Goal: Task Accomplishment & Management: Manage account settings

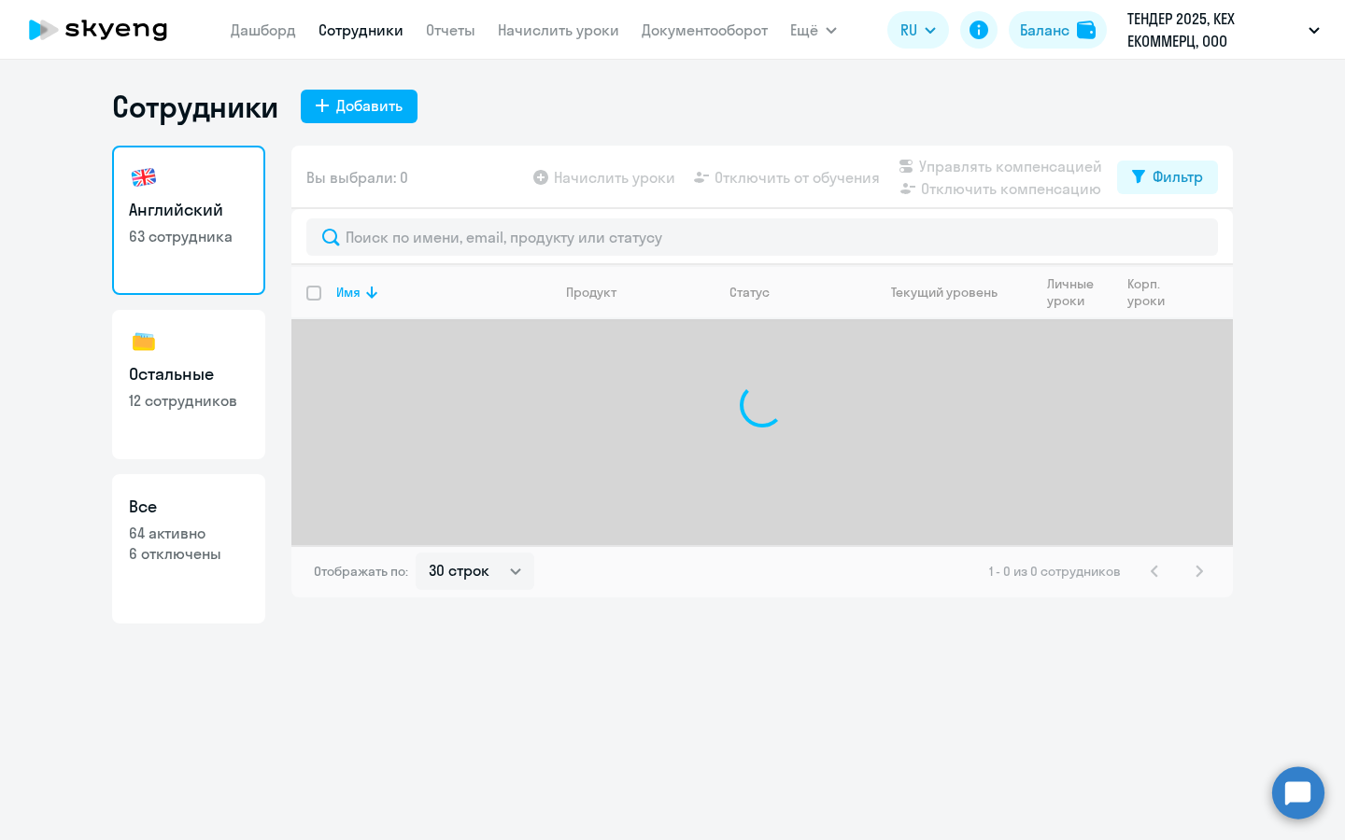
select select "30"
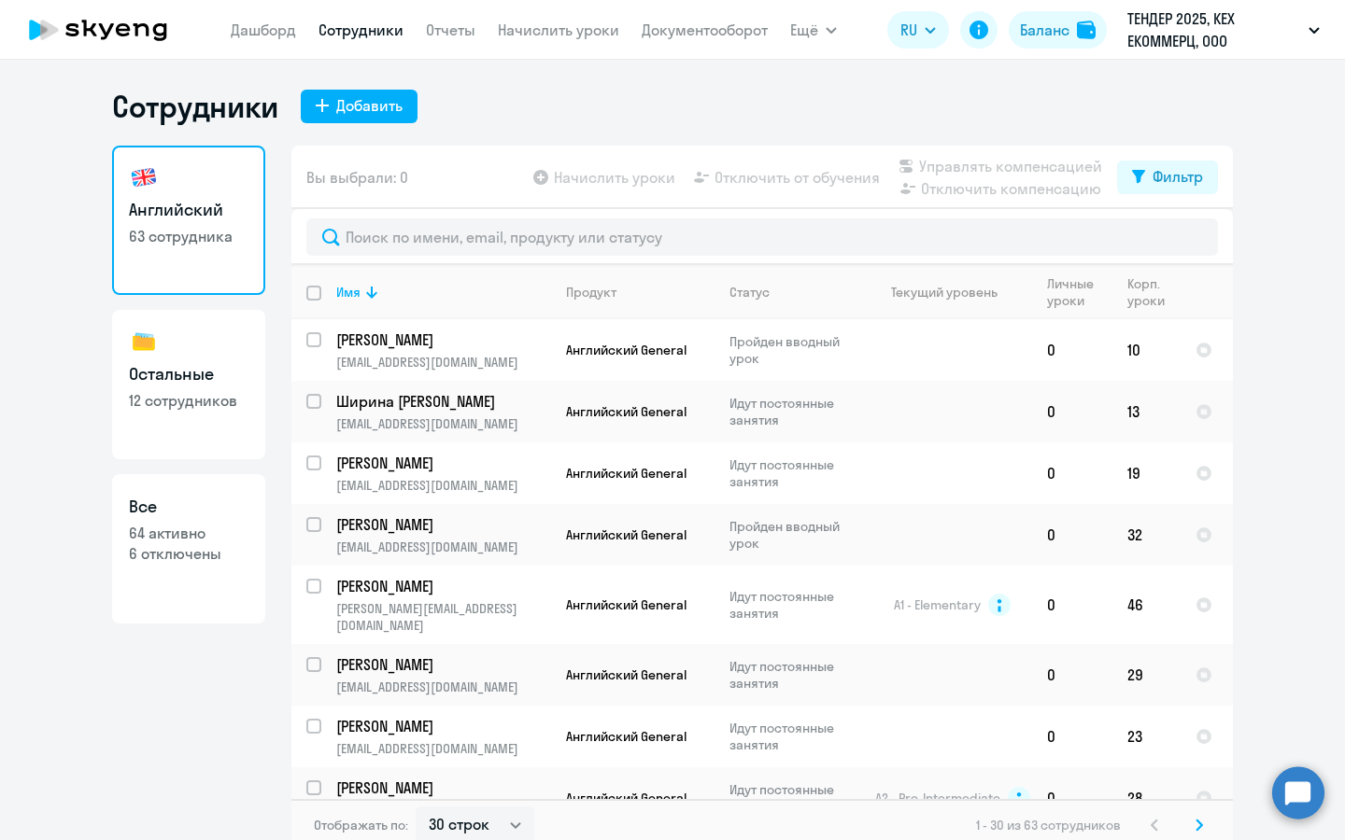
click at [1170, 35] on p "ТЕНДЕР 2025, КЕХ ЕКОММЕРЦ, ООО" at bounding box center [1214, 29] width 174 height 45
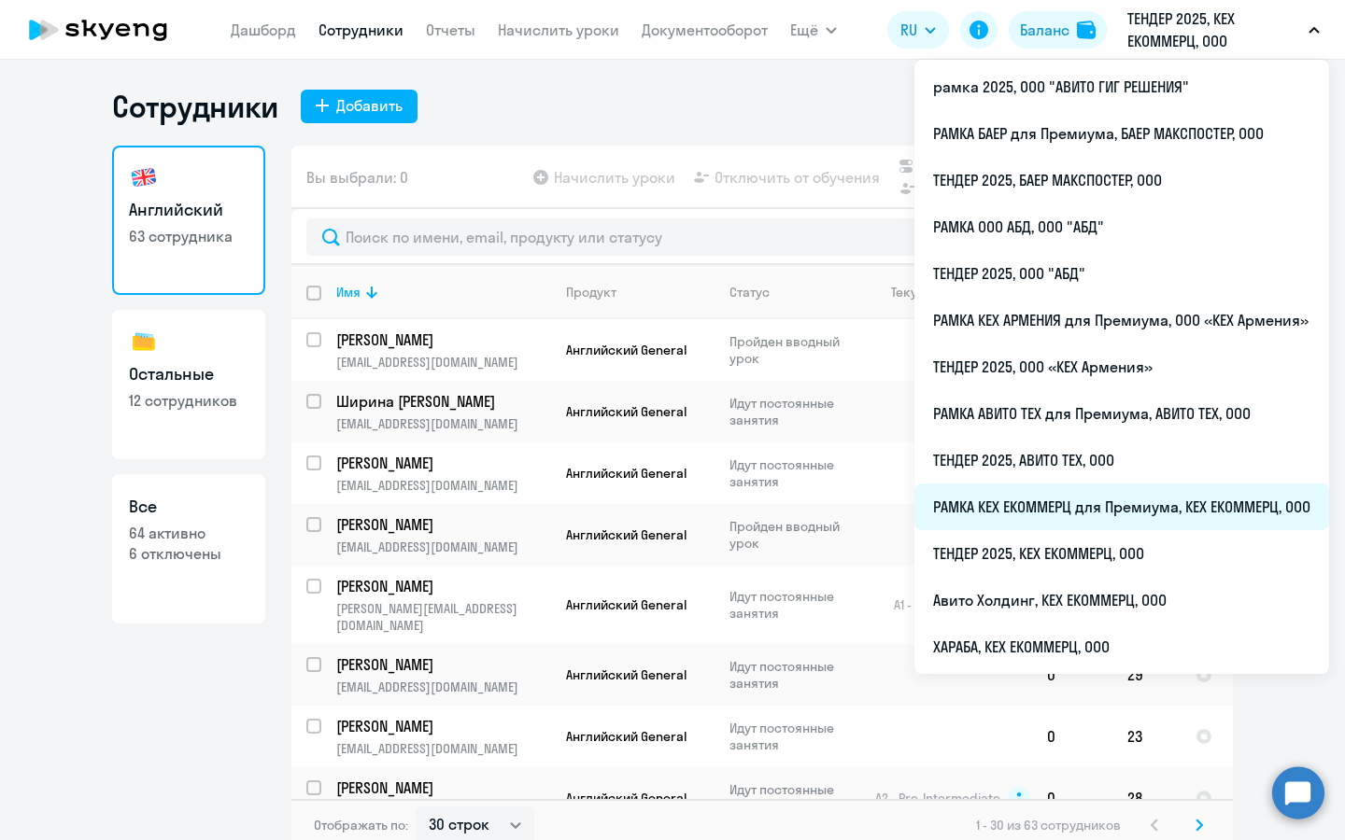
click at [1096, 513] on li "РАМКА КЕХ ЕКОММЕРЦ для Премиума, КЕХ ЕКОММЕРЦ, ООО" at bounding box center [1121, 507] width 415 height 47
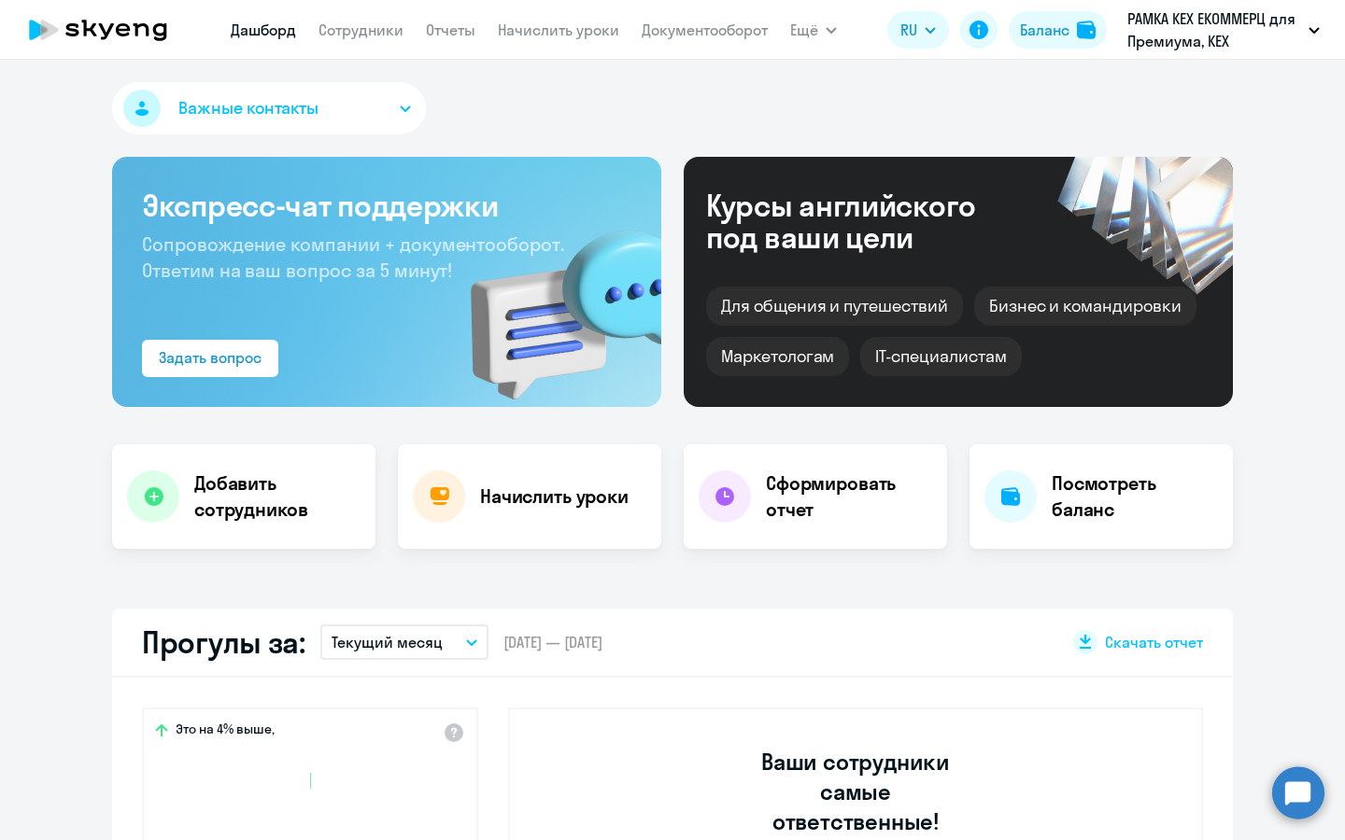
select select "30"
click at [289, 545] on div "Добавить сотрудников" at bounding box center [243, 496] width 263 height 105
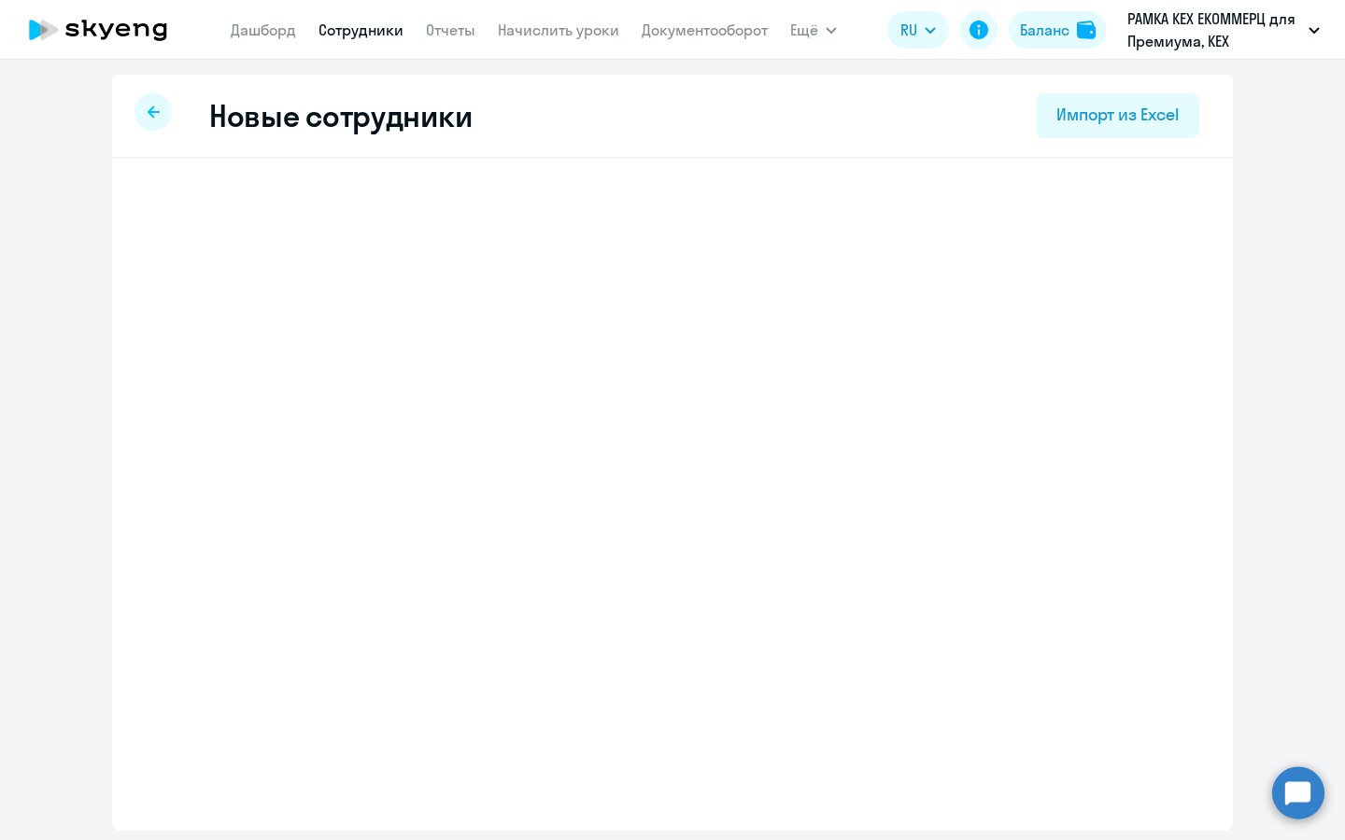
select select "english_adult_not_native_speaker_premium"
select select "3"
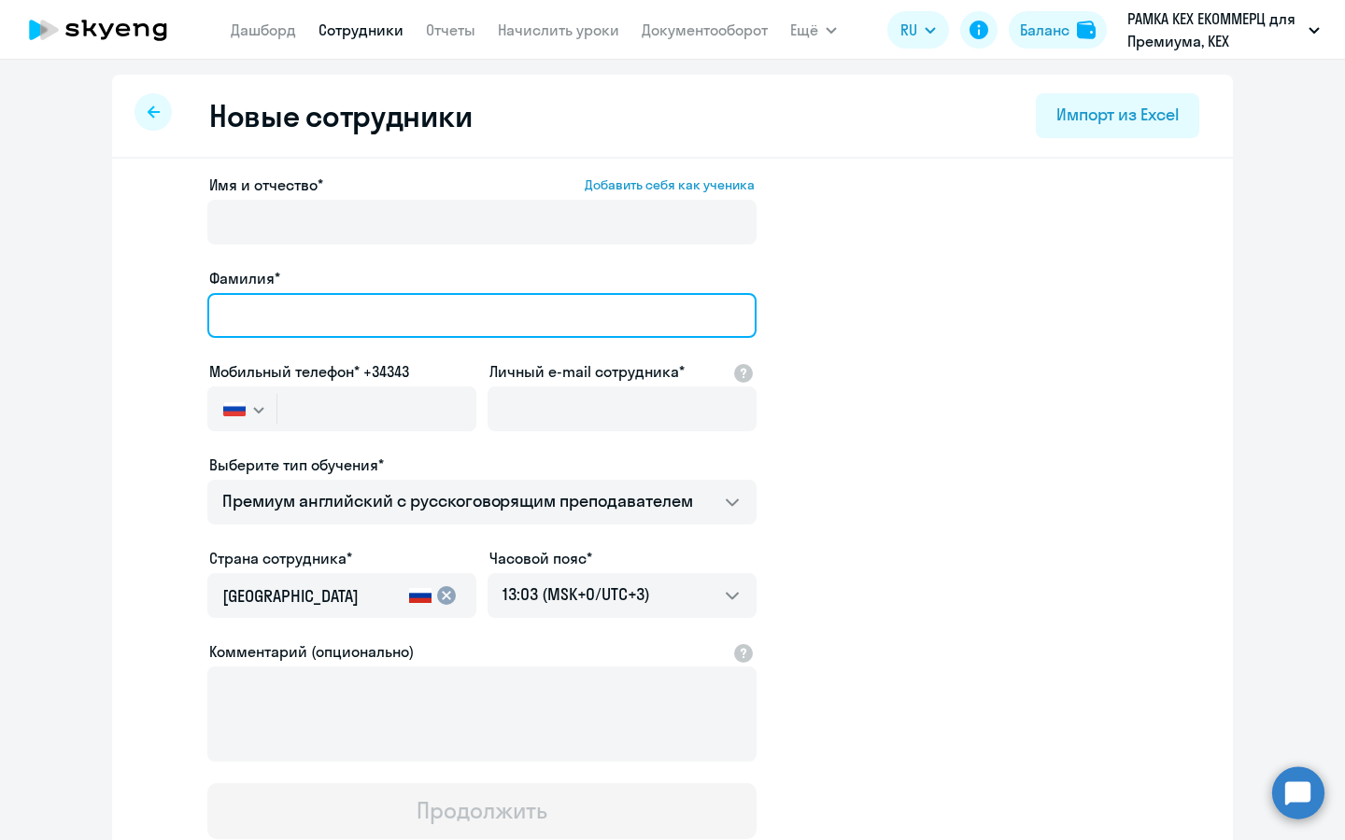
click at [390, 312] on input "Фамилия*" at bounding box center [481, 315] width 549 height 45
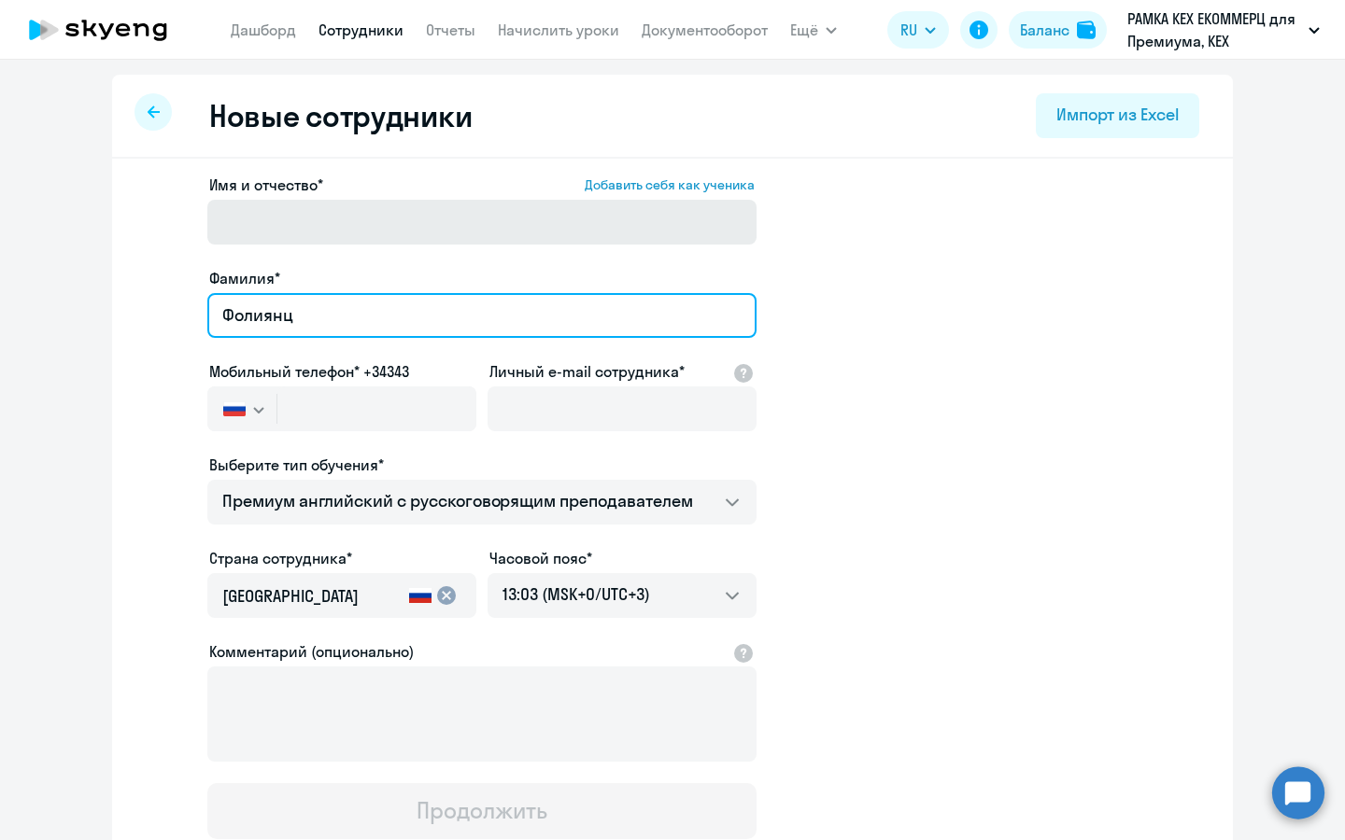
type input "Фолиянц"
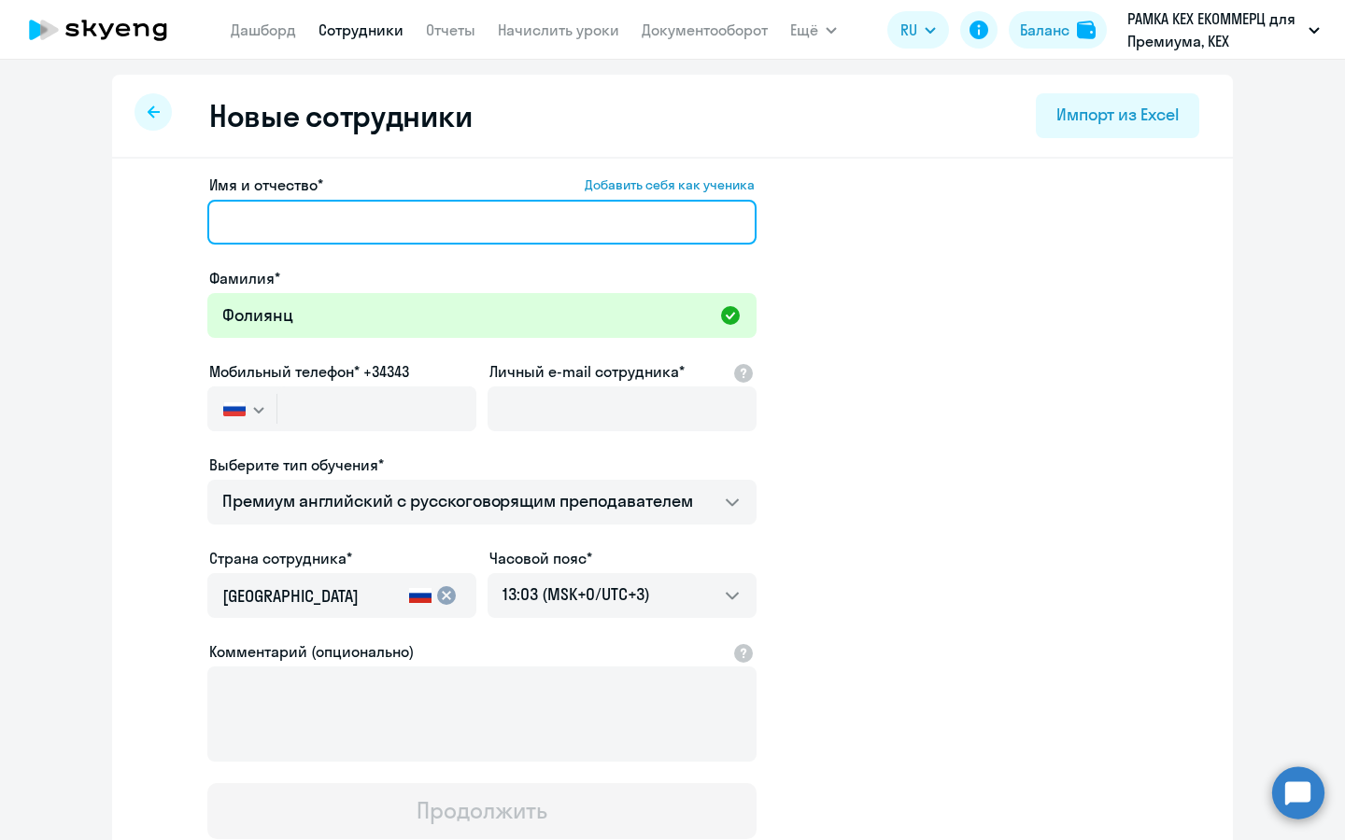
click at [411, 233] on input "Имя и отчество* Добавить себя как ученика" at bounding box center [481, 222] width 549 height 45
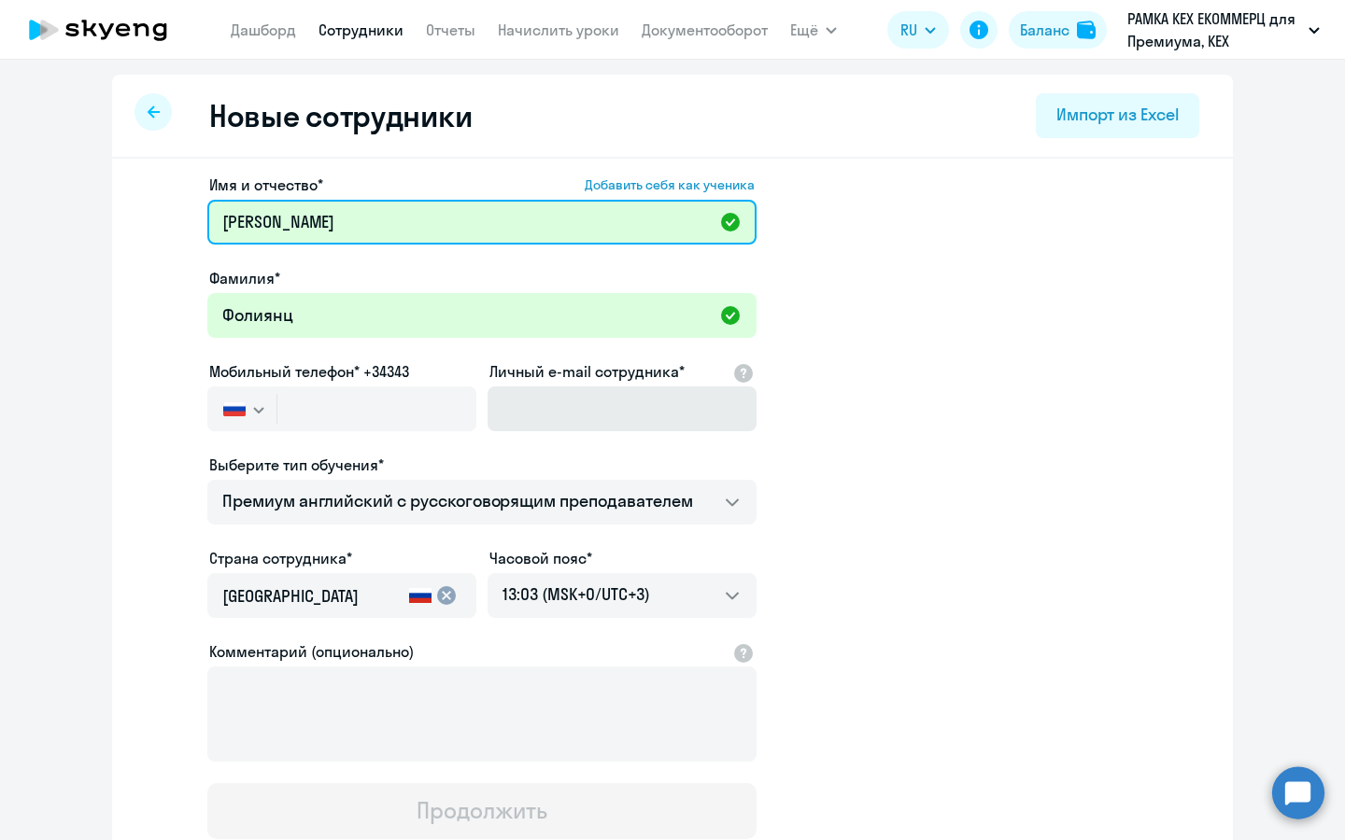
type input "[PERSON_NAME]"
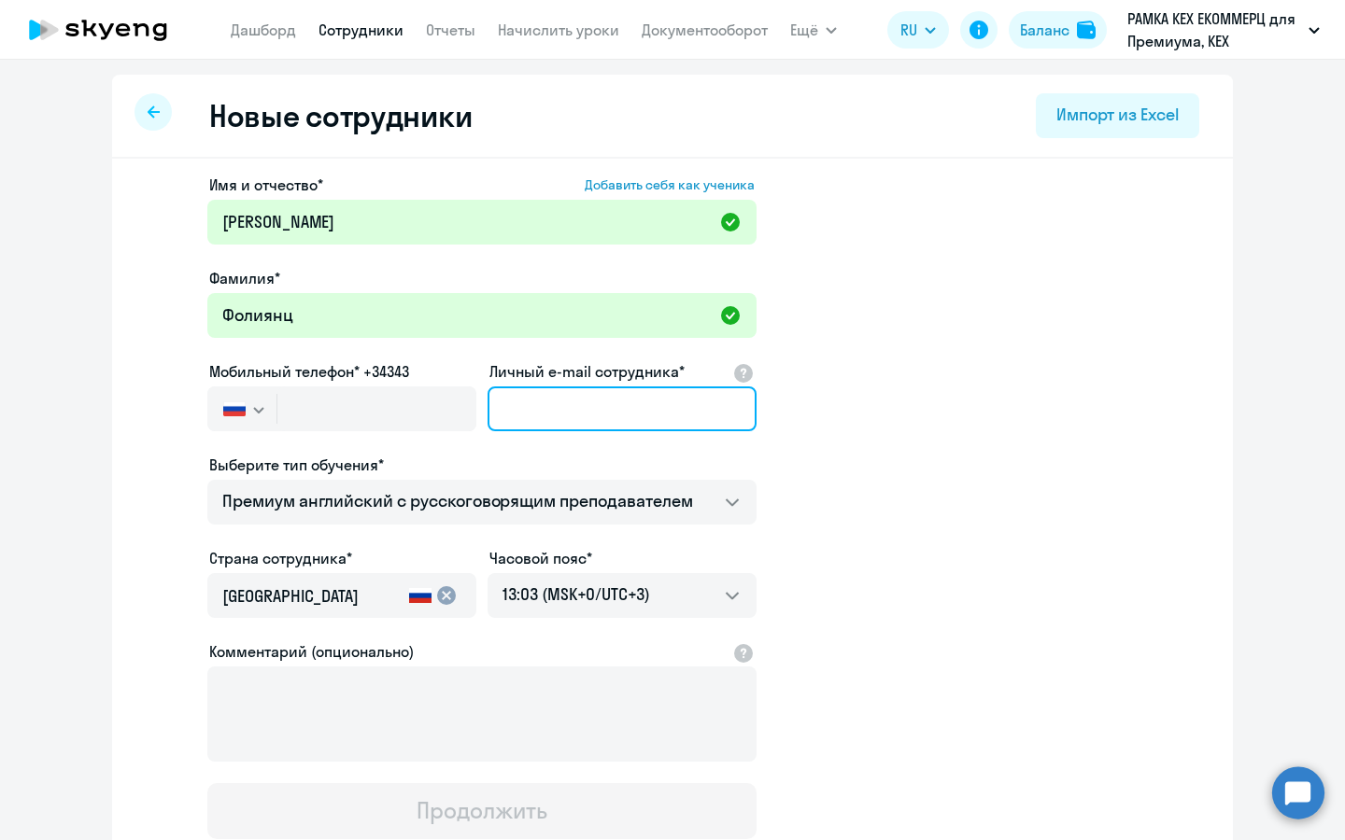
click at [685, 396] on input "Личный e-mail сотрудника*" at bounding box center [621, 409] width 269 height 45
paste input "[EMAIL_ADDRESS][DOMAIN_NAME]"
type input "[EMAIL_ADDRESS][DOMAIN_NAME]"
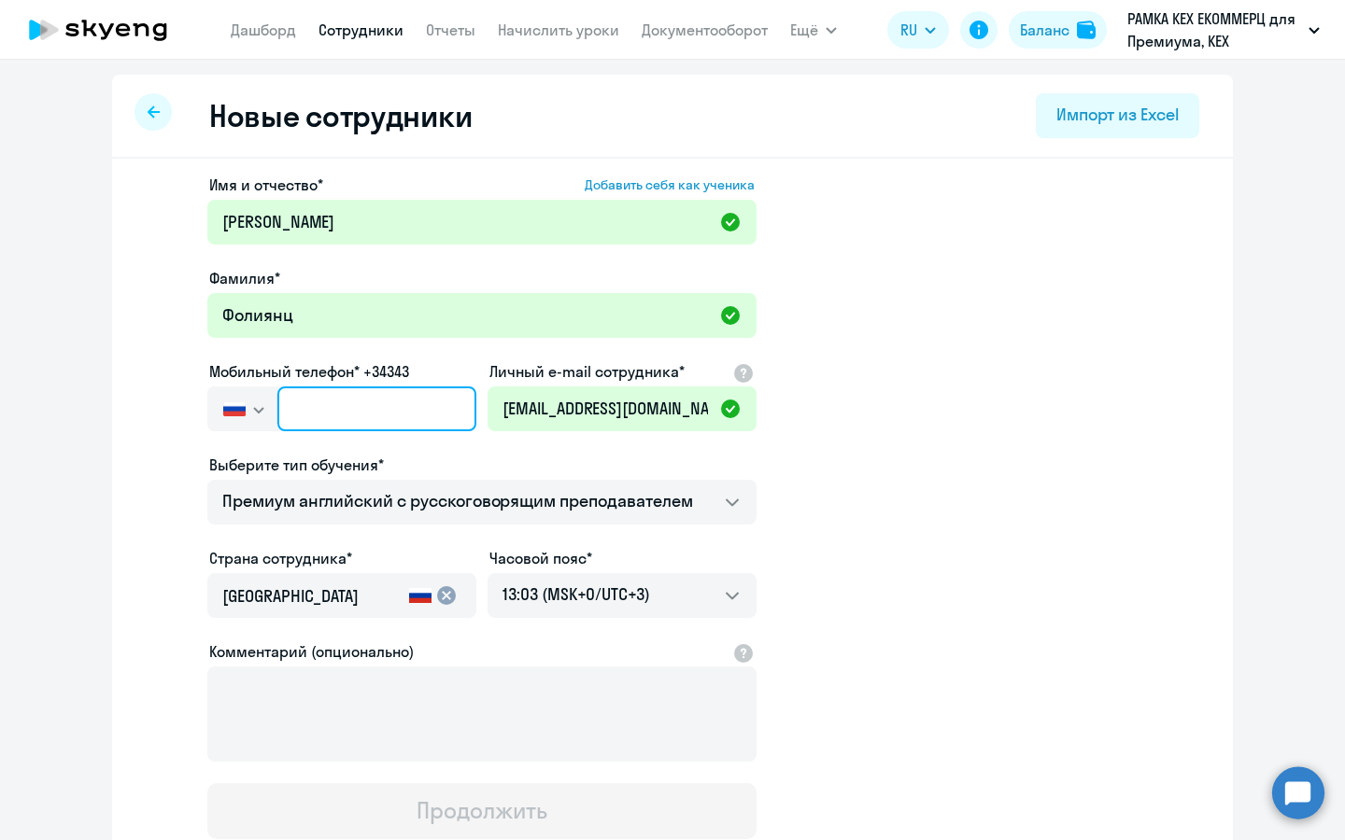
click at [389, 394] on input "text" at bounding box center [376, 409] width 199 height 45
paste input "[PHONE_NUMBER]"
type input "[PHONE_NUMBER]"
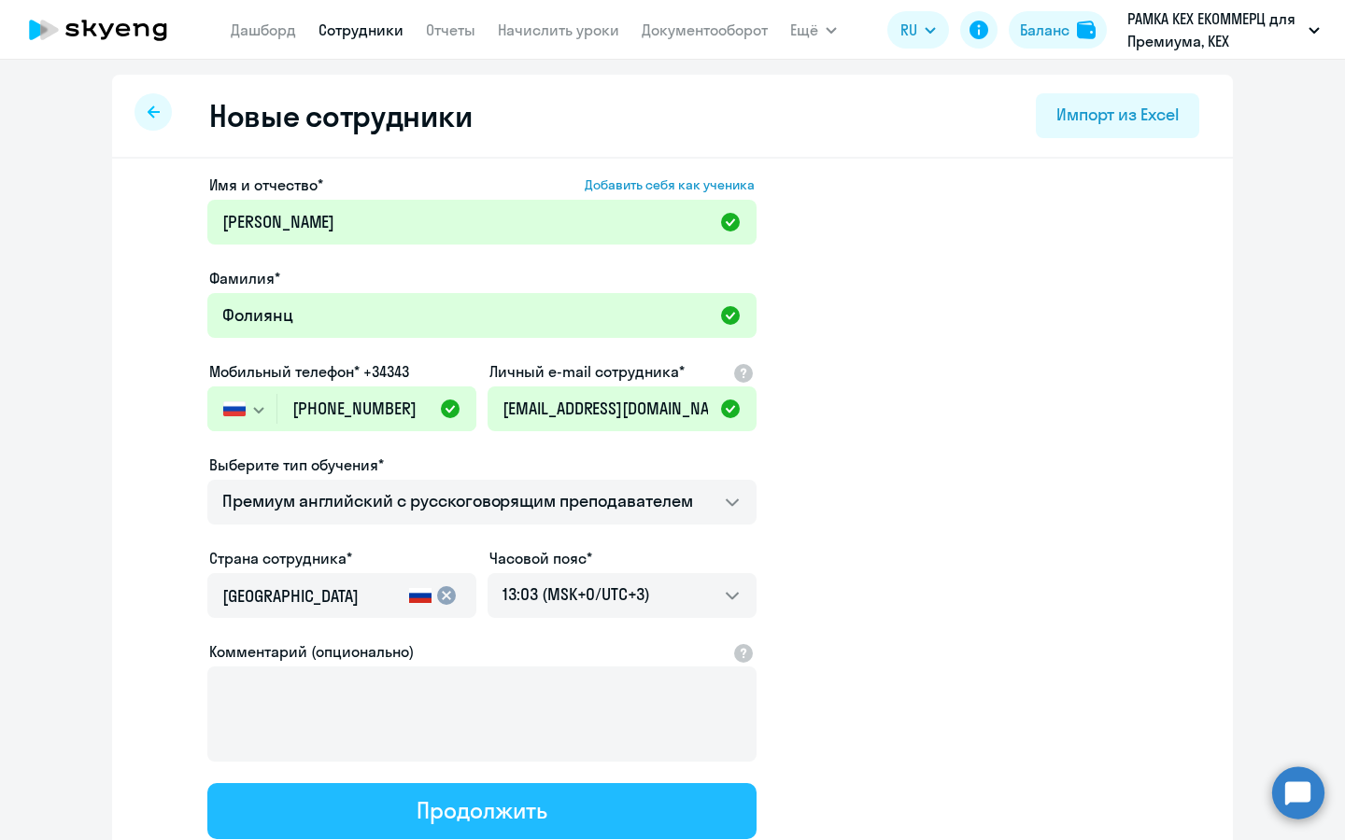
click at [495, 809] on div "Продолжить" at bounding box center [481, 811] width 130 height 30
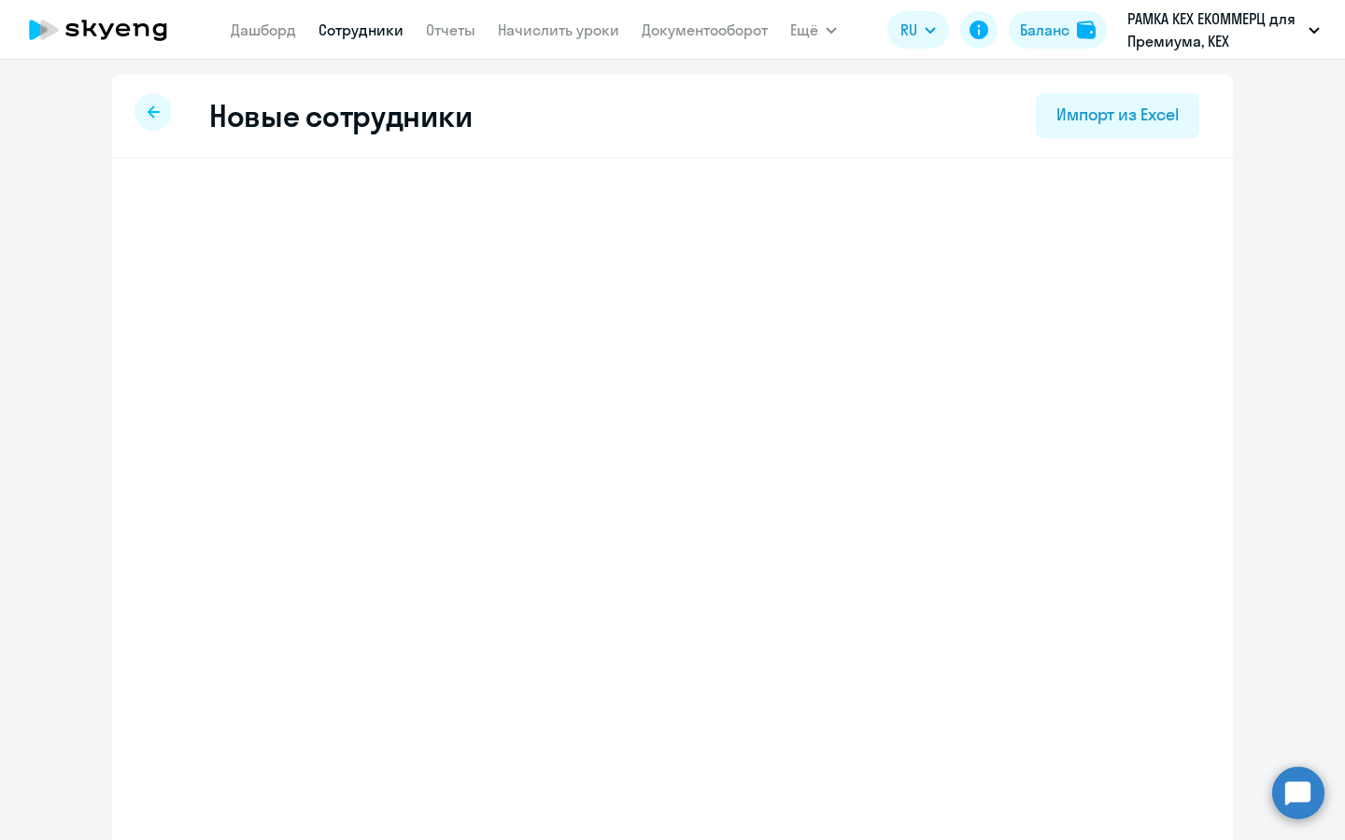
select select "english_adult_not_native_speaker_premium"
select select "3"
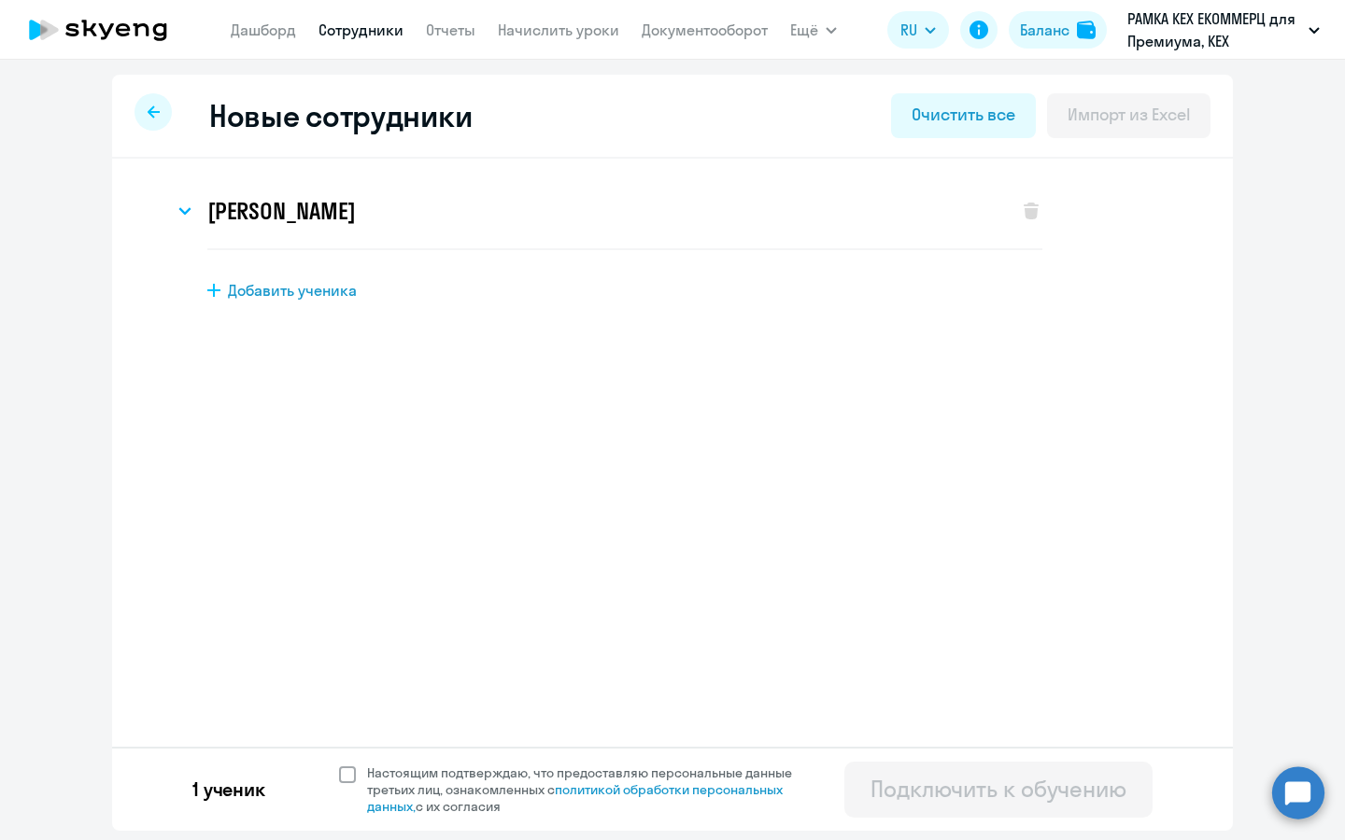
click at [502, 779] on span "Настоящим подтверждаю, что предоставляю персональные данные третьих лиц, ознако…" at bounding box center [590, 790] width 447 height 50
click at [339, 765] on input "Настоящим подтверждаю, что предоставляю персональные данные третьих лиц, ознако…" at bounding box center [338, 764] width 1 height 1
checkbox input "true"
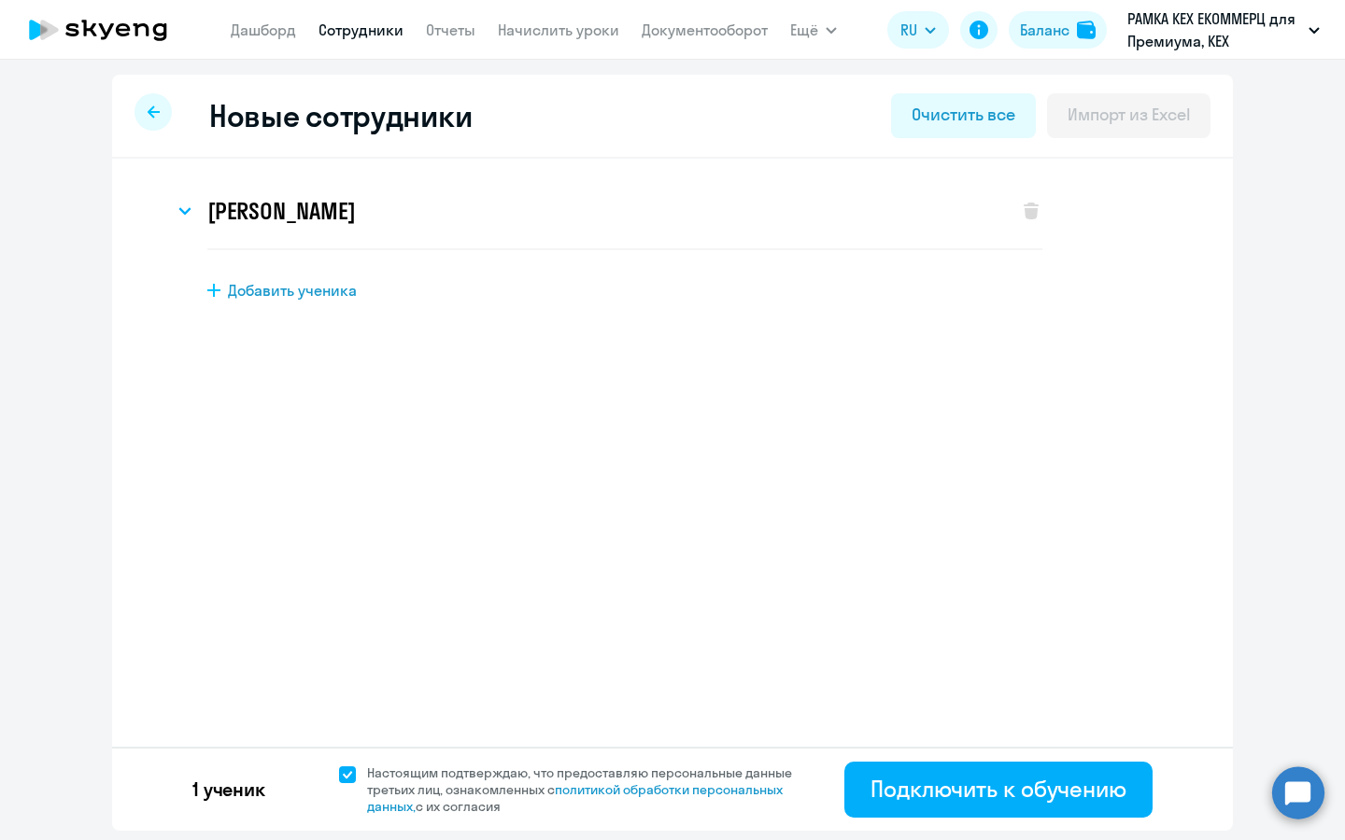
click at [983, 824] on div "1 ученик Настоящим подтверждаю, что предоставляю персональные данные третьих ли…" at bounding box center [672, 789] width 1120 height 84
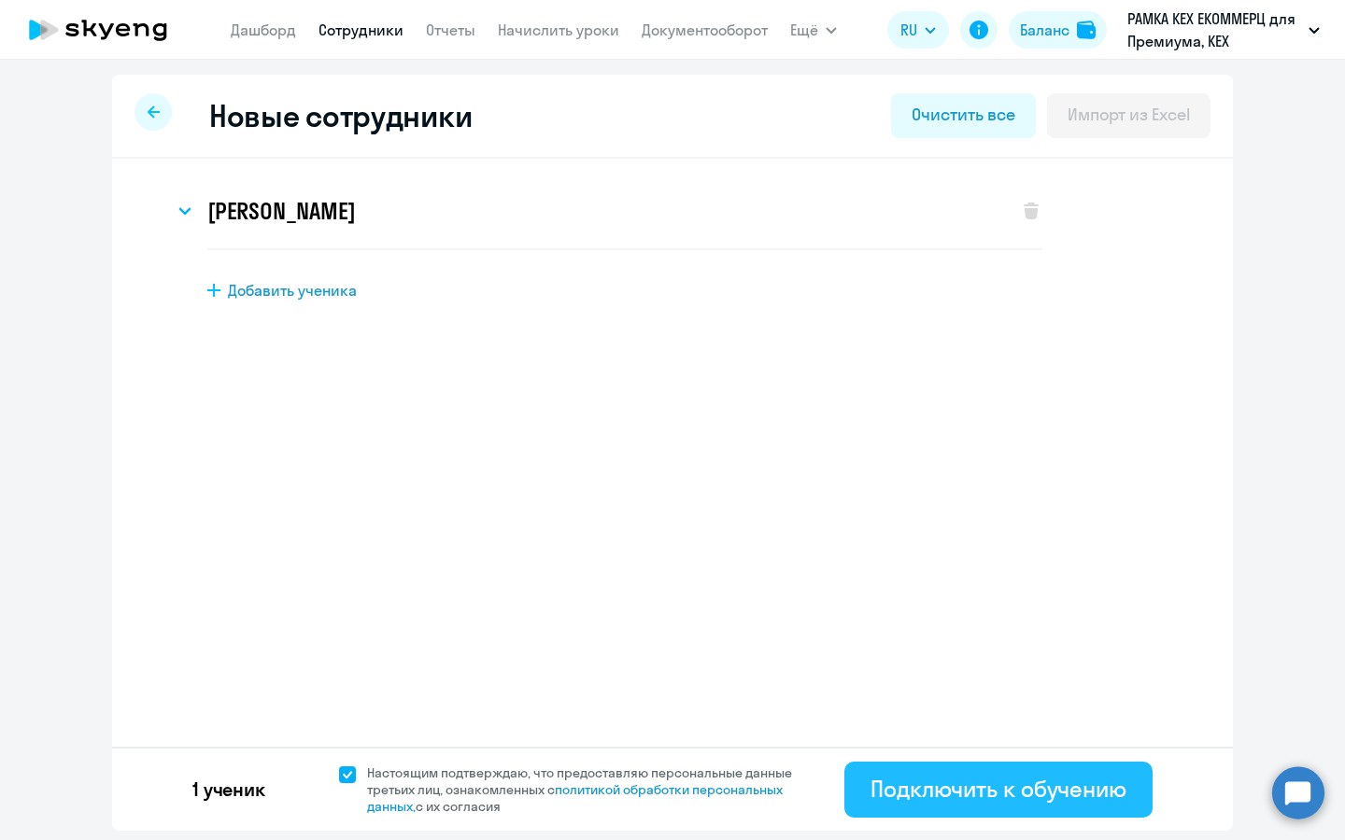
click at [989, 801] on div "Подключить к обучению" at bounding box center [998, 789] width 256 height 30
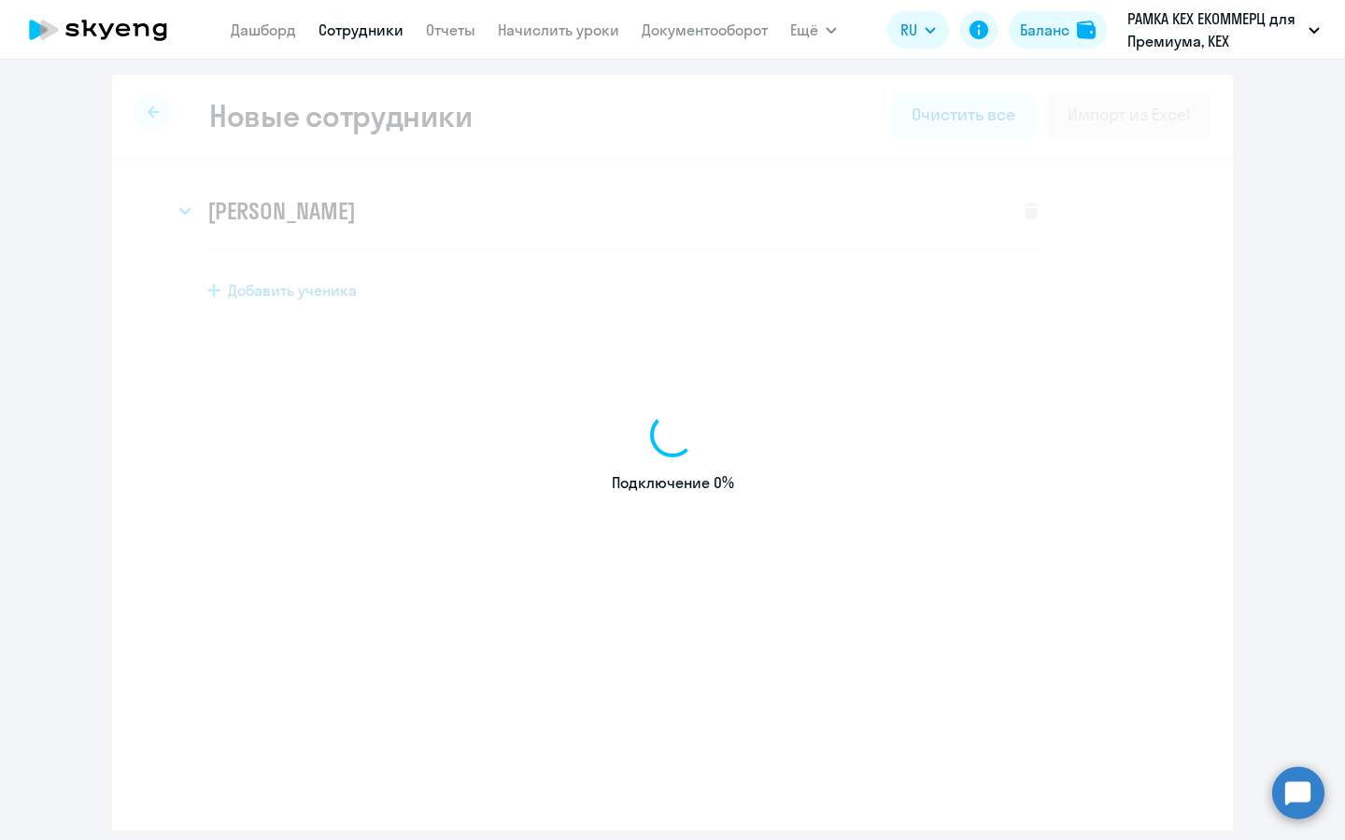
select select "english_adult_not_native_speaker_premium"
select select "3"
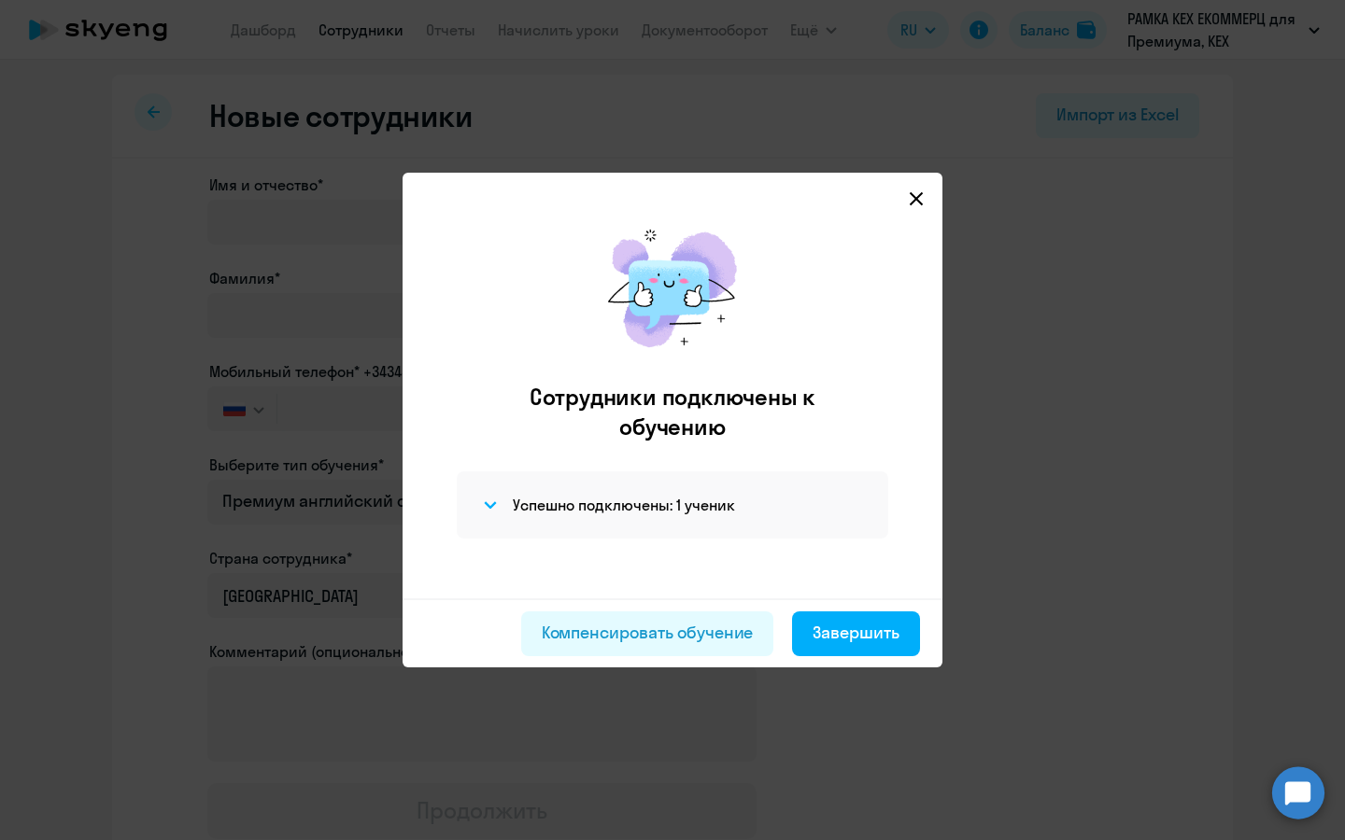
click at [870, 660] on div "Компенсировать обучение Завершить" at bounding box center [672, 632] width 540 height 69
click at [869, 652] on button "Завершить" at bounding box center [856, 634] width 128 height 45
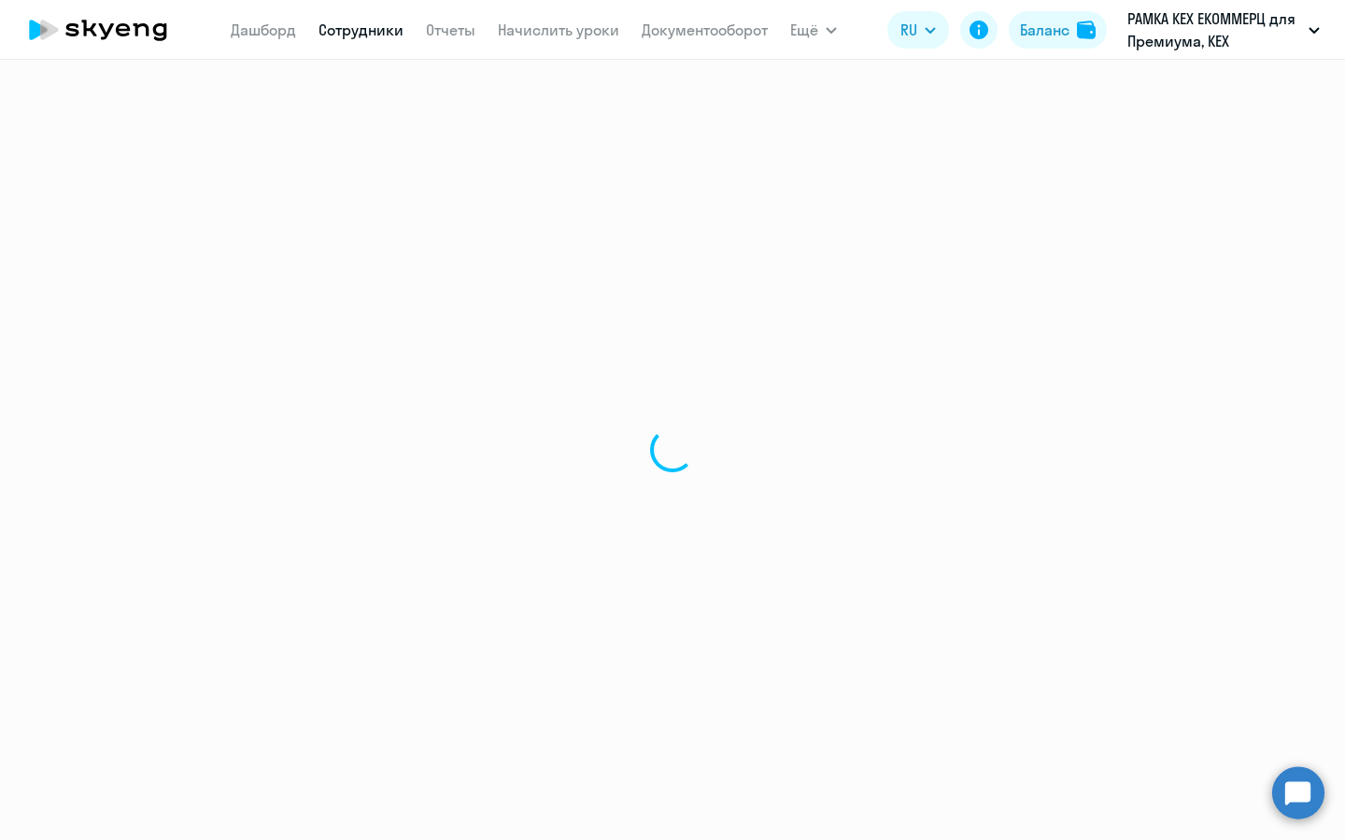
select select "30"
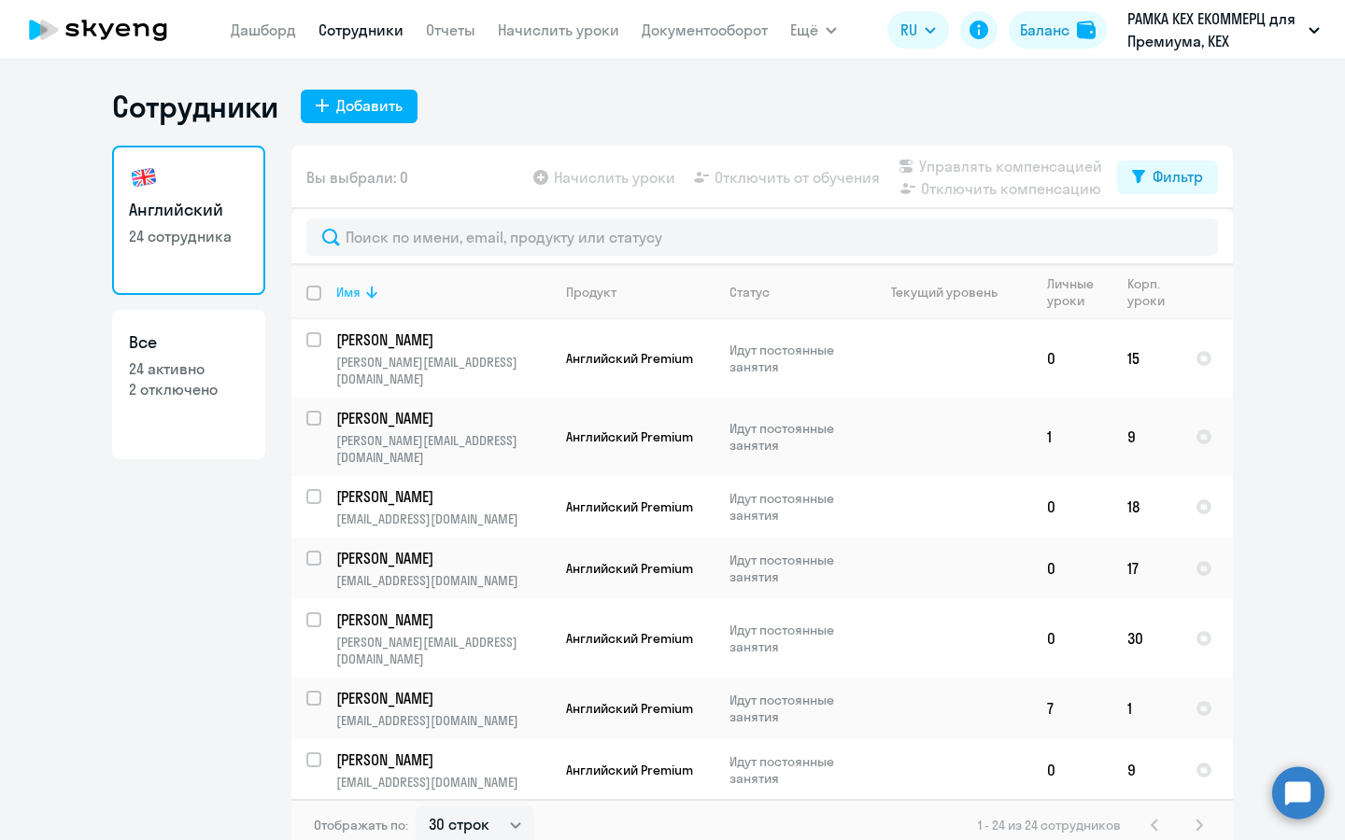
click at [336, 297] on div "Имя" at bounding box center [348, 292] width 24 height 17
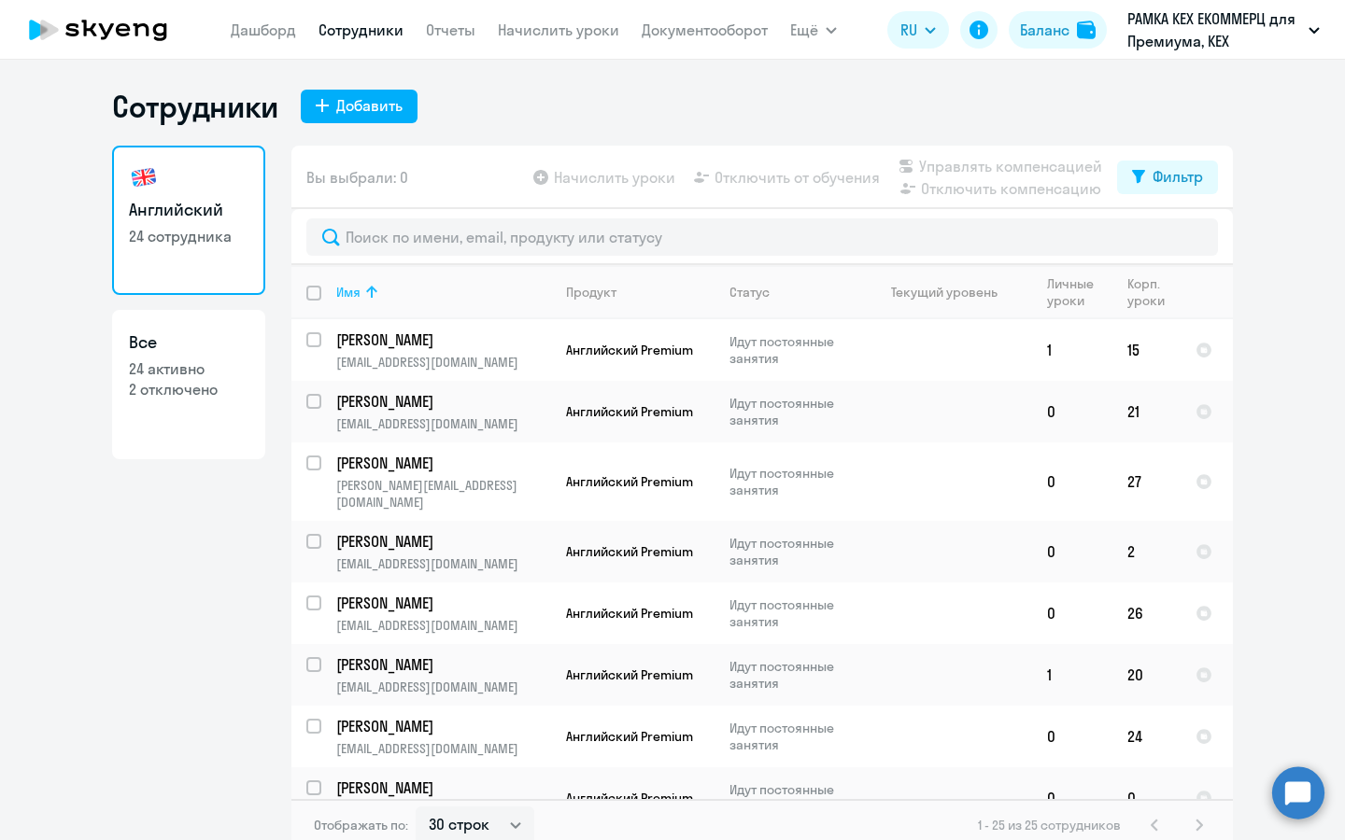
click at [368, 286] on icon at bounding box center [371, 292] width 22 height 22
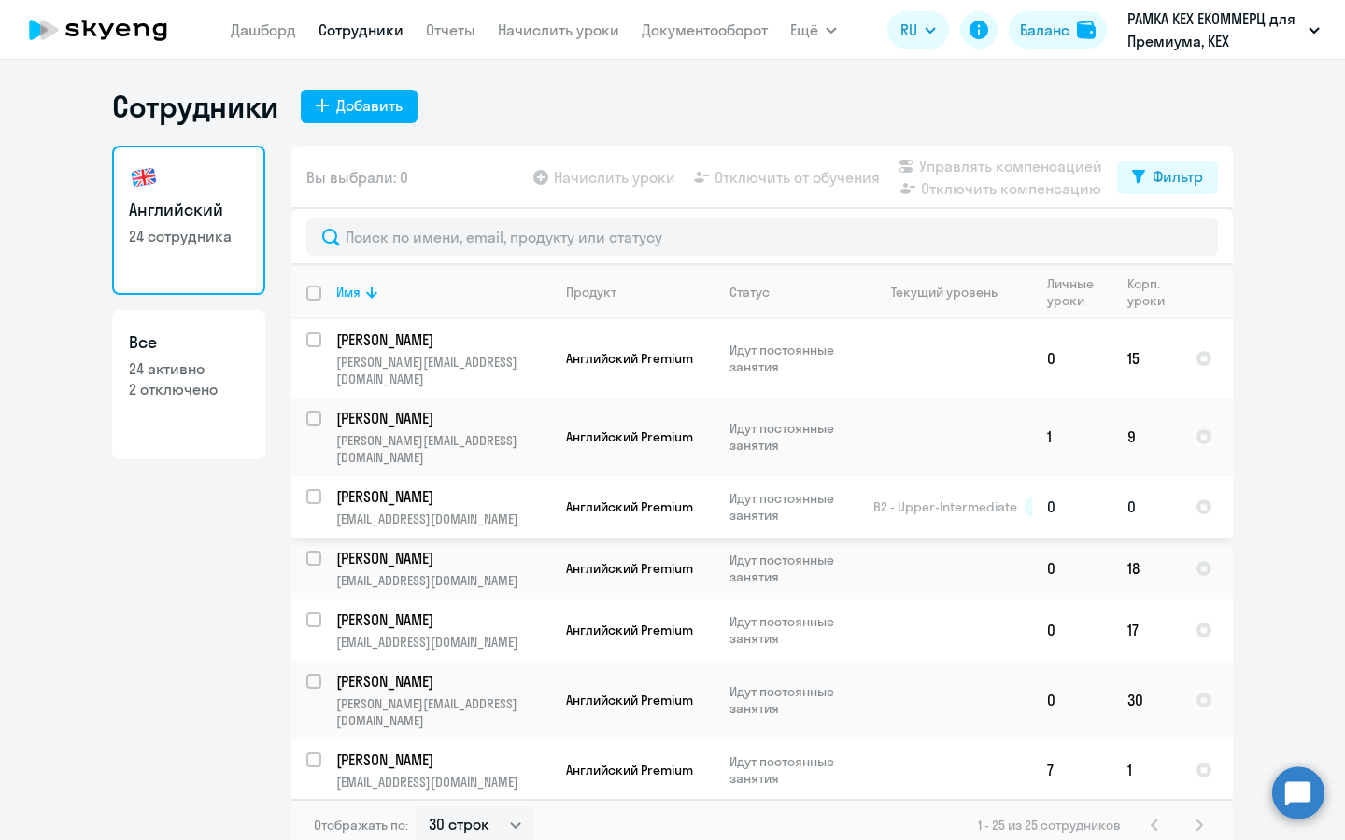
click at [509, 486] on p "[PERSON_NAME]" at bounding box center [441, 496] width 211 height 21
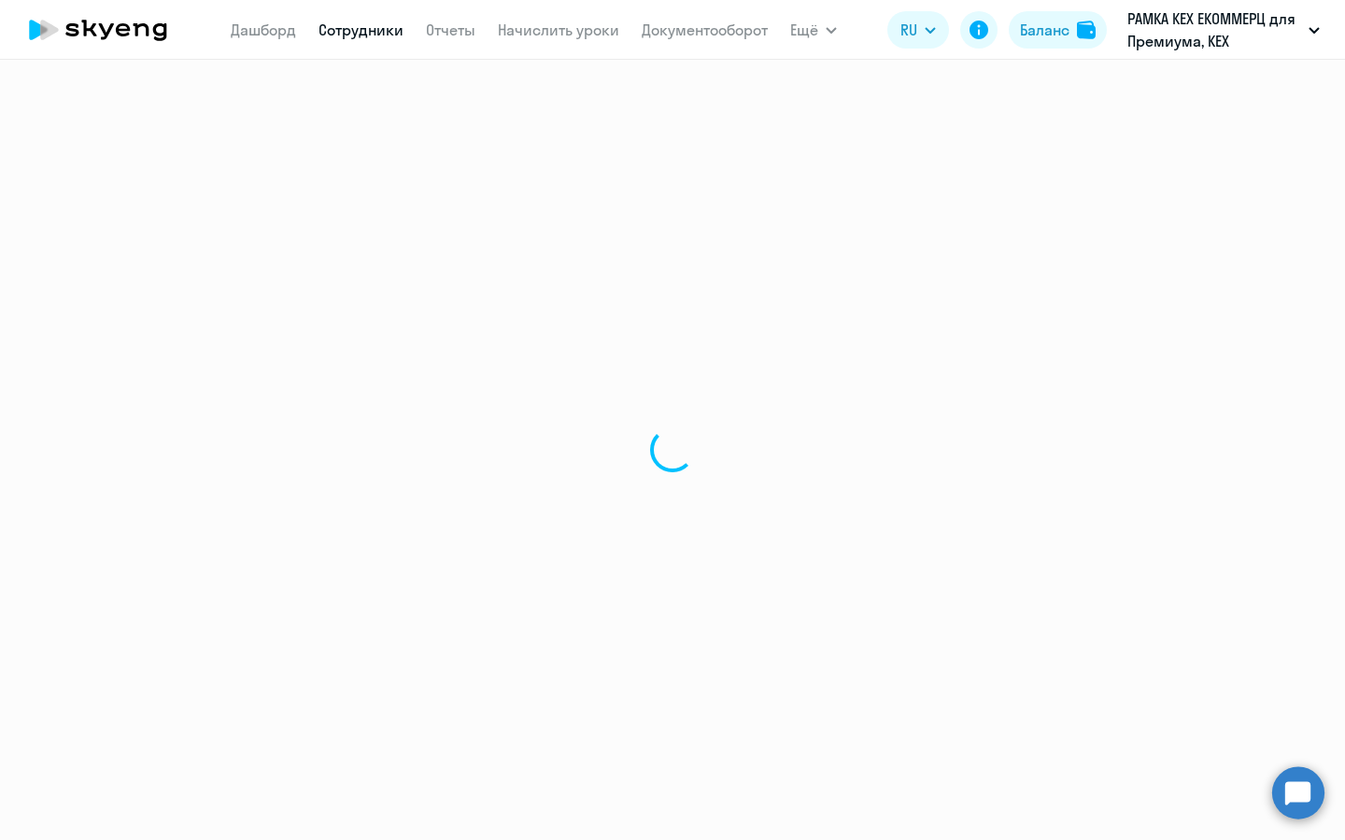
select select "english"
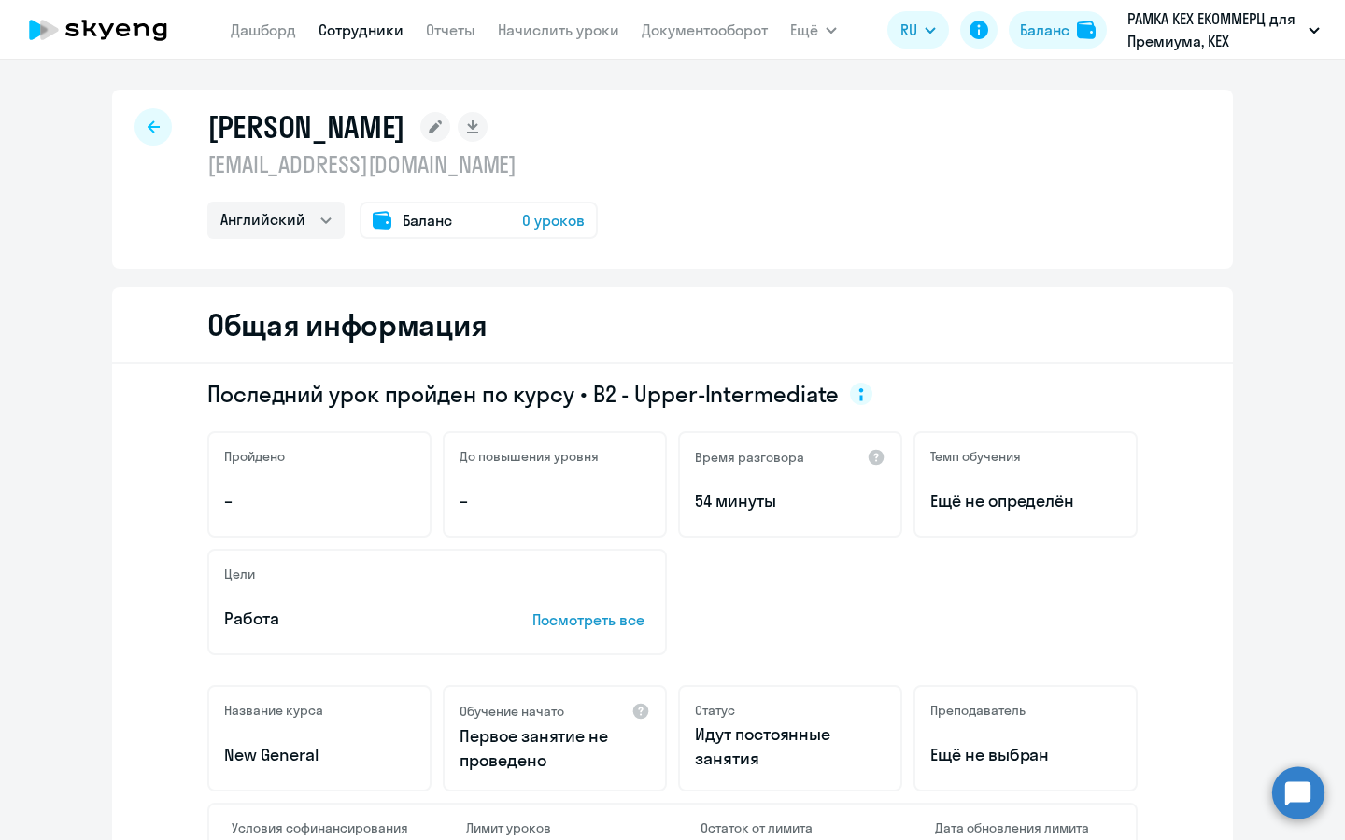
click at [551, 226] on span "0 уроков" at bounding box center [553, 220] width 63 height 22
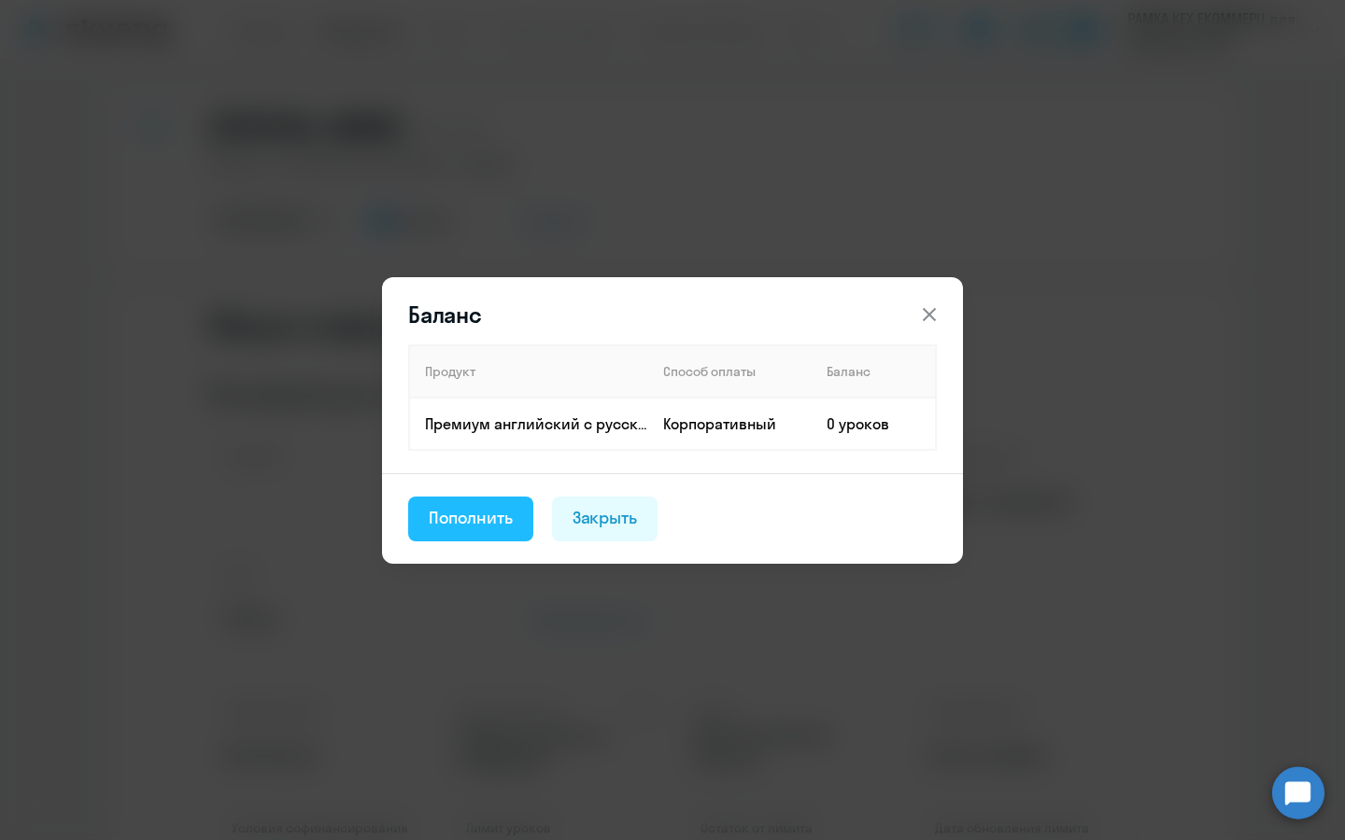
click at [488, 522] on div "Пополнить" at bounding box center [471, 518] width 84 height 24
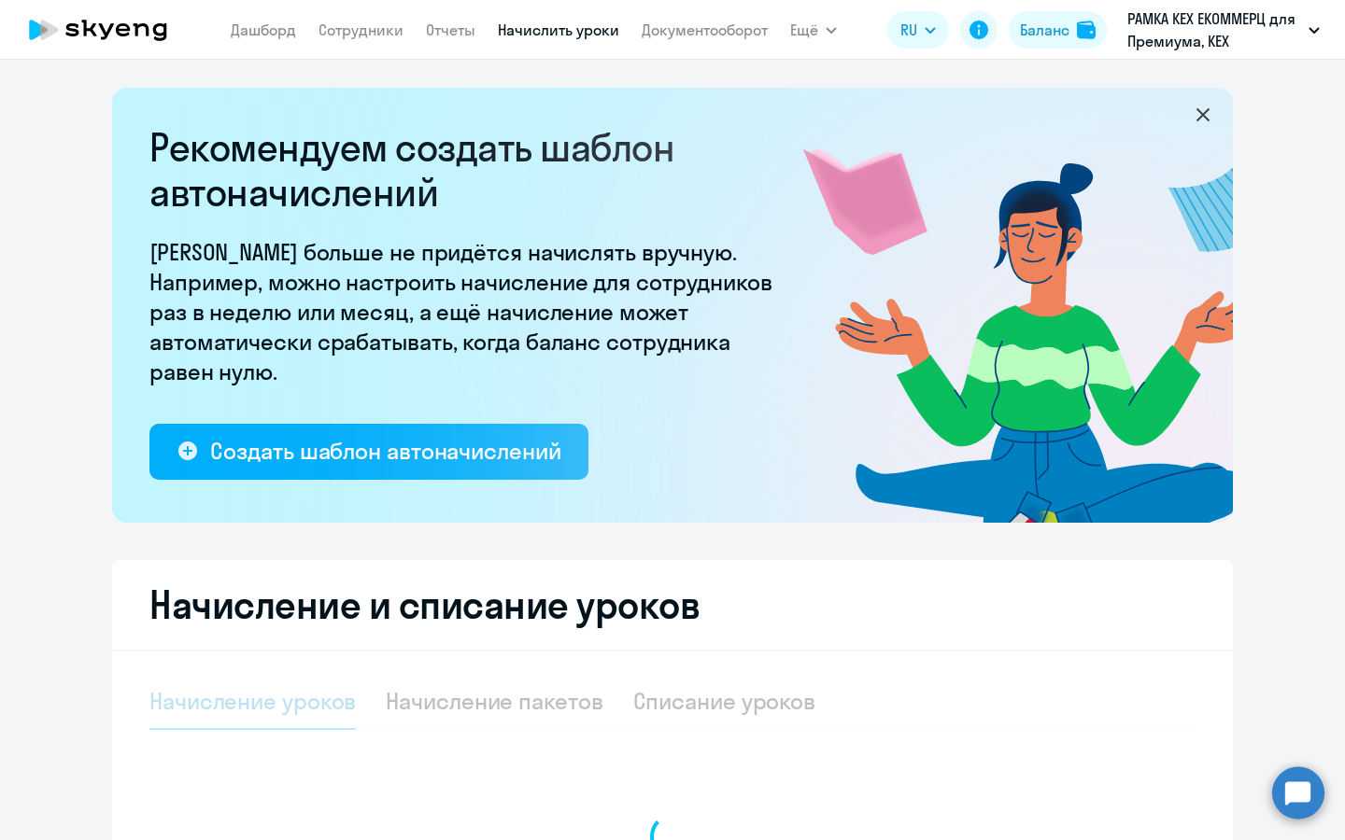
select select "10"
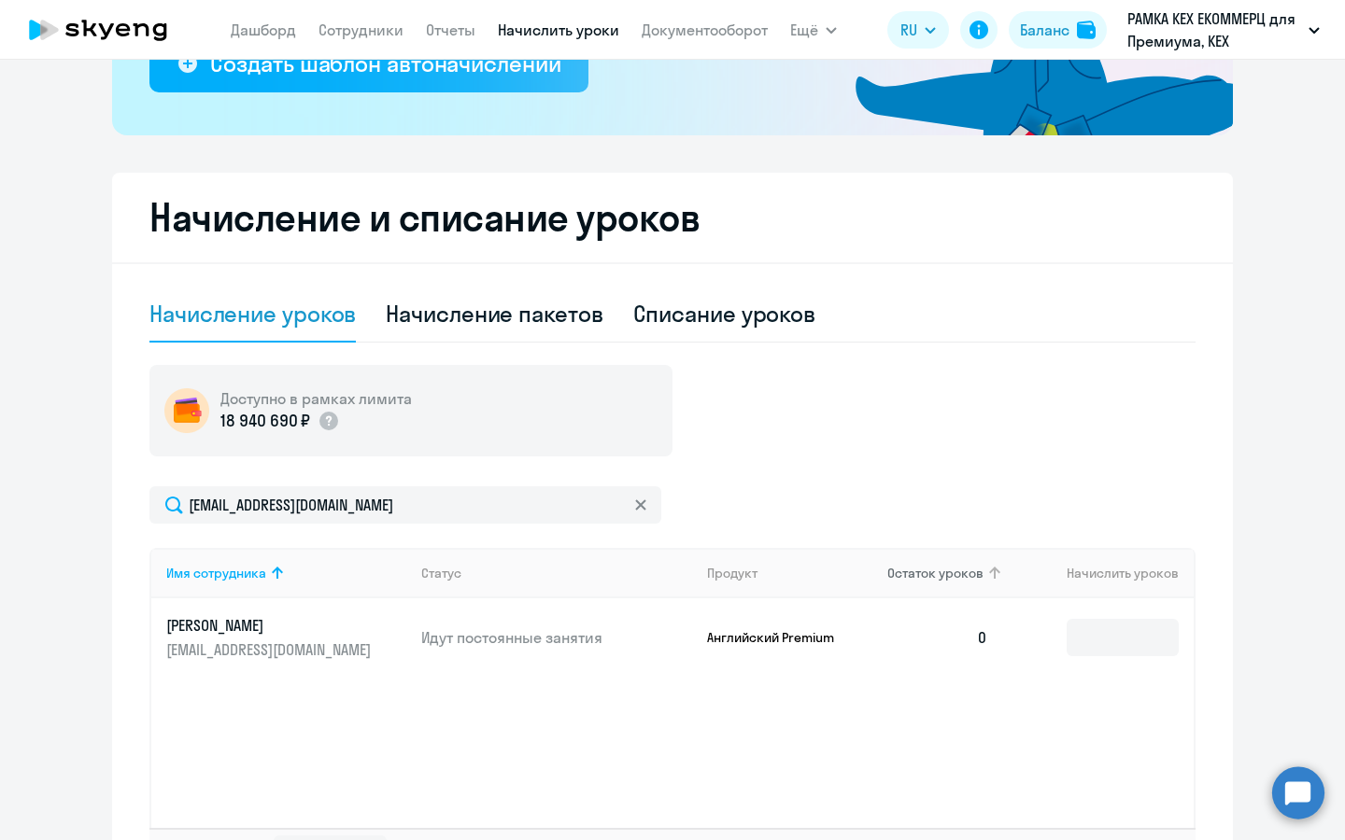
scroll to position [399, 0]
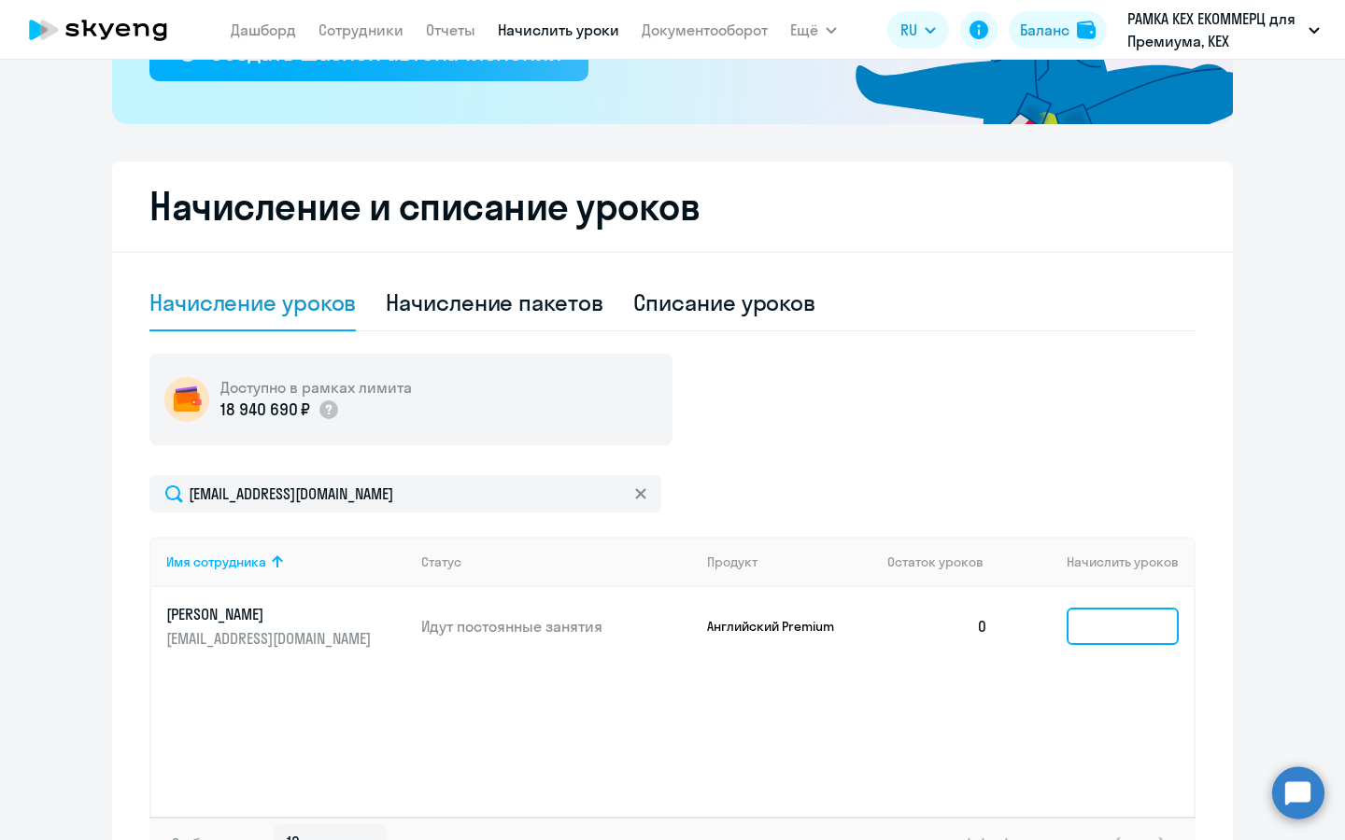
click at [1137, 627] on input at bounding box center [1122, 626] width 112 height 37
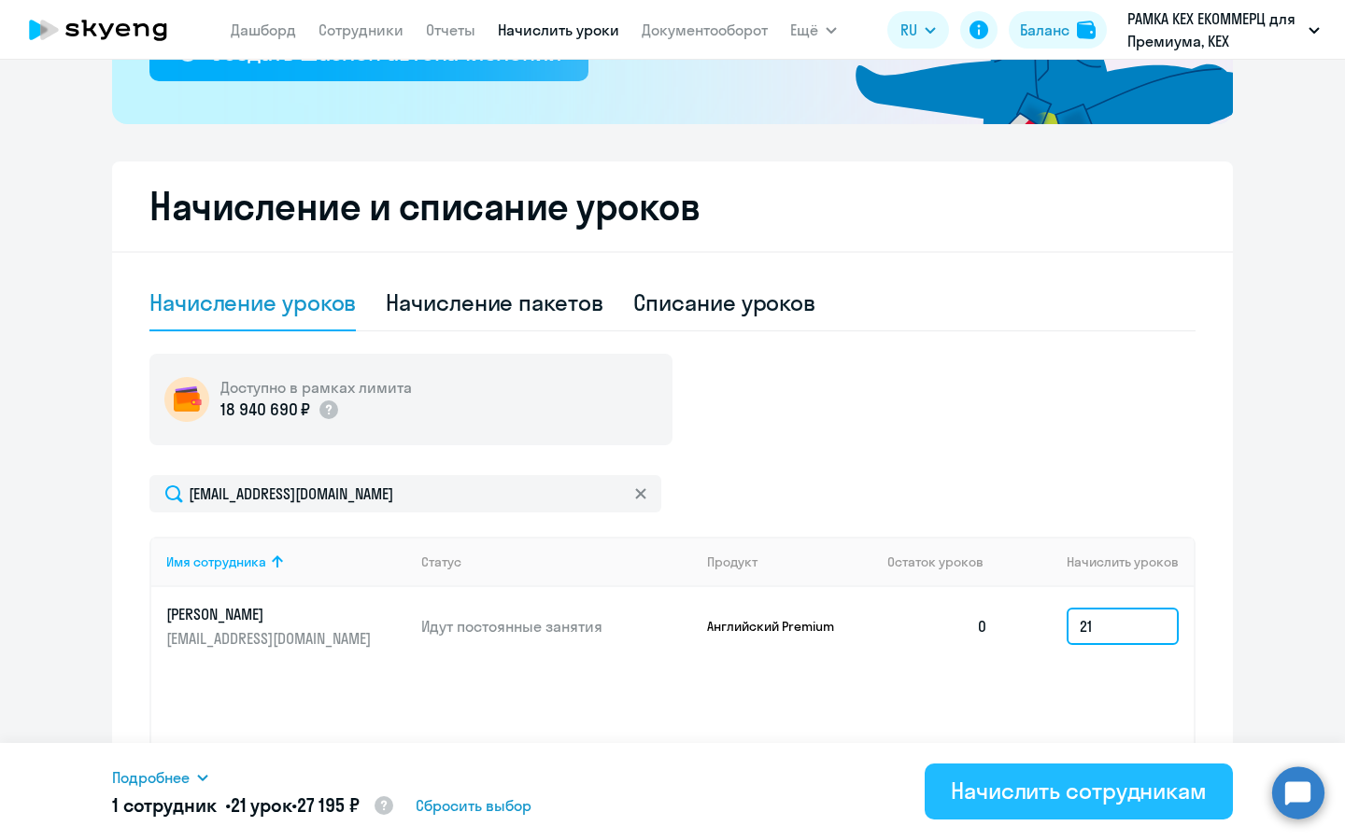
type input "21"
click at [1146, 807] on button "Начислить сотрудникам" at bounding box center [1078, 792] width 308 height 56
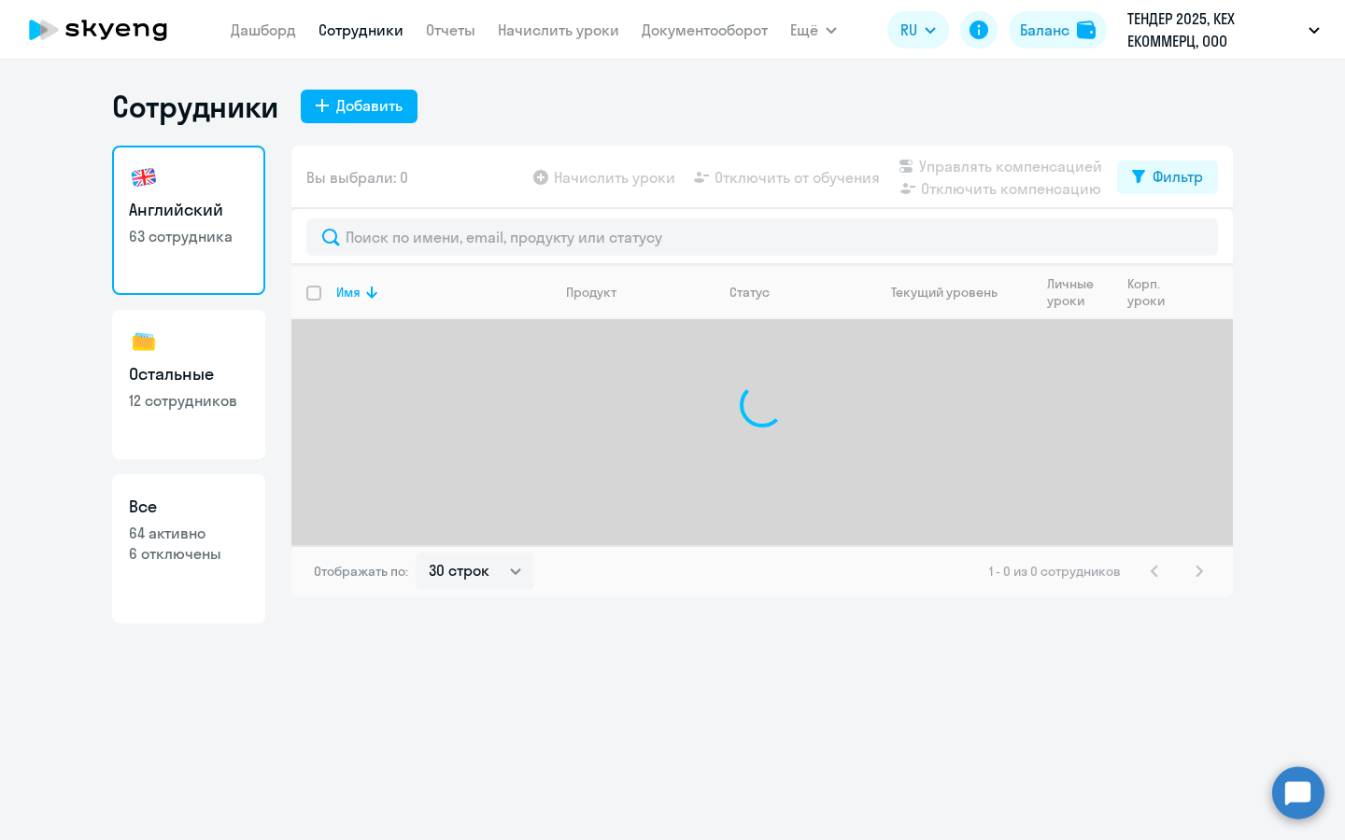
select select "30"
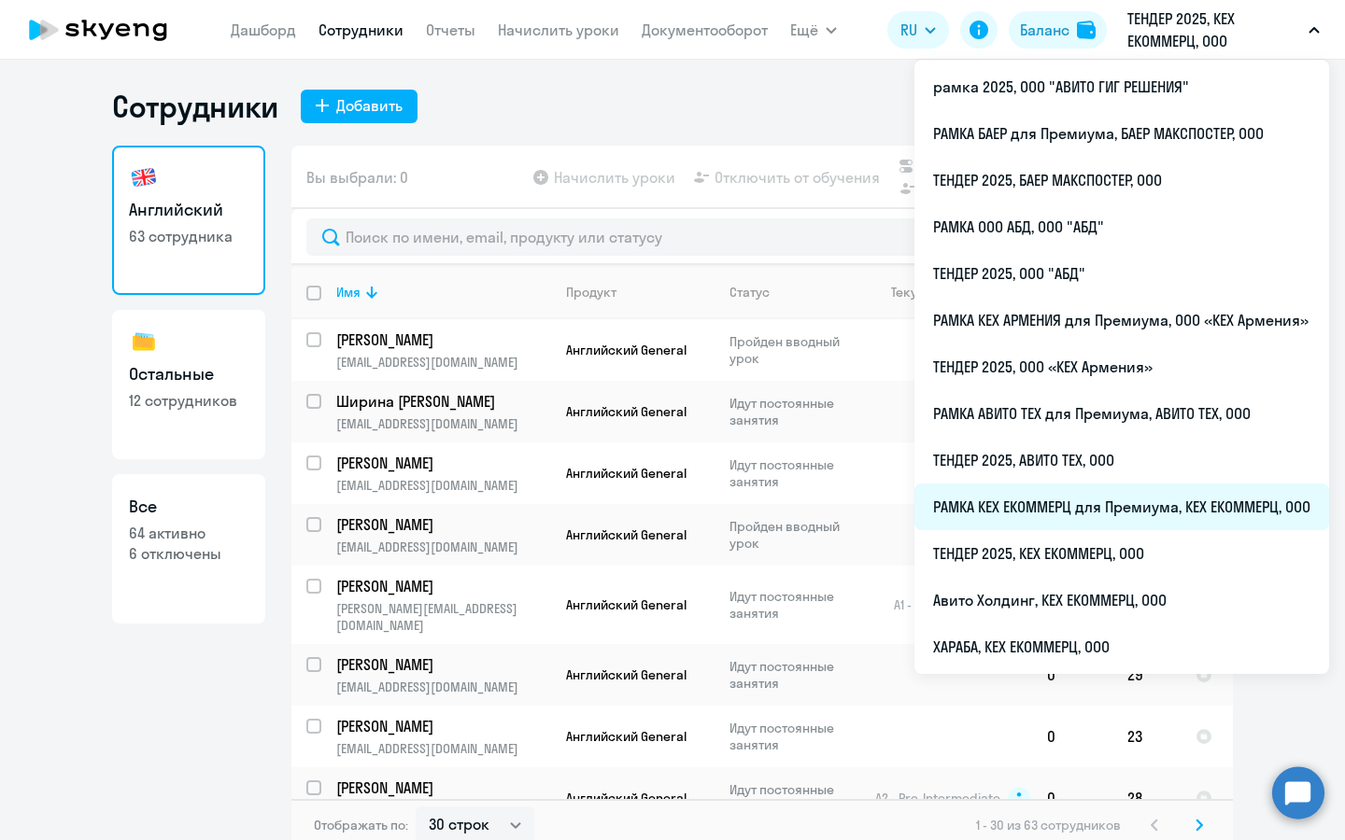
click at [1101, 516] on li "РАМКА КЕХ ЕКОММЕРЦ для Премиума, КЕХ ЕКОММЕРЦ, ООО" at bounding box center [1121, 507] width 415 height 47
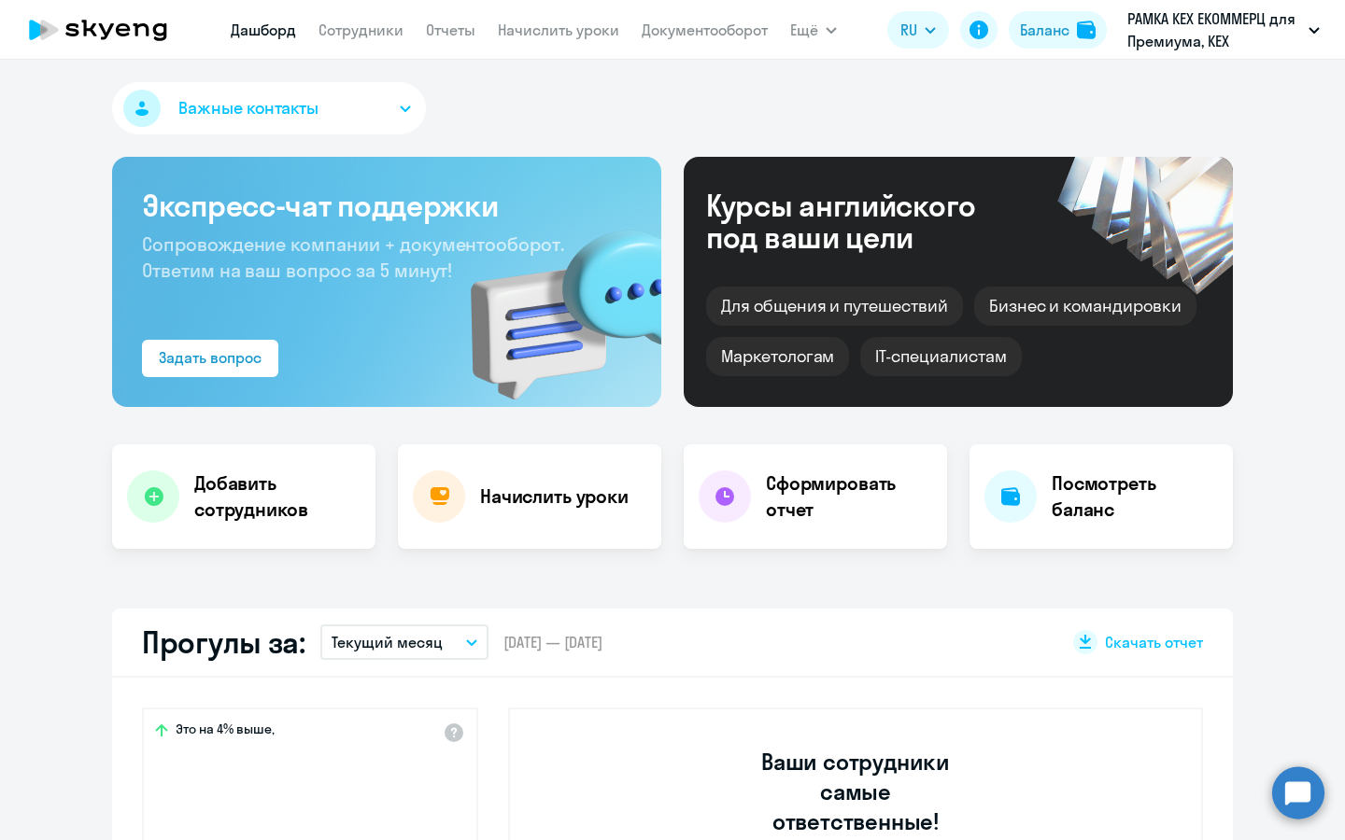
select select "30"
click at [388, 31] on link "Сотрудники" at bounding box center [360, 30] width 85 height 19
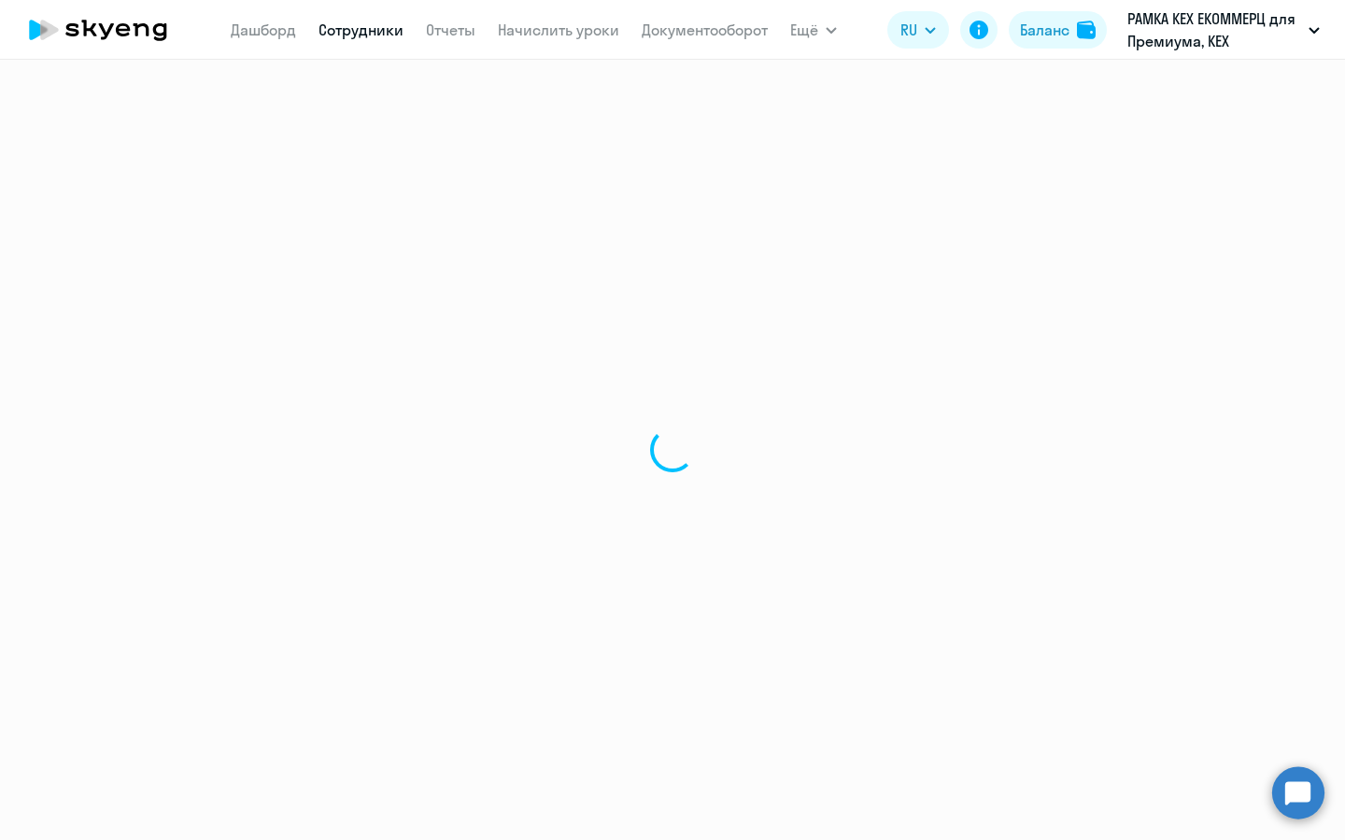
select select "30"
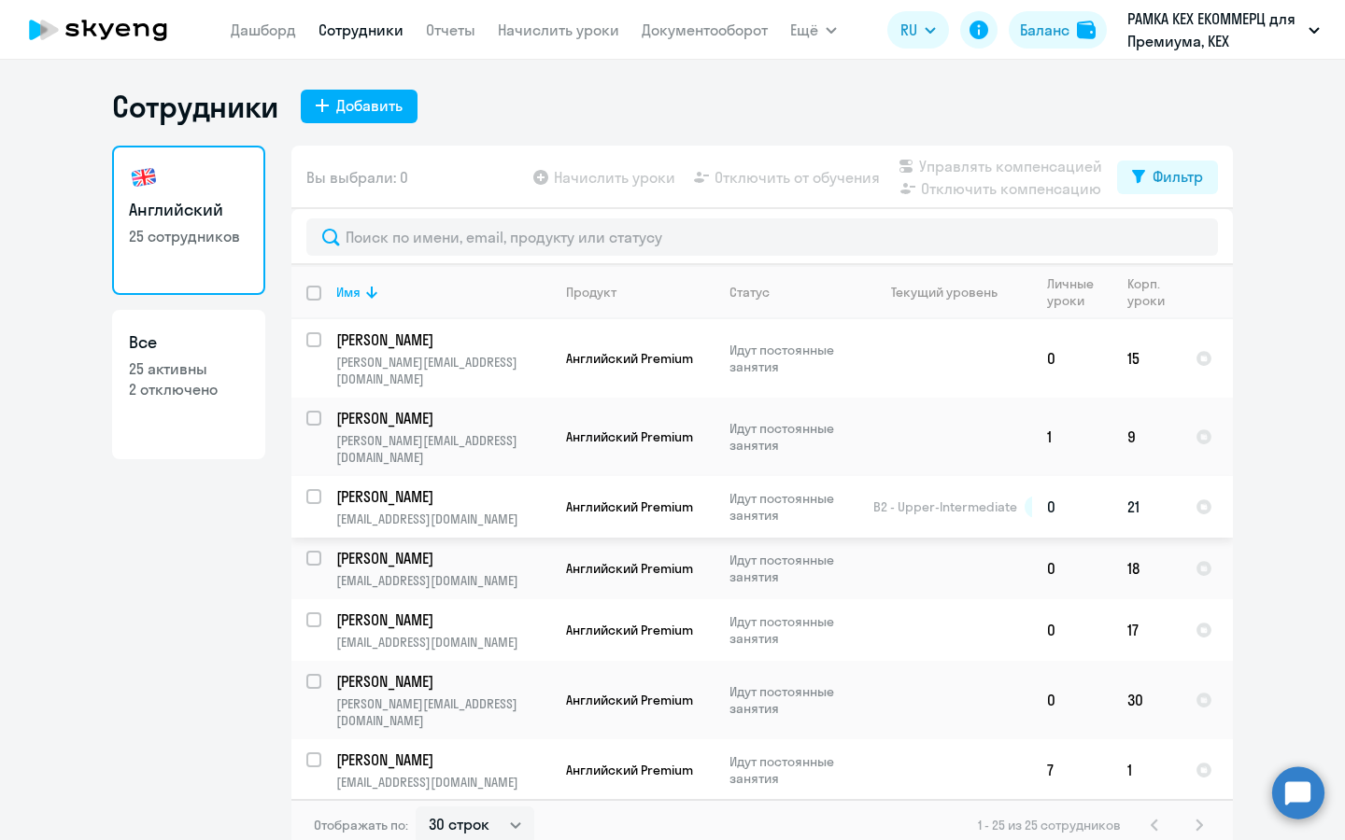
click at [486, 511] on p "[EMAIL_ADDRESS][DOMAIN_NAME]" at bounding box center [443, 519] width 214 height 17
select select "english"
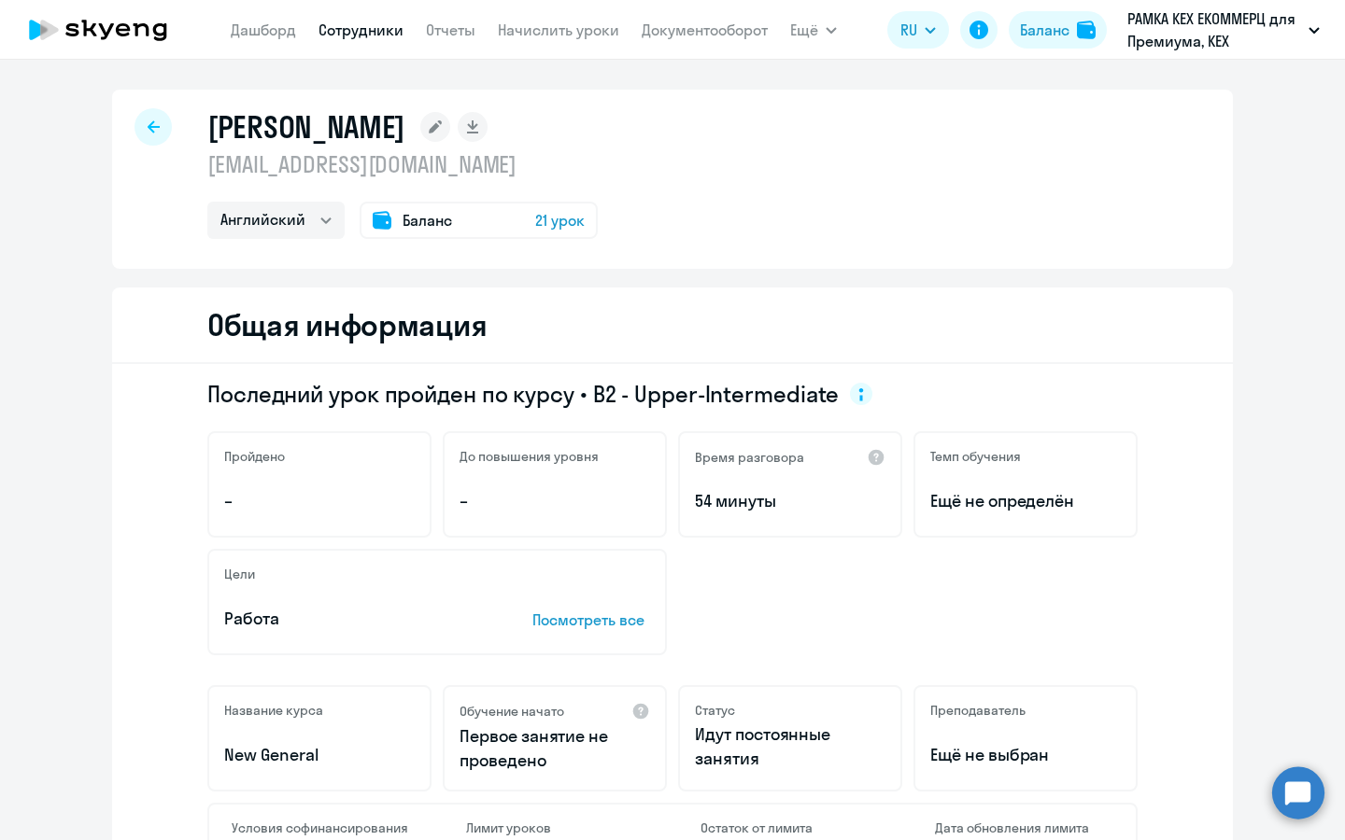
click at [450, 120] on rect at bounding box center [435, 127] width 30 height 30
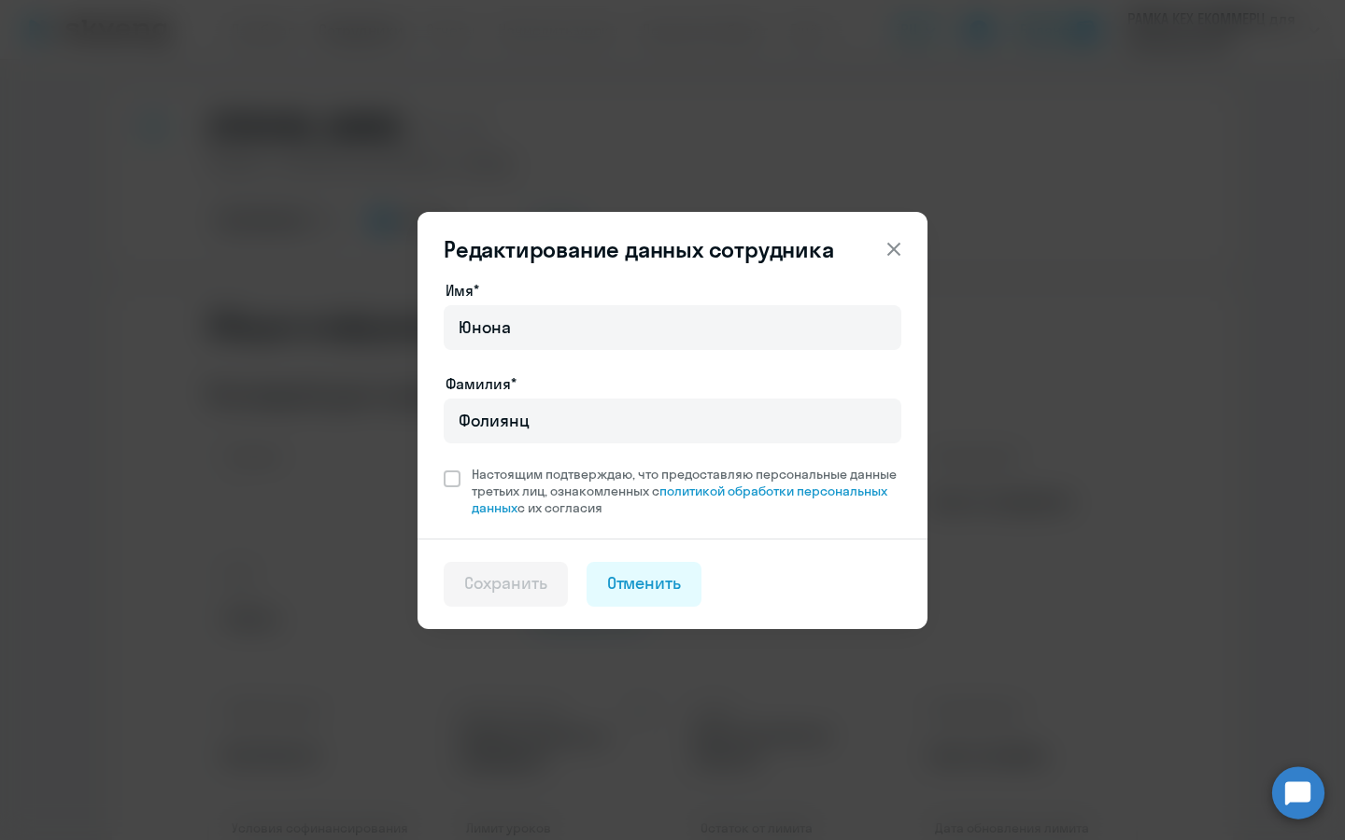
click at [893, 244] on icon at bounding box center [893, 249] width 22 height 22
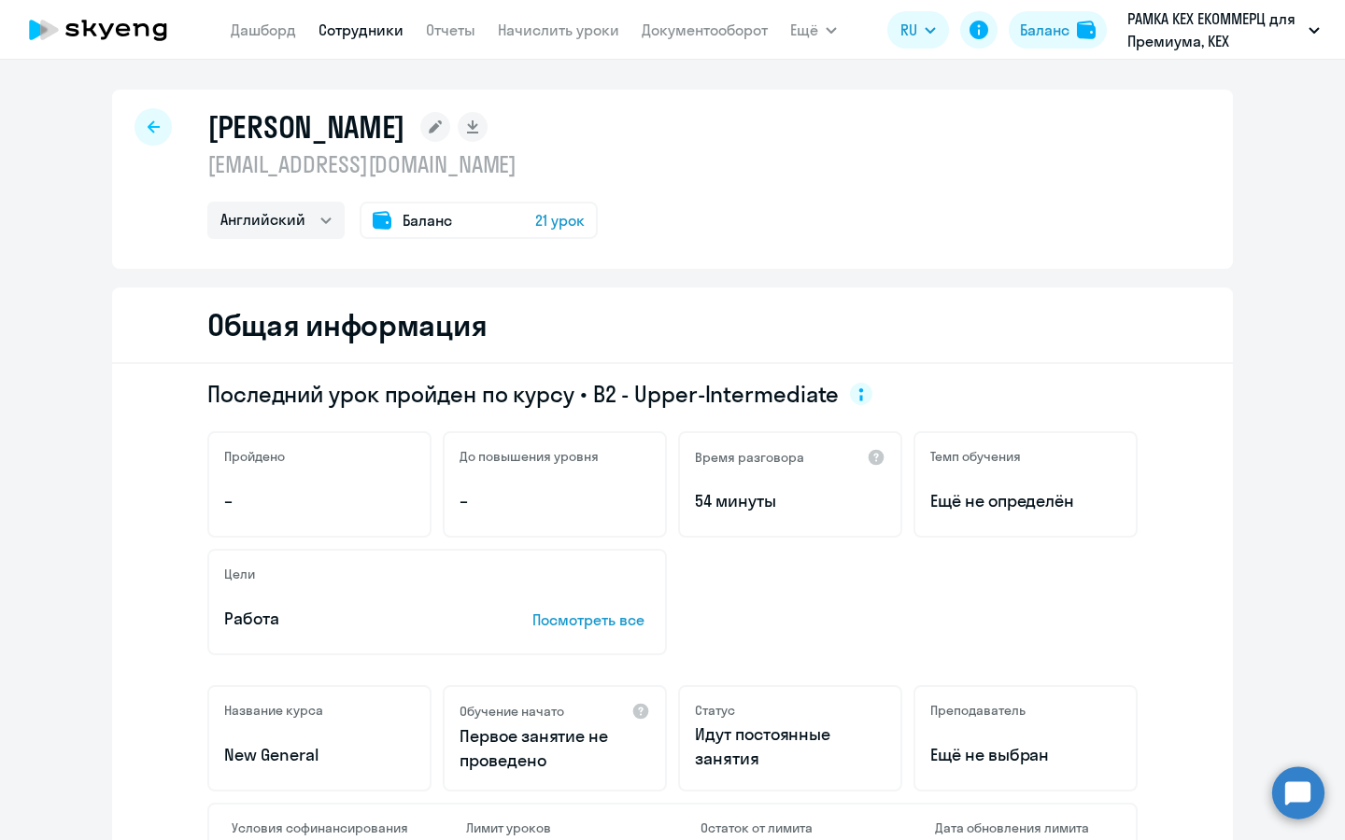
click at [540, 216] on span "21 урок" at bounding box center [559, 220] width 49 height 22
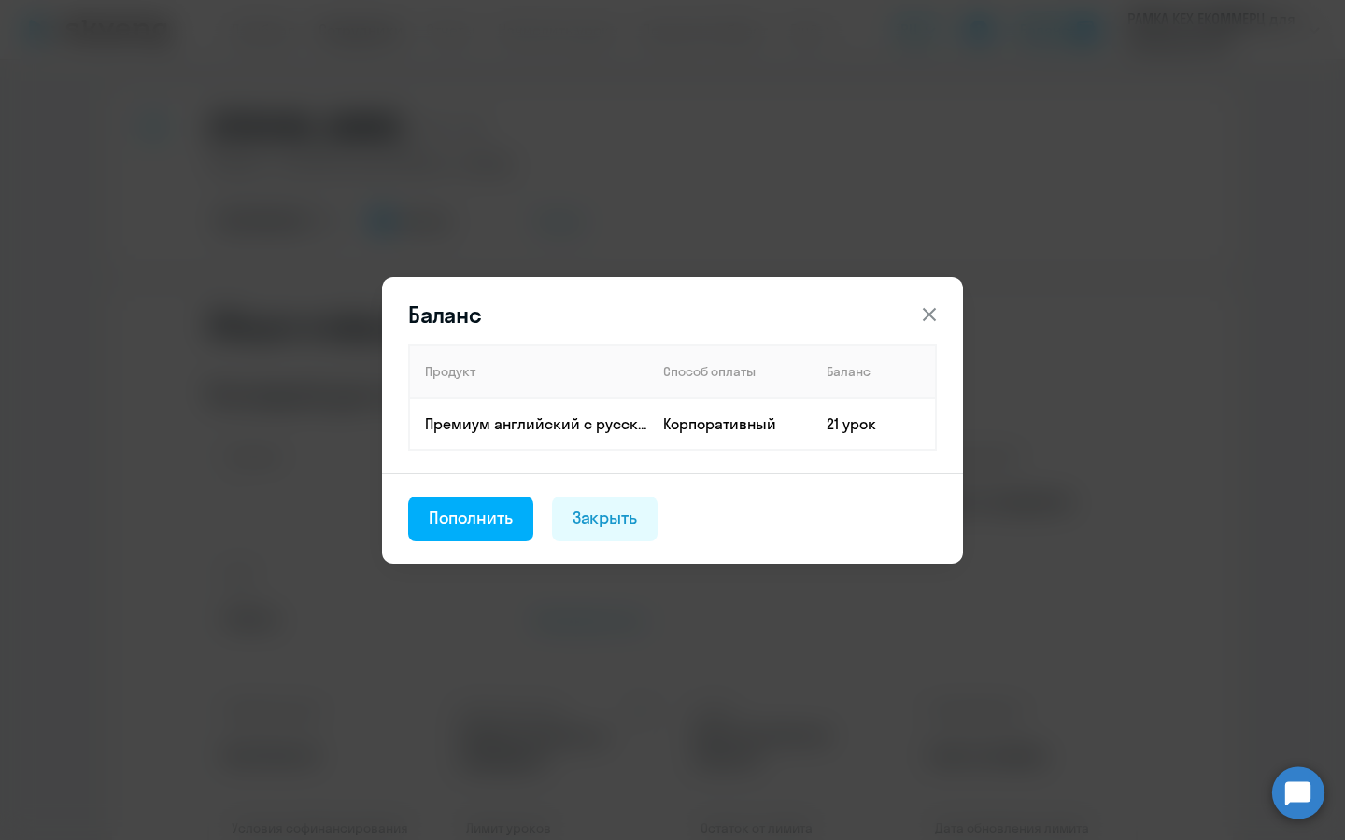
click at [937, 320] on icon at bounding box center [929, 314] width 22 height 22
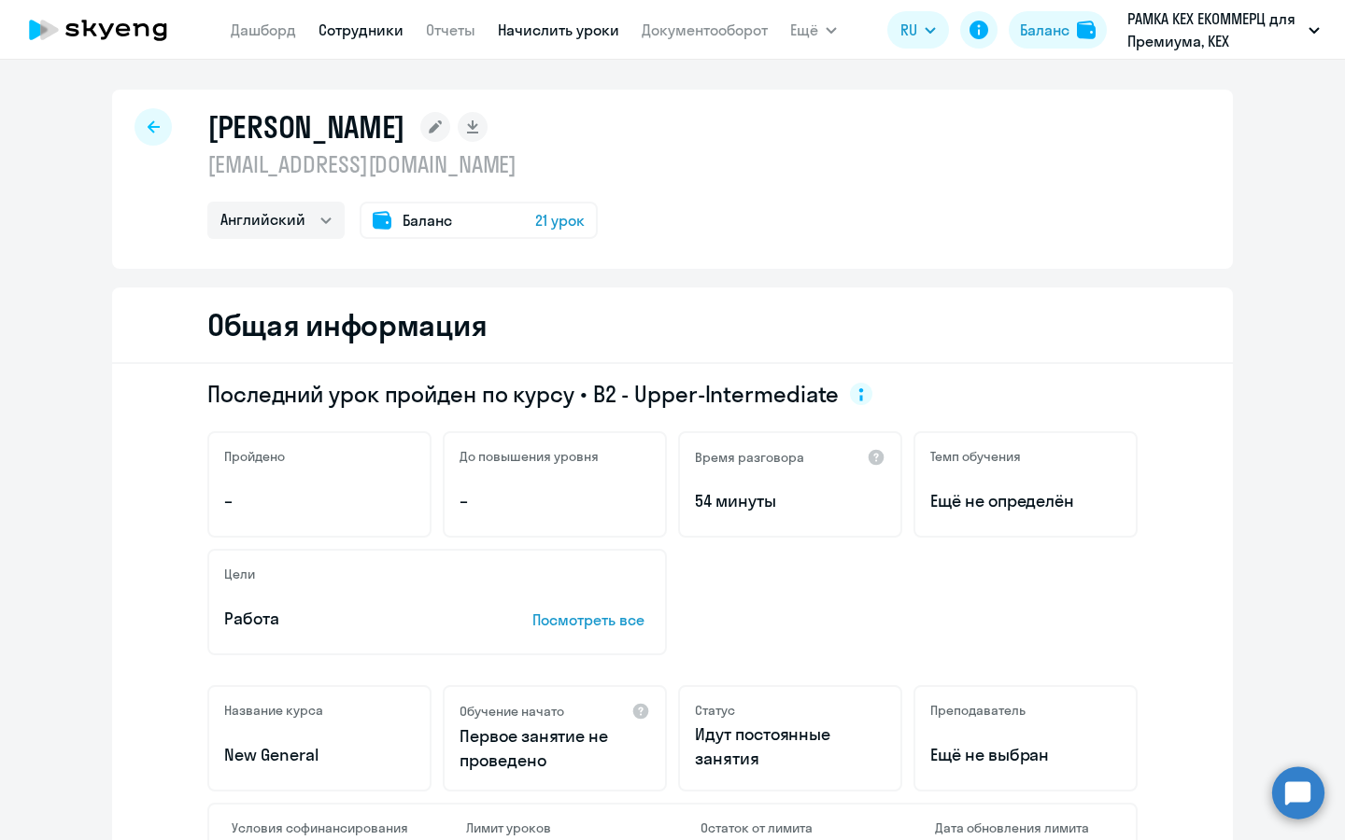
click at [534, 25] on link "Начислить уроки" at bounding box center [558, 30] width 121 height 19
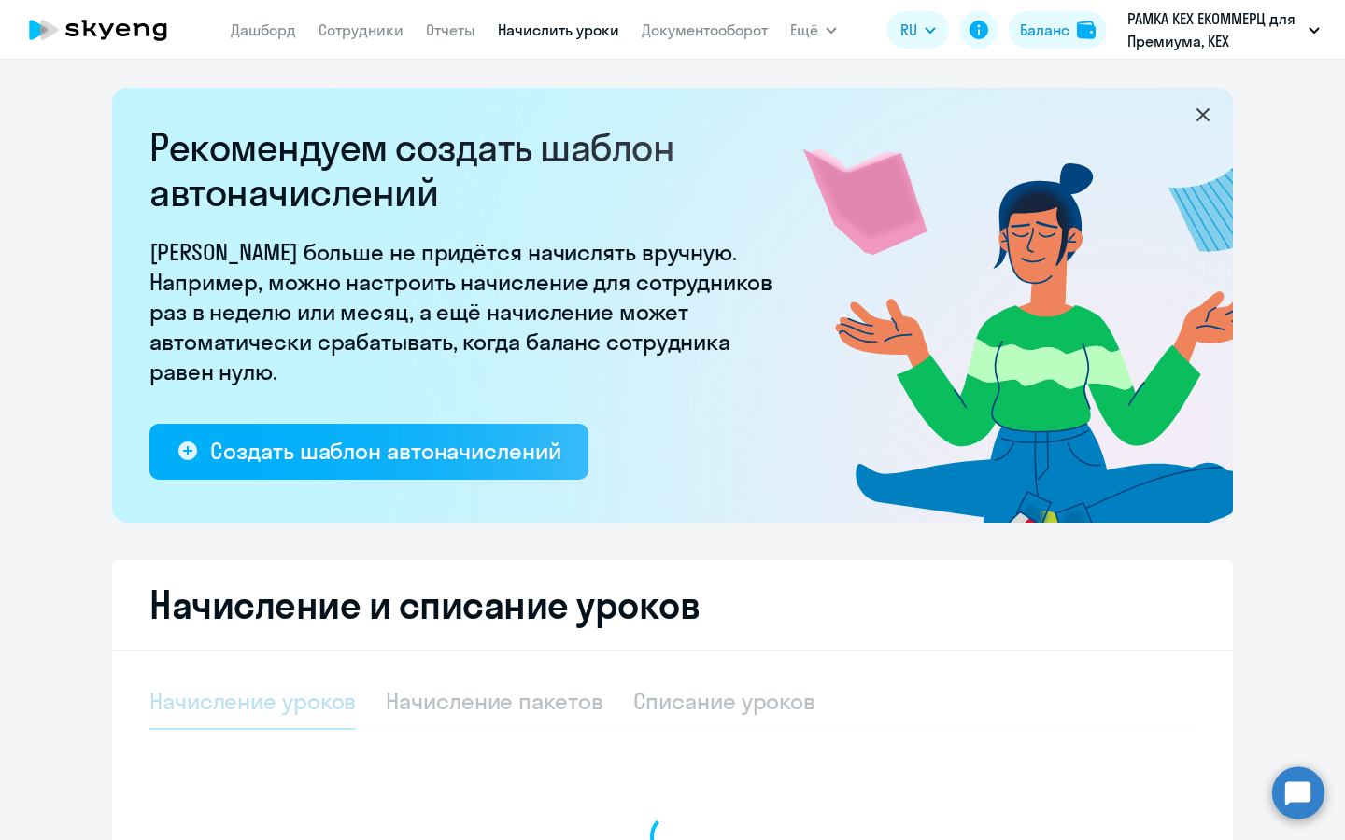
select select "10"
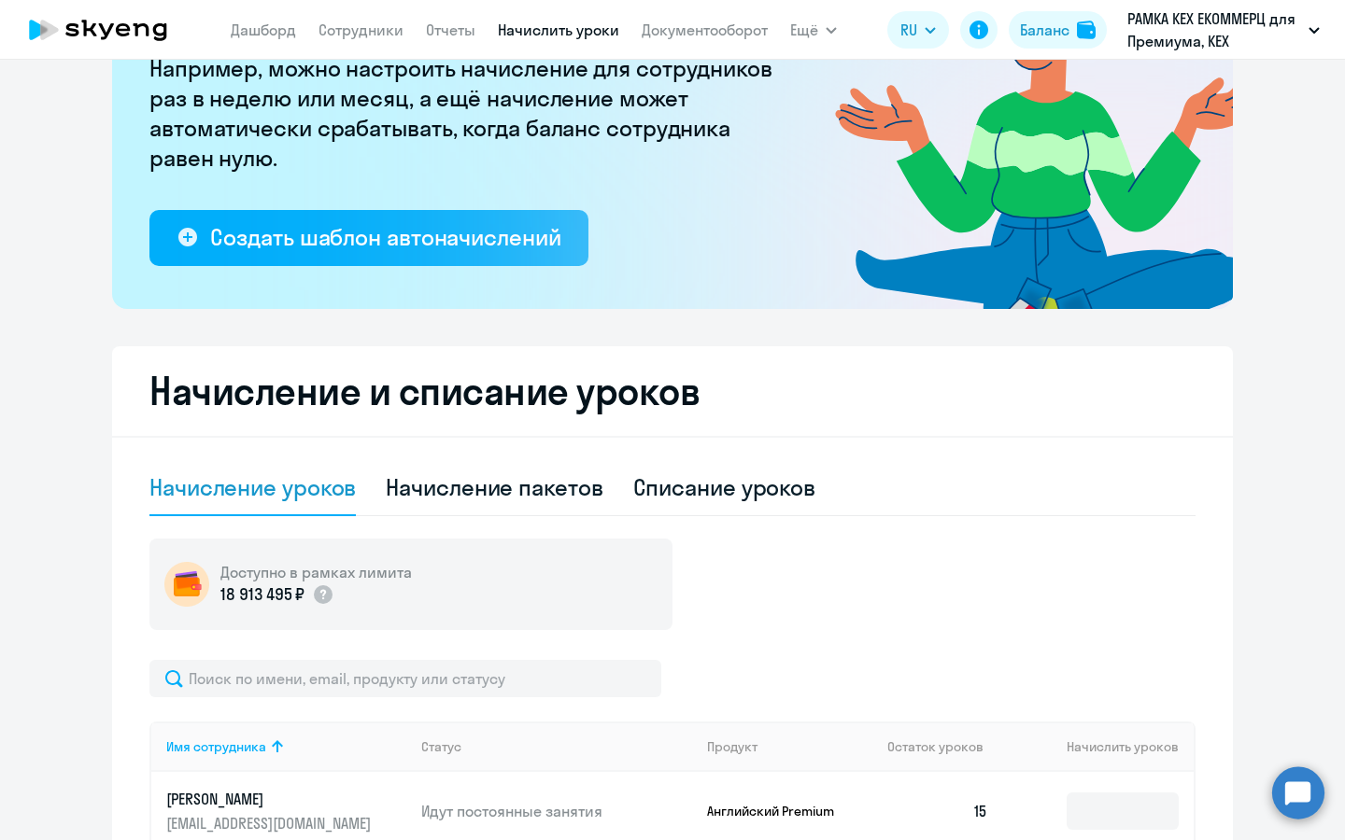
scroll to position [233, 0]
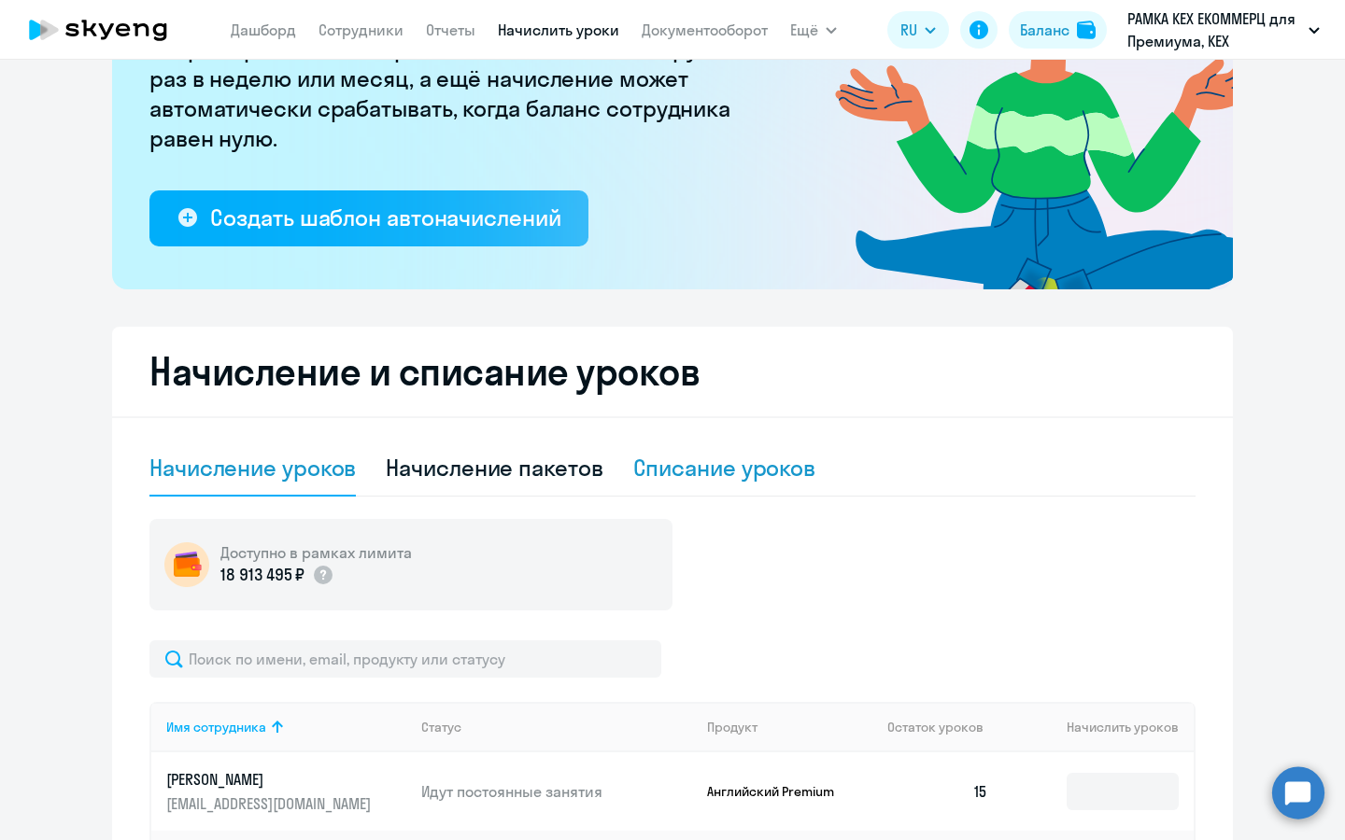
click at [738, 477] on div "Списание уроков" at bounding box center [724, 468] width 183 height 30
select select "10"
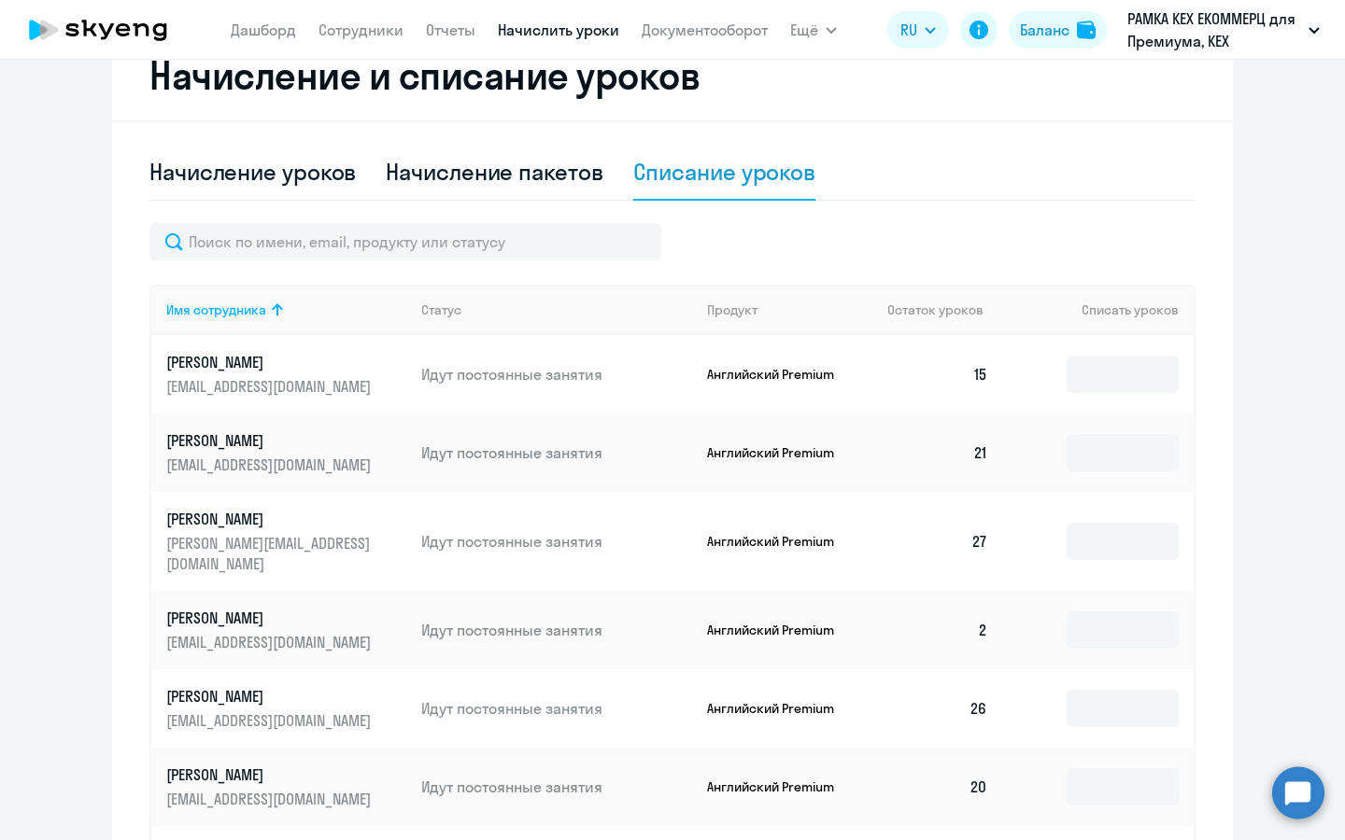
scroll to position [423, 0]
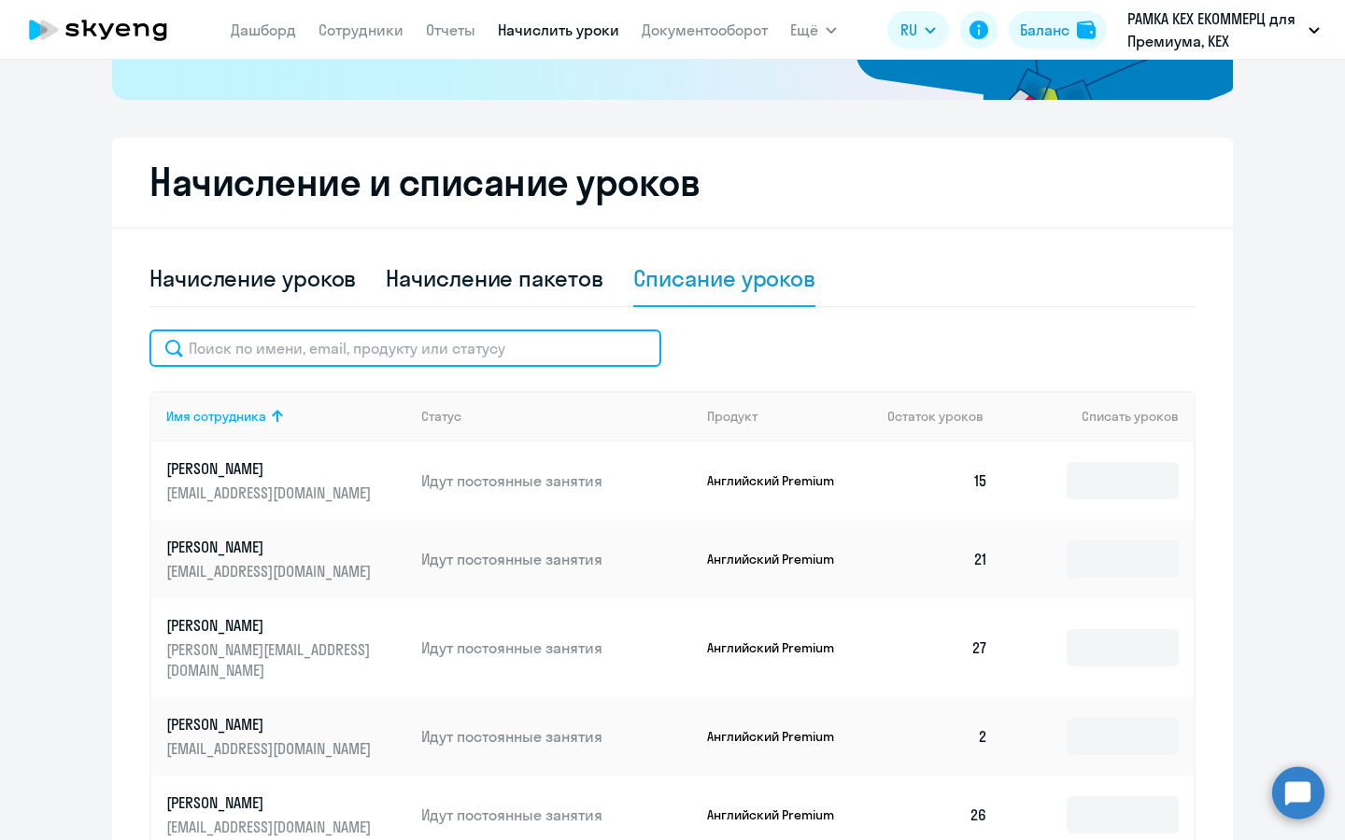
click at [499, 349] on input "text" at bounding box center [405, 348] width 512 height 37
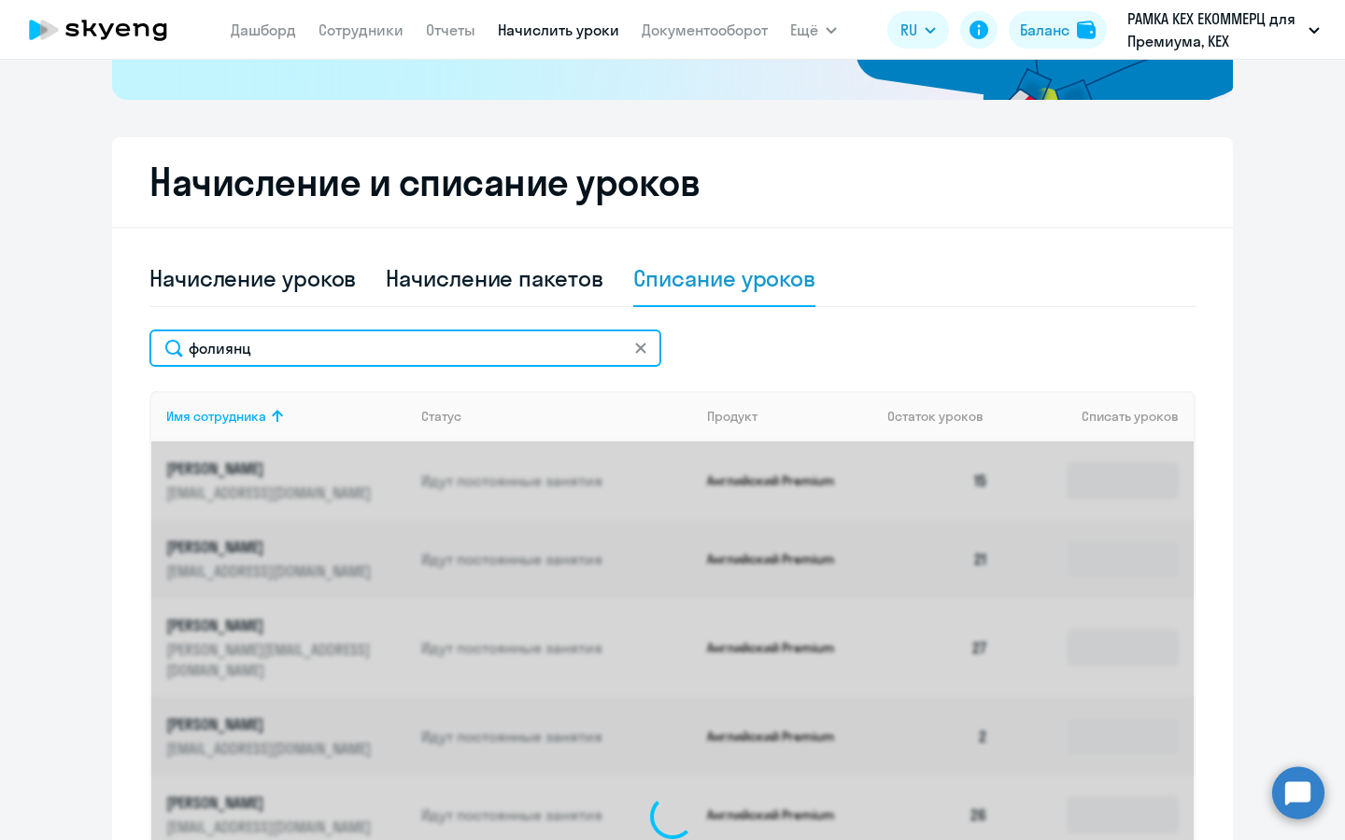
scroll to position [411, 0]
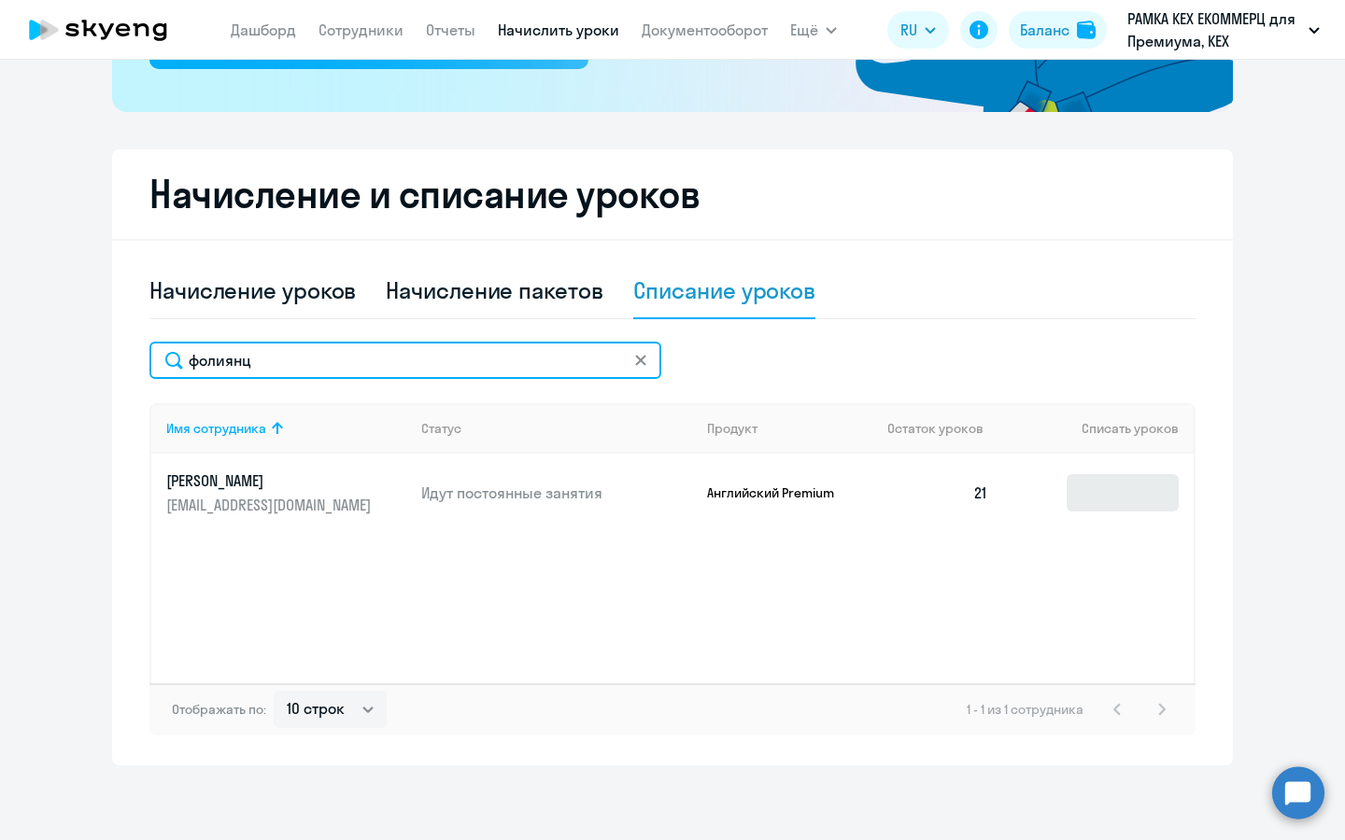
type input "фолиянц"
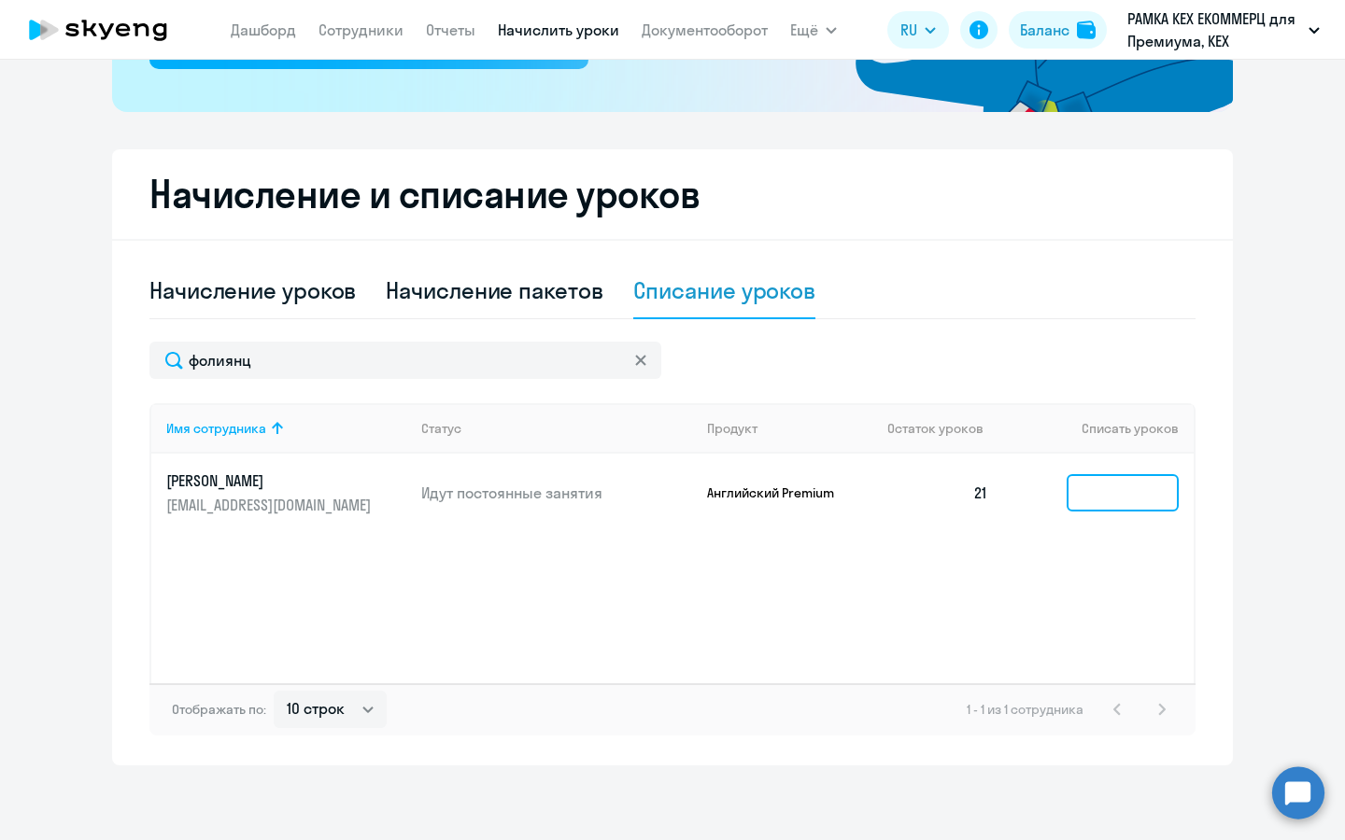
click at [1118, 474] on input at bounding box center [1122, 492] width 112 height 37
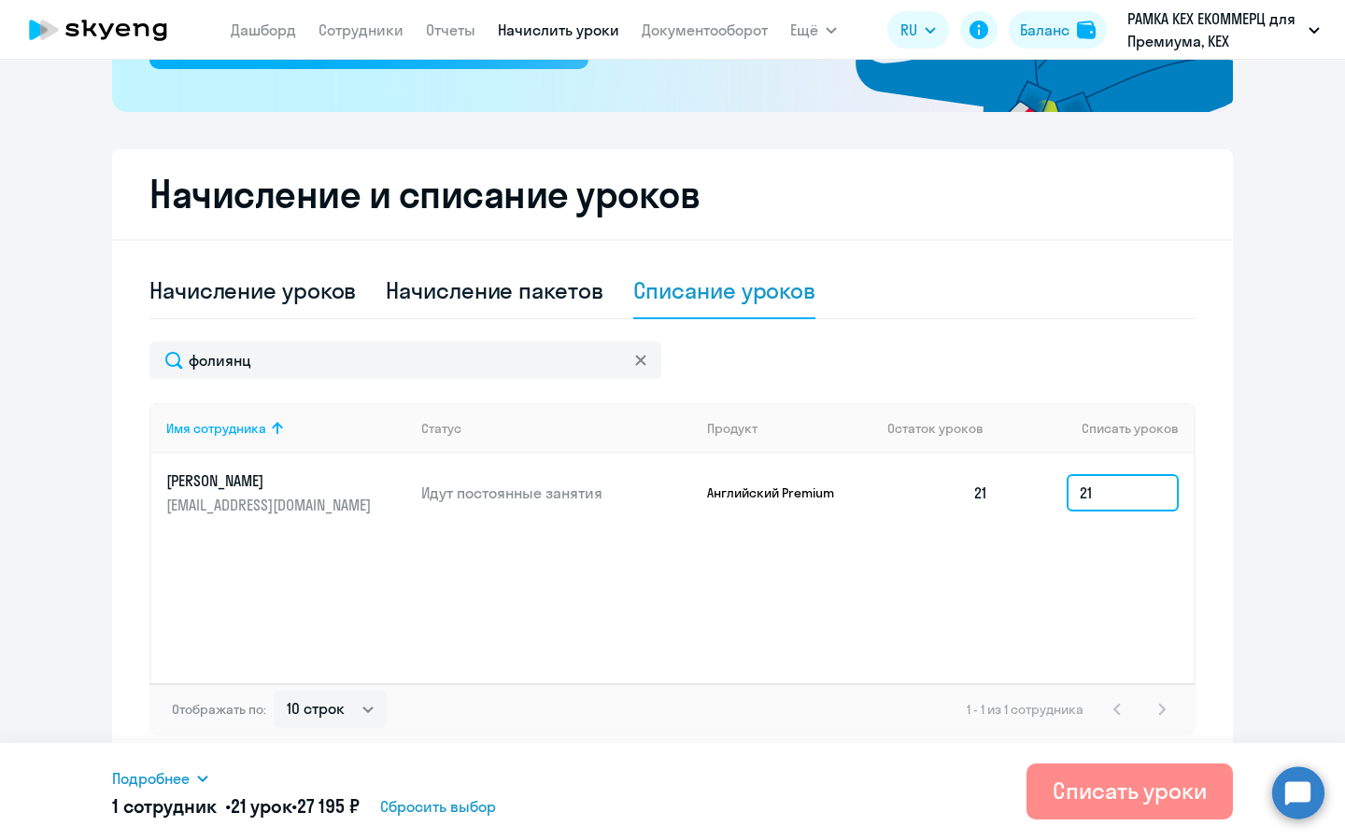
type input "21"
click at [1116, 790] on div "Списать уроки" at bounding box center [1129, 791] width 154 height 30
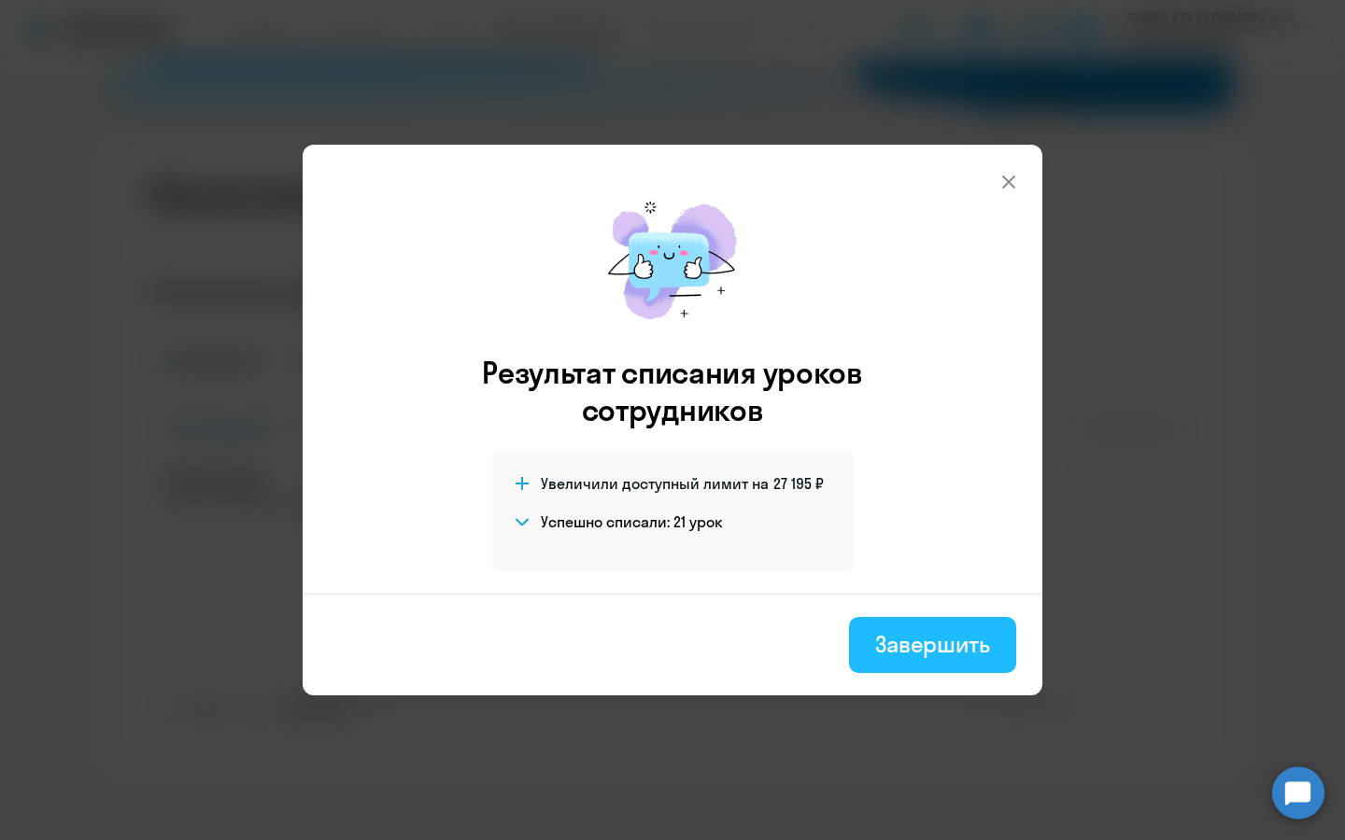
click at [950, 641] on div "Завершить" at bounding box center [932, 644] width 115 height 30
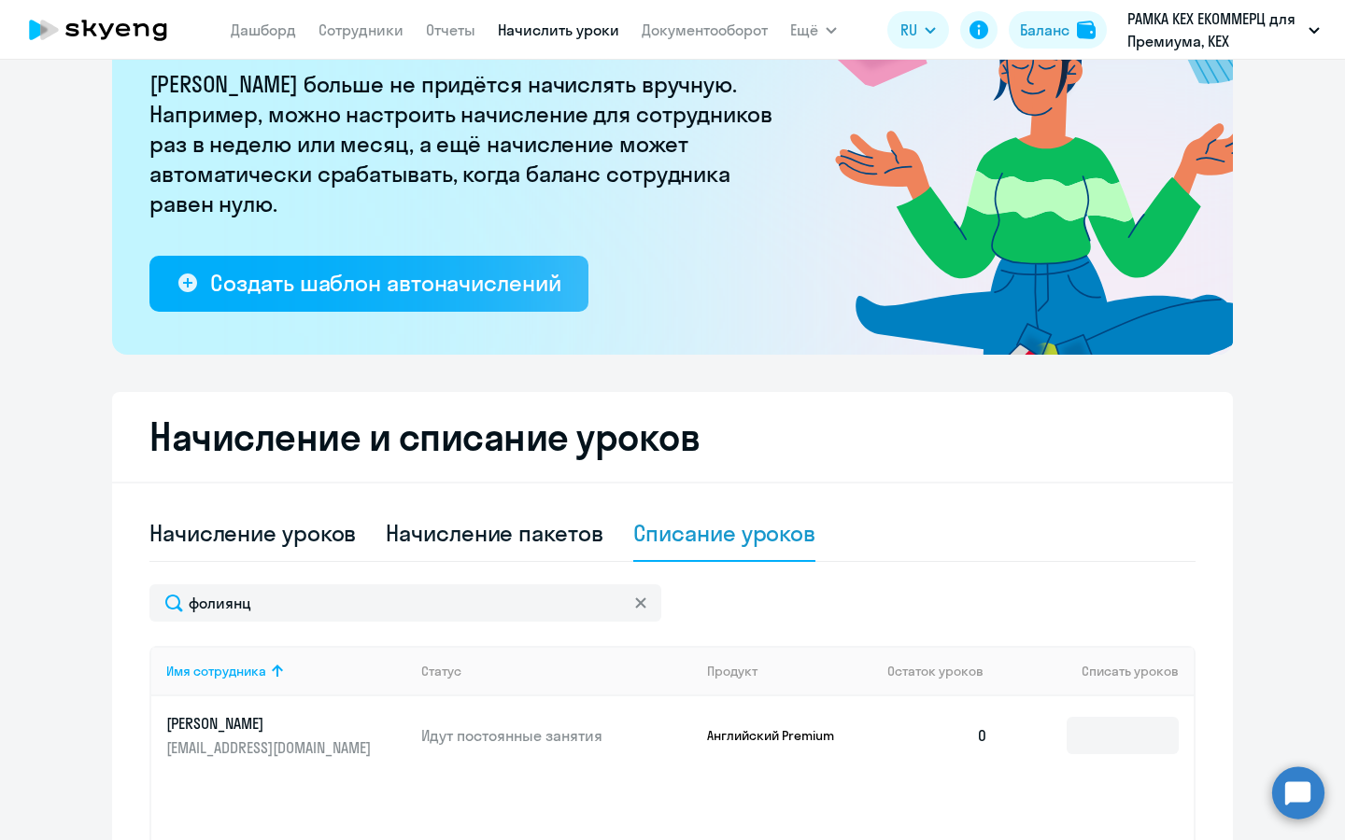
scroll to position [0, 0]
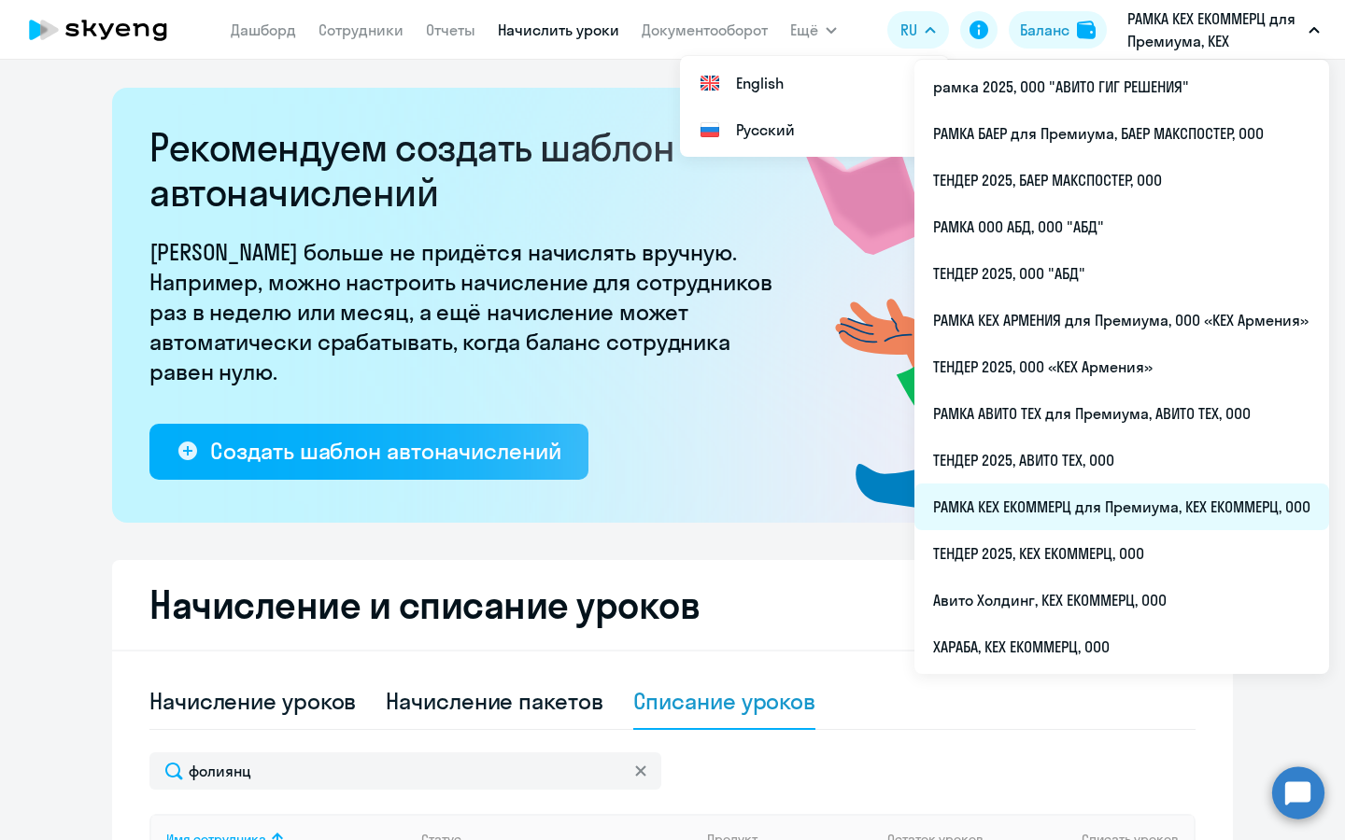
click at [1103, 518] on li "РАМКА КЕХ ЕКОММЕРЦ для Премиума, КЕХ ЕКОММЕРЦ, ООО" at bounding box center [1121, 507] width 415 height 47
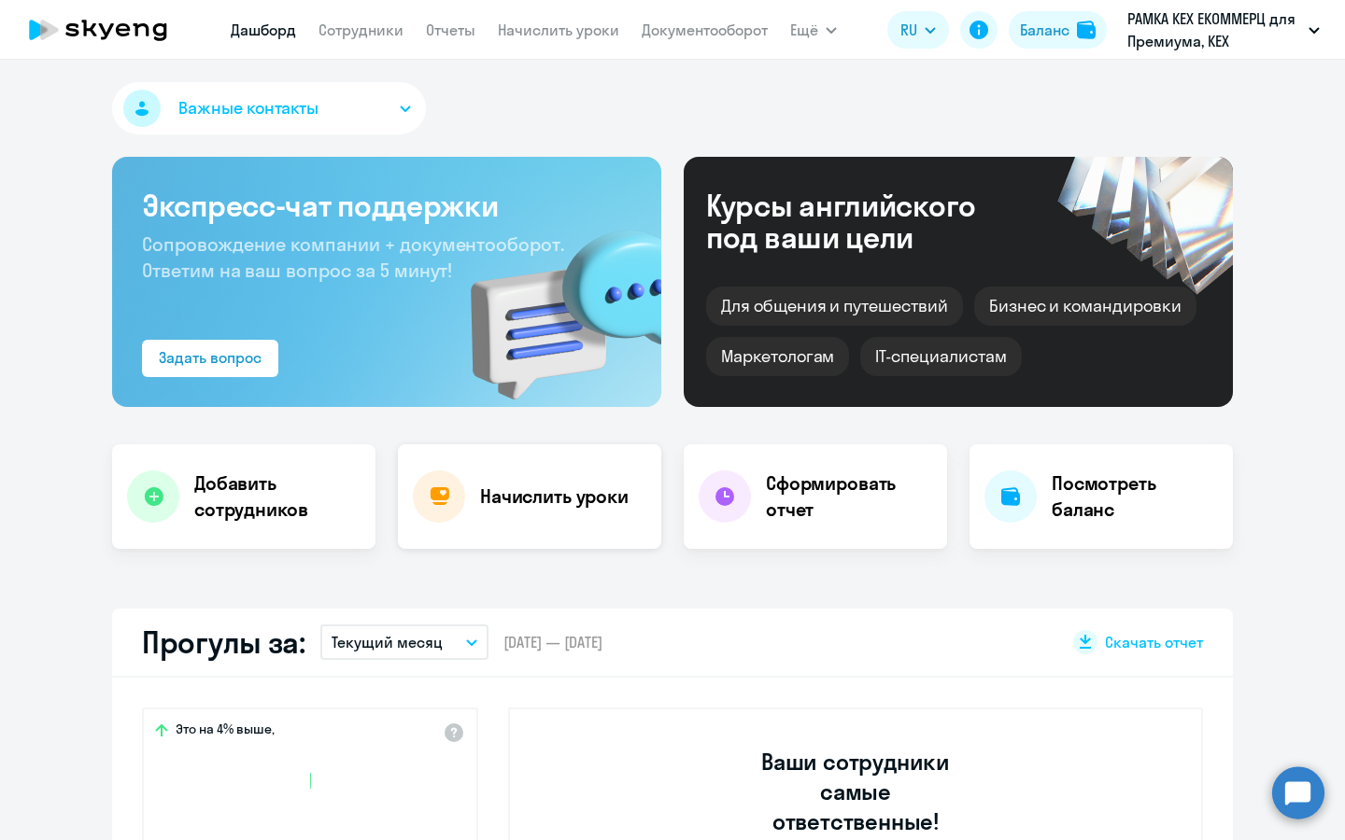
select select "30"
click at [298, 492] on h4 "Добавить сотрудников" at bounding box center [277, 497] width 166 height 52
select select "english_adult_not_native_speaker_premium"
select select "3"
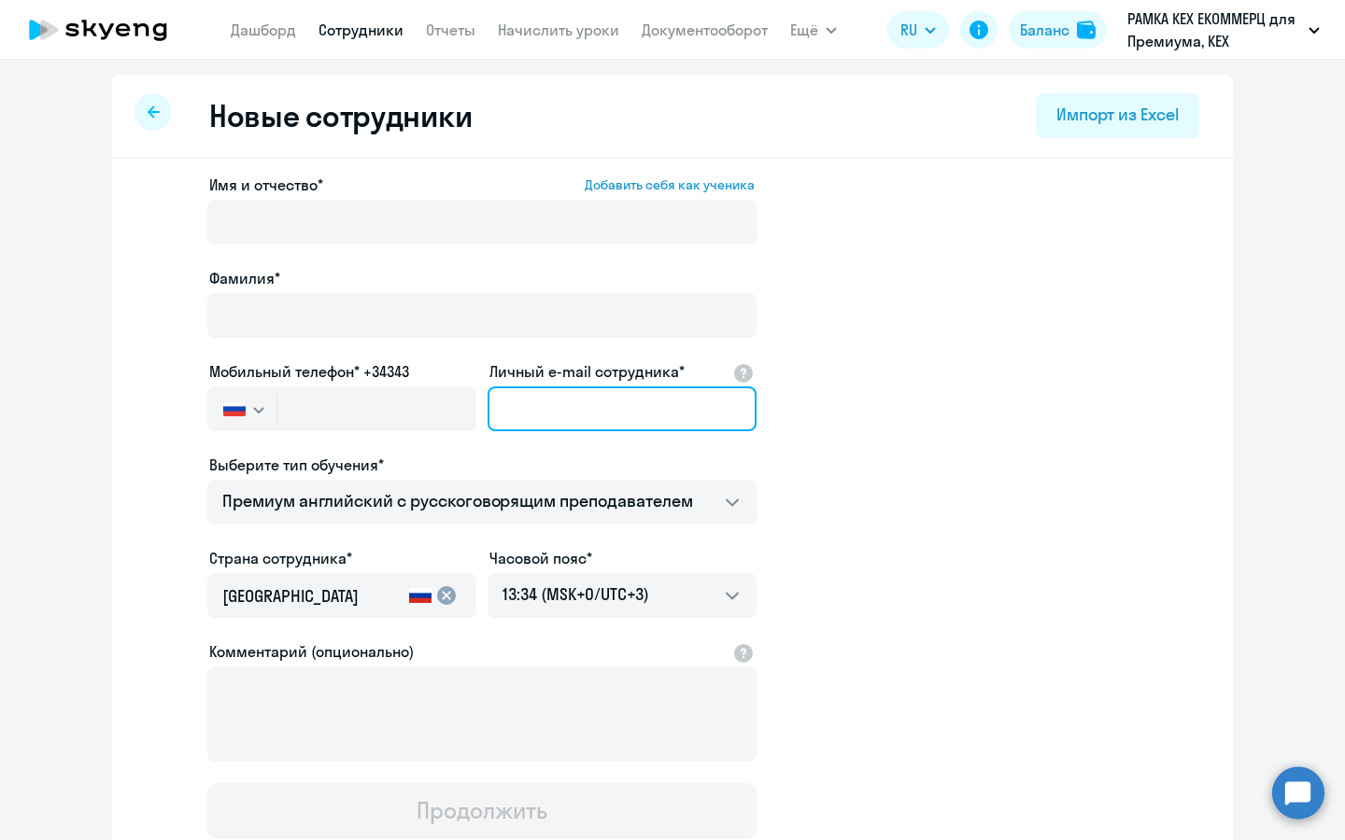
click at [595, 389] on input "Личный e-mail сотрудника*" at bounding box center [621, 409] width 269 height 45
paste input "yarfoliyants@avito.ru"
type input "yarfoliyants@avito.ru"
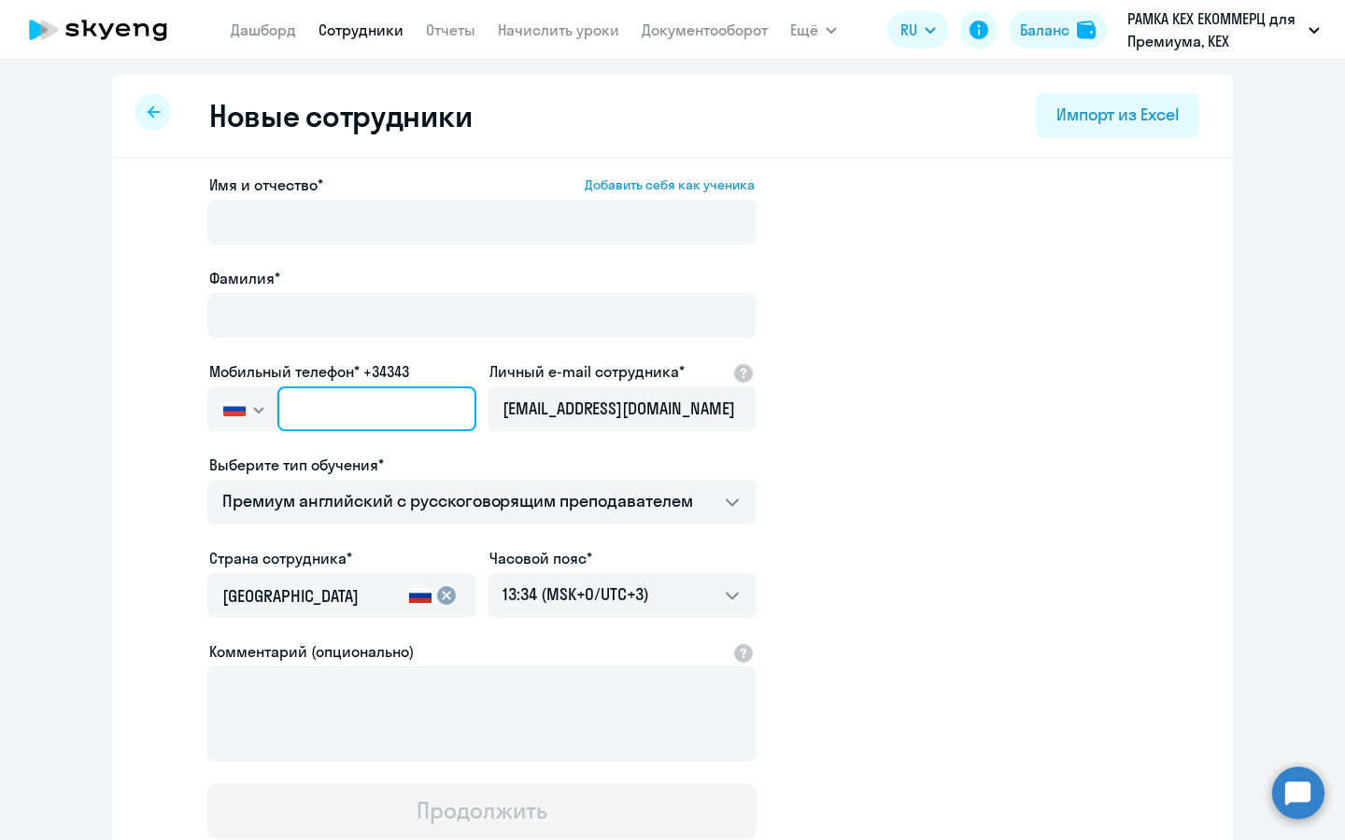
click at [393, 413] on input "text" at bounding box center [376, 409] width 199 height 45
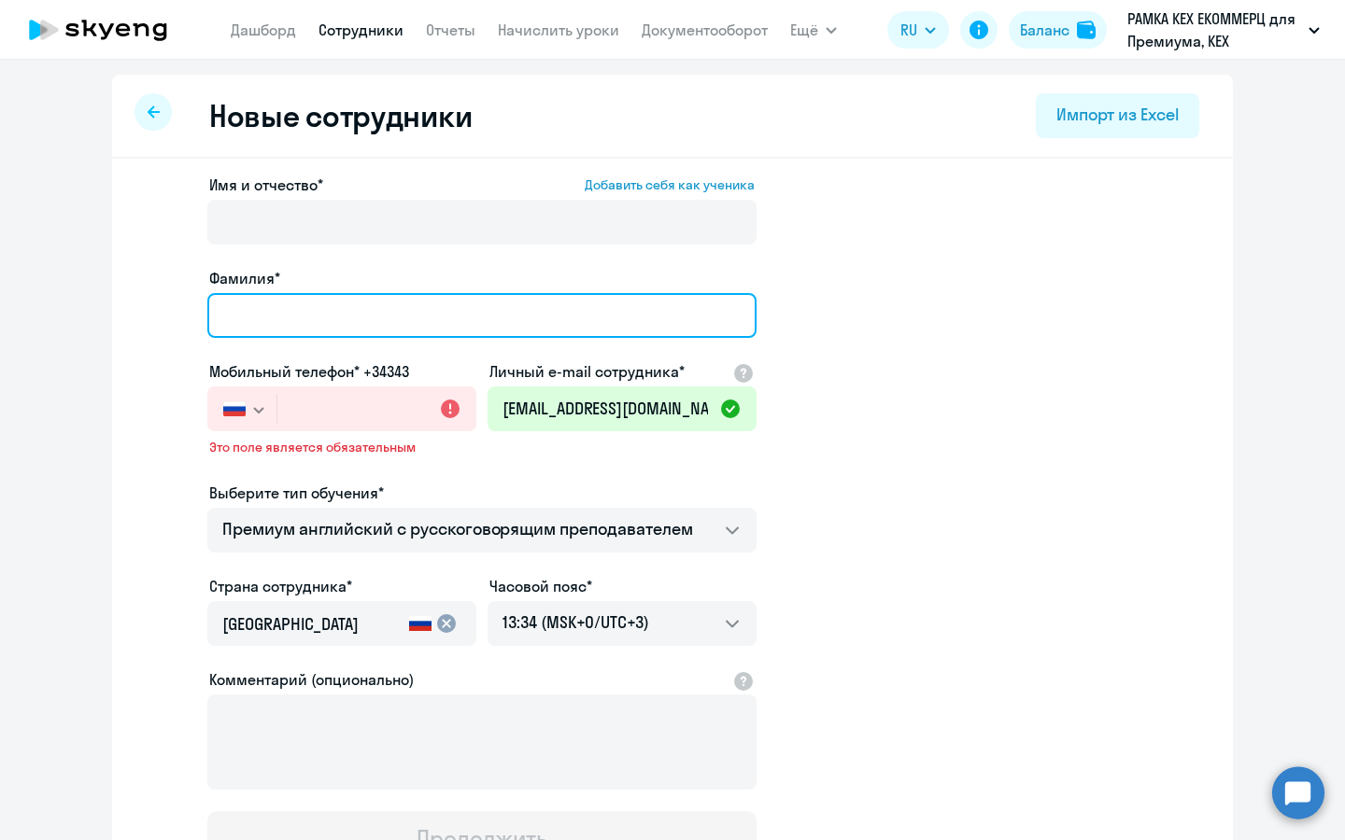
click at [453, 308] on input "Фамилия*" at bounding box center [481, 315] width 549 height 45
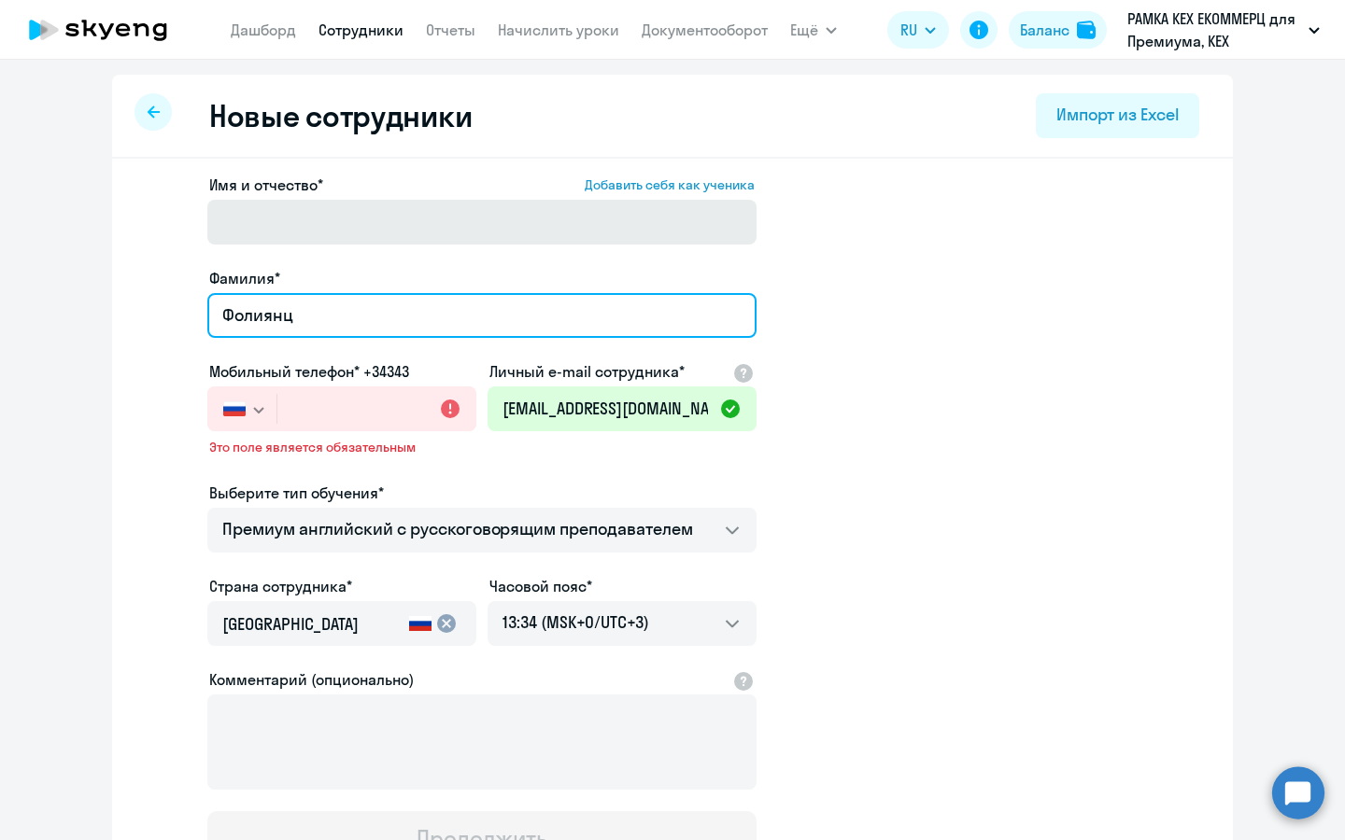
type input "Фолиянц"
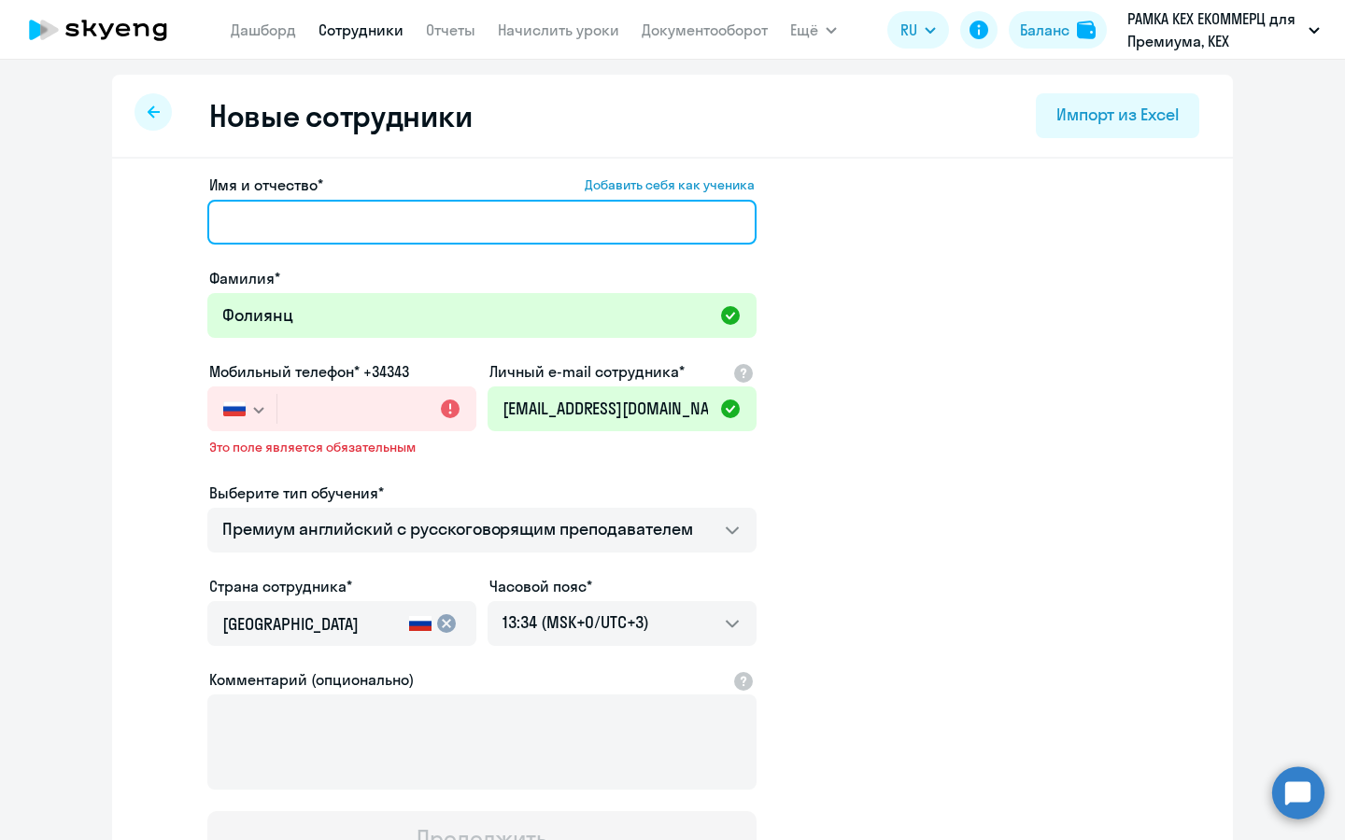
click at [528, 227] on input "Имя и отчество* Добавить себя как ученика" at bounding box center [481, 222] width 549 height 45
type input "Юнона Артуровна"
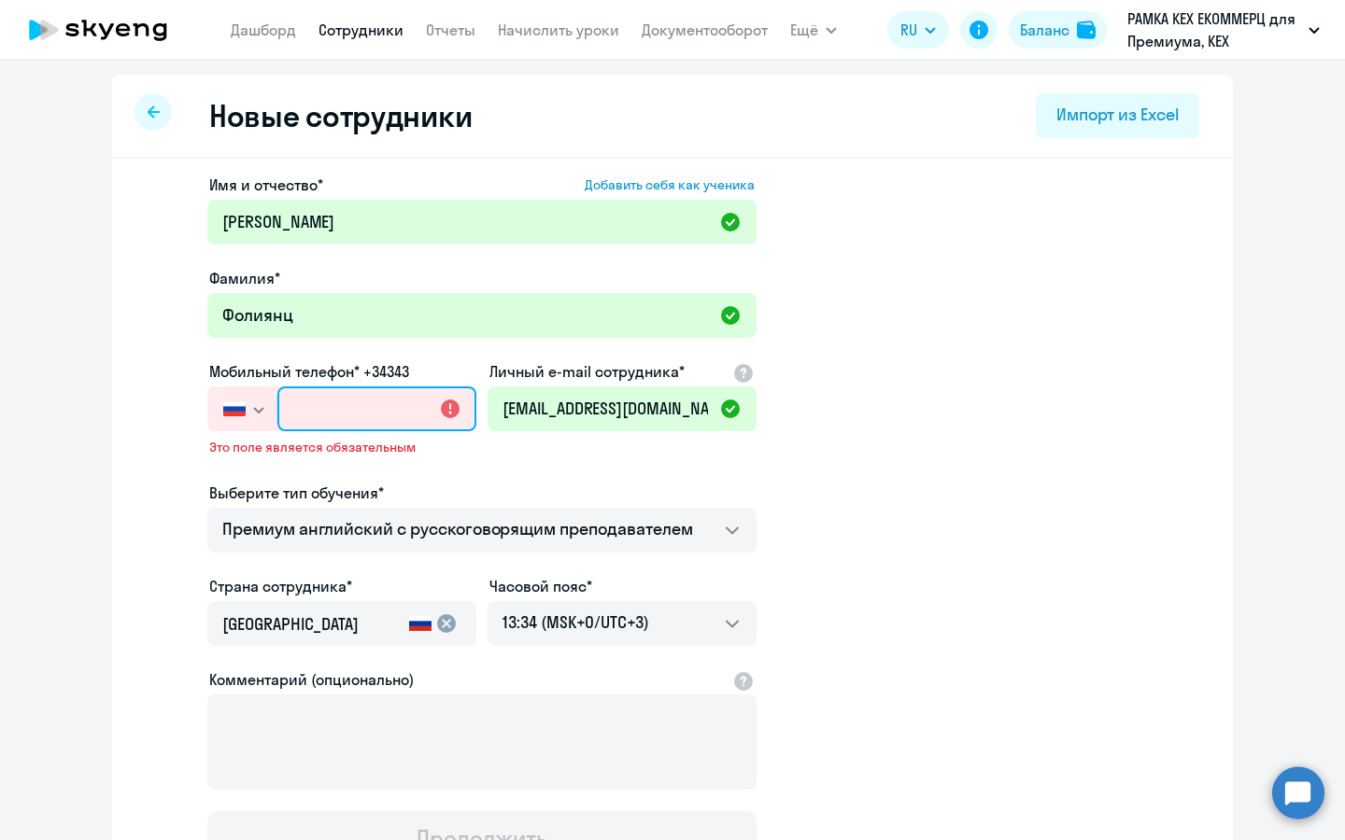
click at [424, 401] on input "text" at bounding box center [376, 409] width 199 height 45
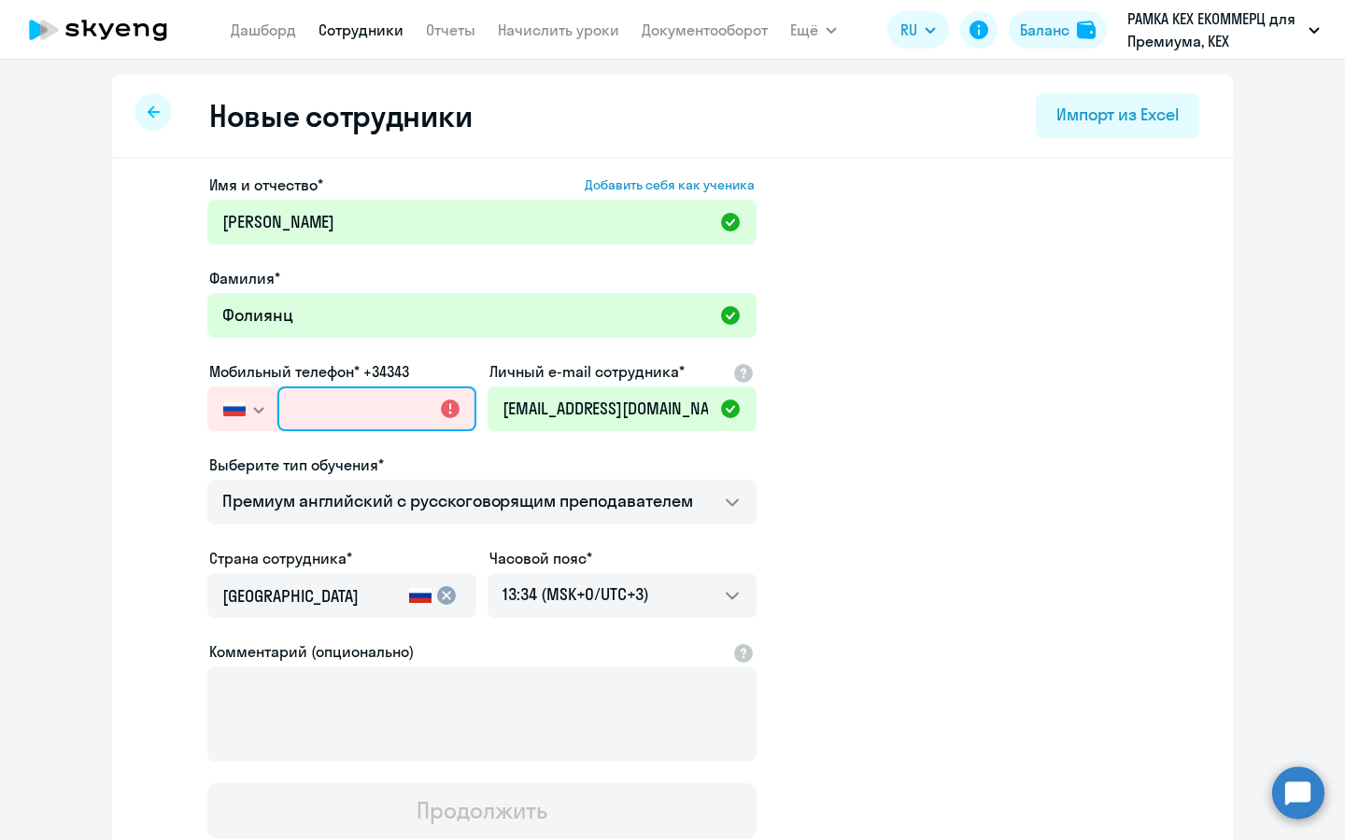
paste input "+7 915 111-28-84"
type input "+7 915 111-28-84"
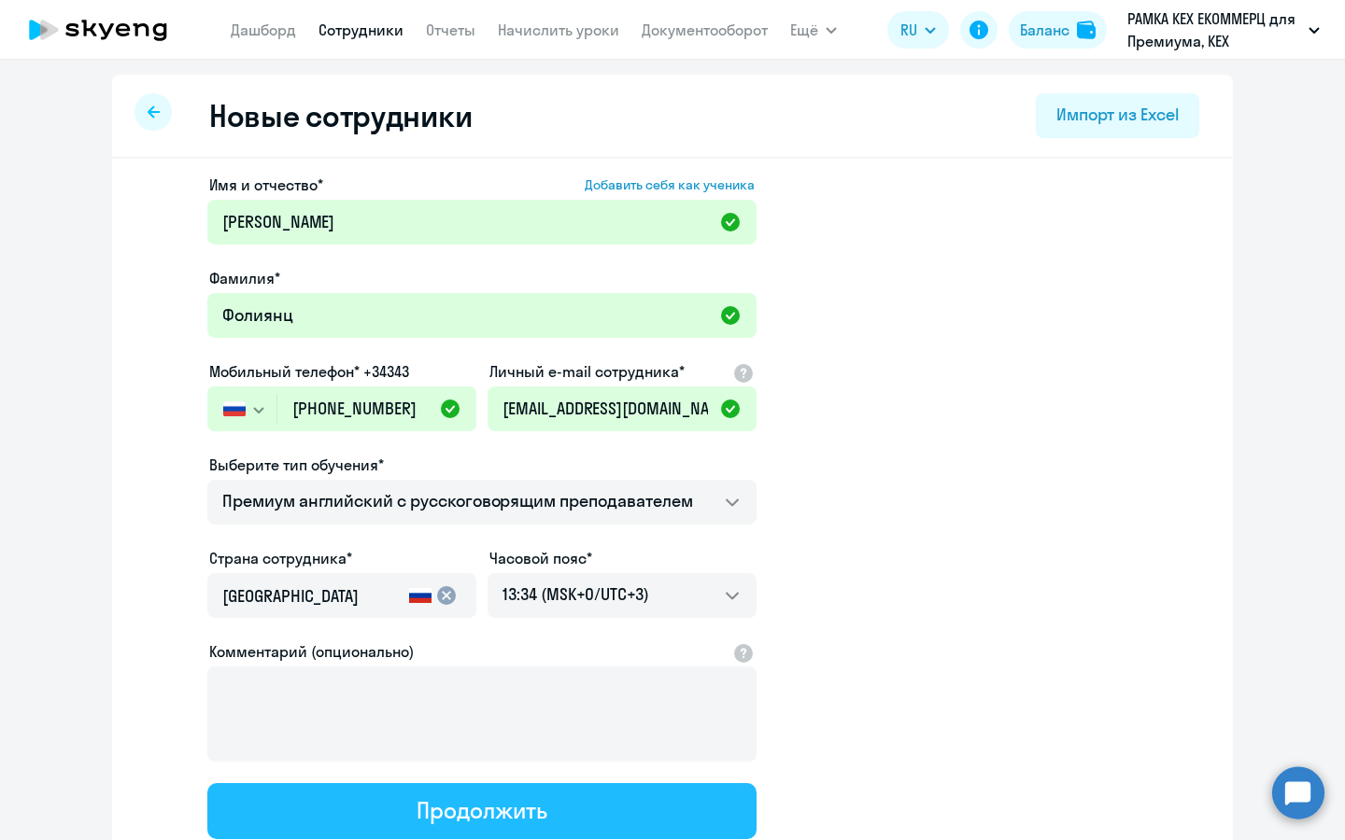
click at [573, 793] on button "Продолжить" at bounding box center [481, 811] width 549 height 56
select select "english_adult_not_native_speaker_premium"
select select "3"
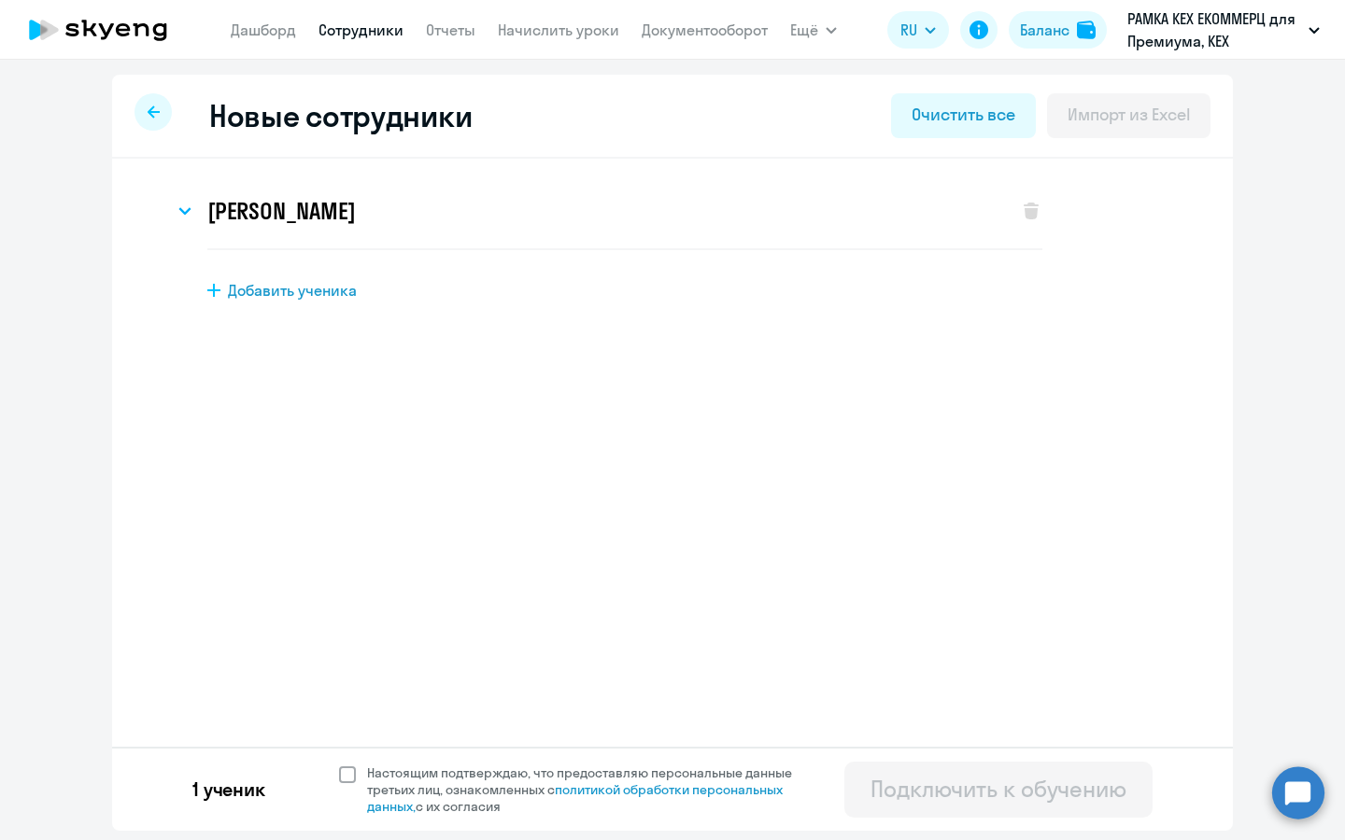
click at [530, 792] on span "Настоящим подтверждаю, что предоставляю персональные данные третьих лиц, ознако…" at bounding box center [590, 790] width 447 height 50
click at [339, 765] on input "Настоящим подтверждаю, что предоставляю персональные данные третьих лиц, ознако…" at bounding box center [338, 764] width 1 height 1
checkbox input "true"
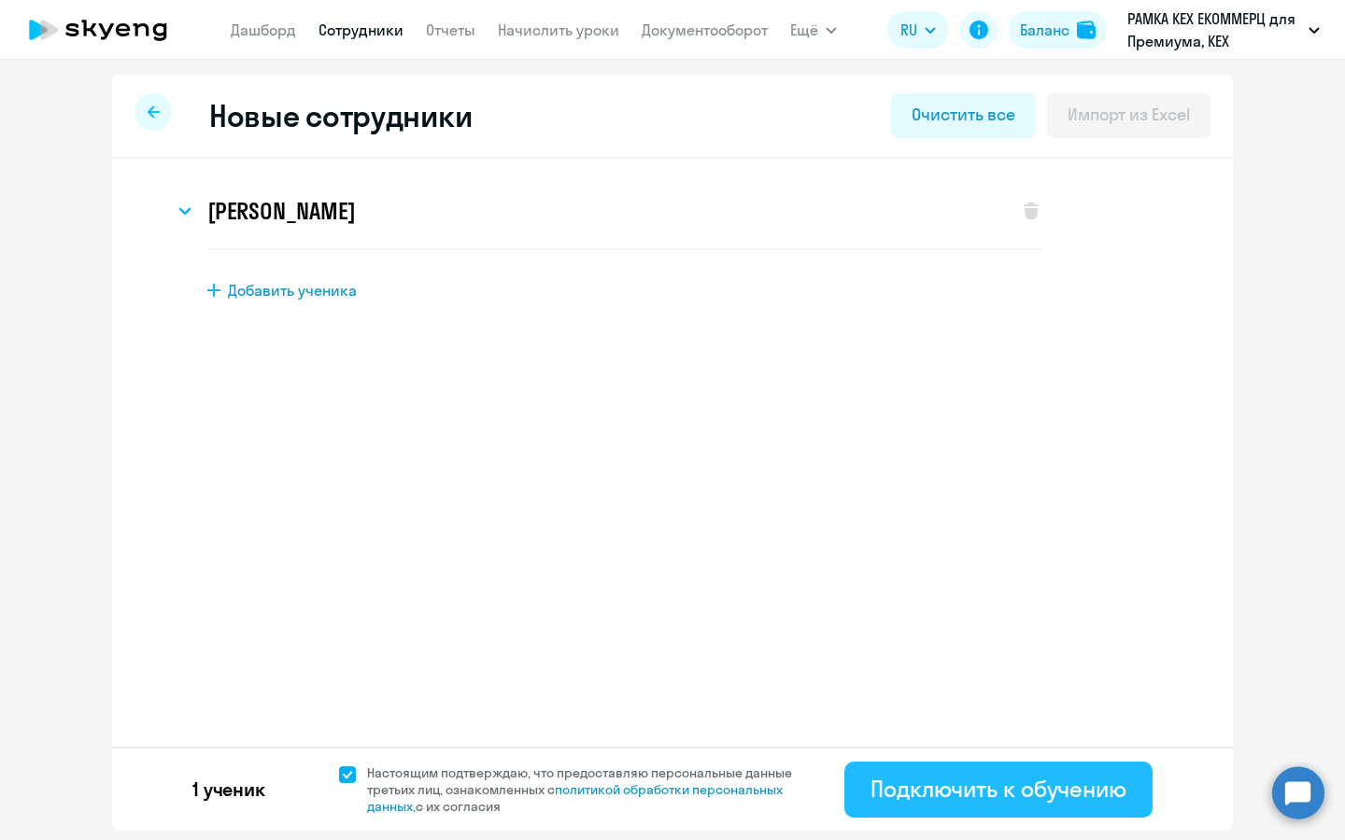
click at [936, 783] on div "Подключить к обучению" at bounding box center [998, 789] width 256 height 30
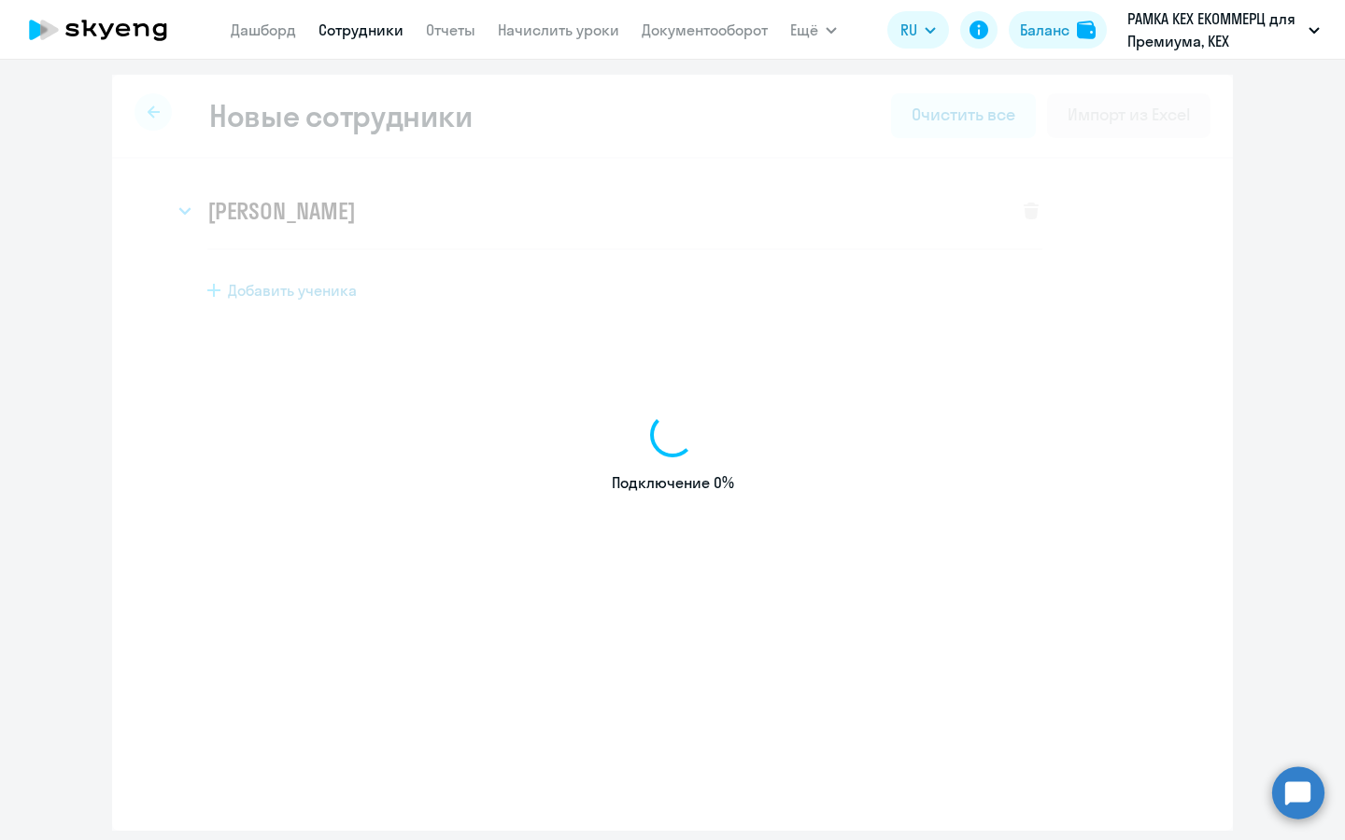
select select "english_adult_not_native_speaker_premium"
select select "3"
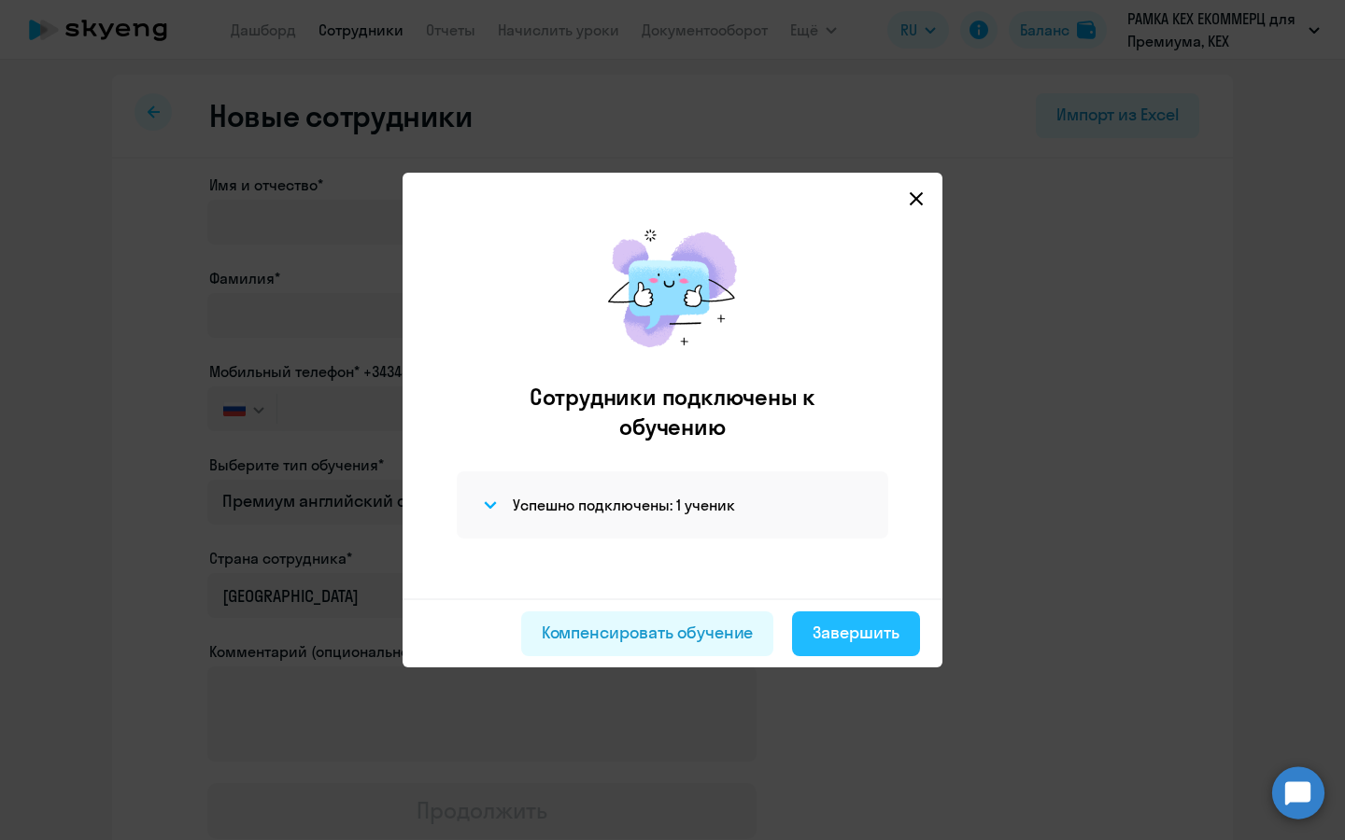
click at [837, 626] on div "Завершить" at bounding box center [855, 633] width 87 height 24
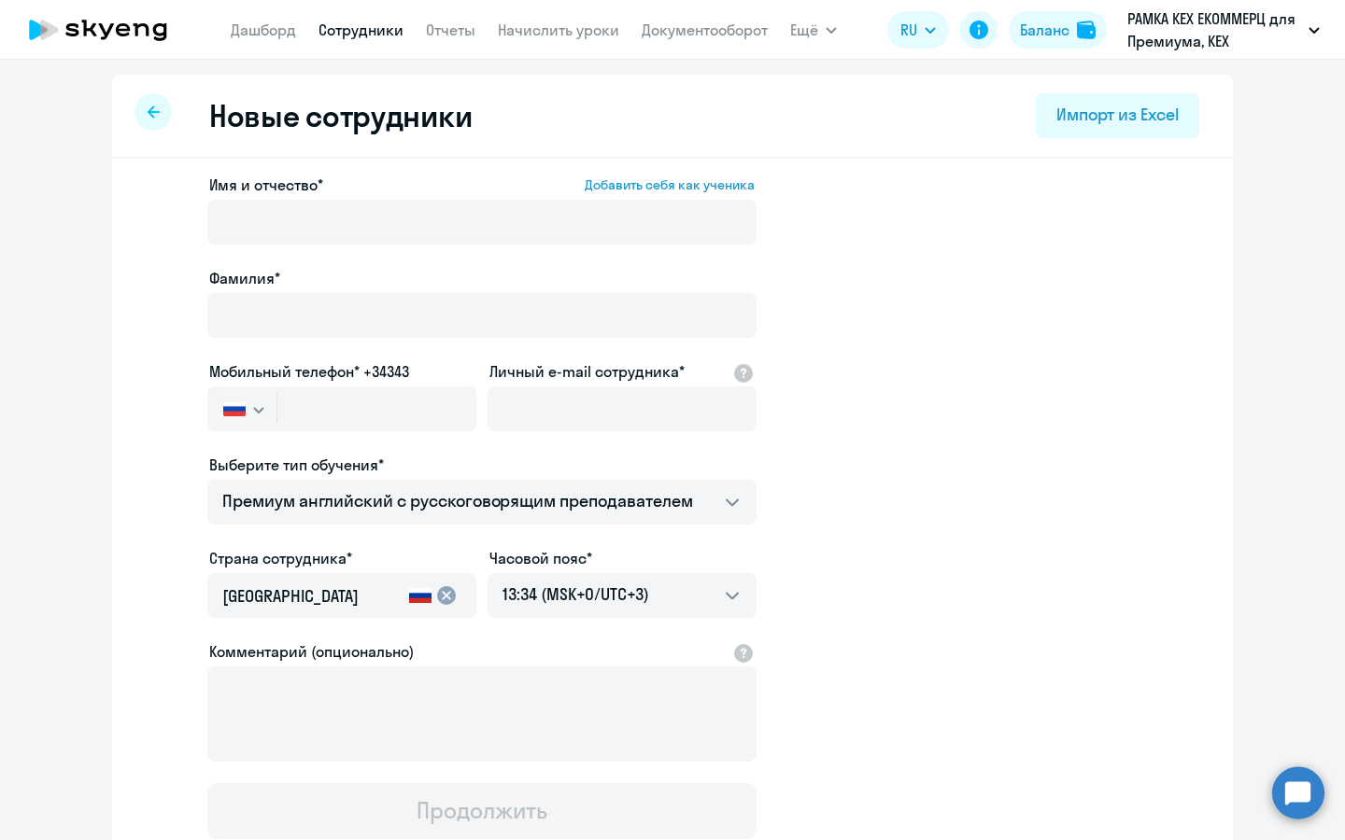
select select "30"
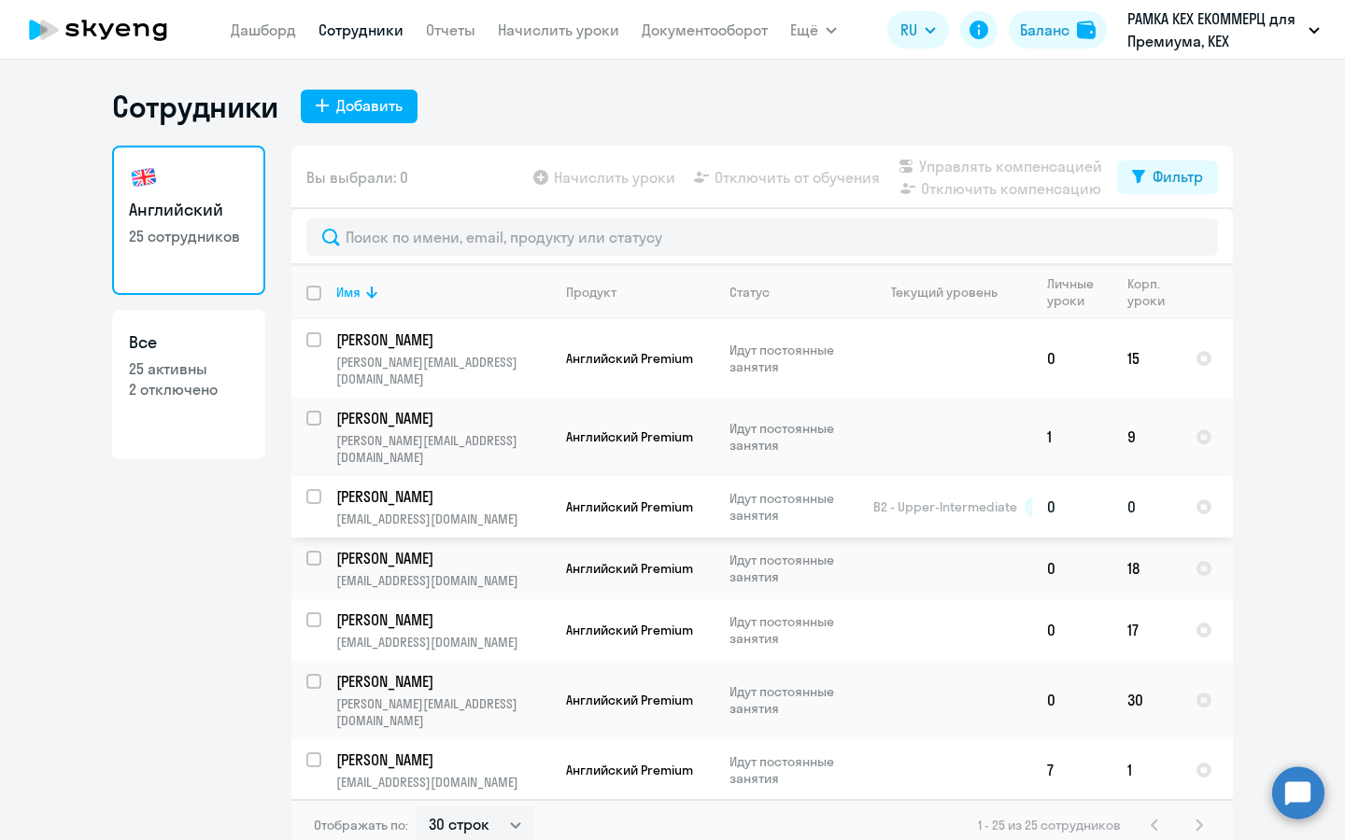
click at [761, 490] on p "Идут постоянные занятия" at bounding box center [793, 507] width 128 height 34
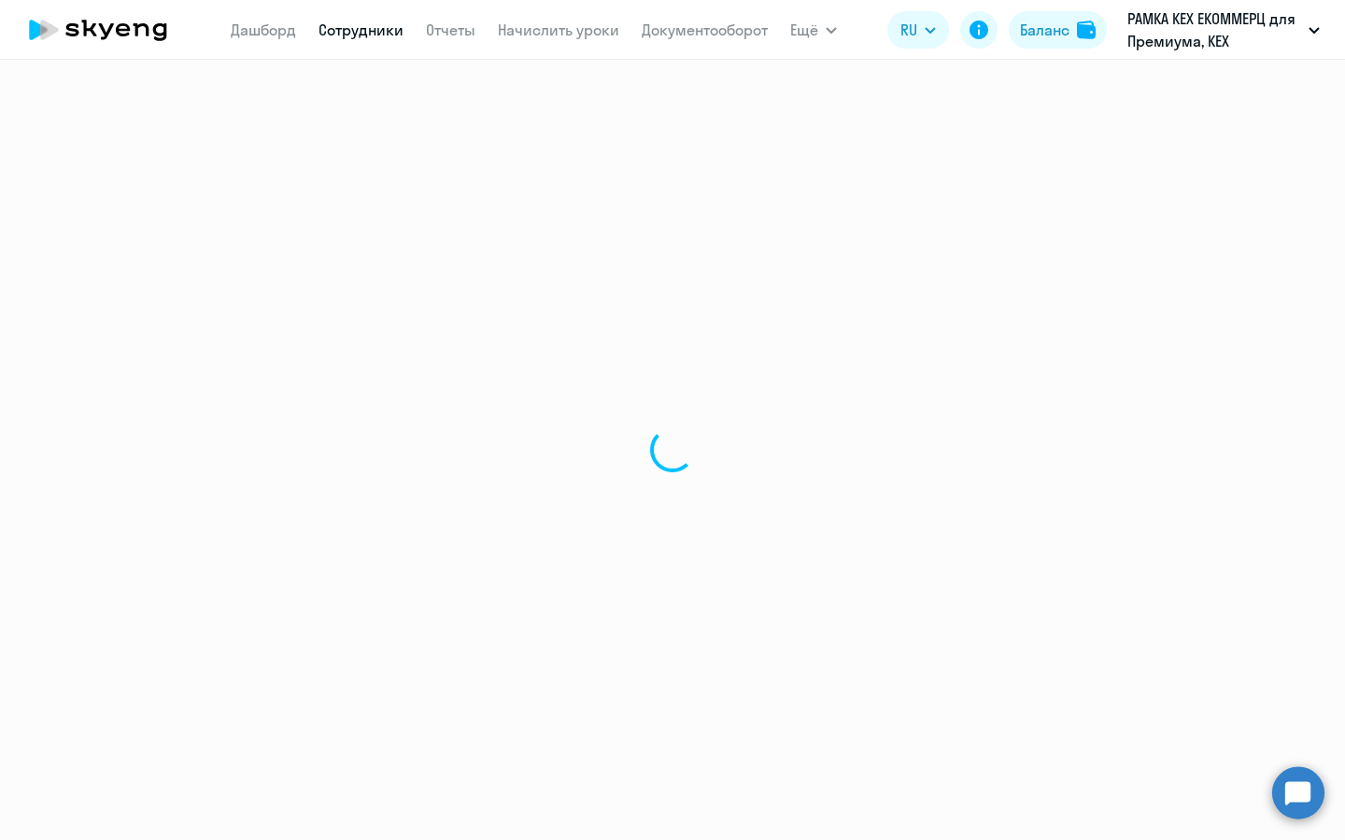
select select "english"
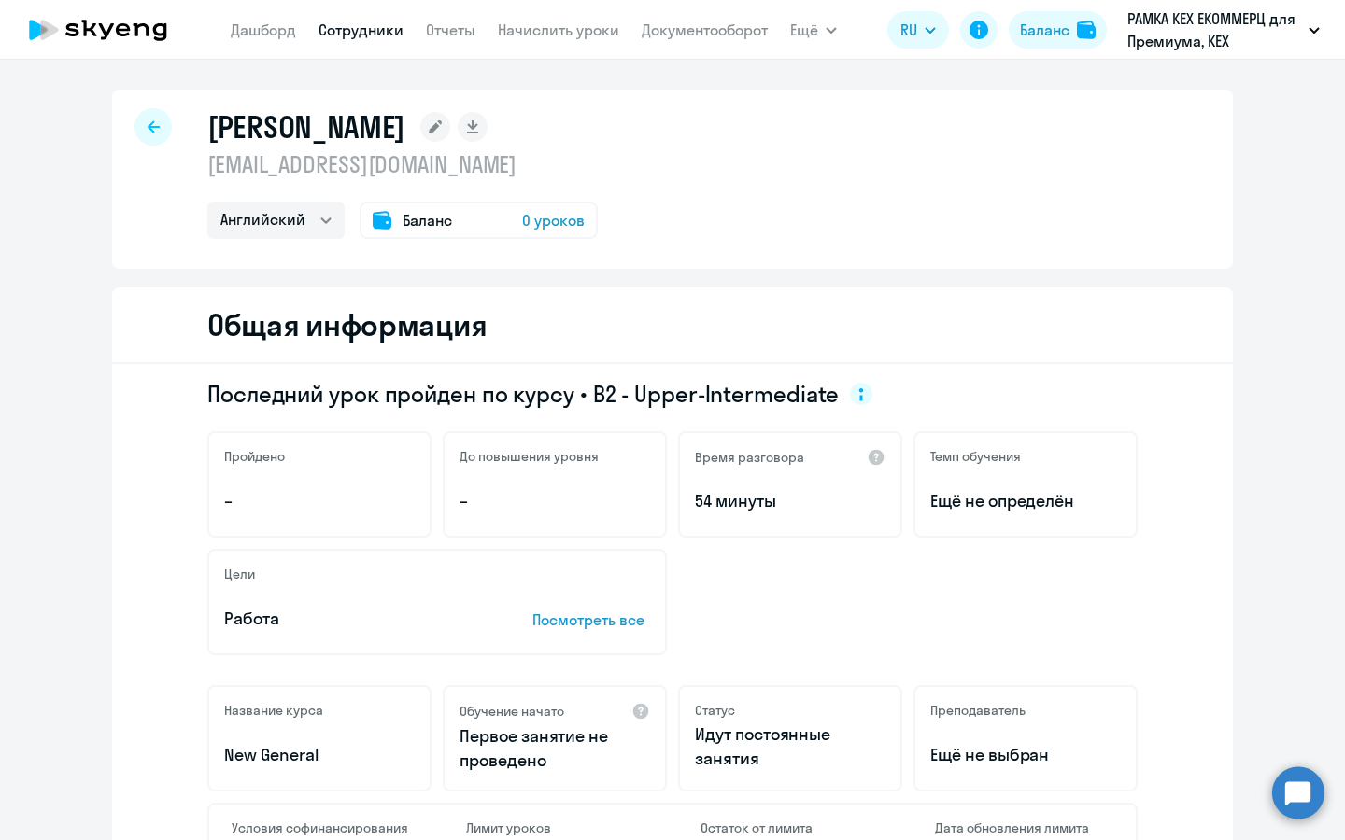
click at [548, 223] on span "0 уроков" at bounding box center [553, 220] width 63 height 22
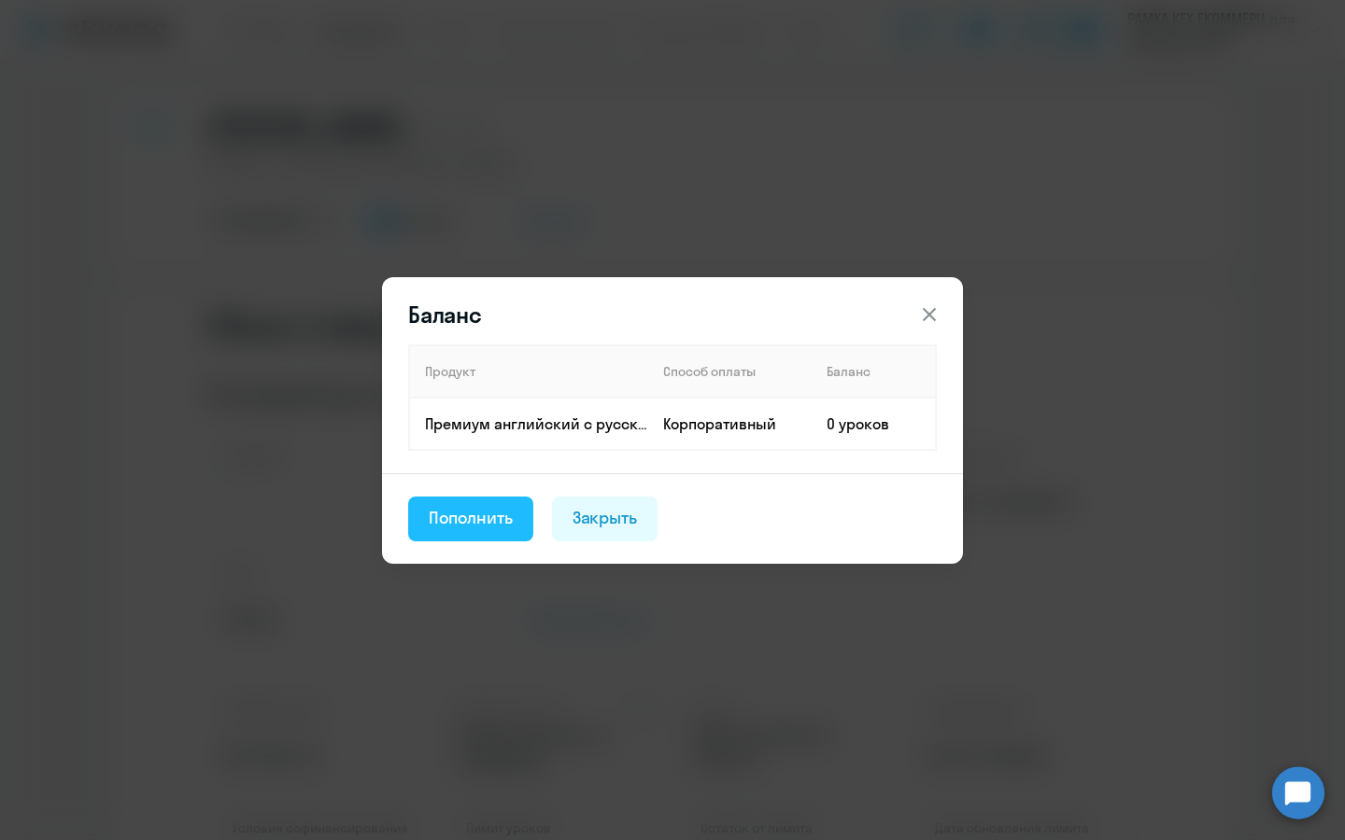
click at [513, 500] on button "Пополнить" at bounding box center [470, 519] width 125 height 45
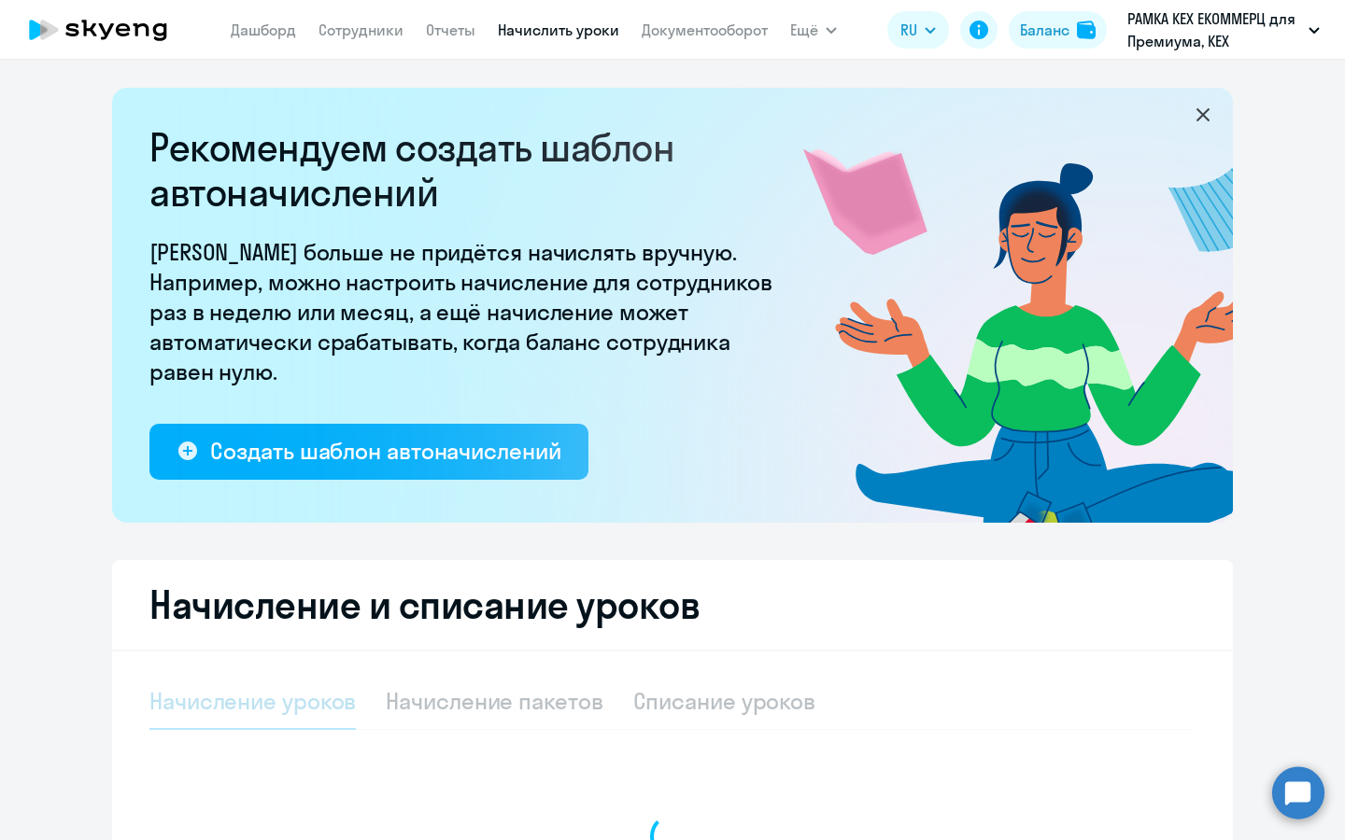
select select "10"
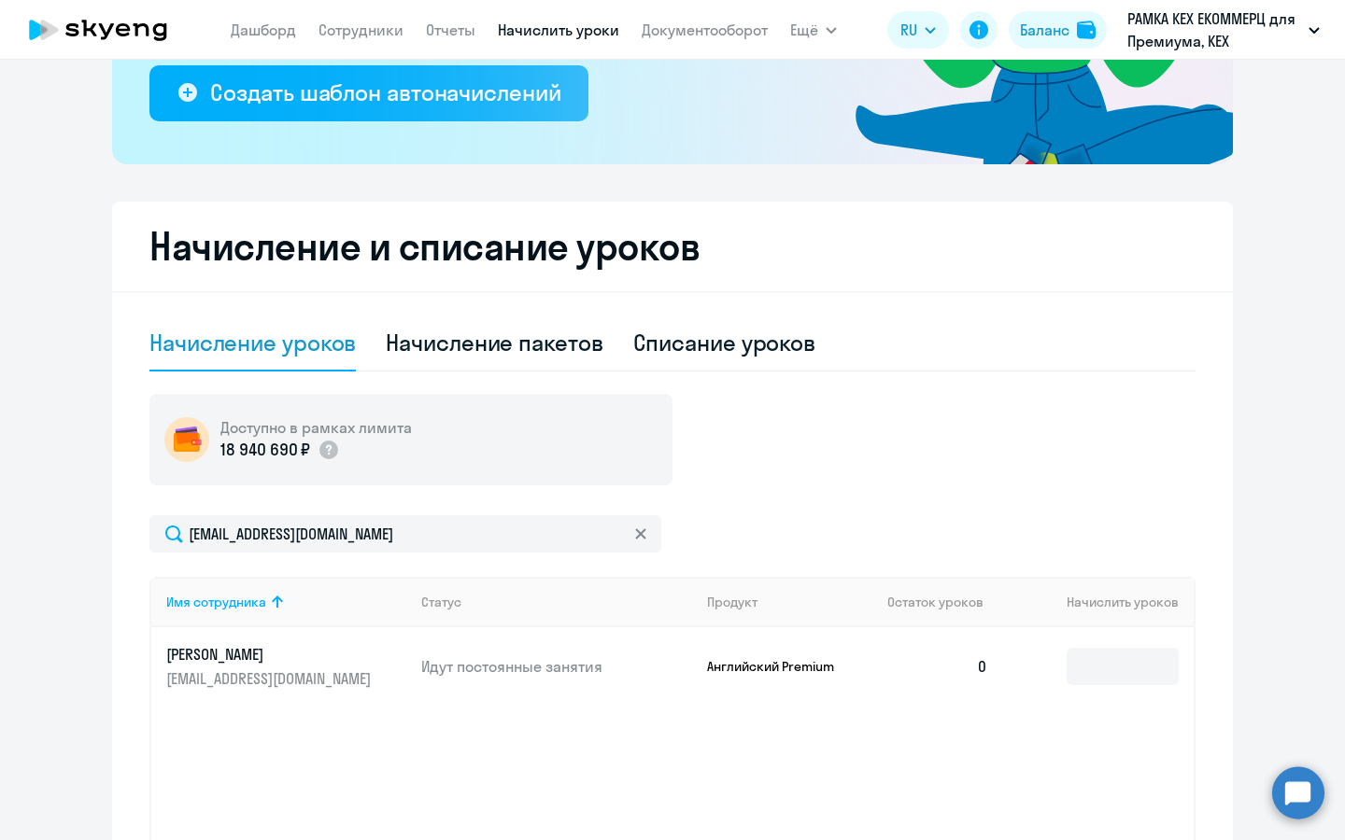
scroll to position [422, 0]
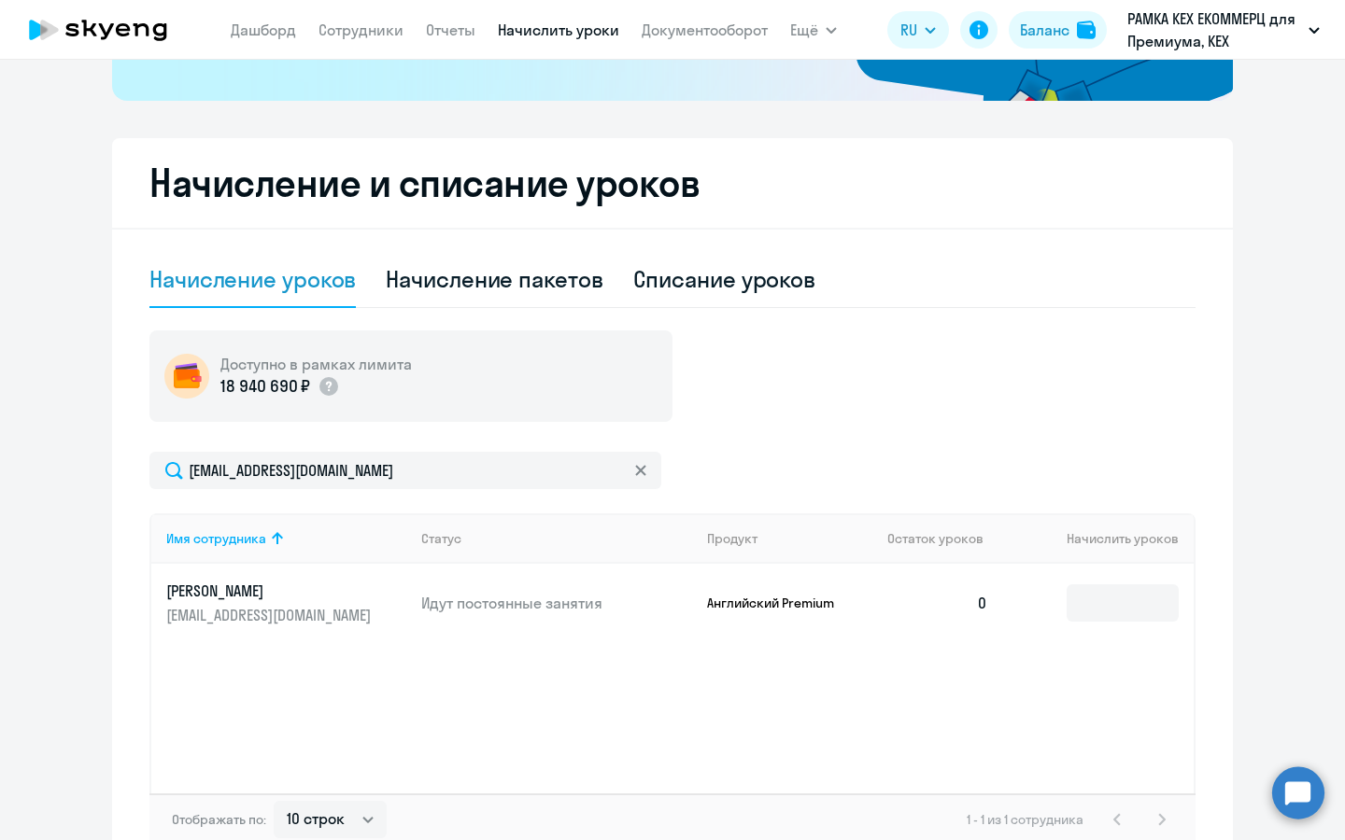
click at [228, 613] on p "[EMAIL_ADDRESS][DOMAIN_NAME]" at bounding box center [270, 615] width 209 height 21
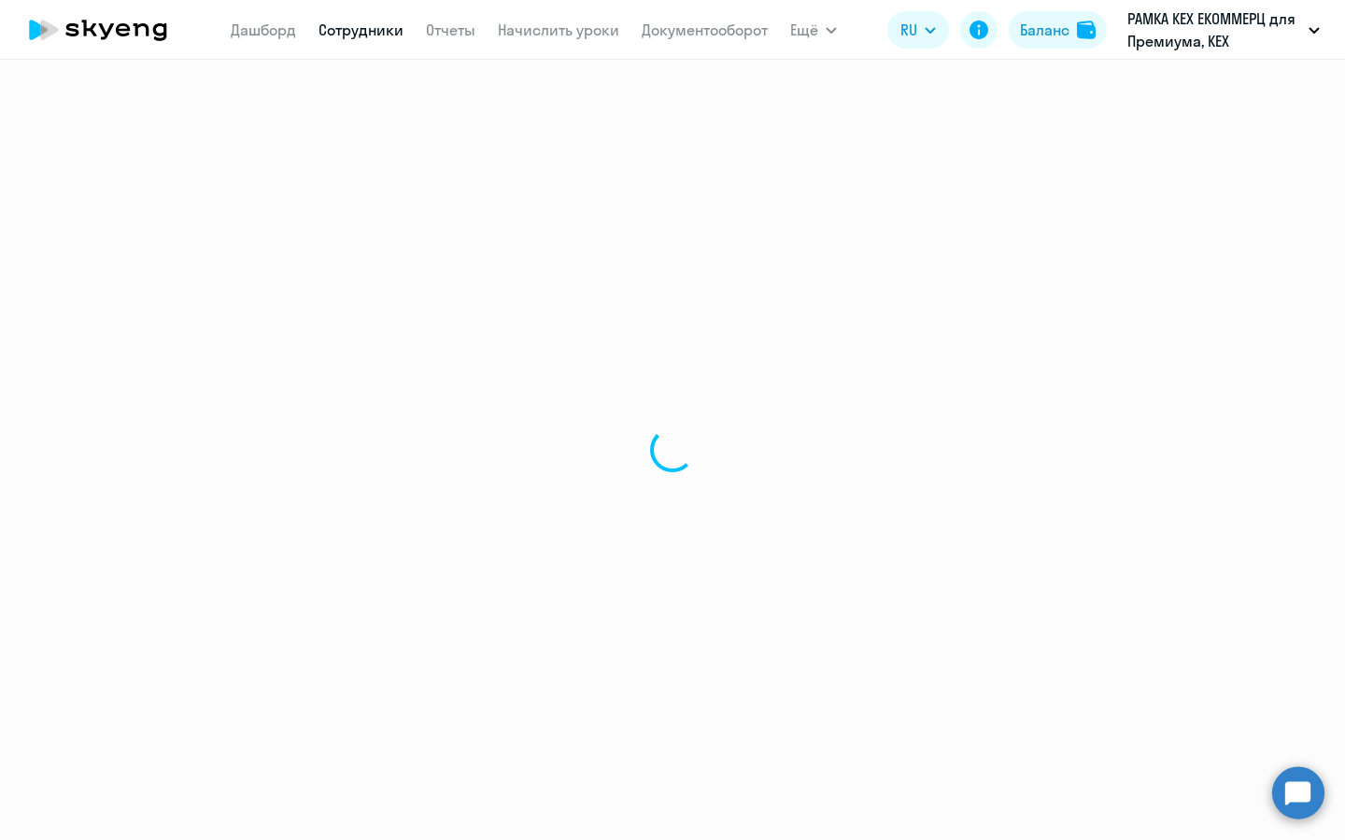
select select "english"
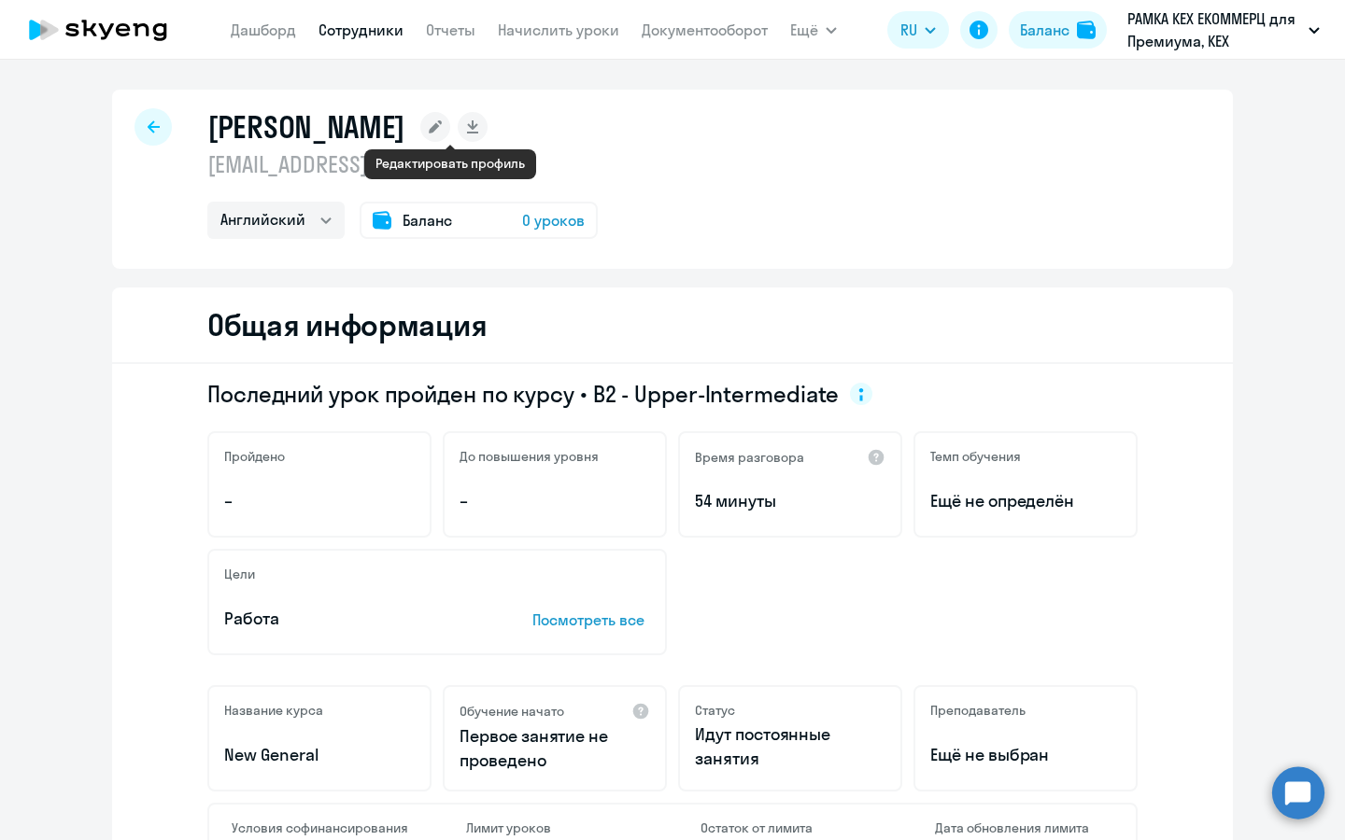
click at [442, 131] on icon at bounding box center [435, 126] width 13 height 13
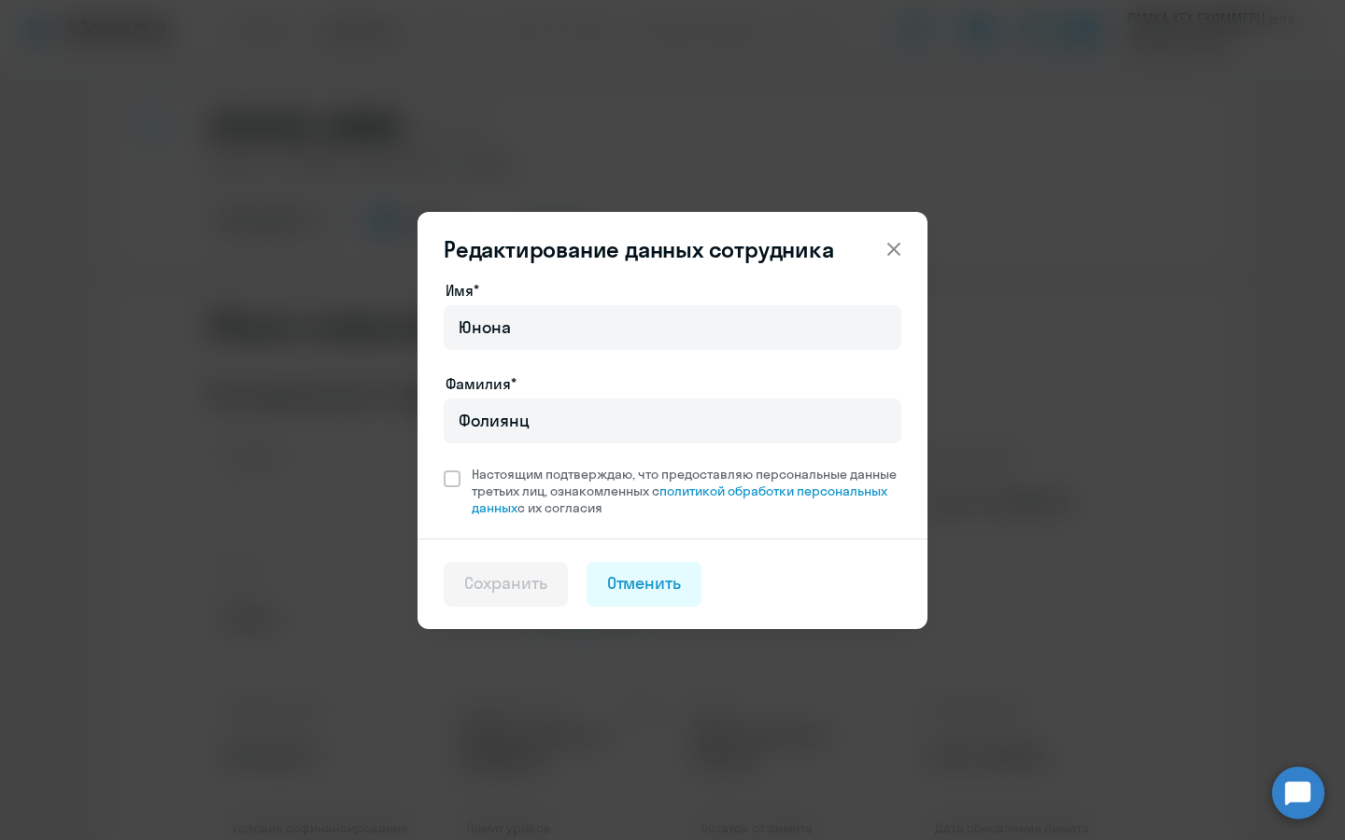
click at [894, 251] on icon at bounding box center [893, 249] width 22 height 22
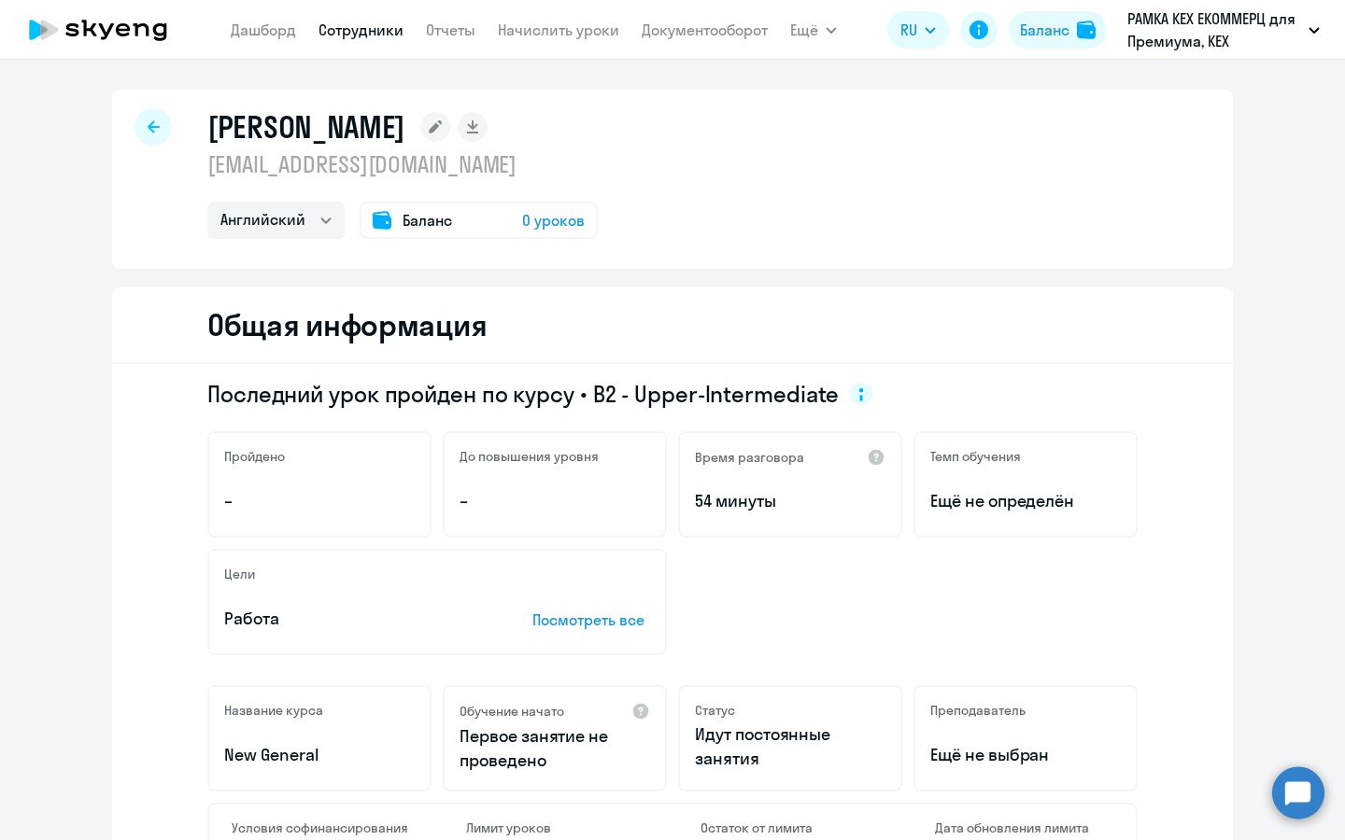
click at [302, 171] on p "[EMAIL_ADDRESS][DOMAIN_NAME]" at bounding box center [402, 164] width 390 height 30
click at [381, 34] on link "Сотрудники" at bounding box center [360, 30] width 85 height 19
select select "30"
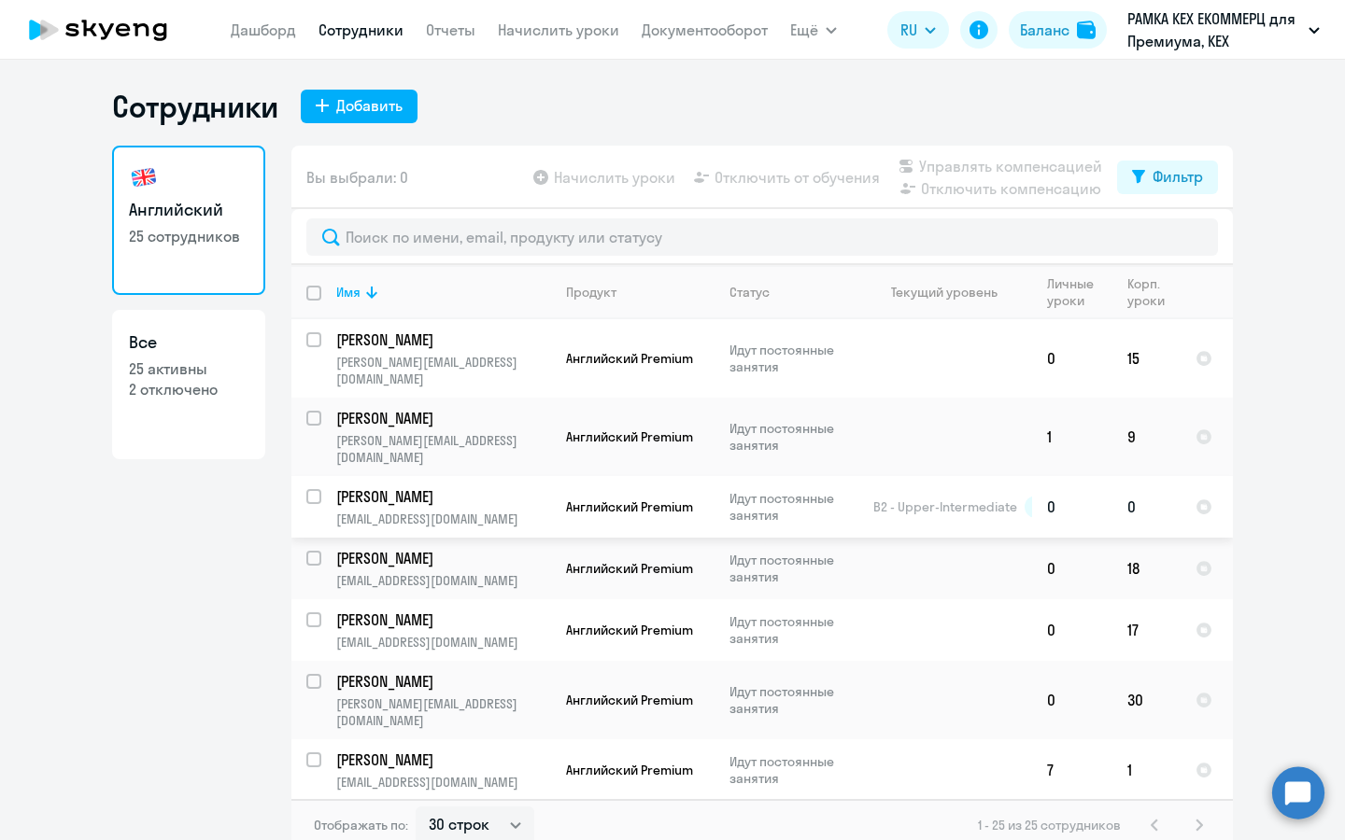
click at [407, 486] on p "[PERSON_NAME]" at bounding box center [441, 496] width 211 height 21
select select "english"
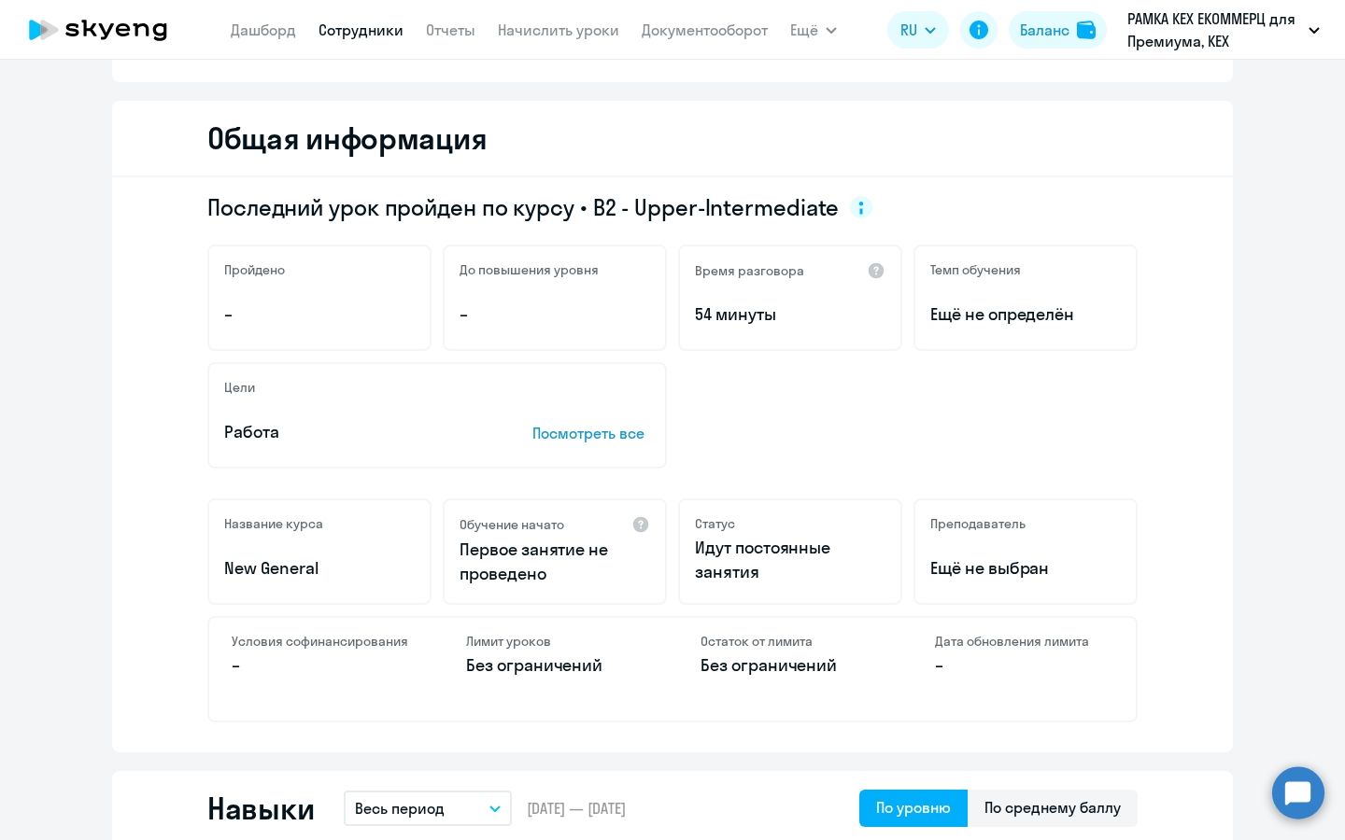
scroll to position [185, 0]
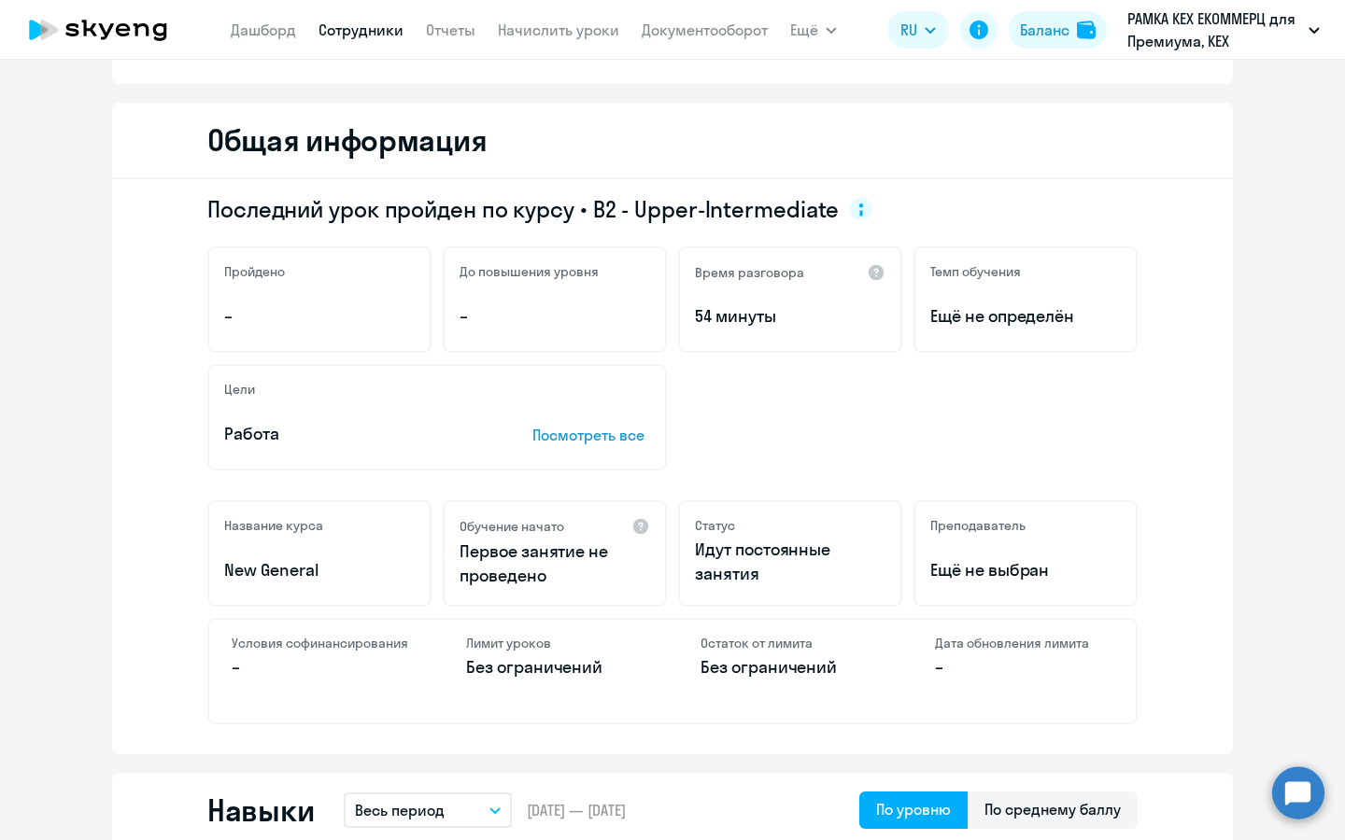
click at [744, 552] on p "Идут постоянные занятия" at bounding box center [790, 562] width 190 height 49
click at [734, 303] on div "Время разговора 54 минуты" at bounding box center [790, 299] width 224 height 106
click at [850, 207] on circle at bounding box center [861, 209] width 22 height 22
click at [918, 207] on div "Последний урок пройден по курсу • B2 - Upper-Intermediate" at bounding box center [672, 209] width 930 height 30
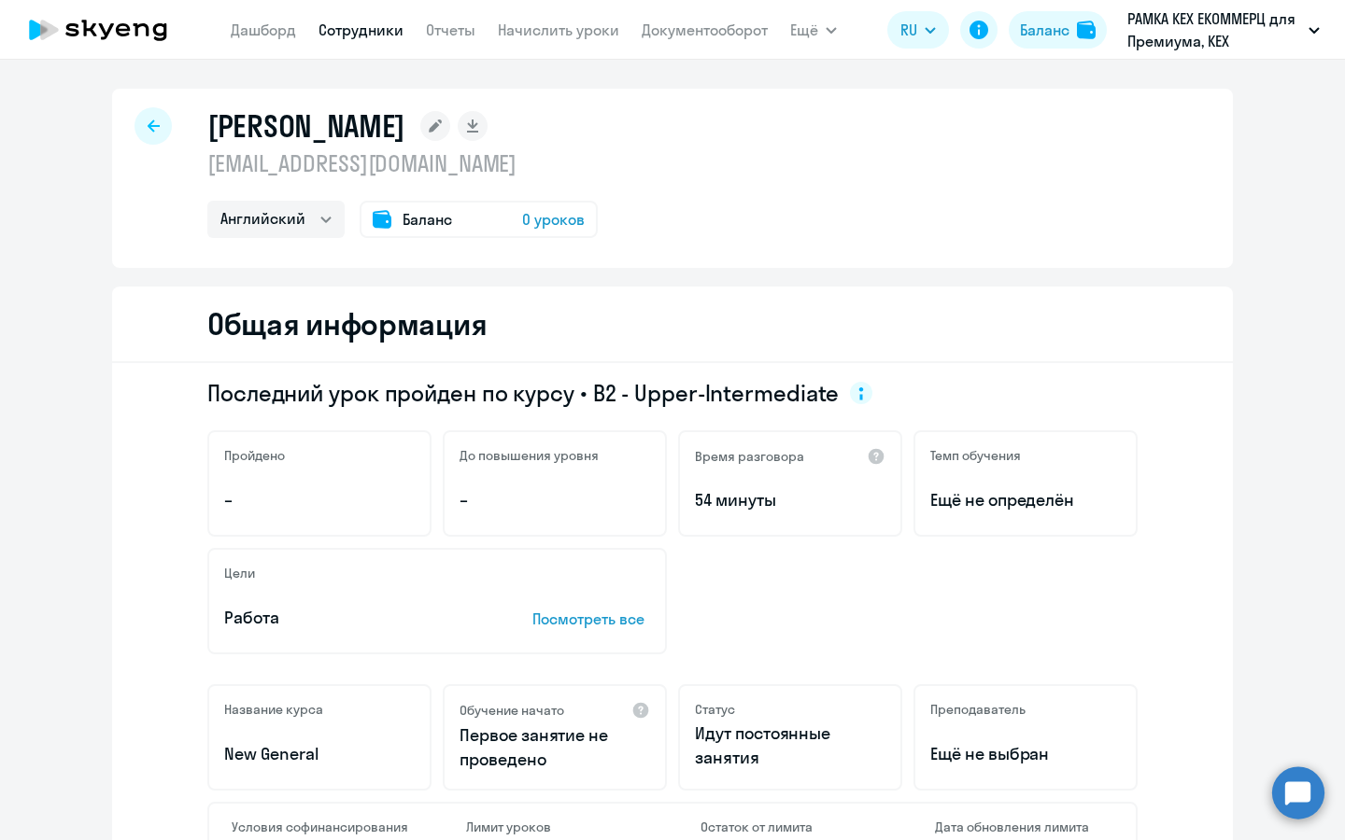
scroll to position [0, 0]
click at [148, 124] on icon at bounding box center [154, 126] width 12 height 13
select select "30"
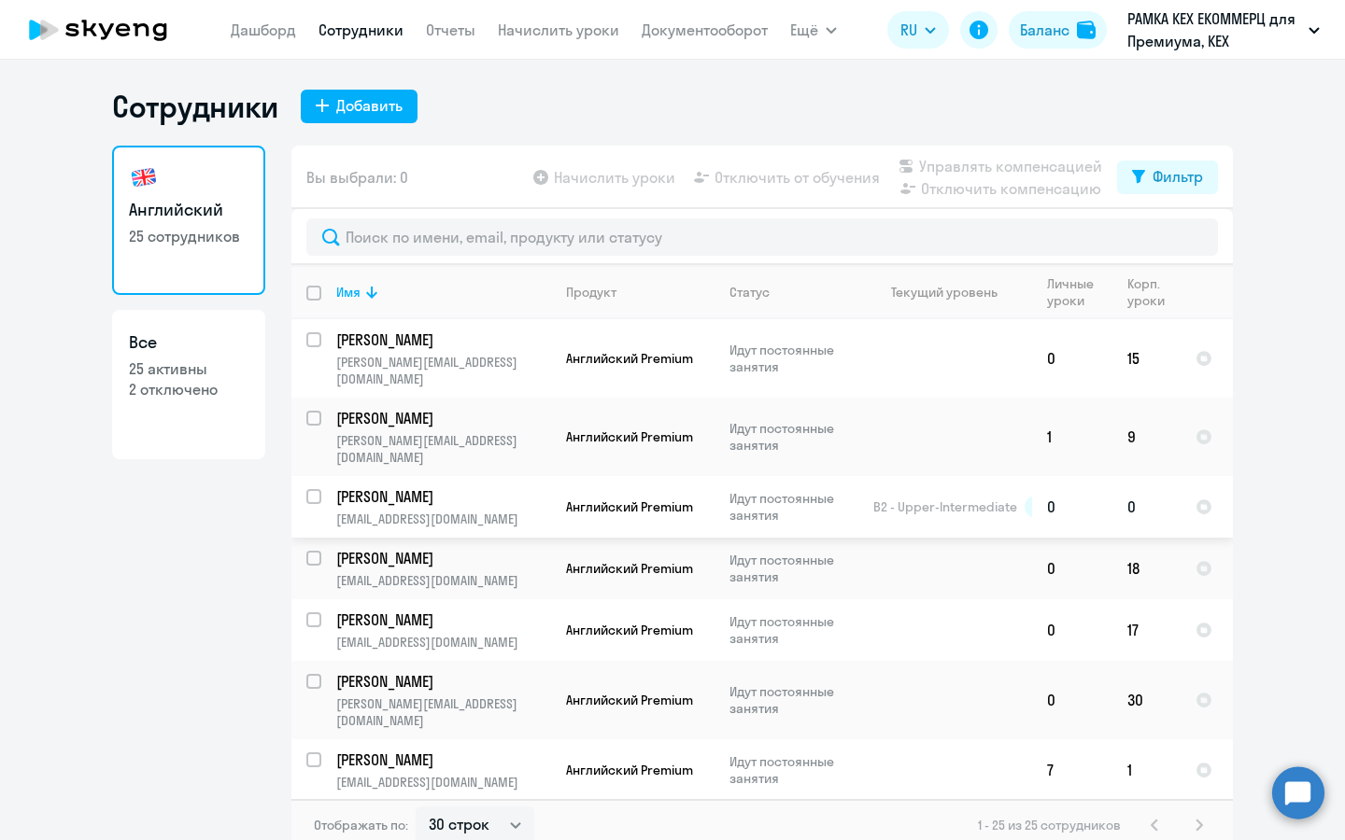
click at [306, 489] on input "select row 17235743" at bounding box center [324, 507] width 37 height 37
checkbox input "true"
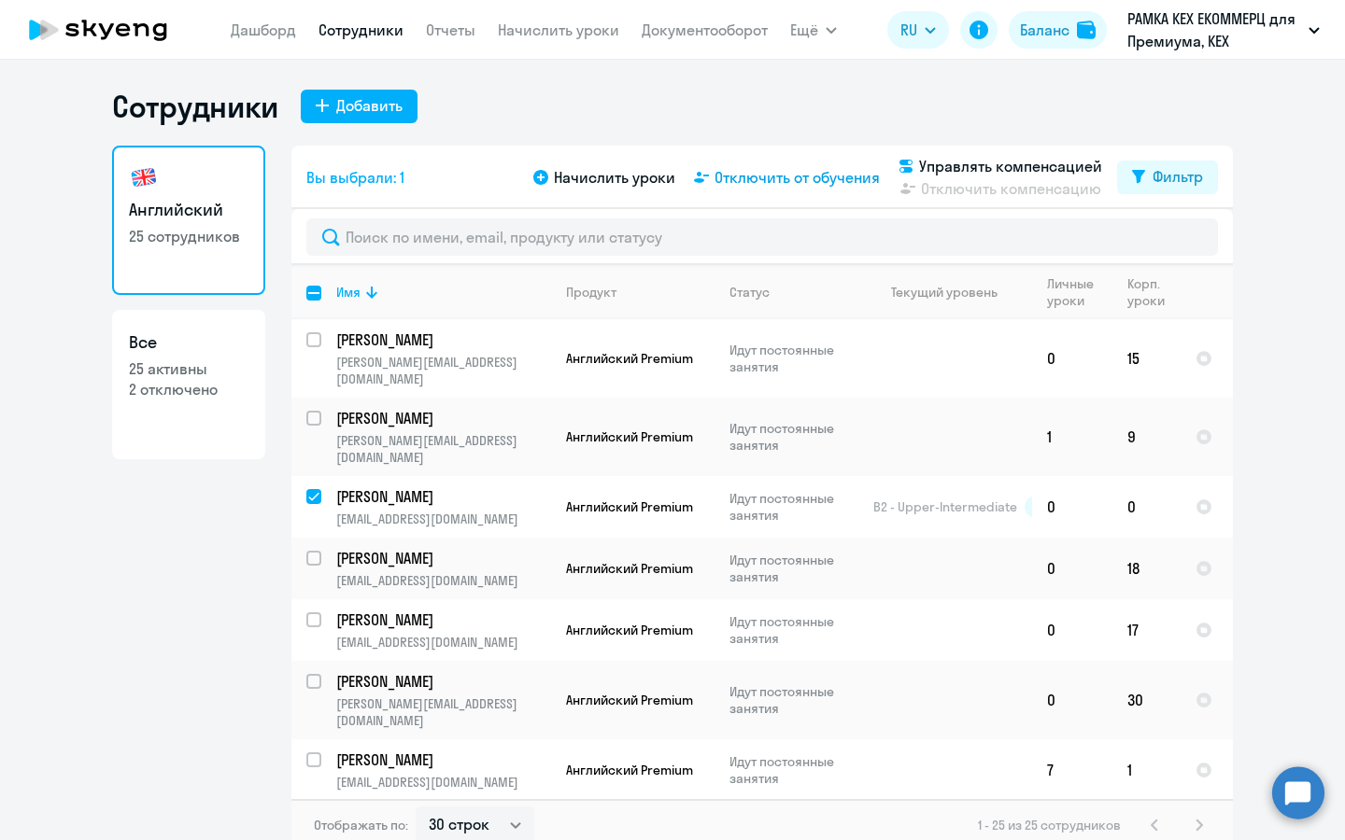
click at [752, 183] on span "Отключить от обучения" at bounding box center [796, 177] width 165 height 22
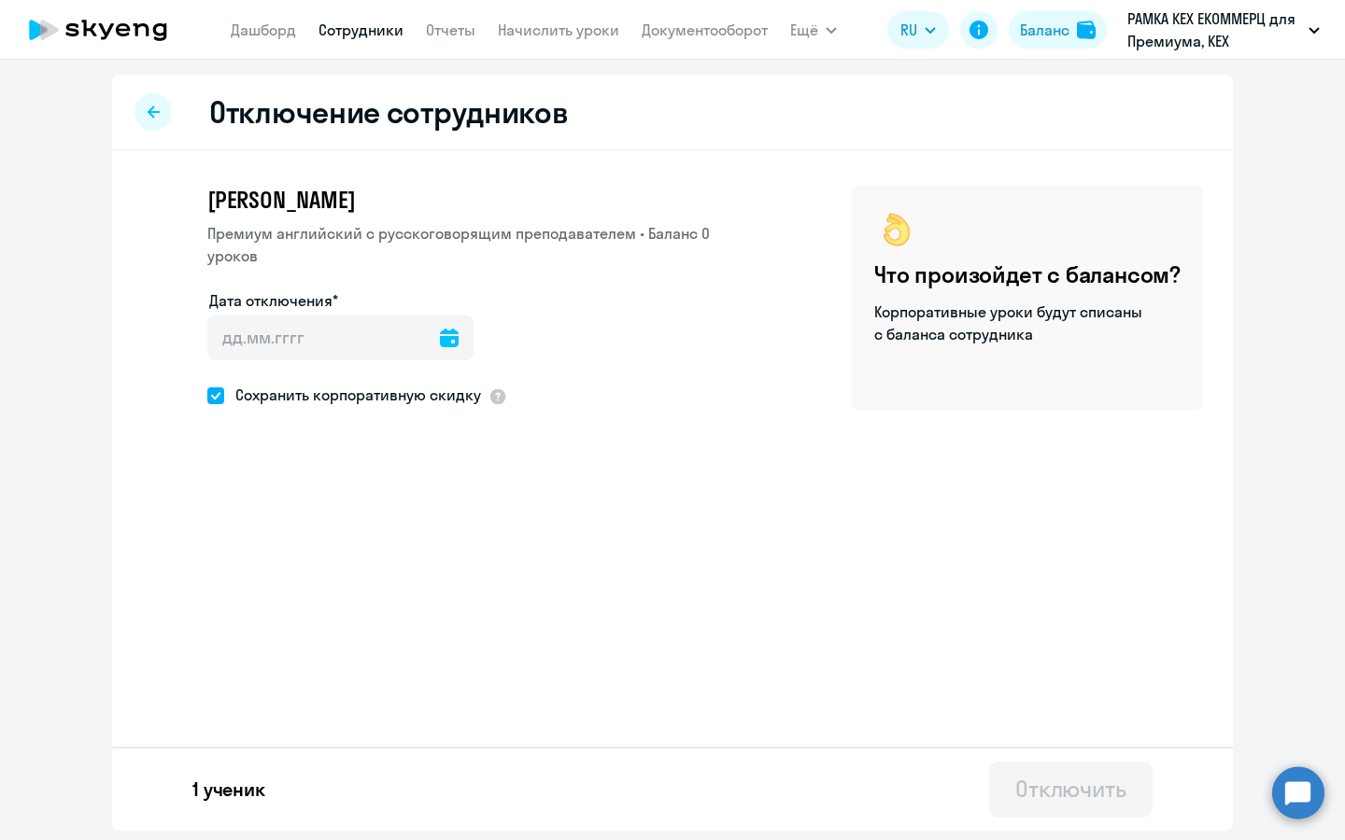
click at [410, 390] on span "Сохранить корпоративную скидку" at bounding box center [352, 395] width 257 height 22
click at [207, 395] on input "Сохранить корпоративную скидку" at bounding box center [206, 395] width 1 height 1
checkbox input "false"
click at [421, 345] on input "Дата отключения*" at bounding box center [340, 338] width 266 height 45
click at [440, 329] on icon at bounding box center [449, 338] width 19 height 19
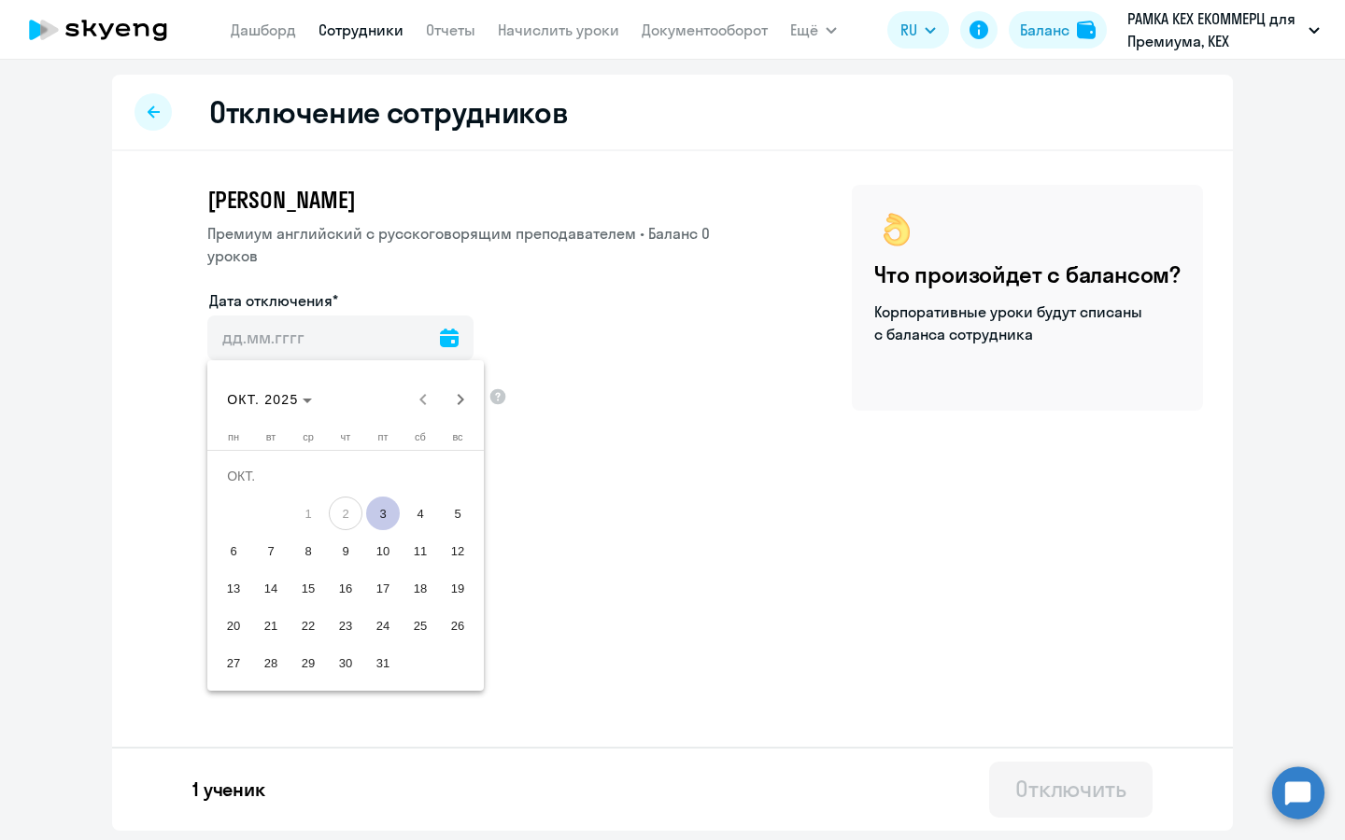
click at [381, 515] on span "3" at bounding box center [383, 514] width 34 height 34
type input "03.10.2025"
type input "3.10.2025"
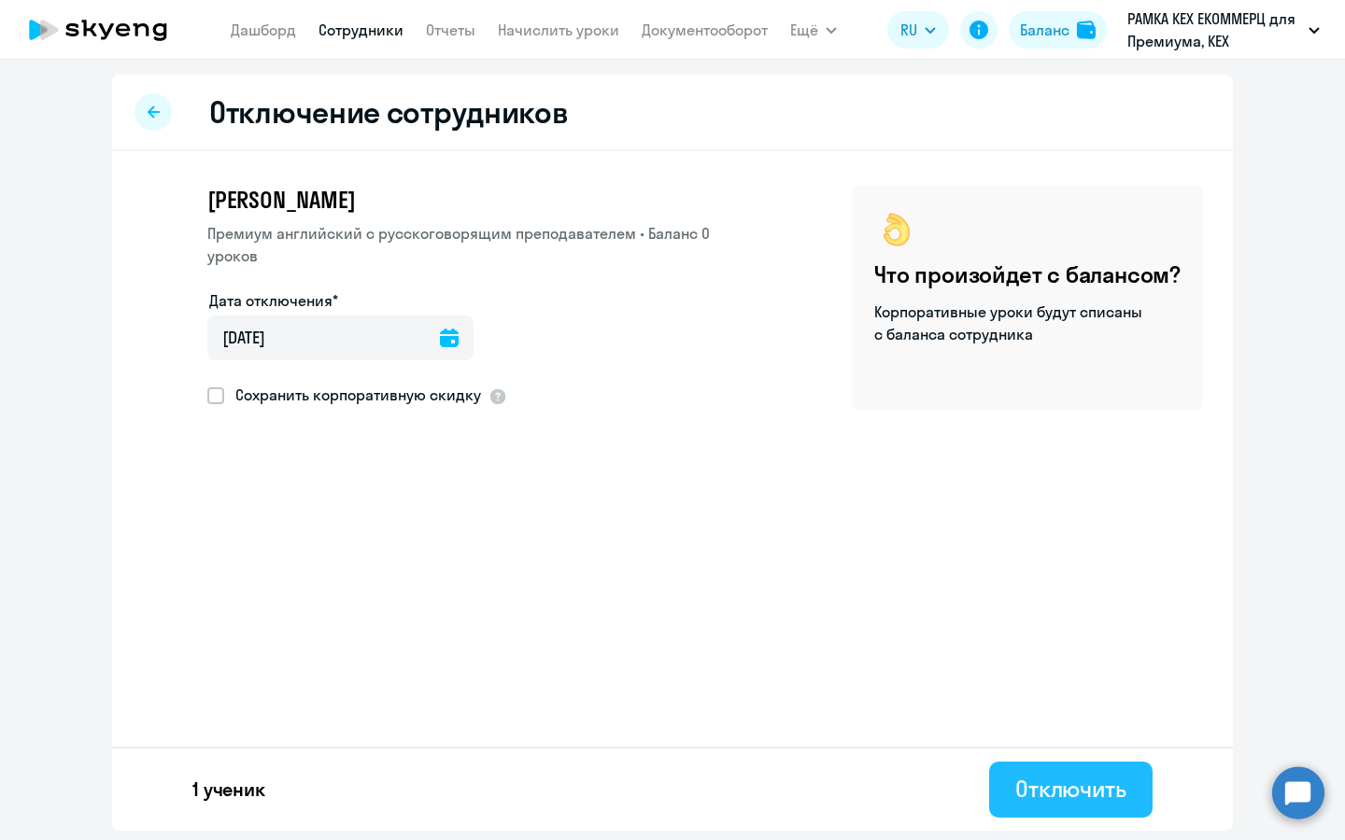
click at [1059, 795] on div "Отключить" at bounding box center [1070, 789] width 111 height 30
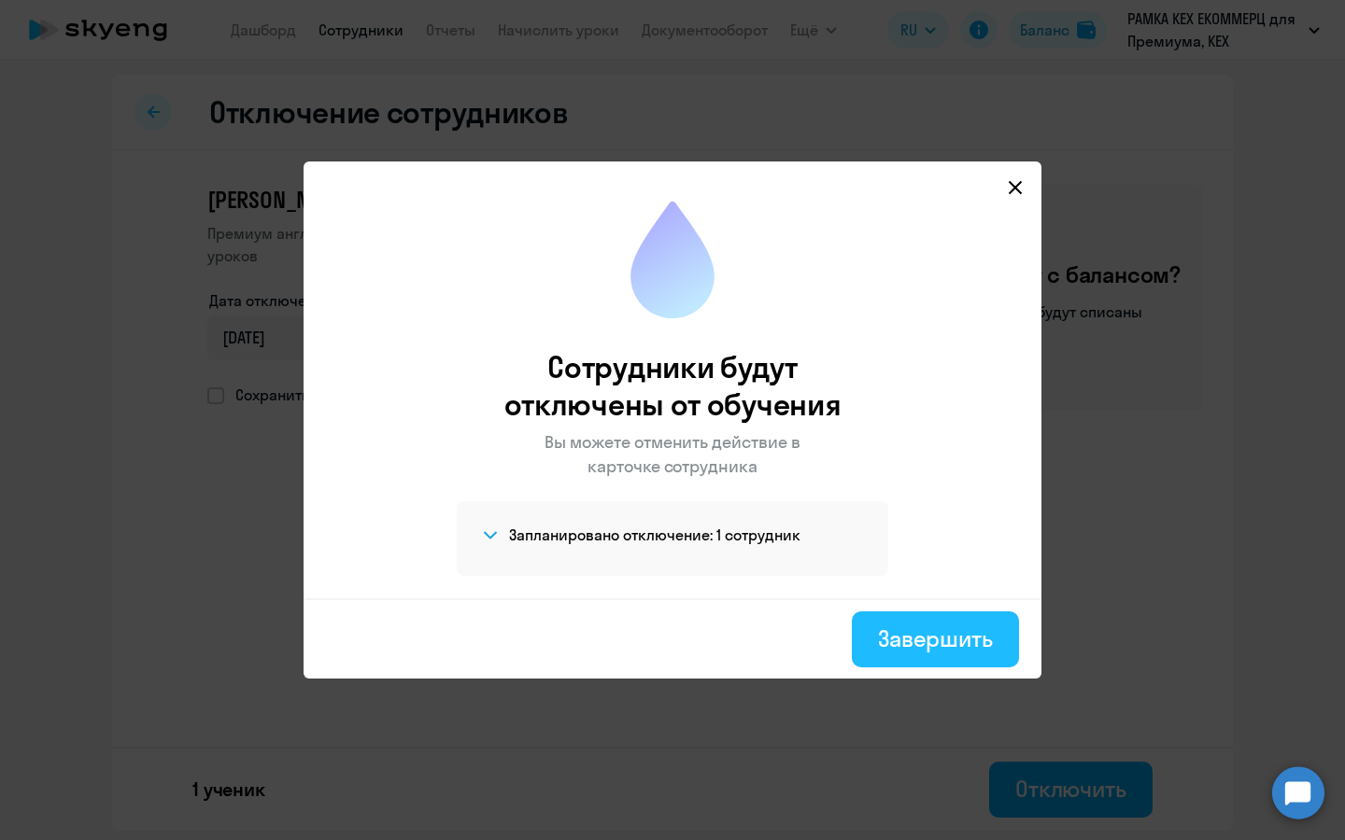
click at [946, 615] on button "Завершить" at bounding box center [935, 640] width 167 height 56
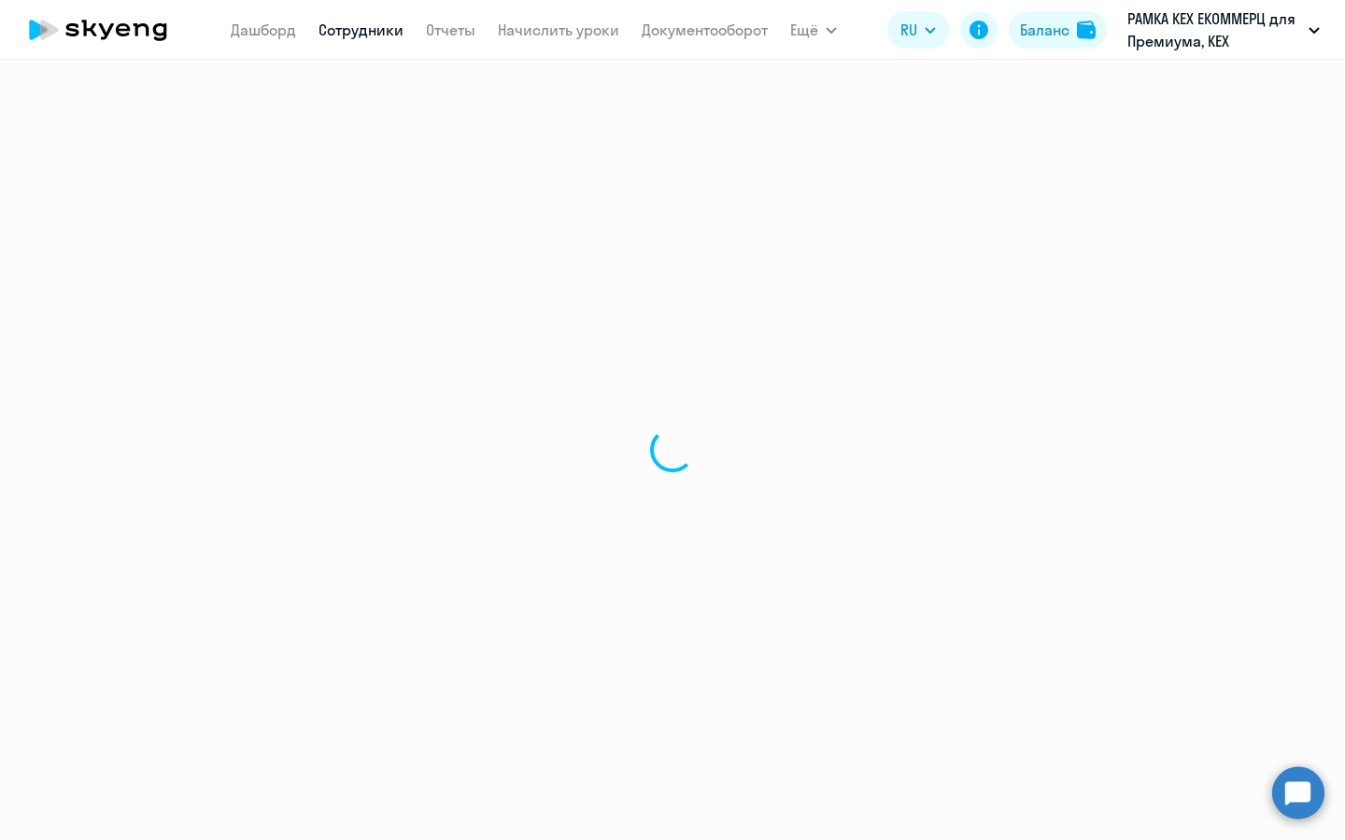
select select "30"
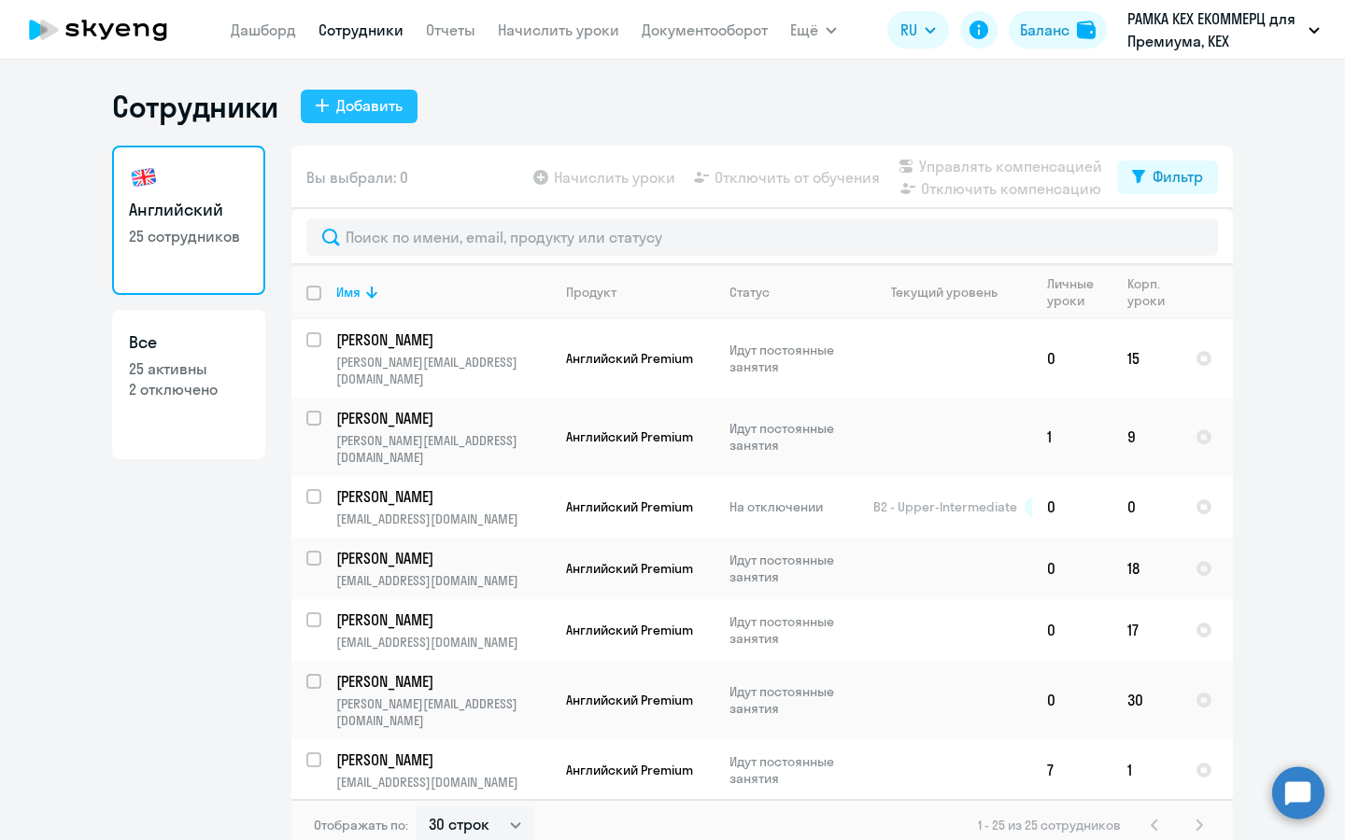
click at [336, 101] on div "Добавить" at bounding box center [369, 105] width 66 height 22
select select "english_adult_not_native_speaker_premium"
select select "3"
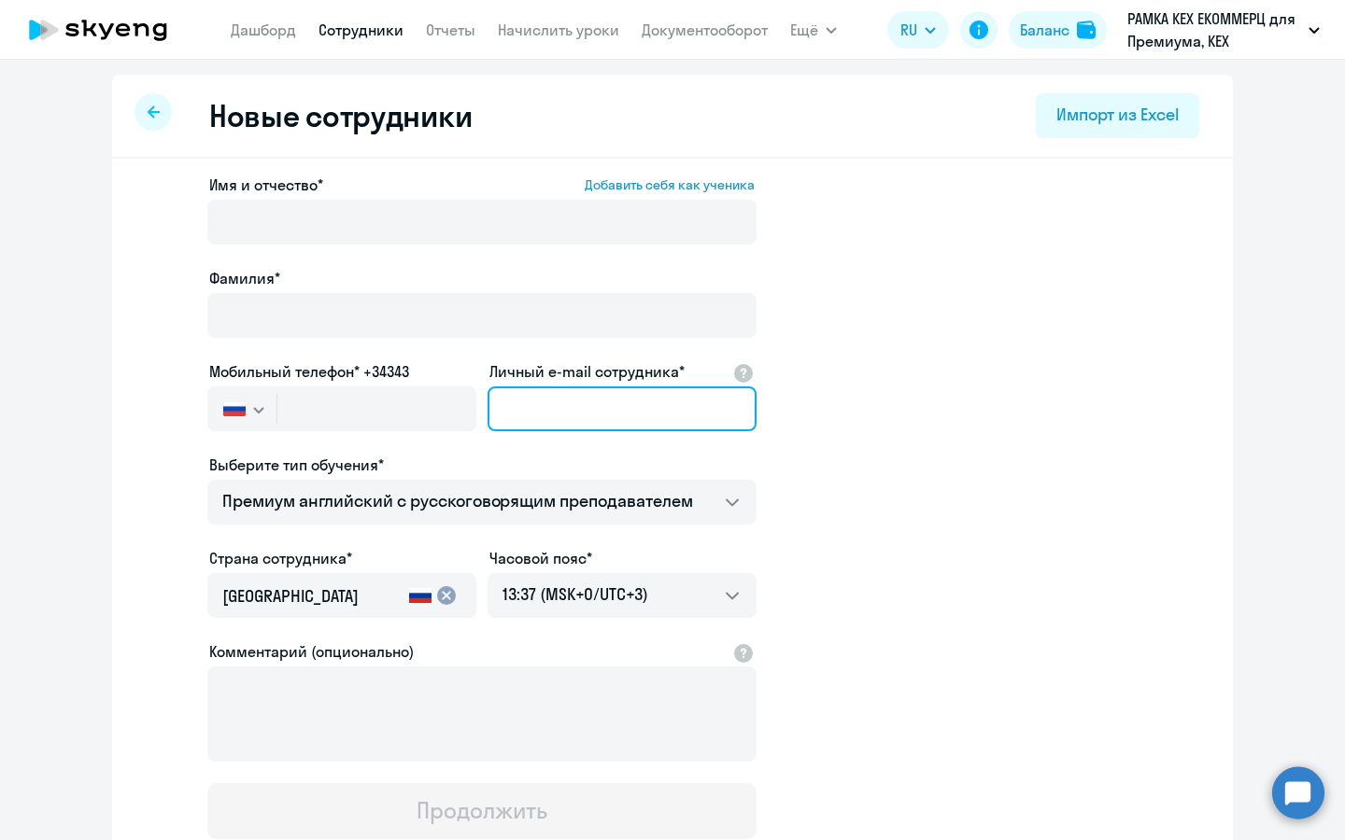
click at [526, 422] on input "Личный e-mail сотрудника*" at bounding box center [621, 409] width 269 height 45
paste input "+7 915 111-28-84"
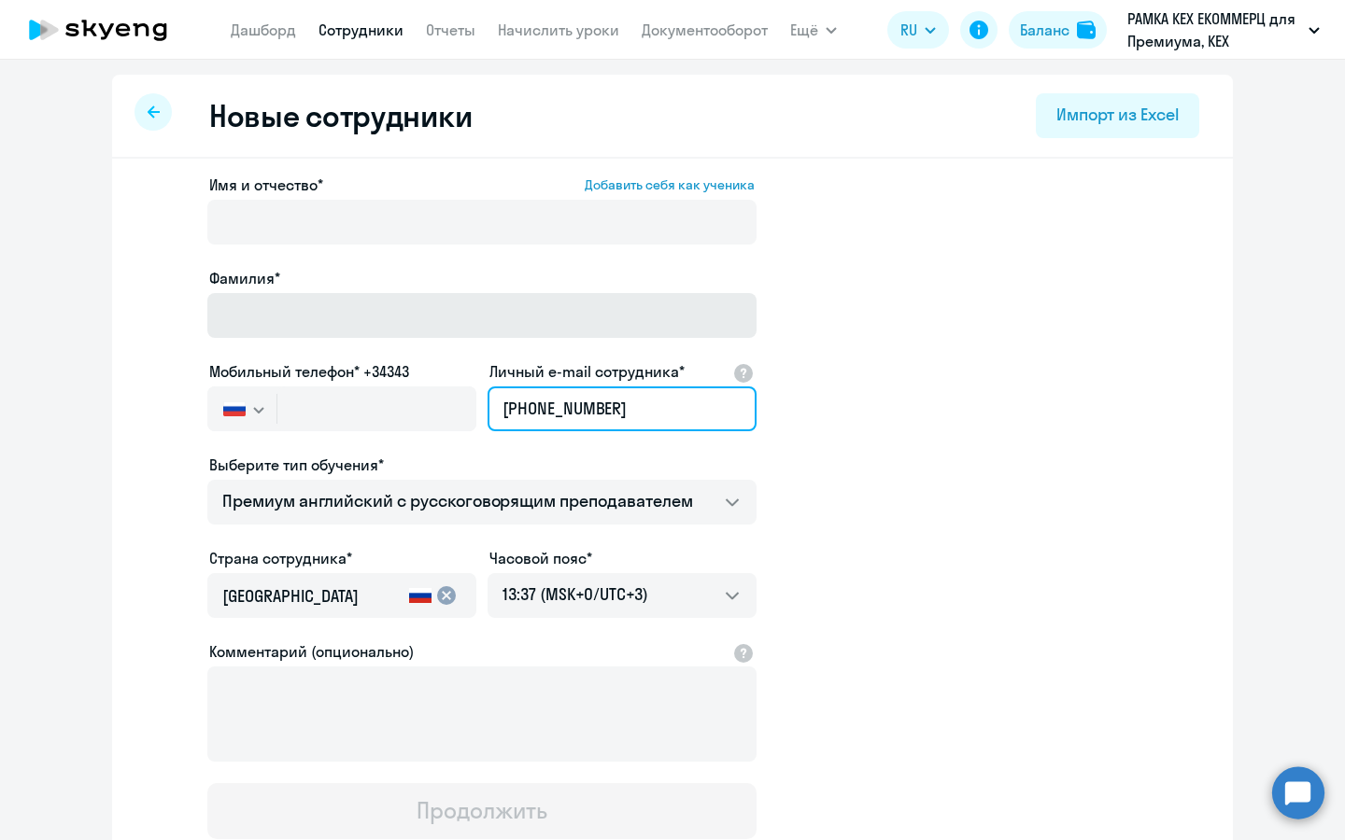
type input "+7 915 111-28-84"
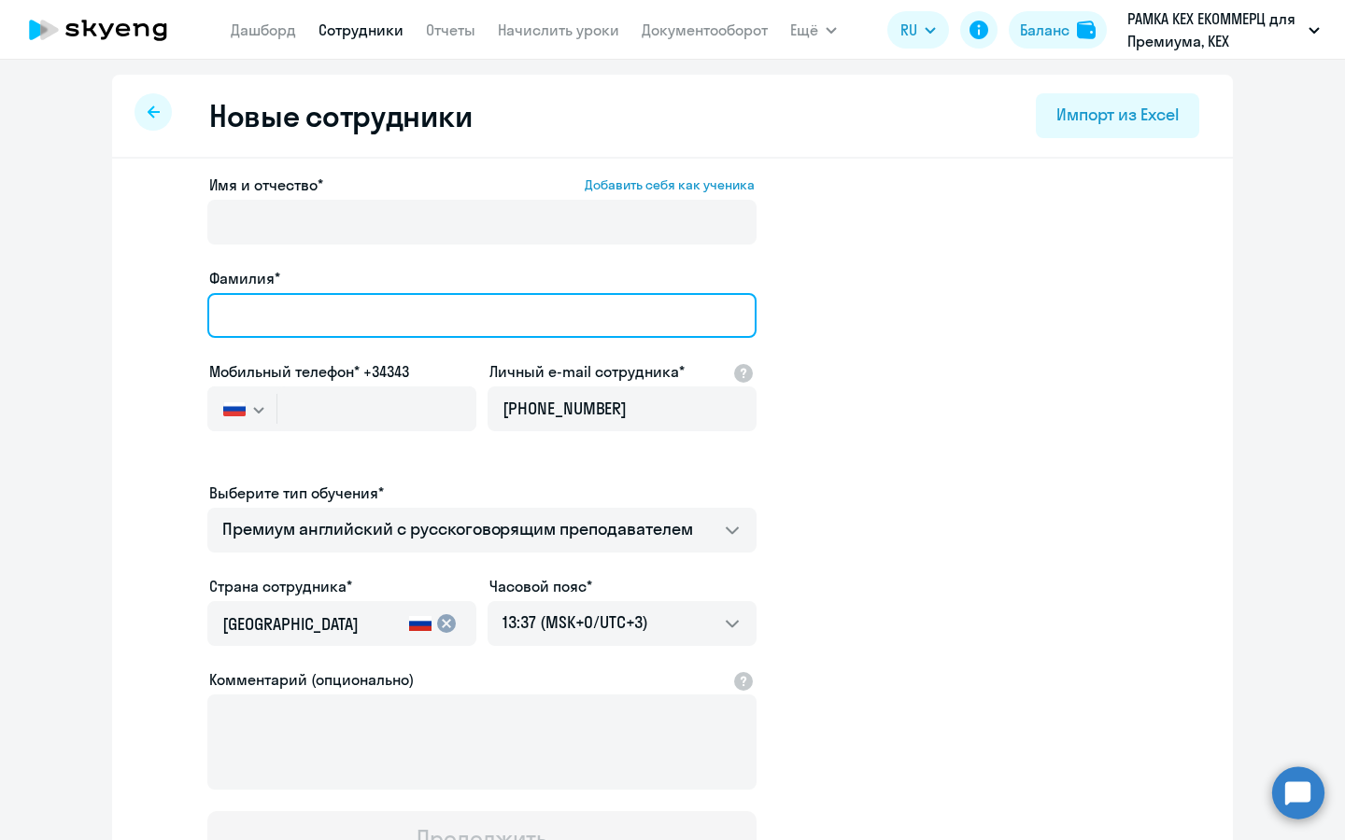
click at [460, 308] on input "Фамилия*" at bounding box center [481, 315] width 549 height 45
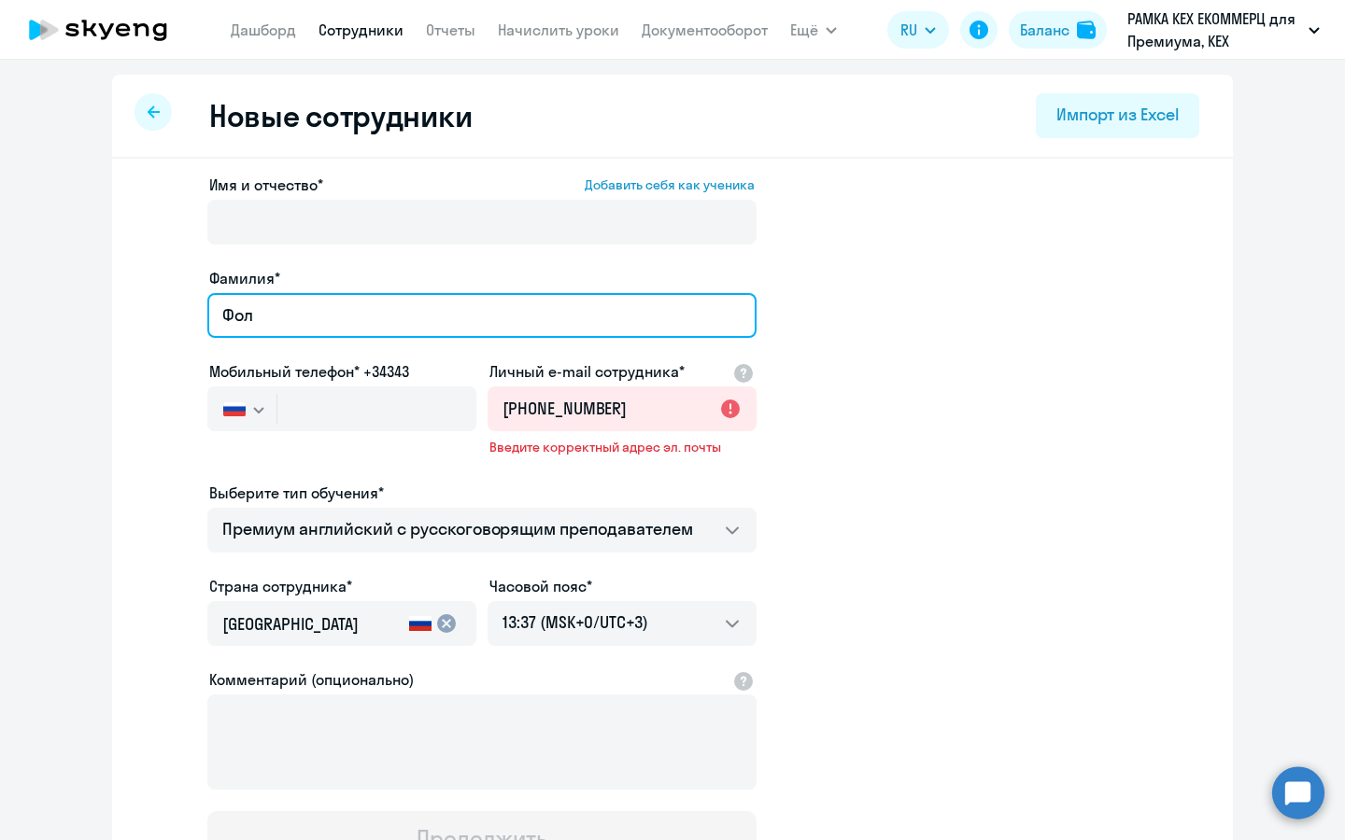
type input "Фолиянц"
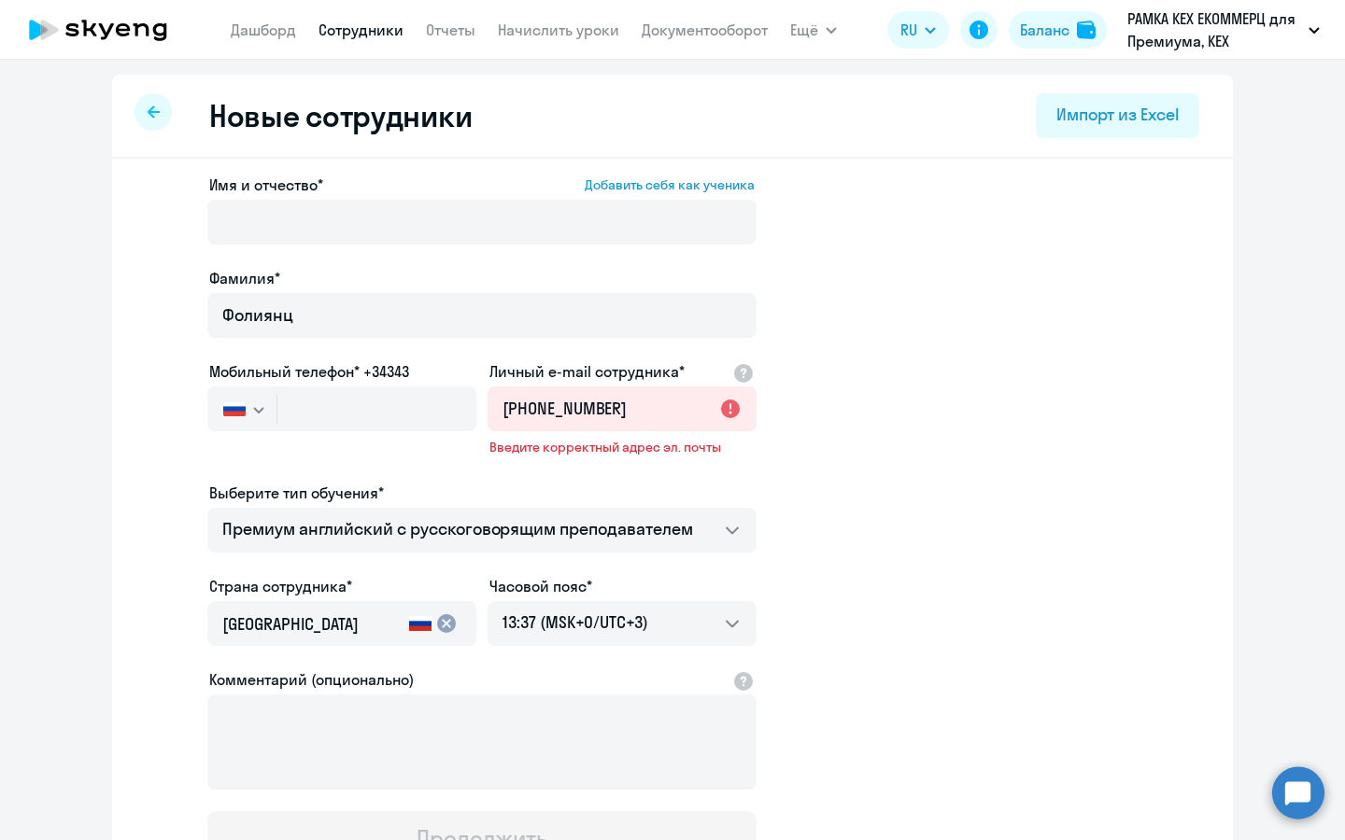
click at [408, 191] on label "Имя и отчество* Добавить себя как ученика" at bounding box center [481, 185] width 545 height 22
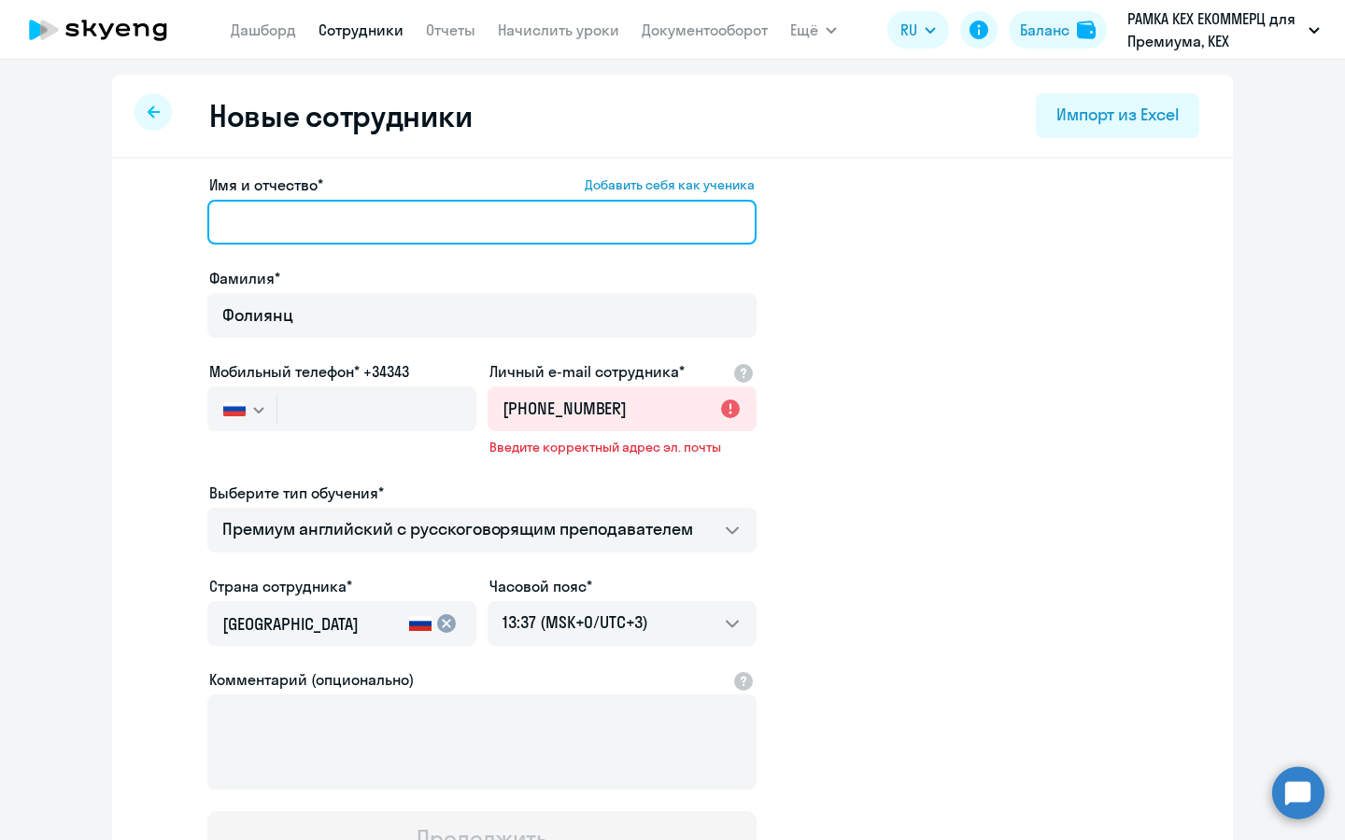
click at [408, 200] on input "Имя и отчество* Добавить себя как ученика" at bounding box center [481, 222] width 549 height 45
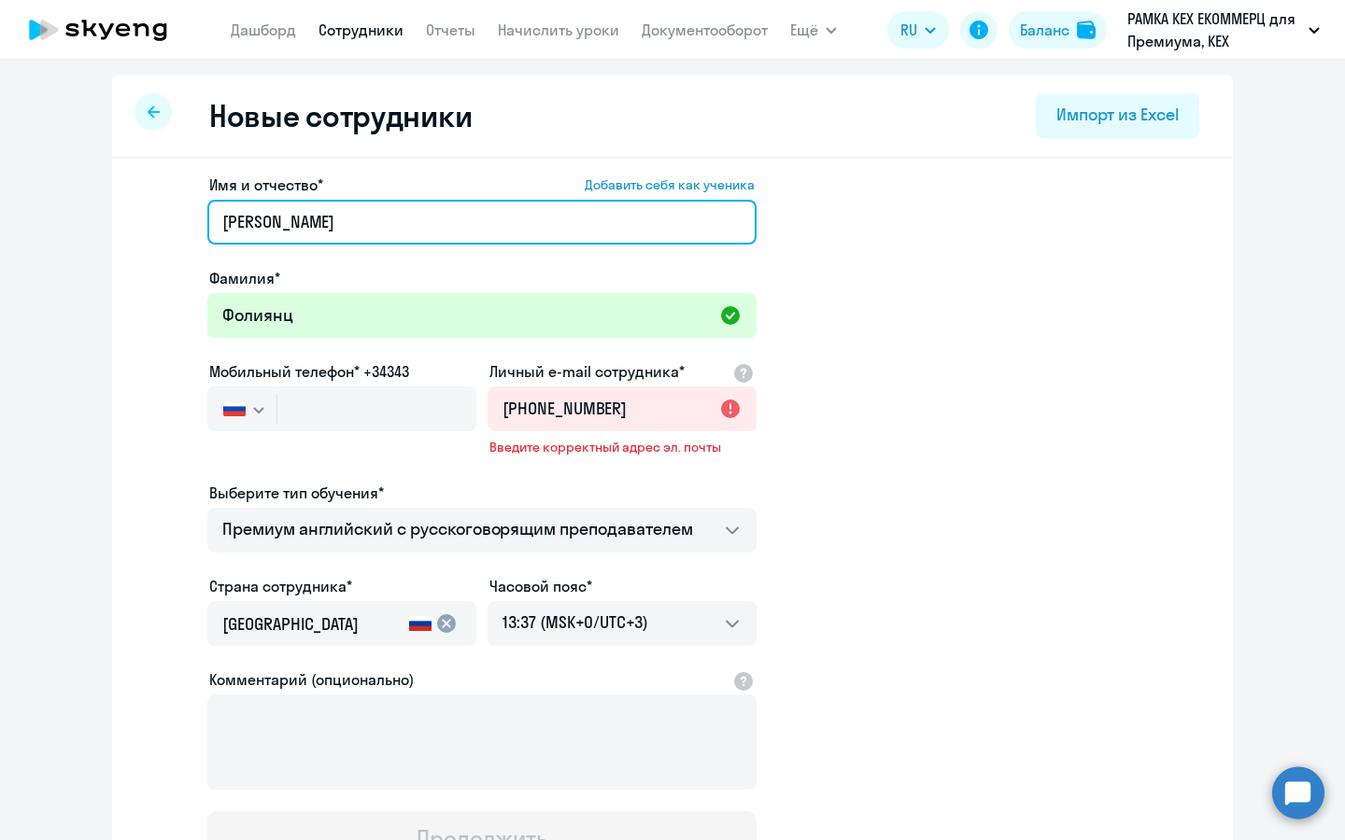
type input "Юнона Артуровна"
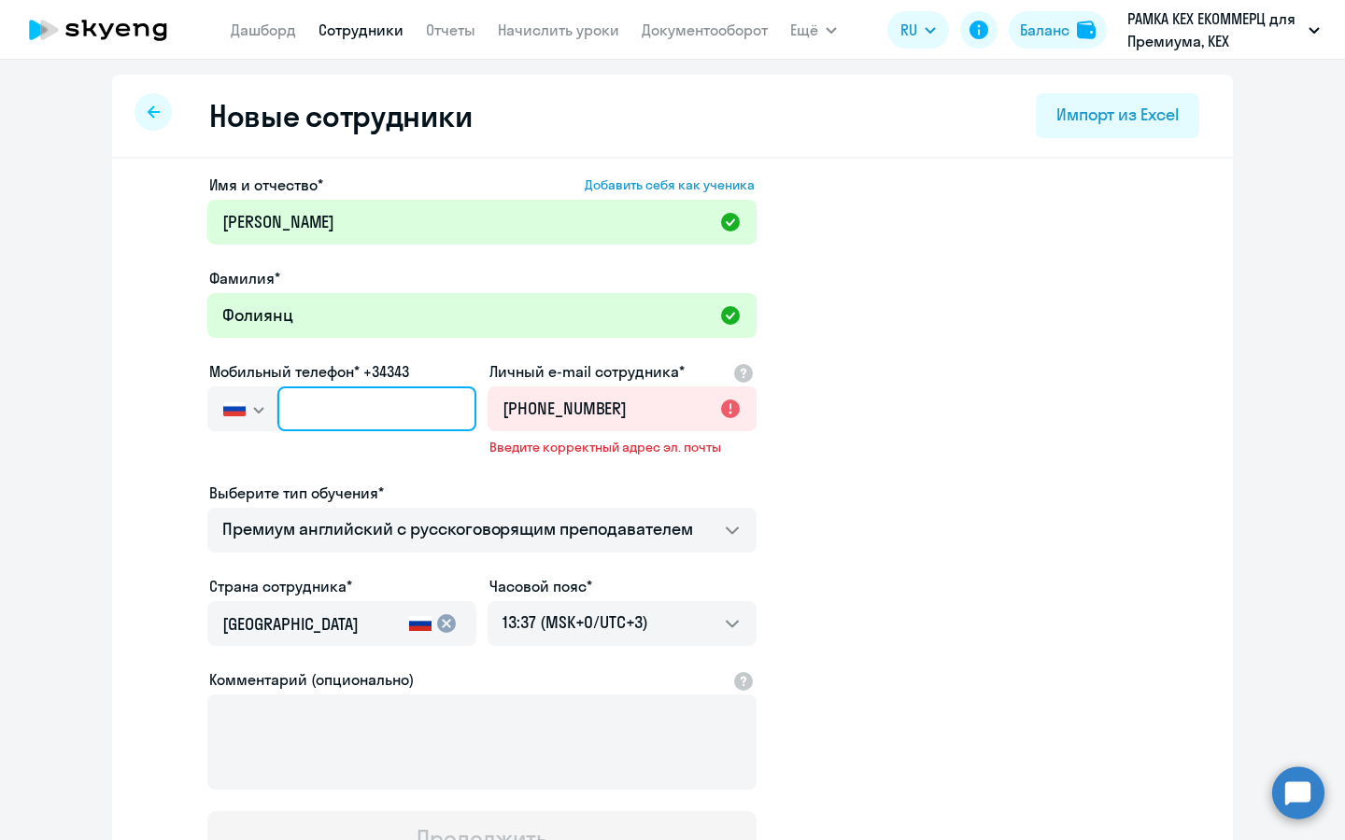
click at [377, 405] on input "text" at bounding box center [376, 409] width 199 height 45
paste input "+7 915 111-28-84"
type input "+7 915 111-28-84"
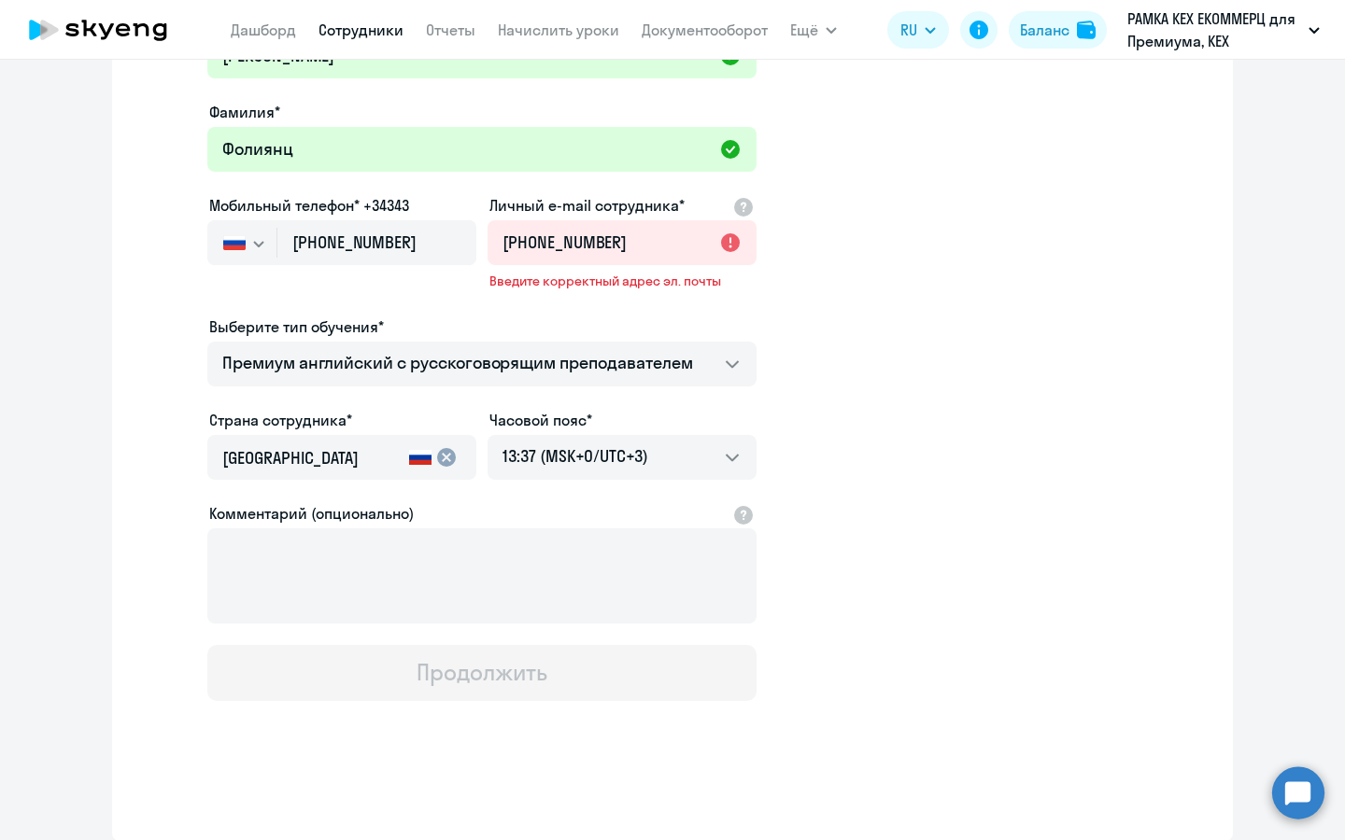
click at [427, 694] on button "Продолжить" at bounding box center [481, 673] width 549 height 56
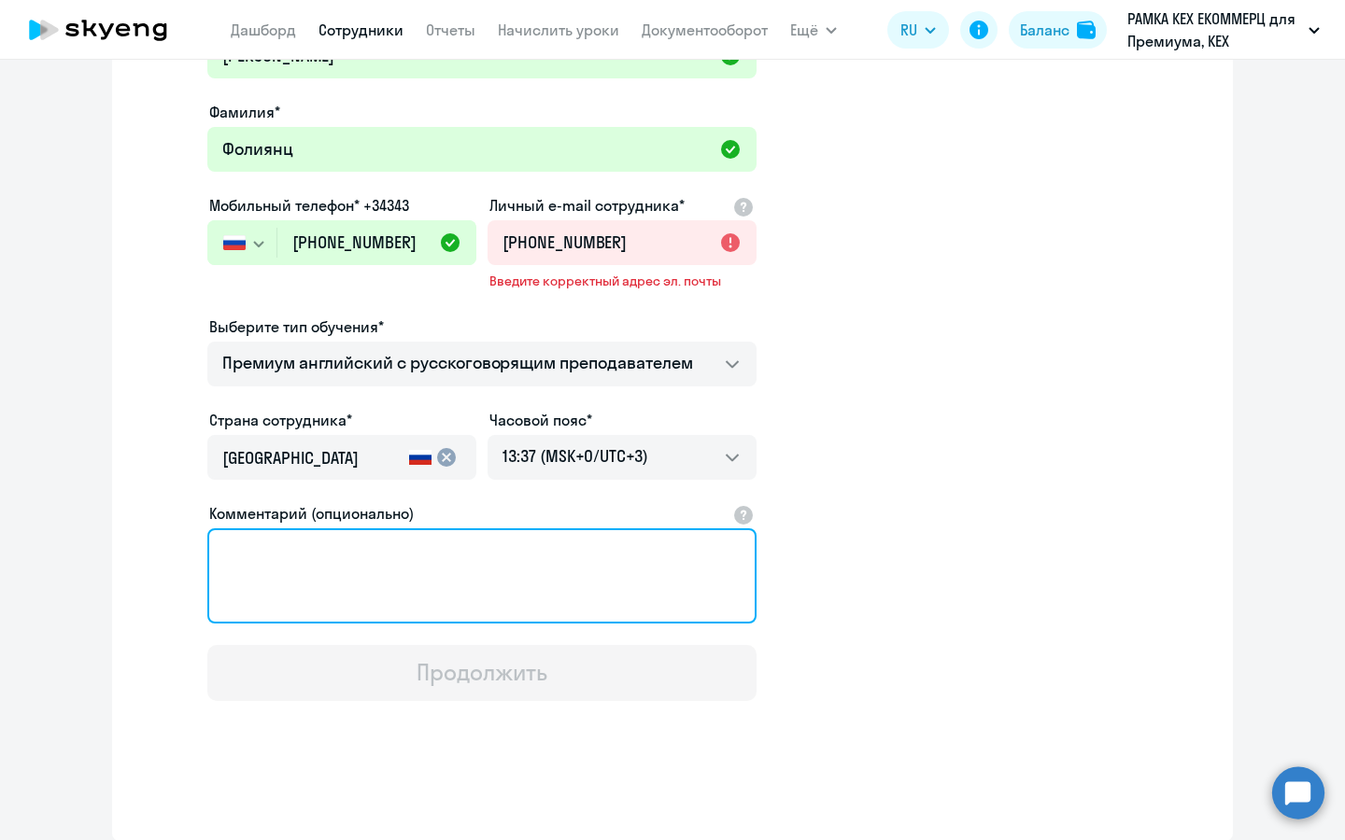
click at [440, 617] on textarea "Комментарий (опционально)" at bounding box center [481, 575] width 549 height 95
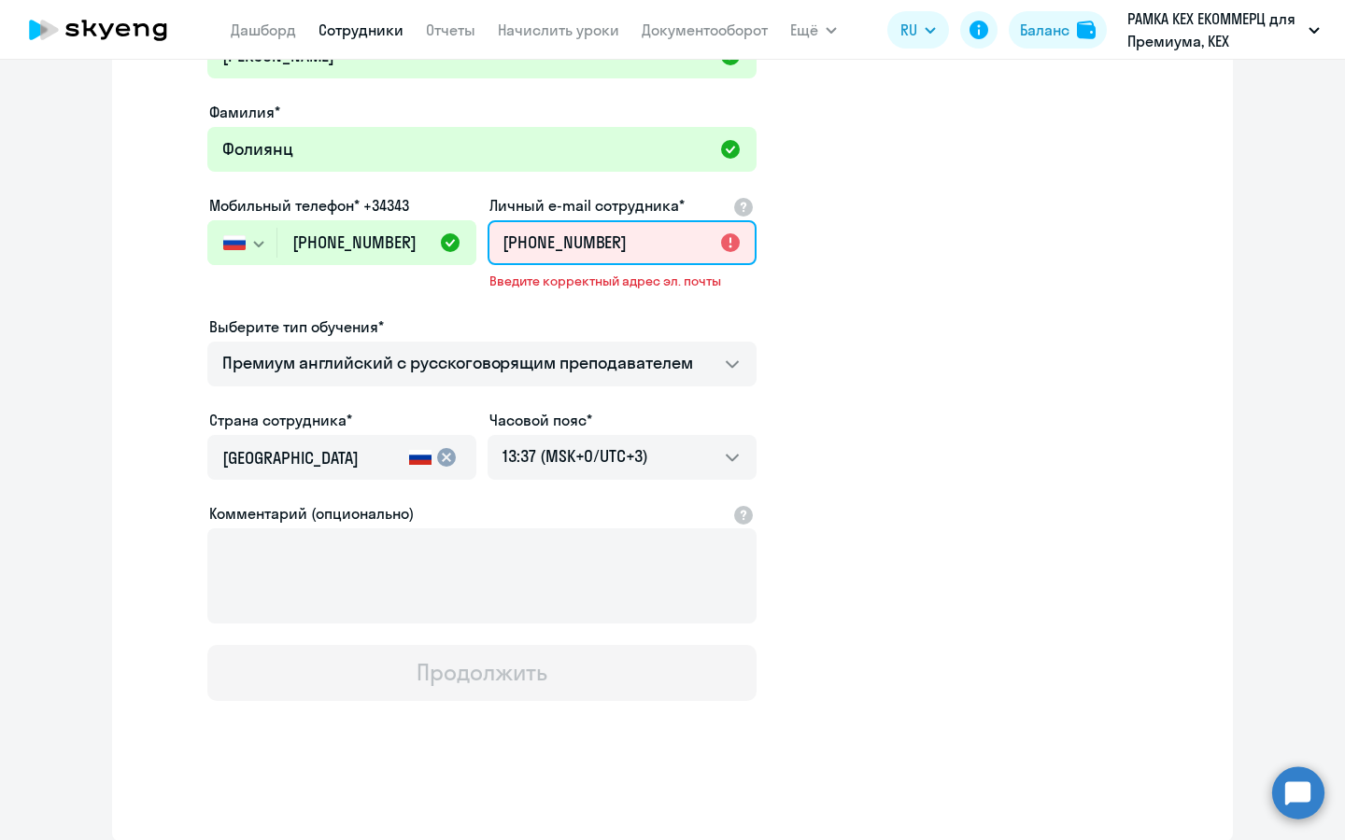
click at [635, 263] on input "+7 915 111-28-84" at bounding box center [621, 242] width 269 height 45
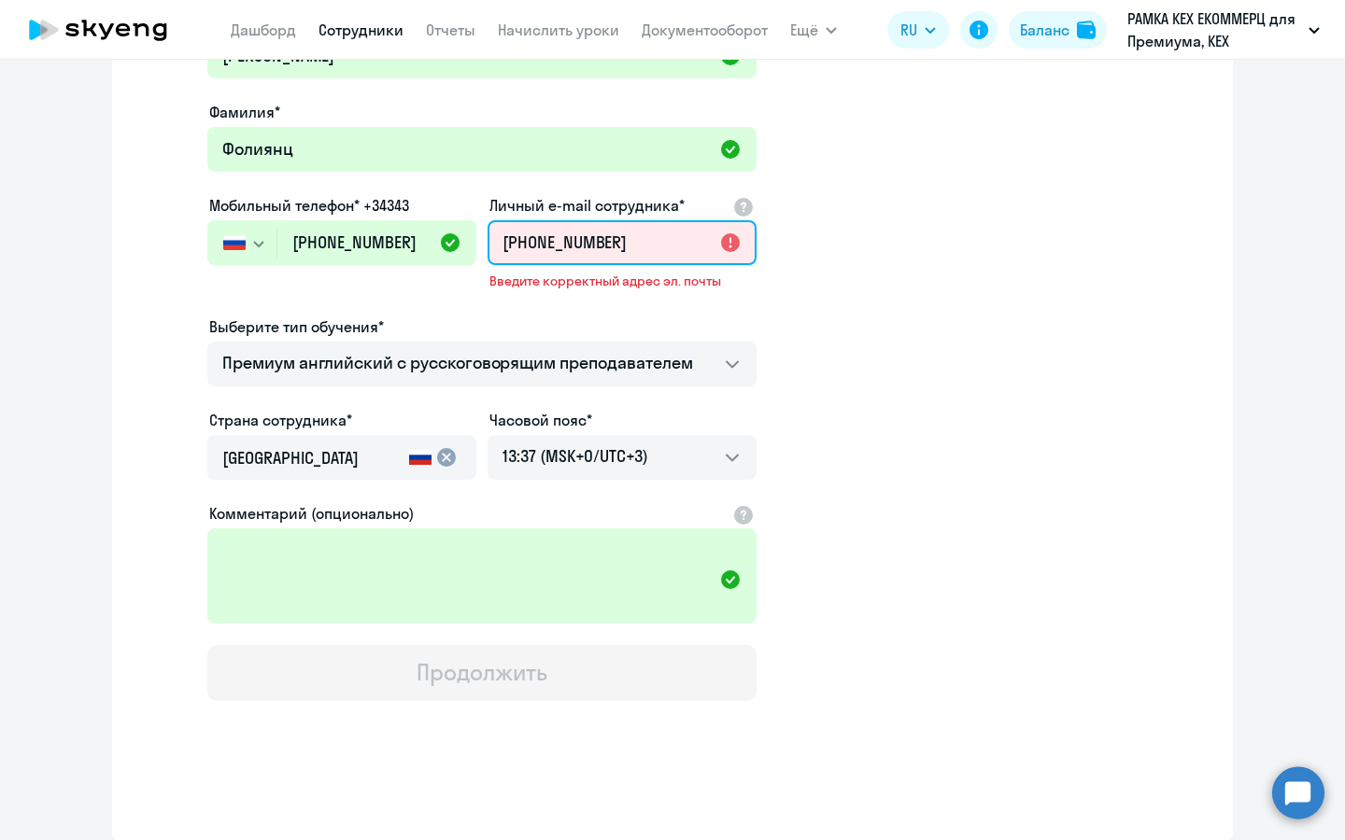
click at [679, 226] on input "+7 915 111-28-84" at bounding box center [621, 242] width 269 height 45
paste input "yarfoliyants@avito.ru"
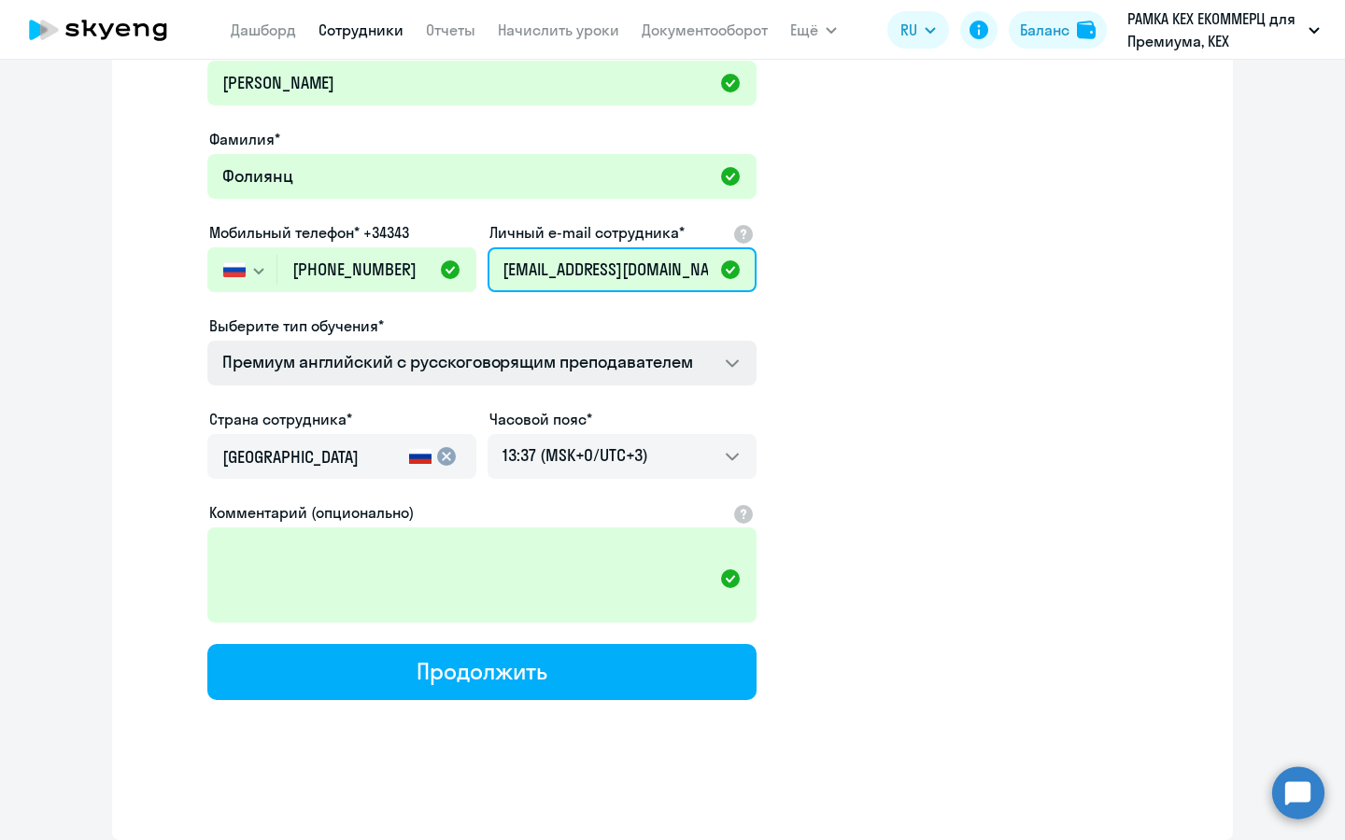
scroll to position [138, 0]
type input "yarfoliyants@avito.ru"
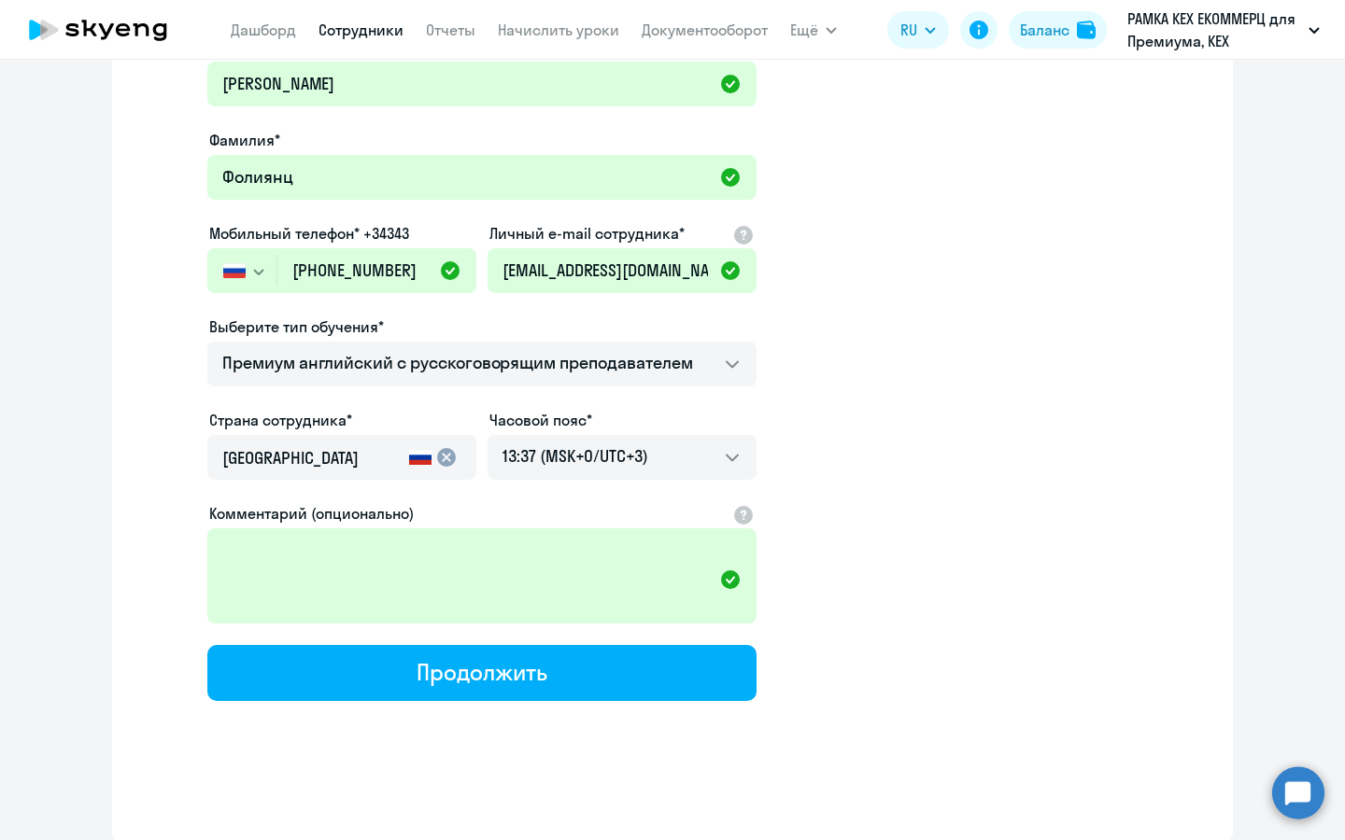
click at [604, 705] on div "Имя и отчество* Добавить себя как ученика Юнона Артуровна Фамилия* Фолиянц Моби…" at bounding box center [672, 431] width 1120 height 821
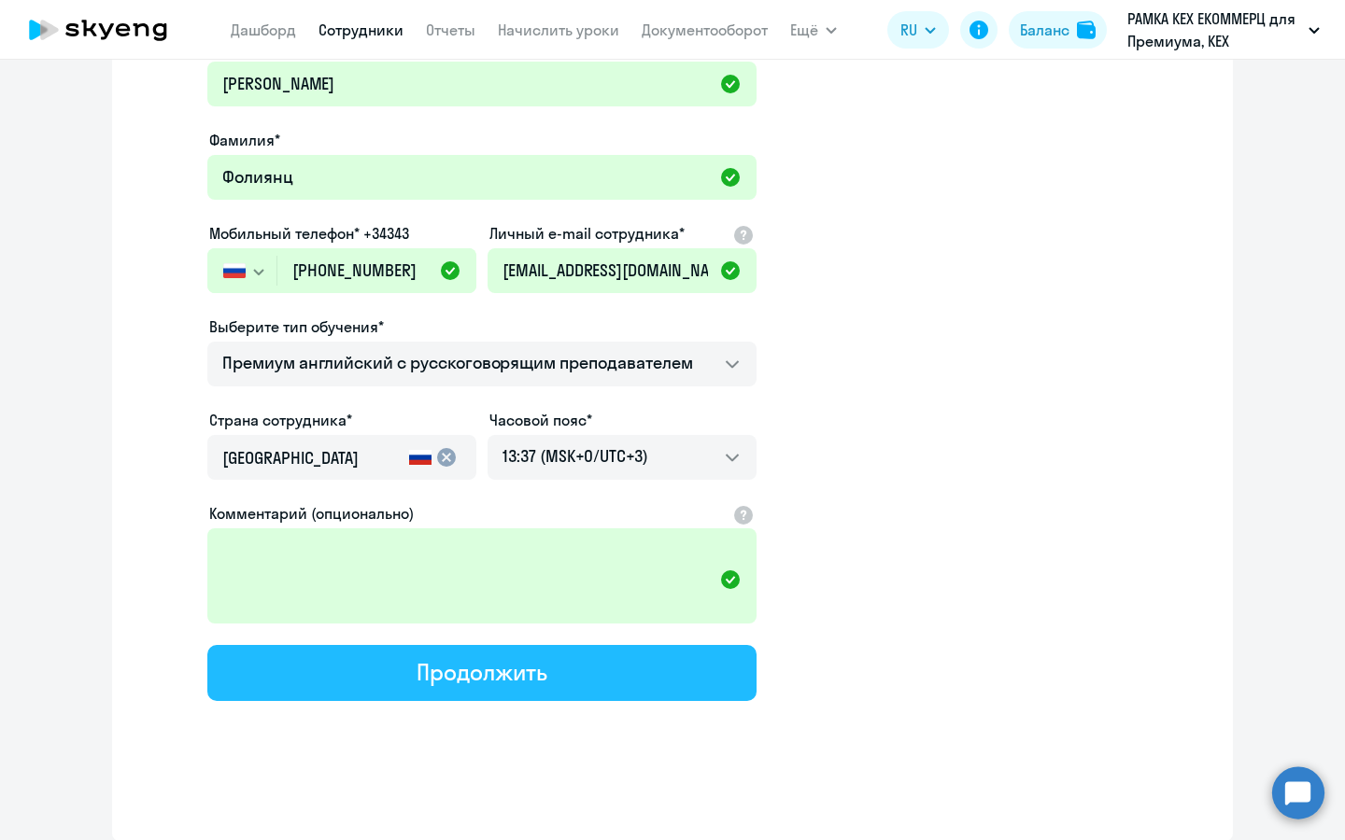
click at [609, 670] on button "Продолжить" at bounding box center [481, 673] width 549 height 56
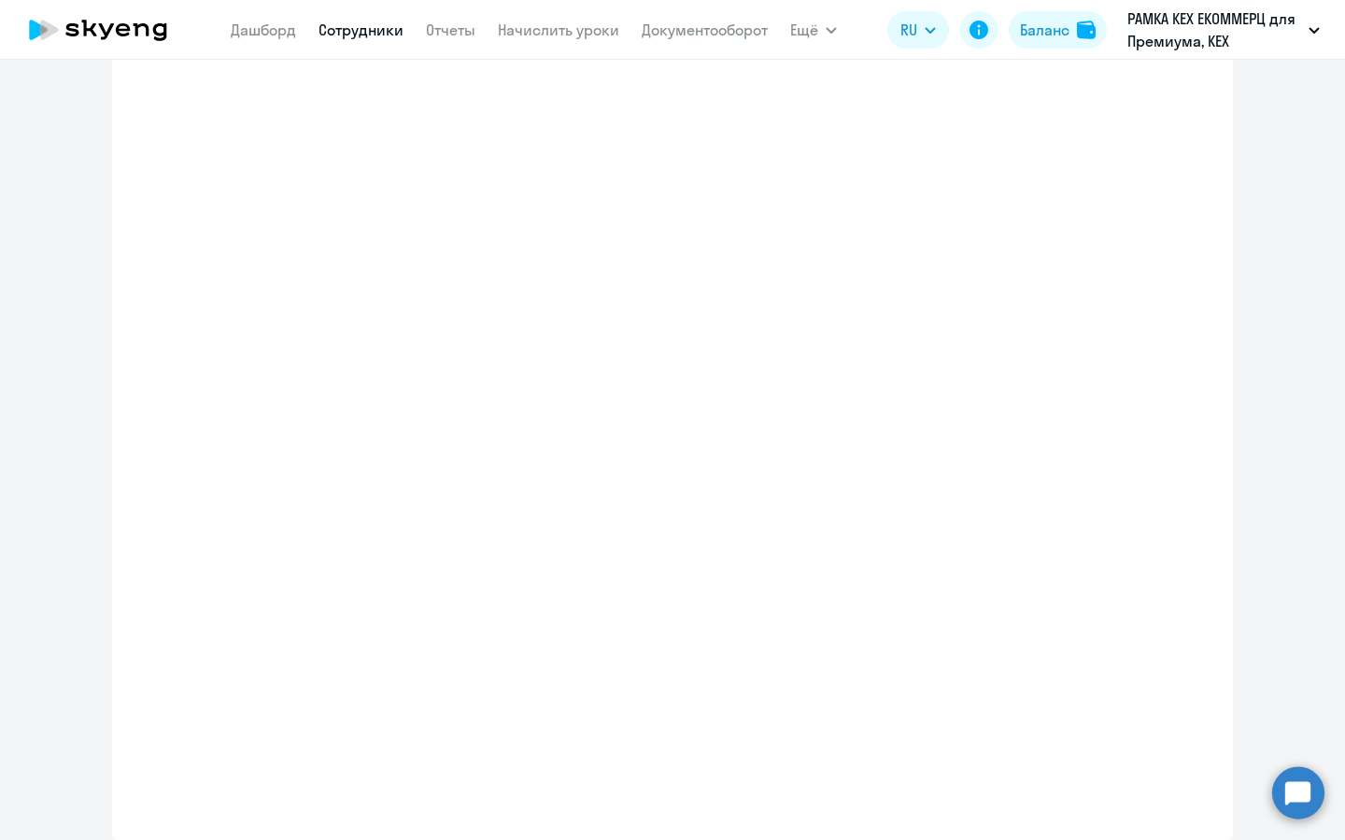
select select "english_adult_not_native_speaker_premium"
select select "3"
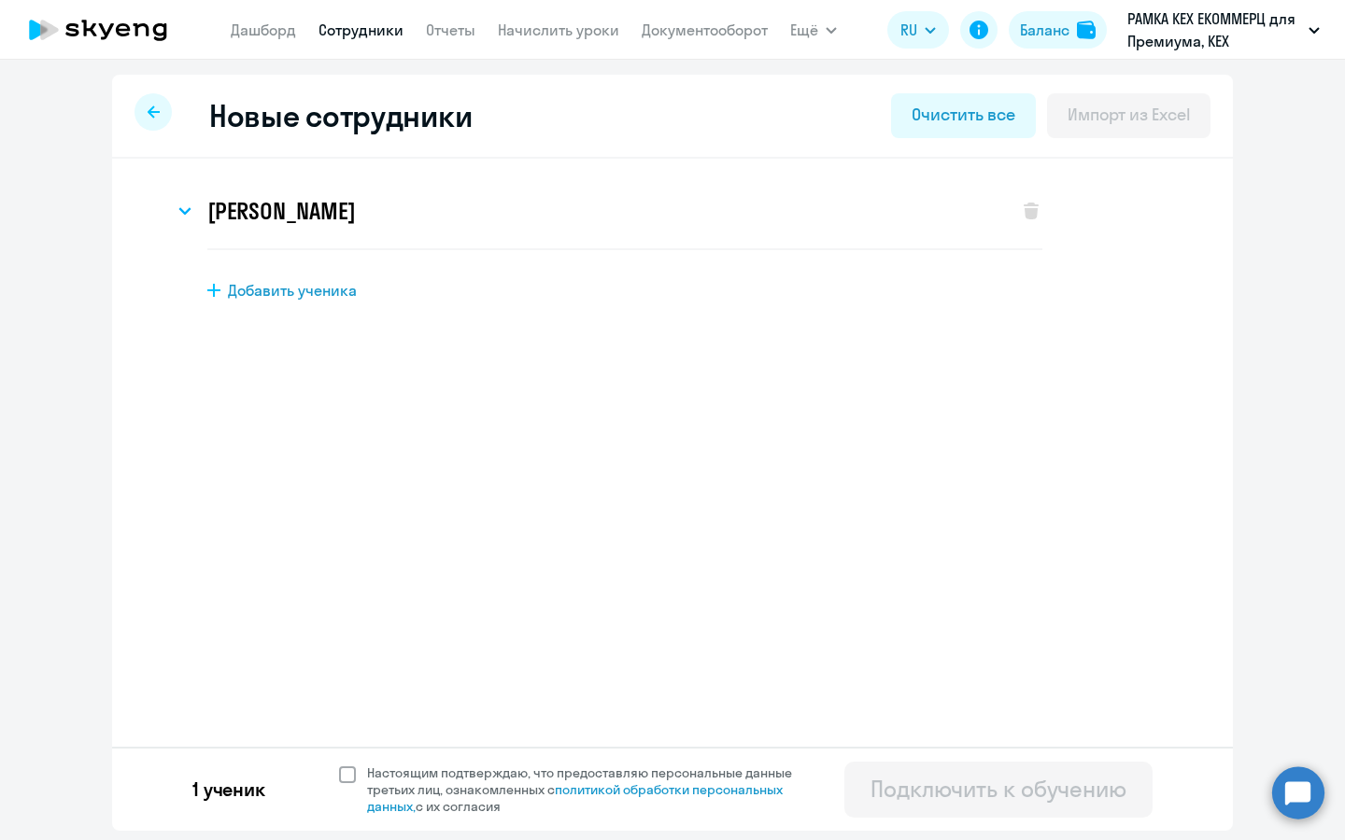
click at [534, 782] on span "Настоящим подтверждаю, что предоставляю персональные данные третьих лиц, ознако…" at bounding box center [590, 790] width 447 height 50
click at [339, 765] on input "Настоящим подтверждаю, что предоставляю персональные данные третьих лиц, ознако…" at bounding box center [338, 764] width 1 height 1
checkbox input "true"
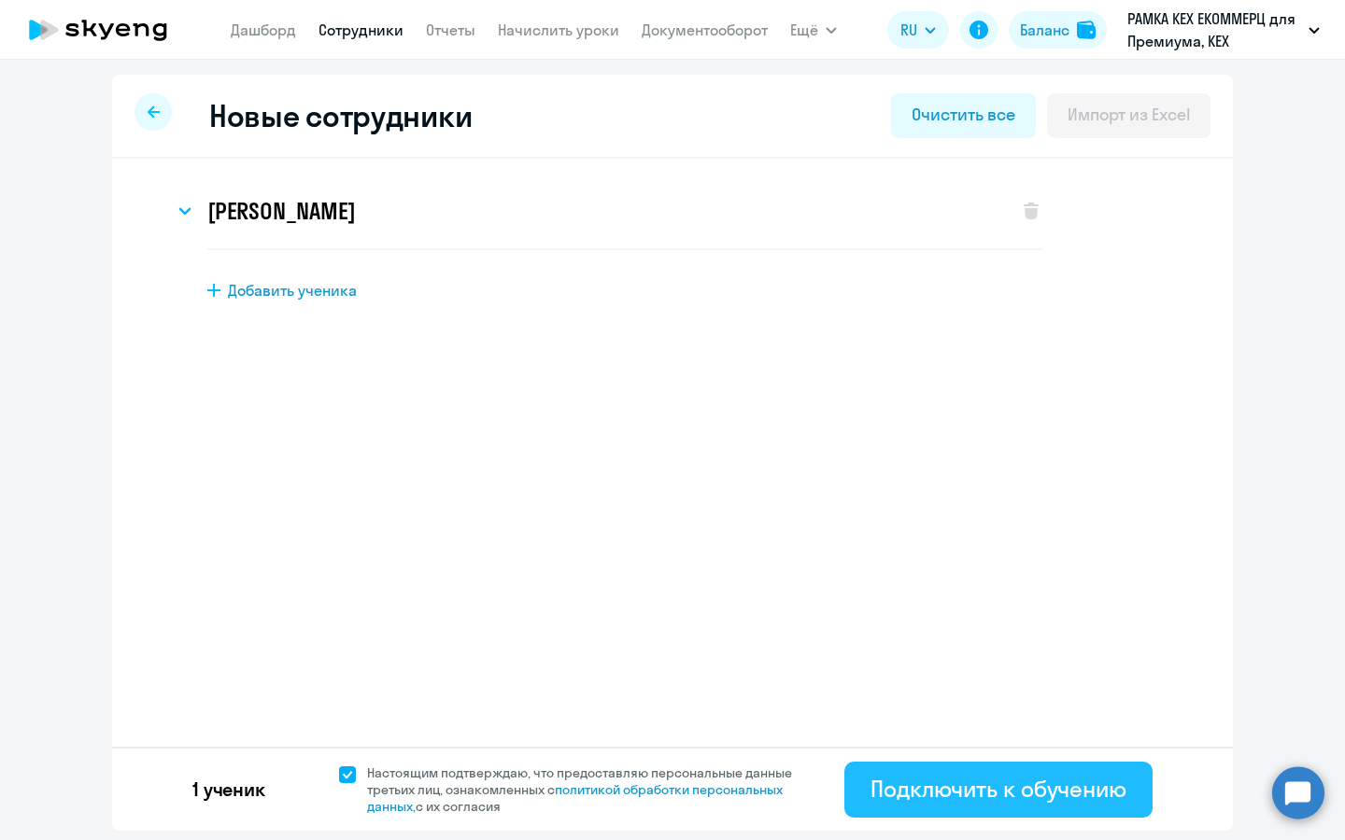
click at [1012, 807] on button "Подключить к обучению" at bounding box center [998, 790] width 308 height 56
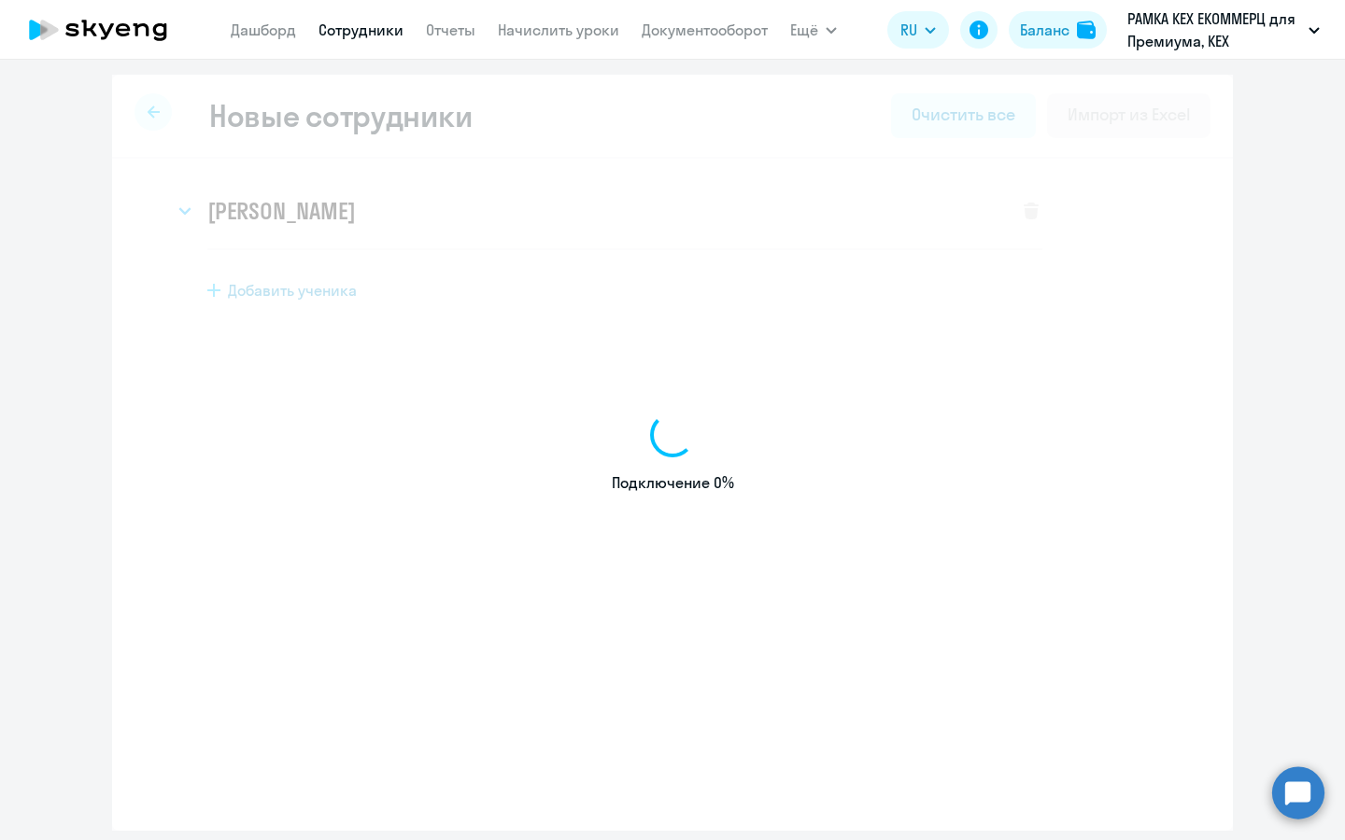
select select "english_adult_not_native_speaker_premium"
select select "3"
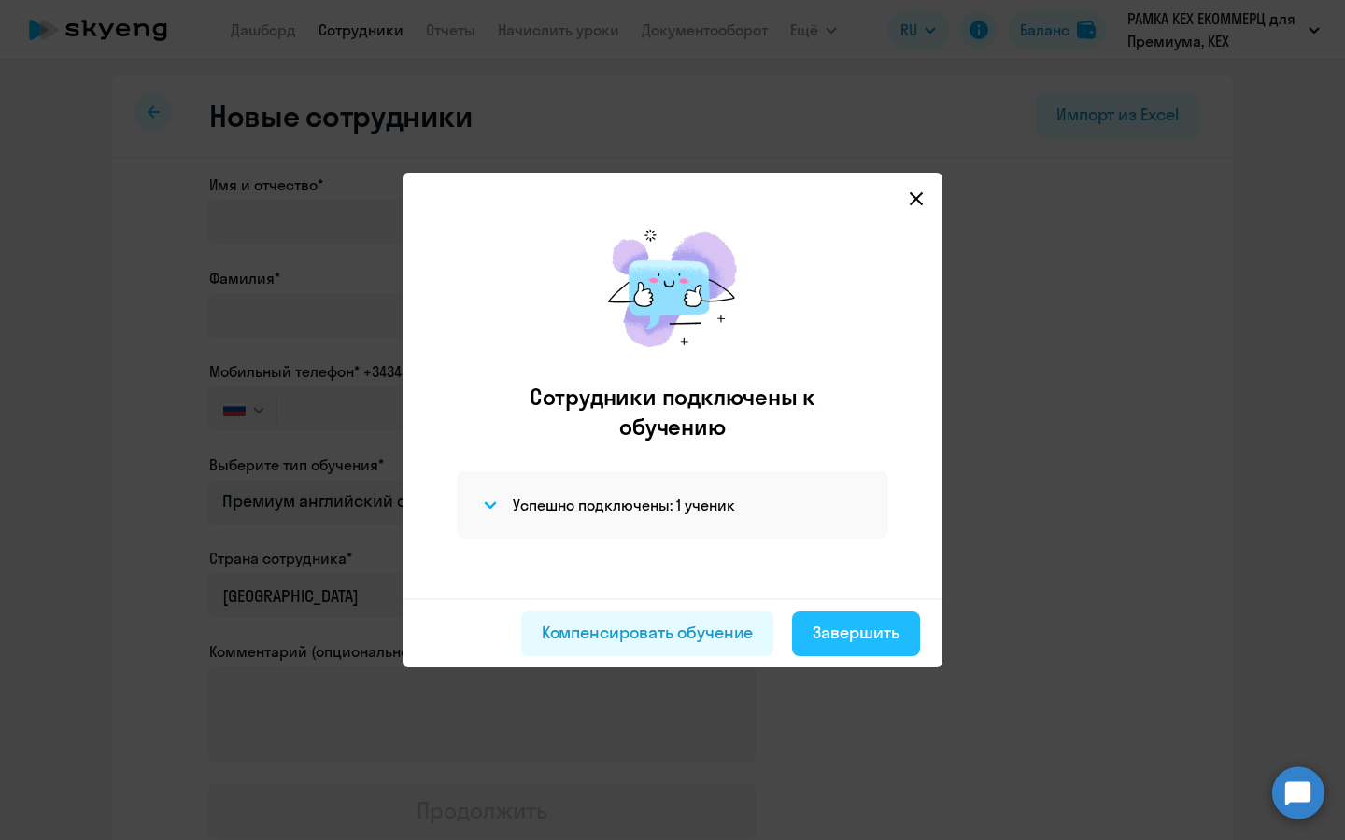
click at [865, 633] on div "Завершить" at bounding box center [855, 633] width 87 height 24
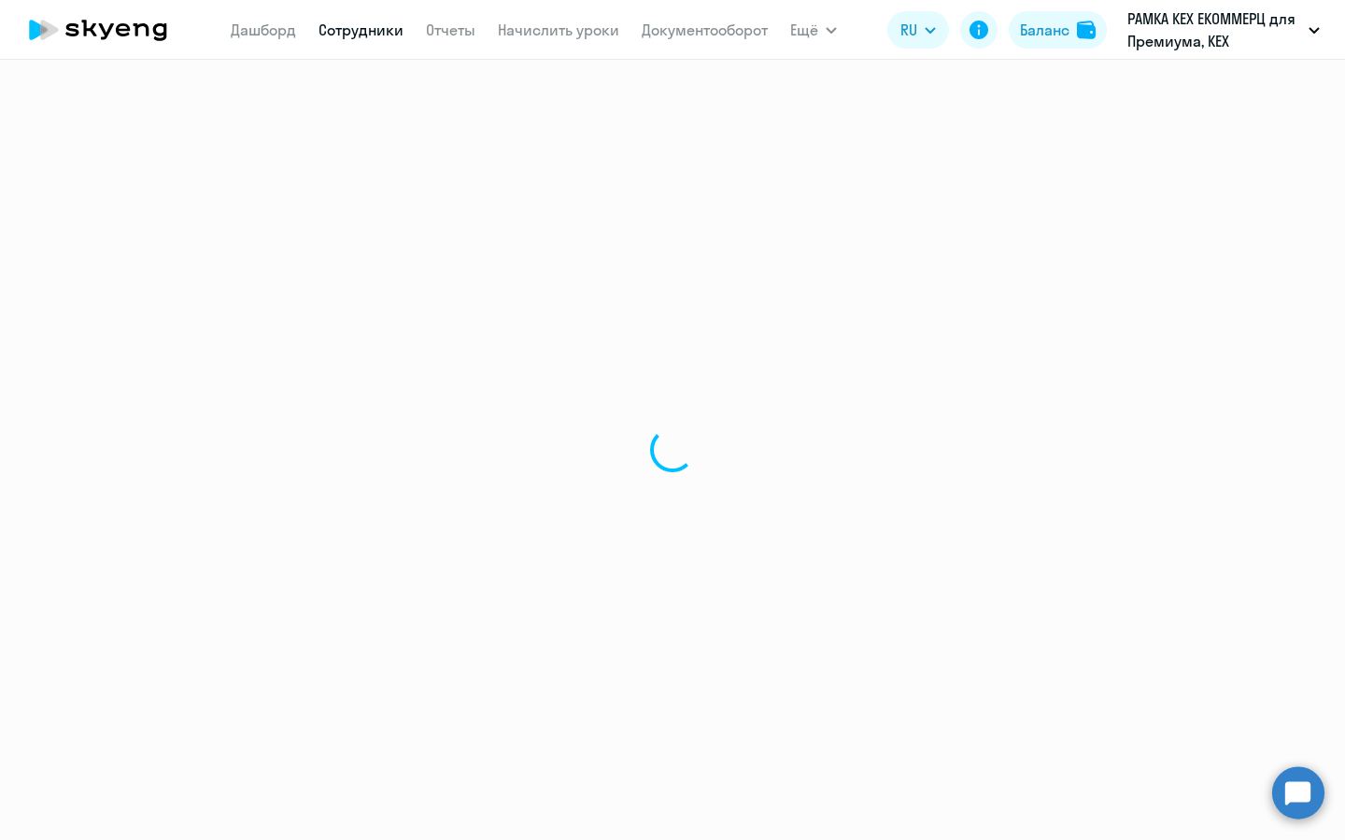
select select "30"
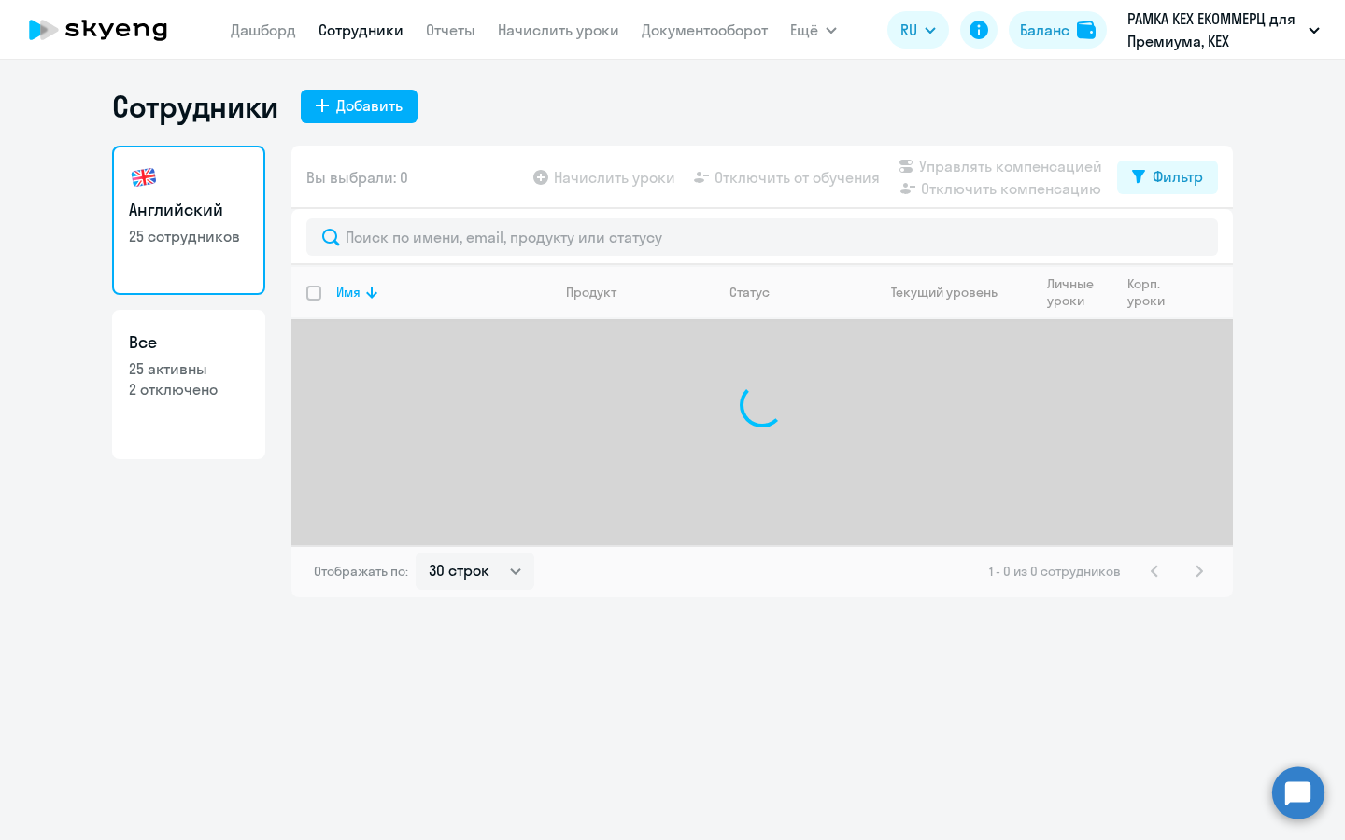
select select "30"
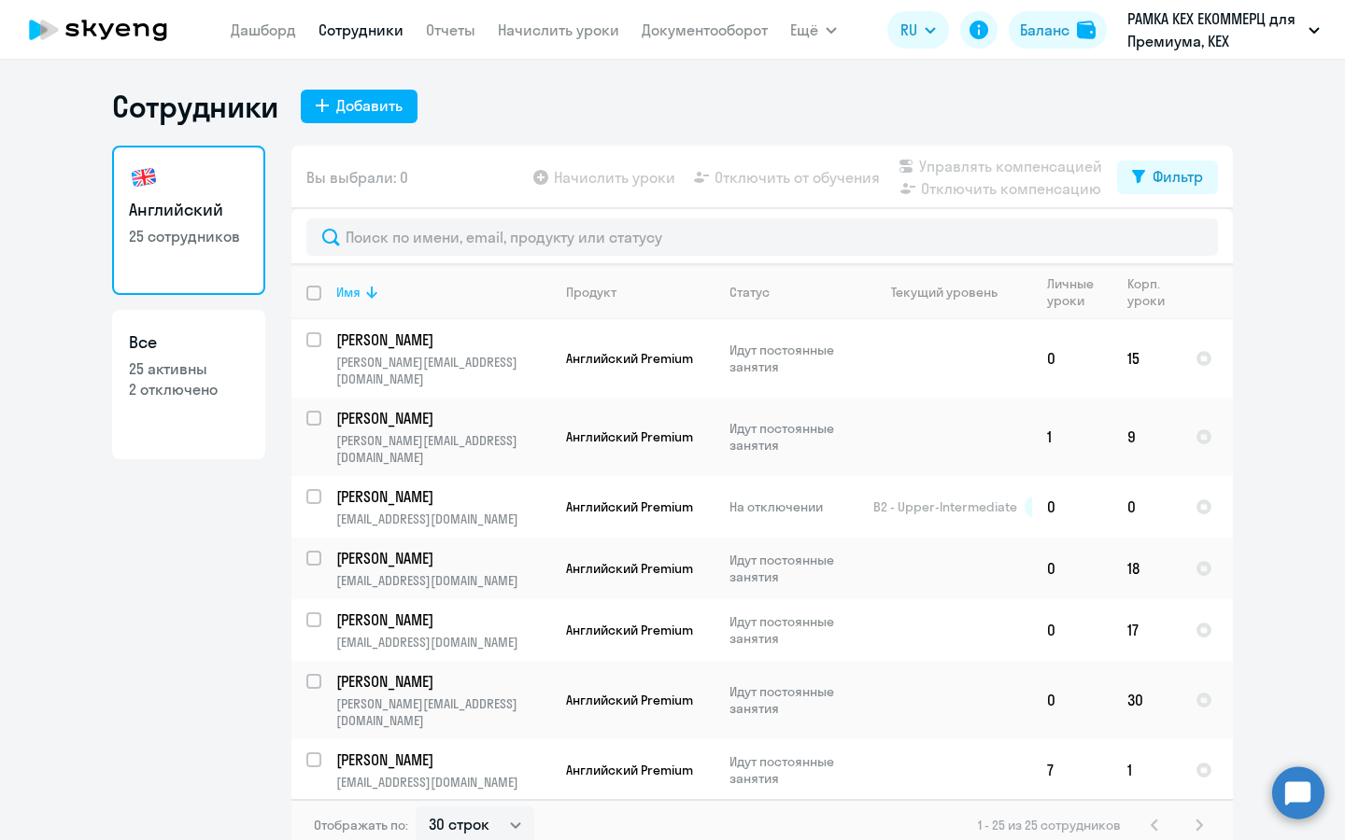
click at [342, 294] on div "Имя" at bounding box center [348, 292] width 24 height 17
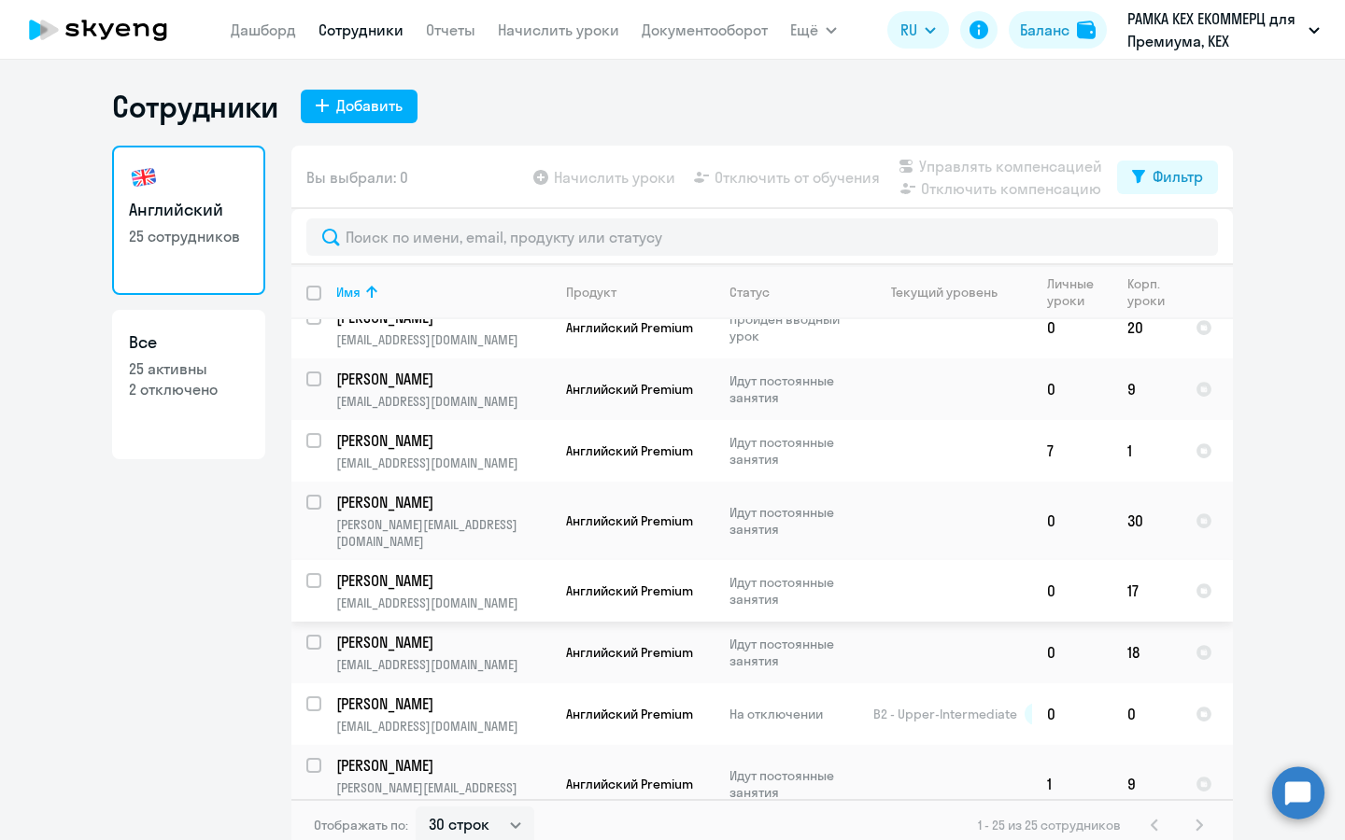
scroll to position [1049, 0]
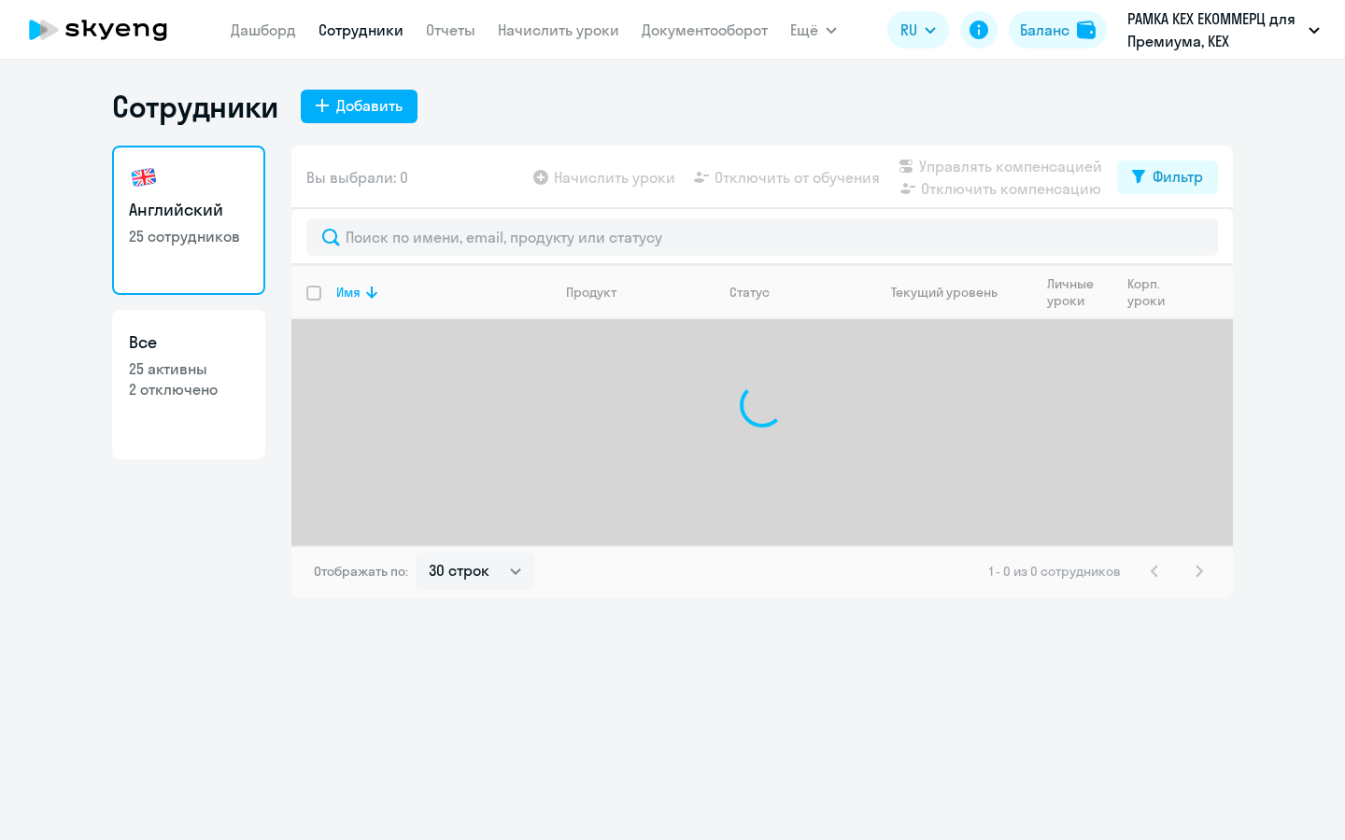
select select "30"
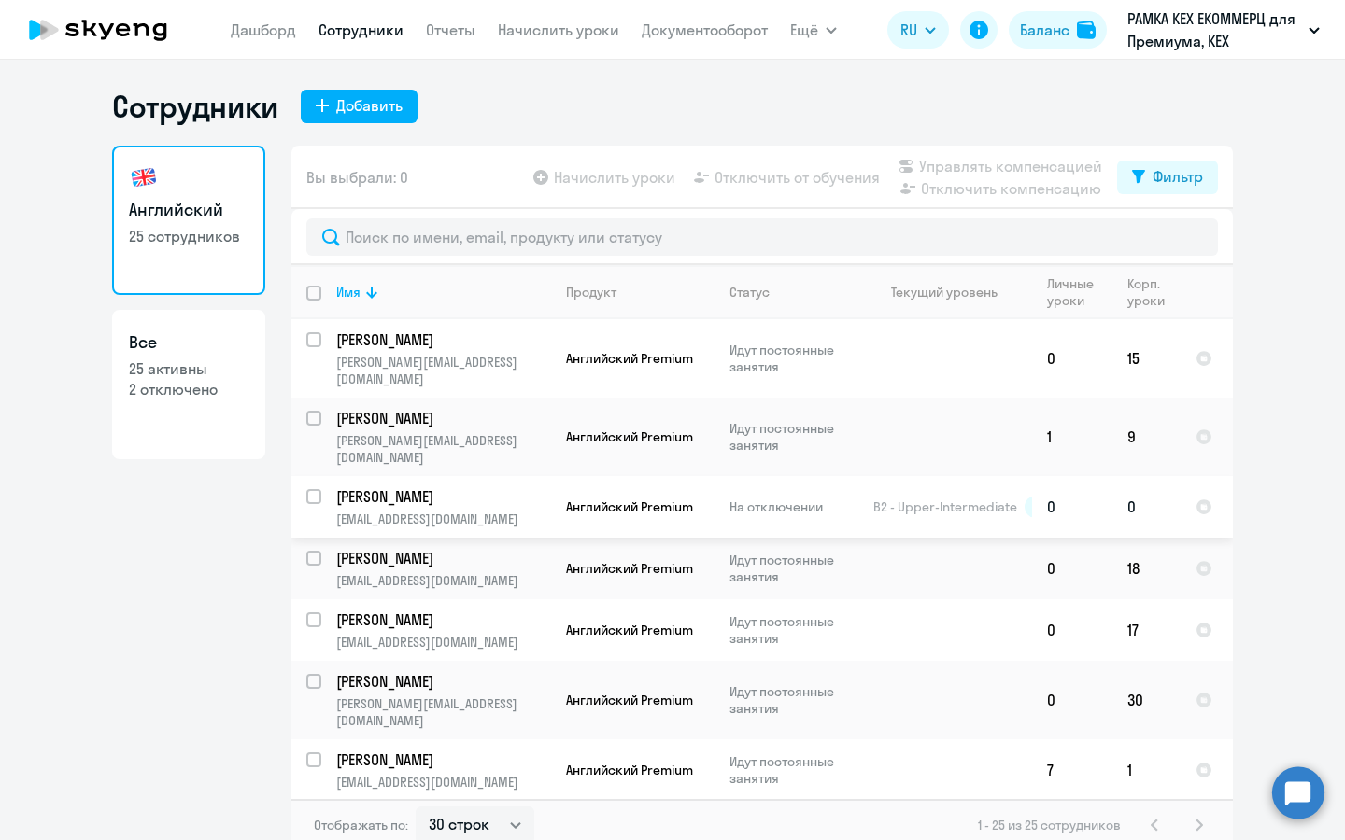
click at [306, 489] on input "select row 17235743" at bounding box center [324, 507] width 37 height 37
checkbox input "true"
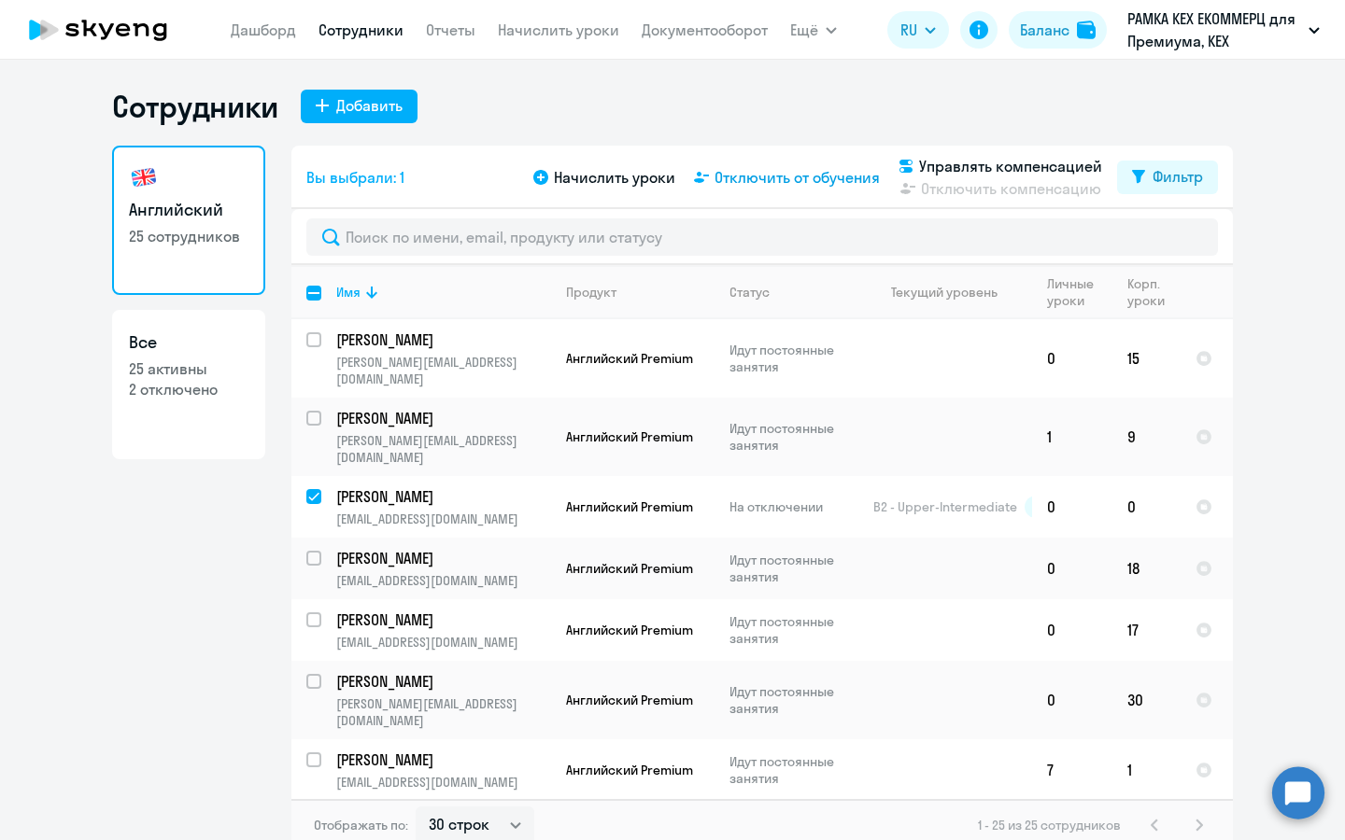
click at [770, 177] on span "Отключить от обучения" at bounding box center [796, 177] width 165 height 22
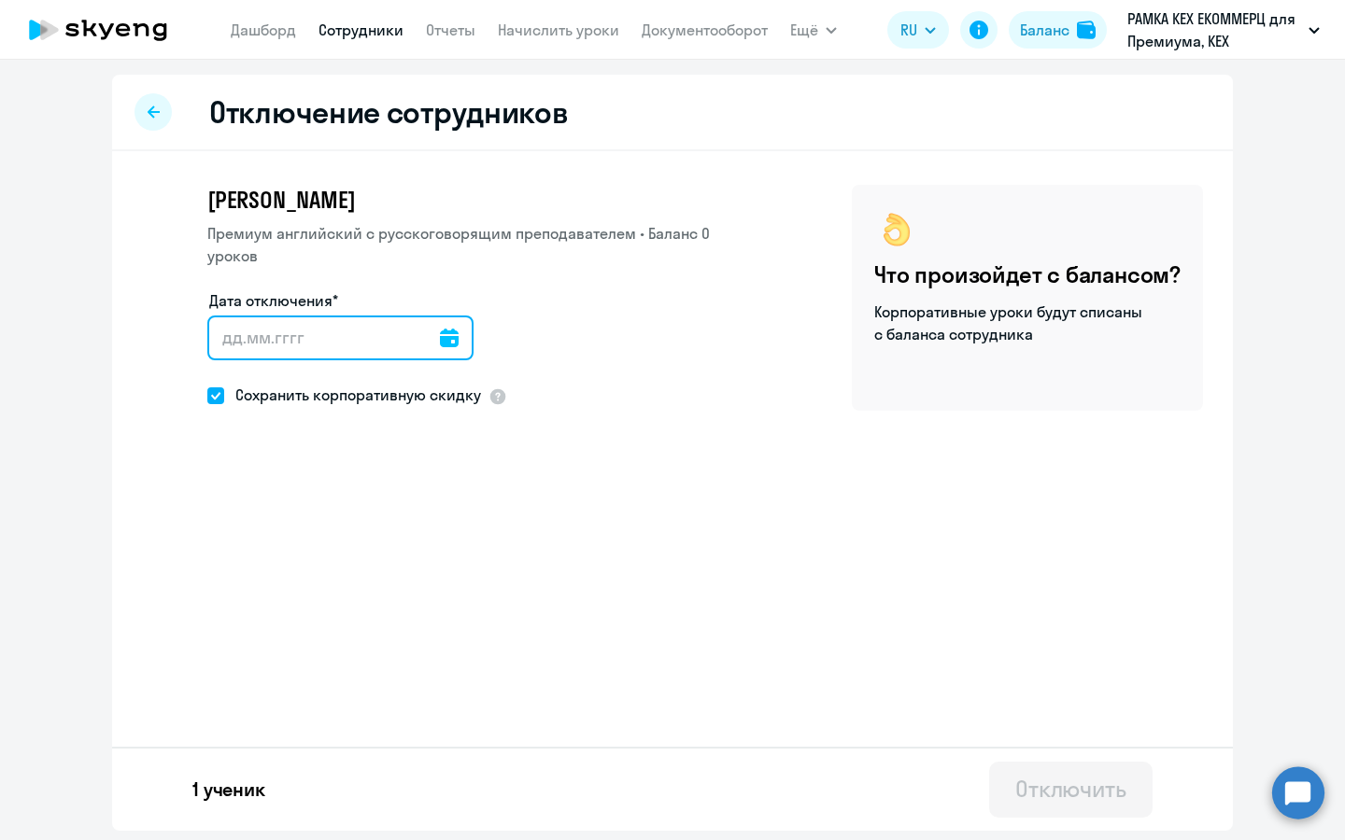
click at [443, 343] on input "Дата отключения*" at bounding box center [340, 338] width 266 height 45
click at [412, 344] on input "Дата отключения*" at bounding box center [340, 338] width 266 height 45
click at [421, 341] on input "Дата отключения*" at bounding box center [340, 338] width 266 height 45
click at [440, 340] on icon at bounding box center [449, 338] width 19 height 19
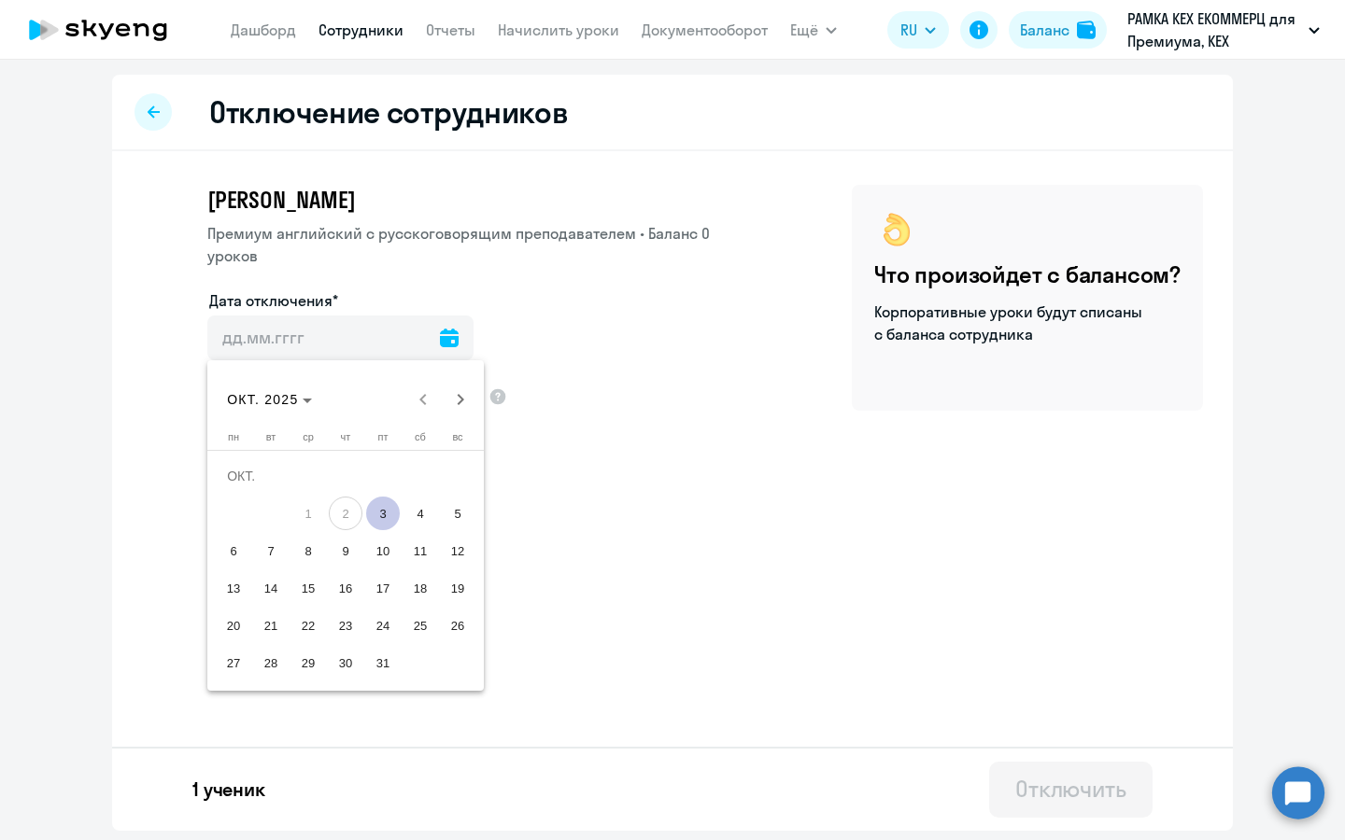
click at [386, 526] on span "3" at bounding box center [383, 514] width 34 height 34
type input "03.10.2025"
type input "3.10.2025"
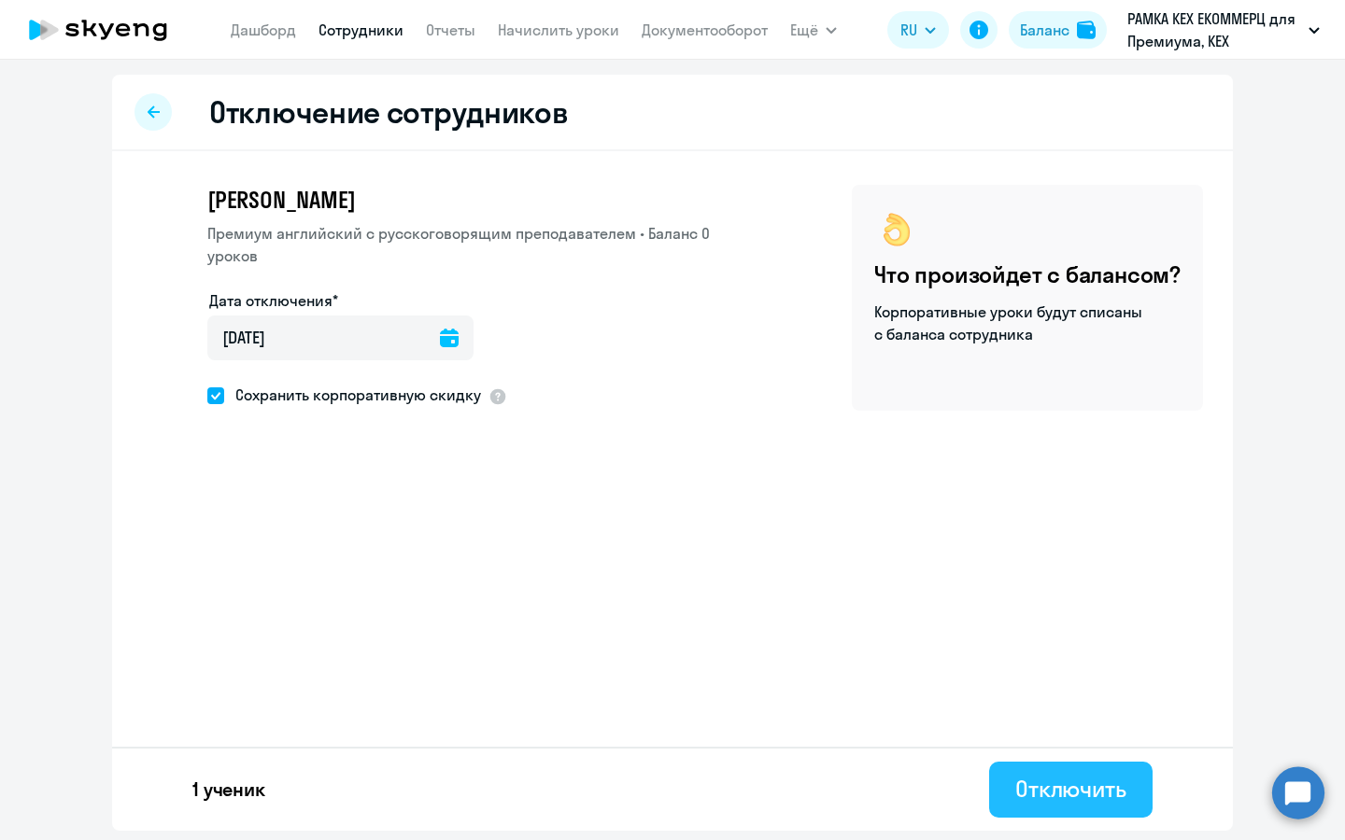
click at [1045, 784] on div "Отключить" at bounding box center [1070, 789] width 111 height 30
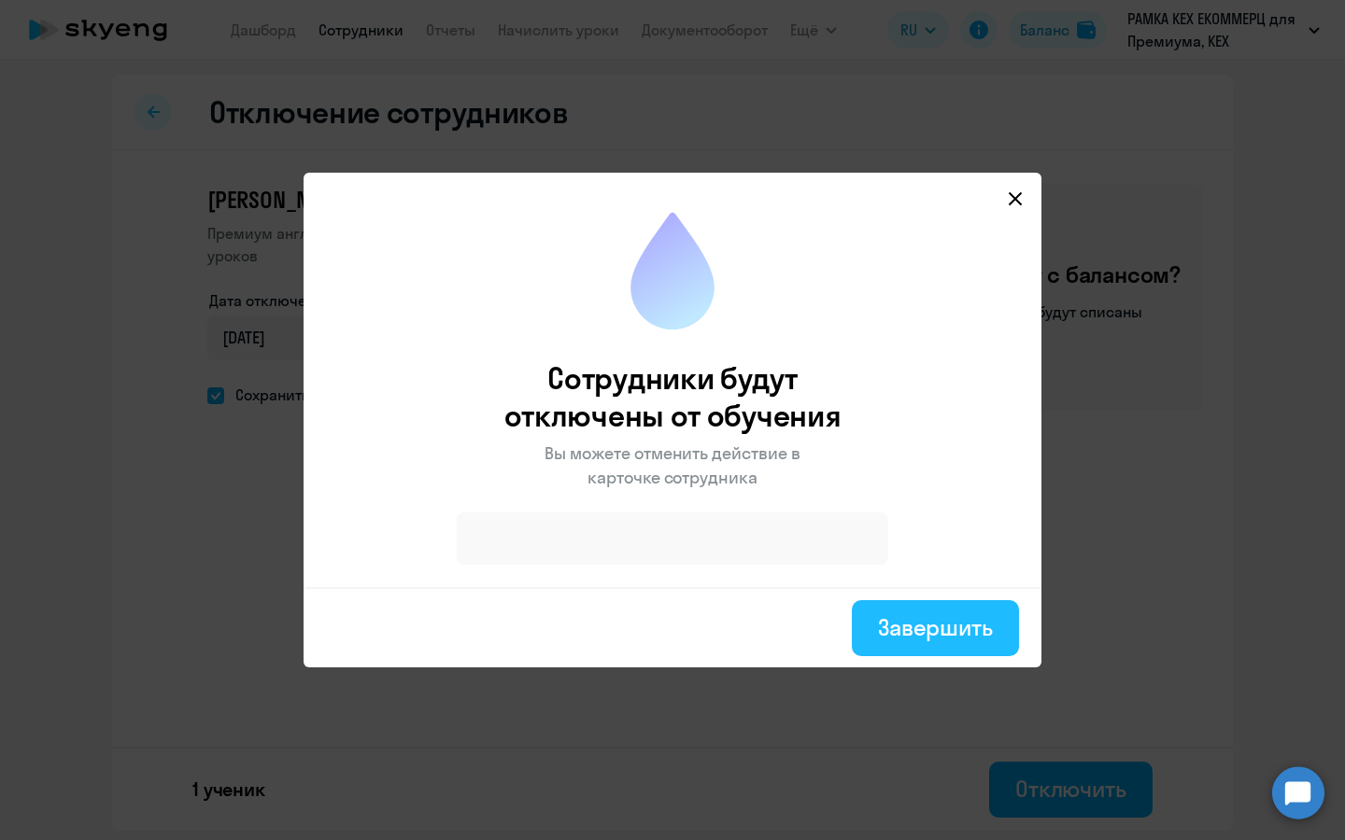
click at [929, 628] on div "Завершить" at bounding box center [935, 628] width 115 height 30
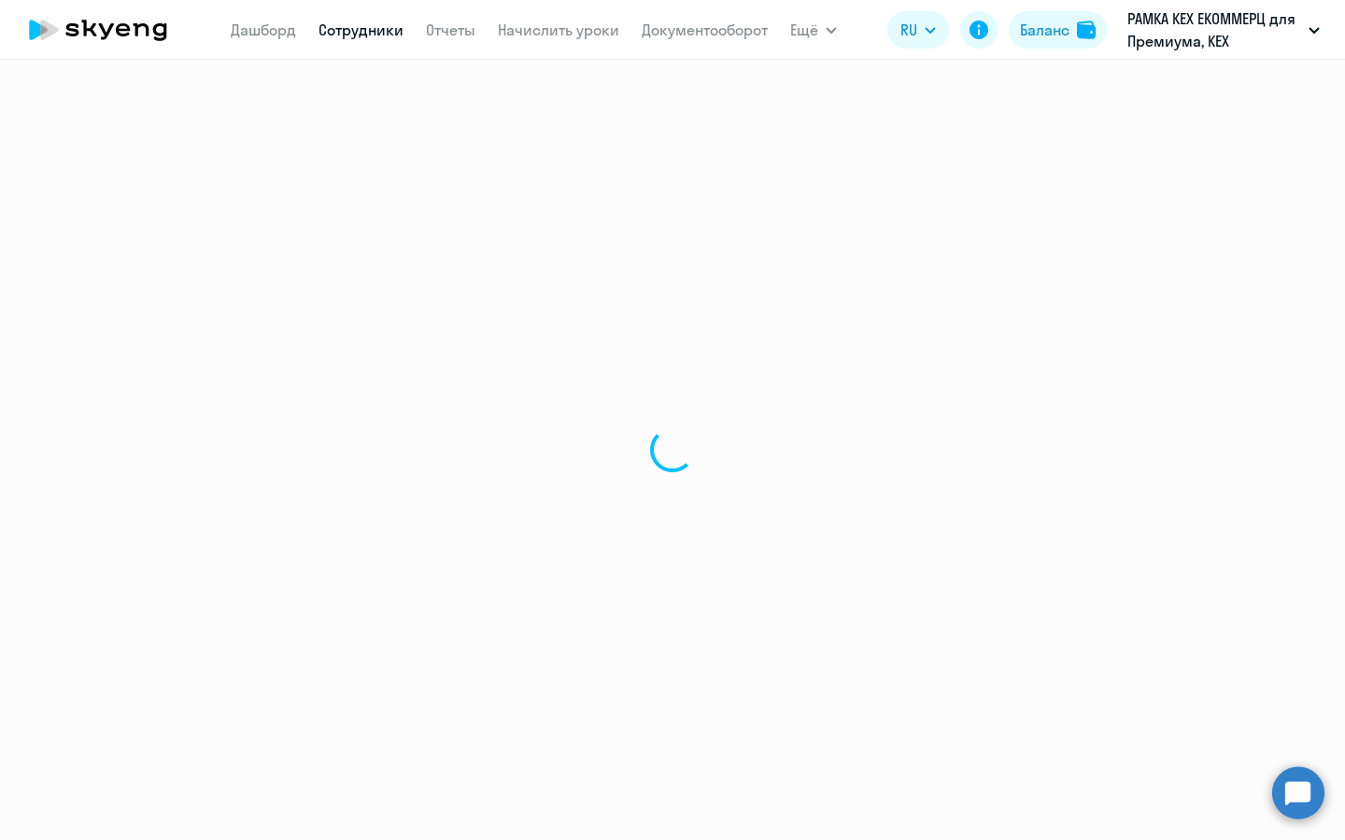
select select "30"
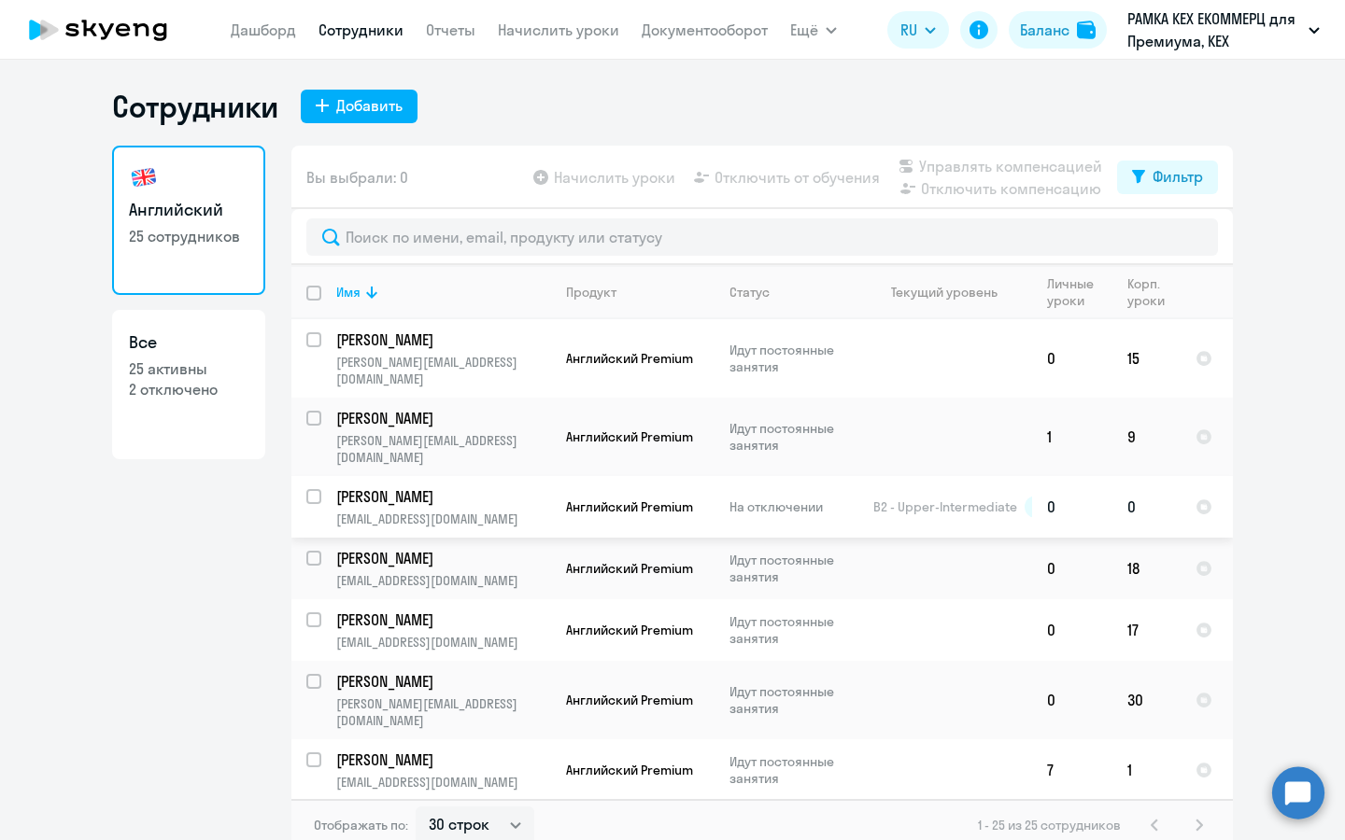
click at [310, 489] on input "select row 17235743" at bounding box center [324, 507] width 37 height 37
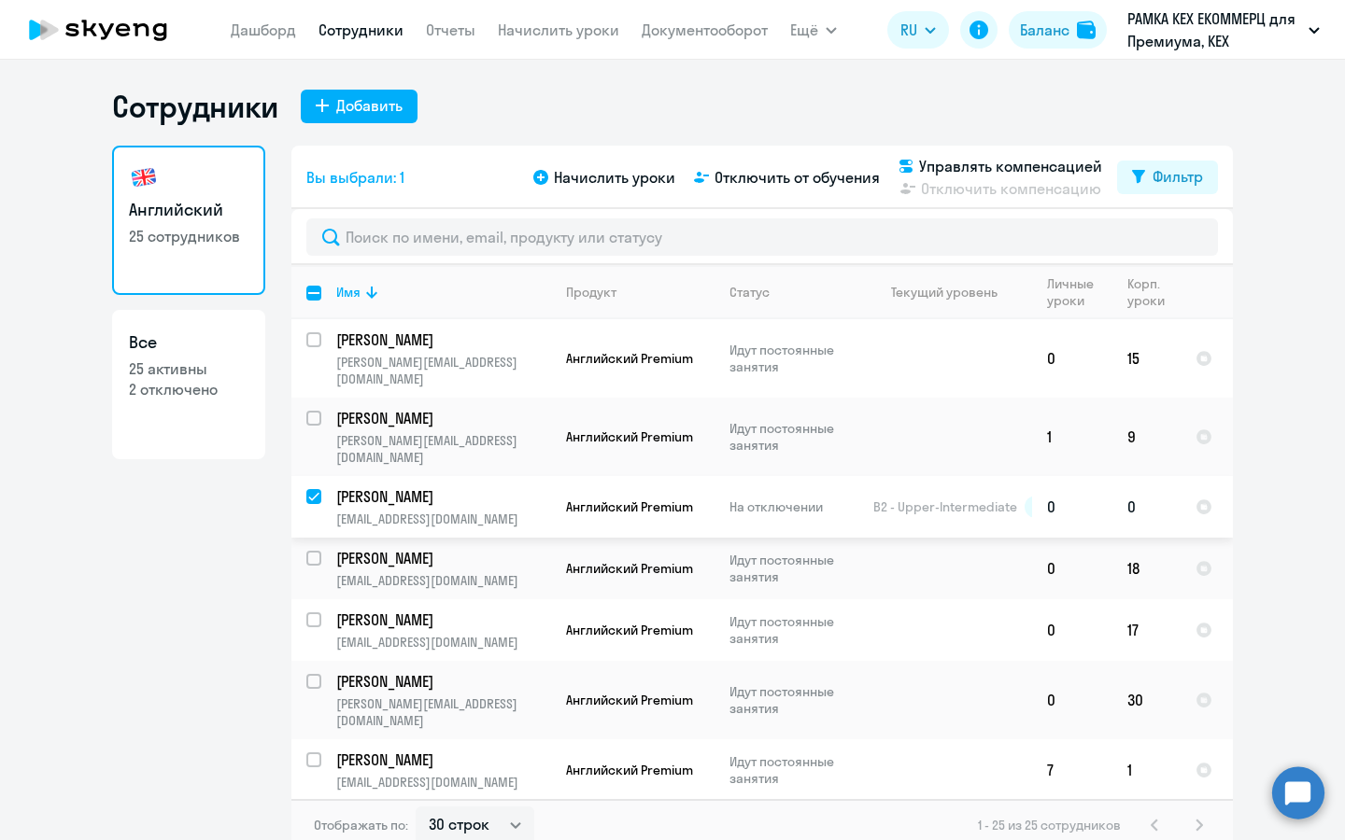
click at [310, 489] on input "deselect row 17235743" at bounding box center [324, 507] width 37 height 37
checkbox input "false"
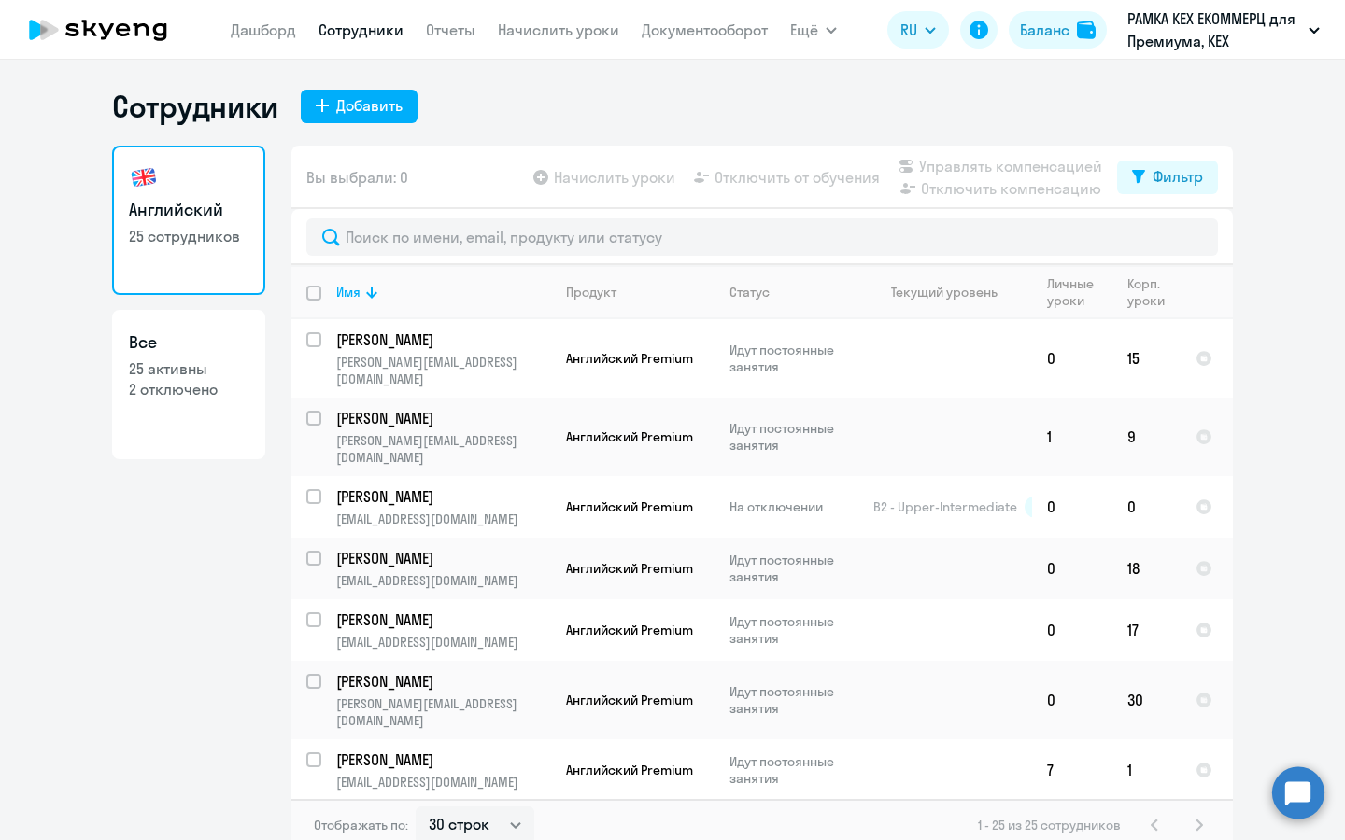
click at [199, 406] on link "Все 25 активны 2 отключено" at bounding box center [188, 384] width 153 height 149
select select "30"
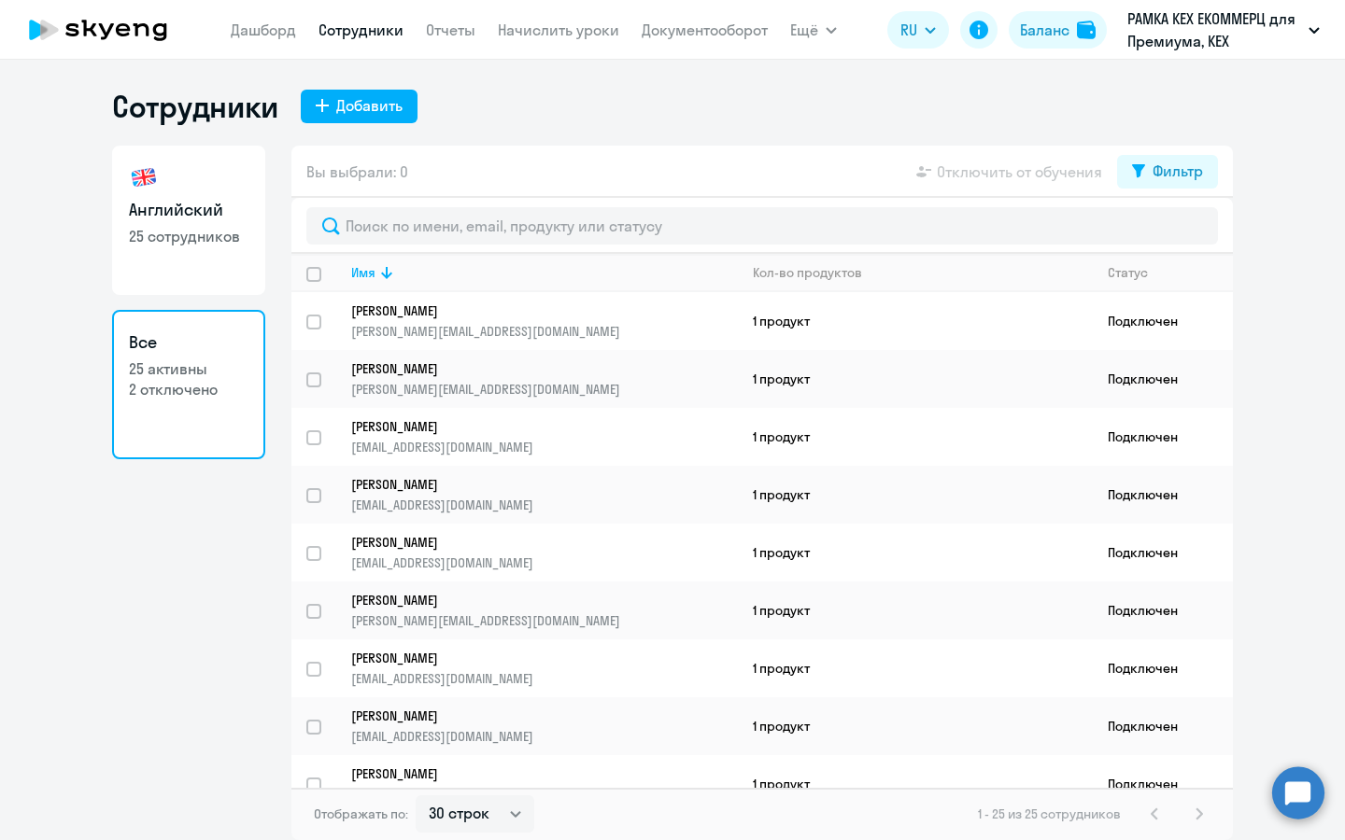
click at [242, 265] on link "Английский 25 сотрудников" at bounding box center [188, 220] width 153 height 149
select select "30"
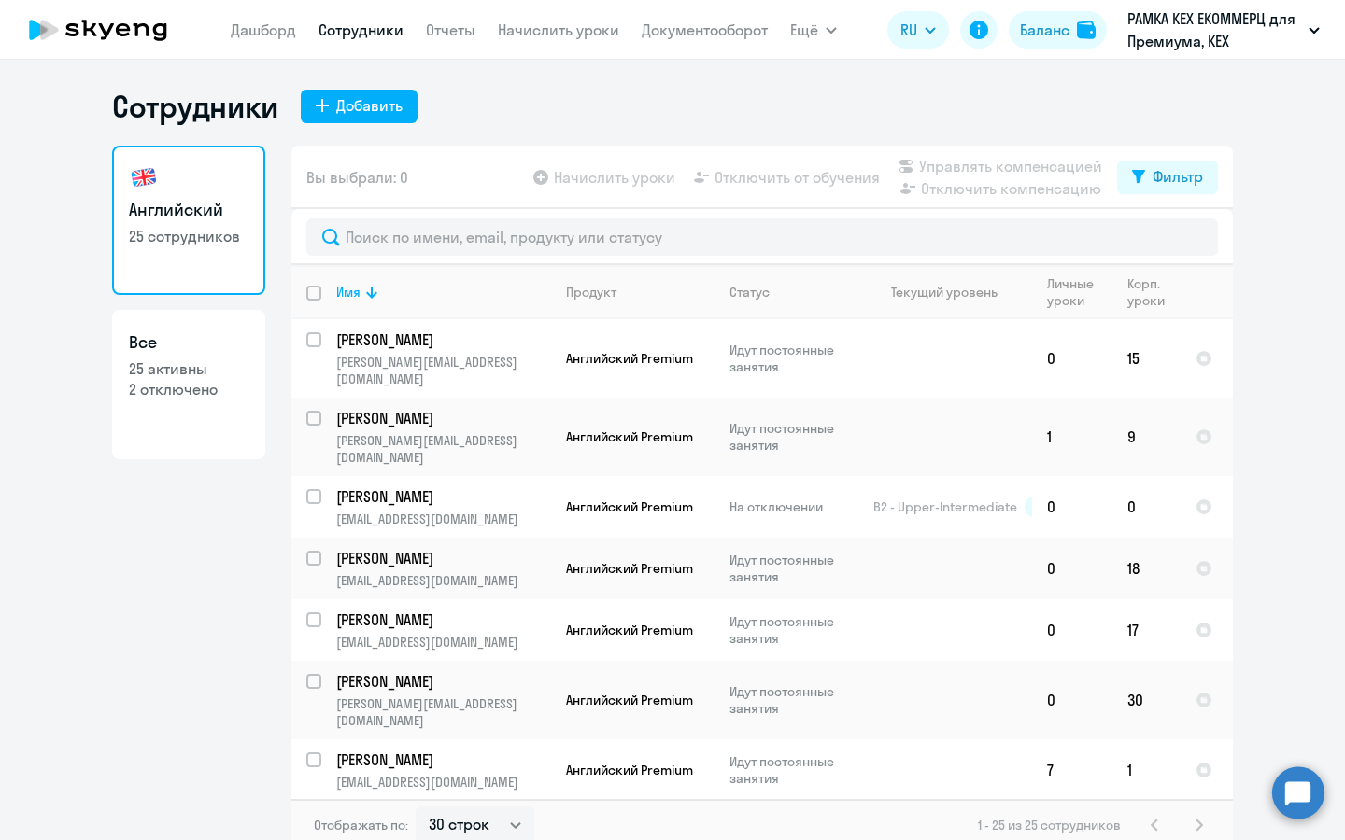
click at [586, 42] on nav "[PERSON_NAME] Отчеты Начислить уроки Документооборот" at bounding box center [499, 29] width 537 height 37
click at [359, 115] on div "Добавить" at bounding box center [369, 105] width 66 height 22
select select "english_adult_not_native_speaker_premium"
select select "3"
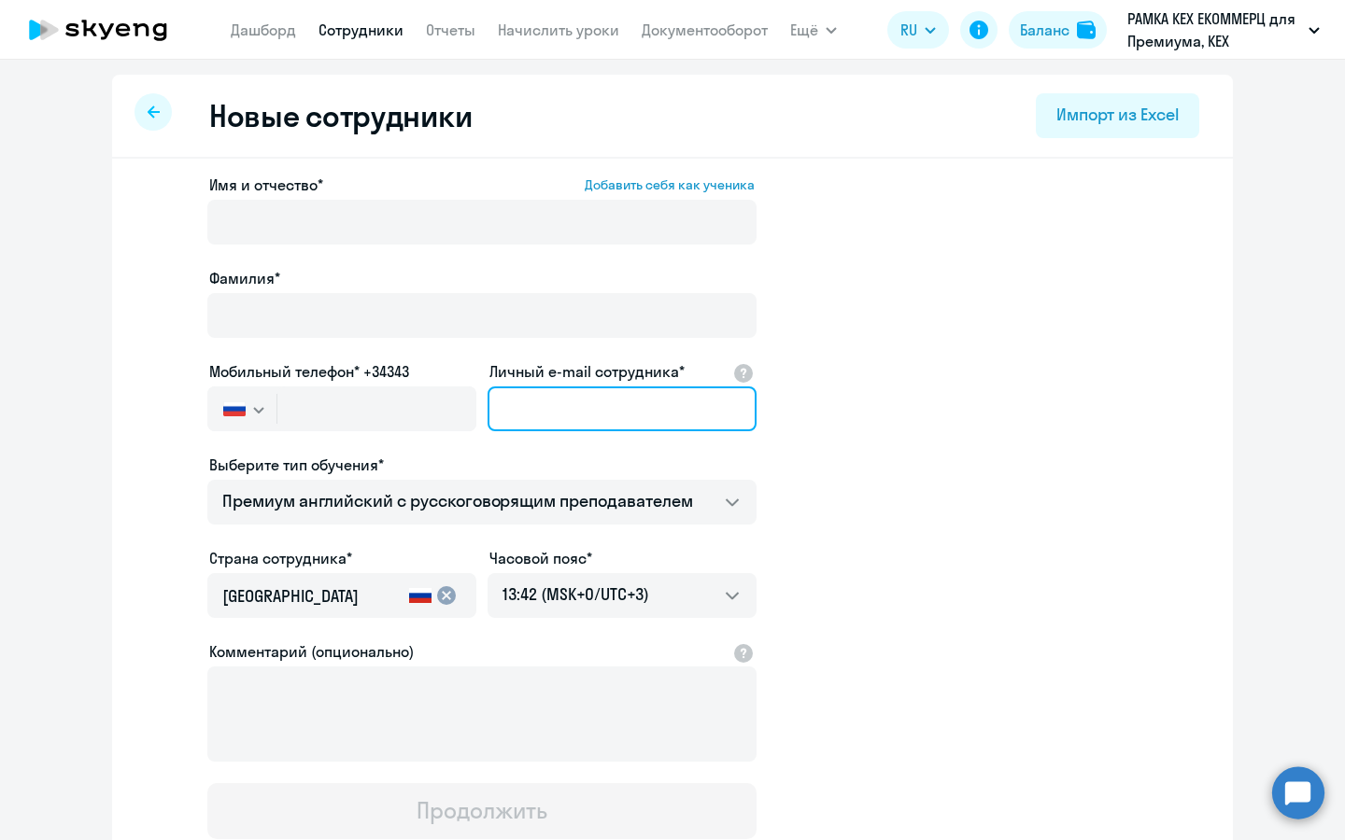
click at [531, 409] on input "Личный e-mail сотрудника*" at bounding box center [621, 409] width 269 height 45
paste input "yarfoliyants@avito.ru"
type input "yarfoliyants@avito.ru"
click at [160, 104] on div at bounding box center [152, 111] width 37 height 37
select select "30"
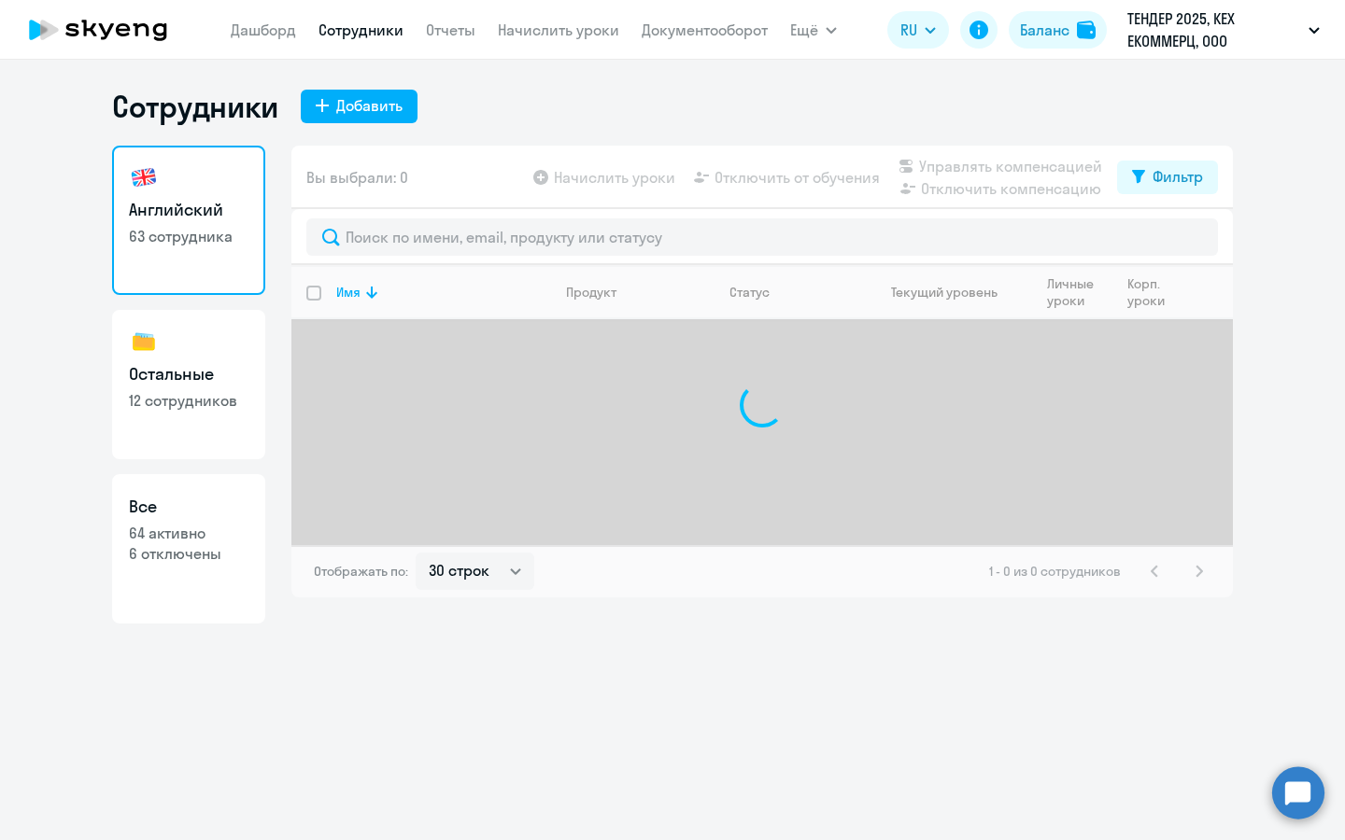
select select "30"
click at [364, 104] on div "Добавить" at bounding box center [369, 105] width 66 height 22
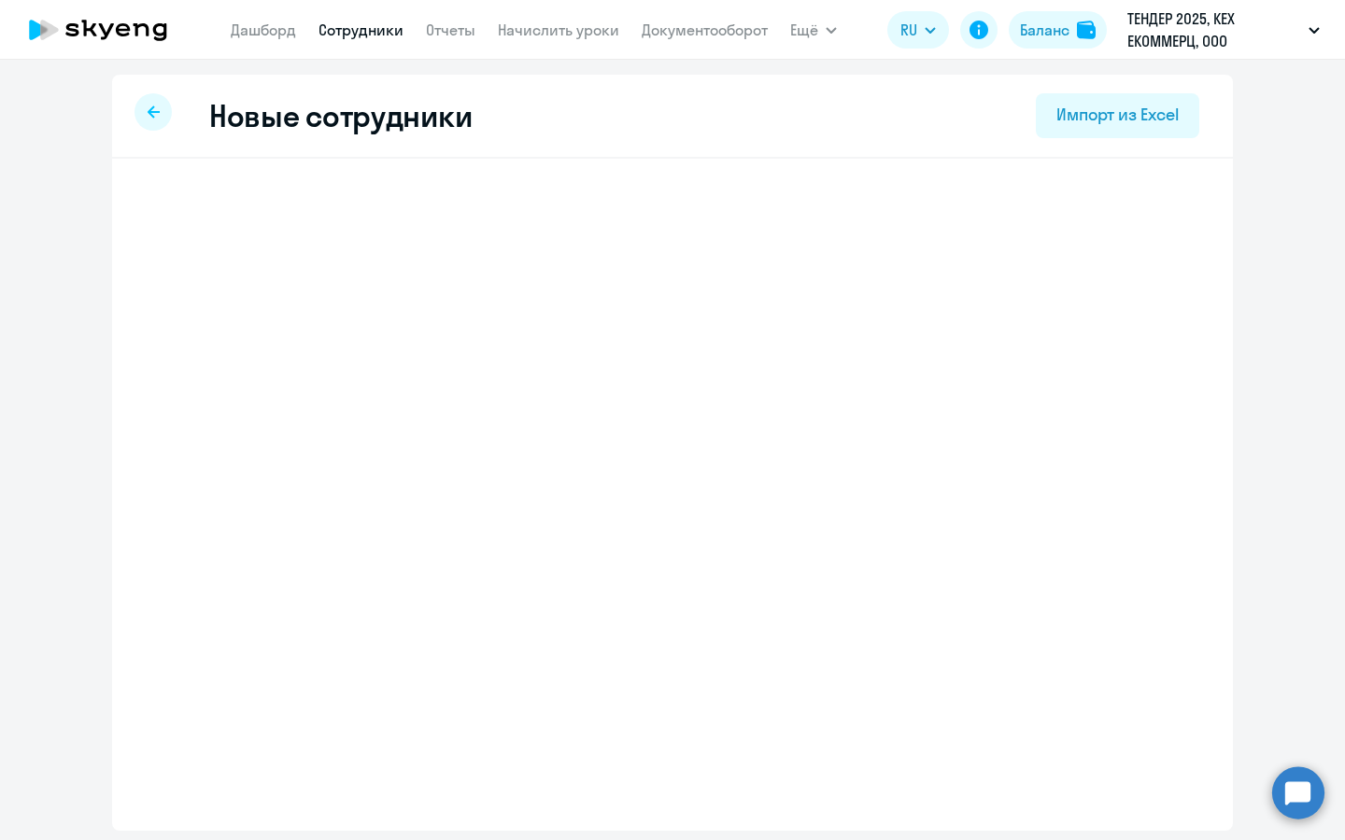
select select "english_adult_not_native_speaker"
select select "3"
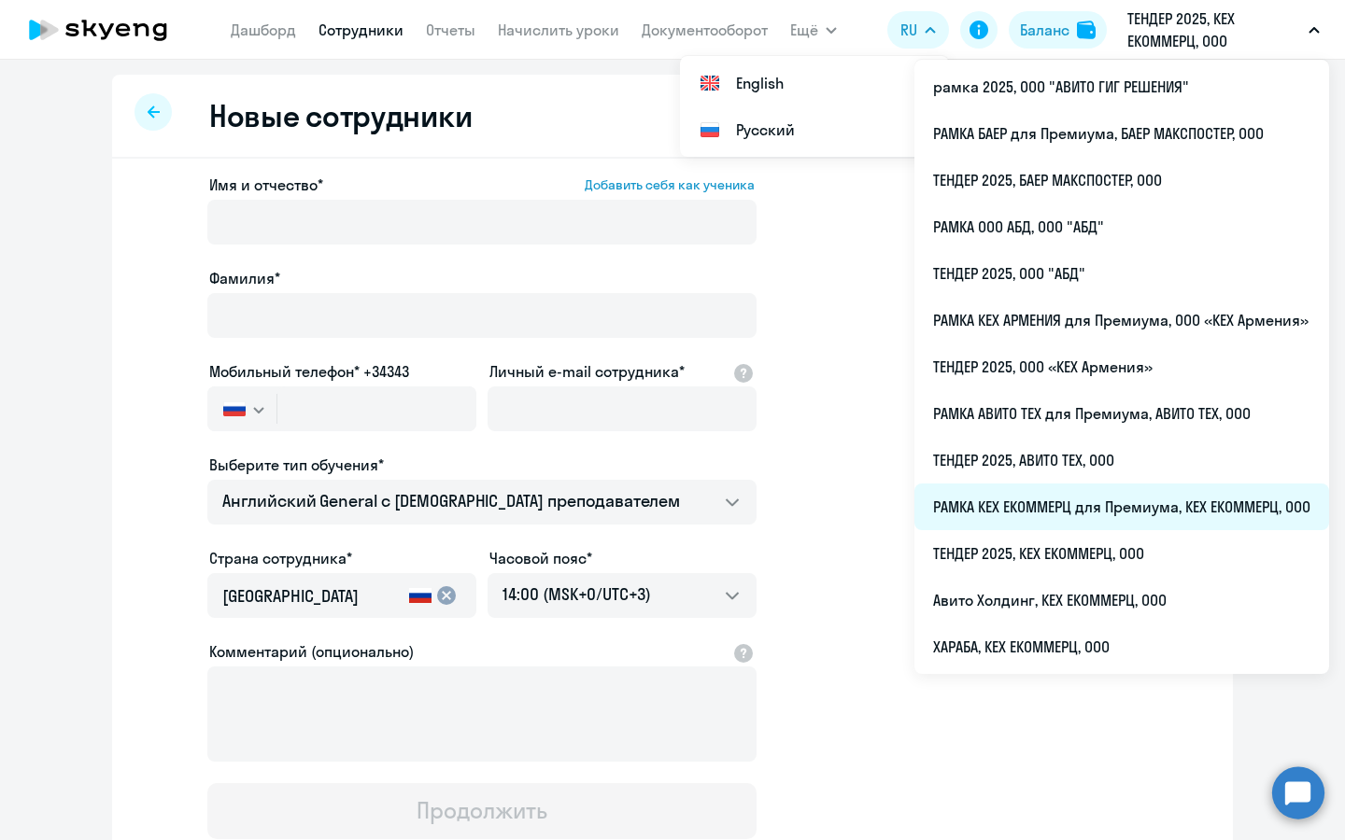
click at [1081, 509] on li "РАМКА КЕХ ЕКОММЕРЦ для Премиума, КЕХ ЕКОММЕРЦ, ООО" at bounding box center [1121, 507] width 415 height 47
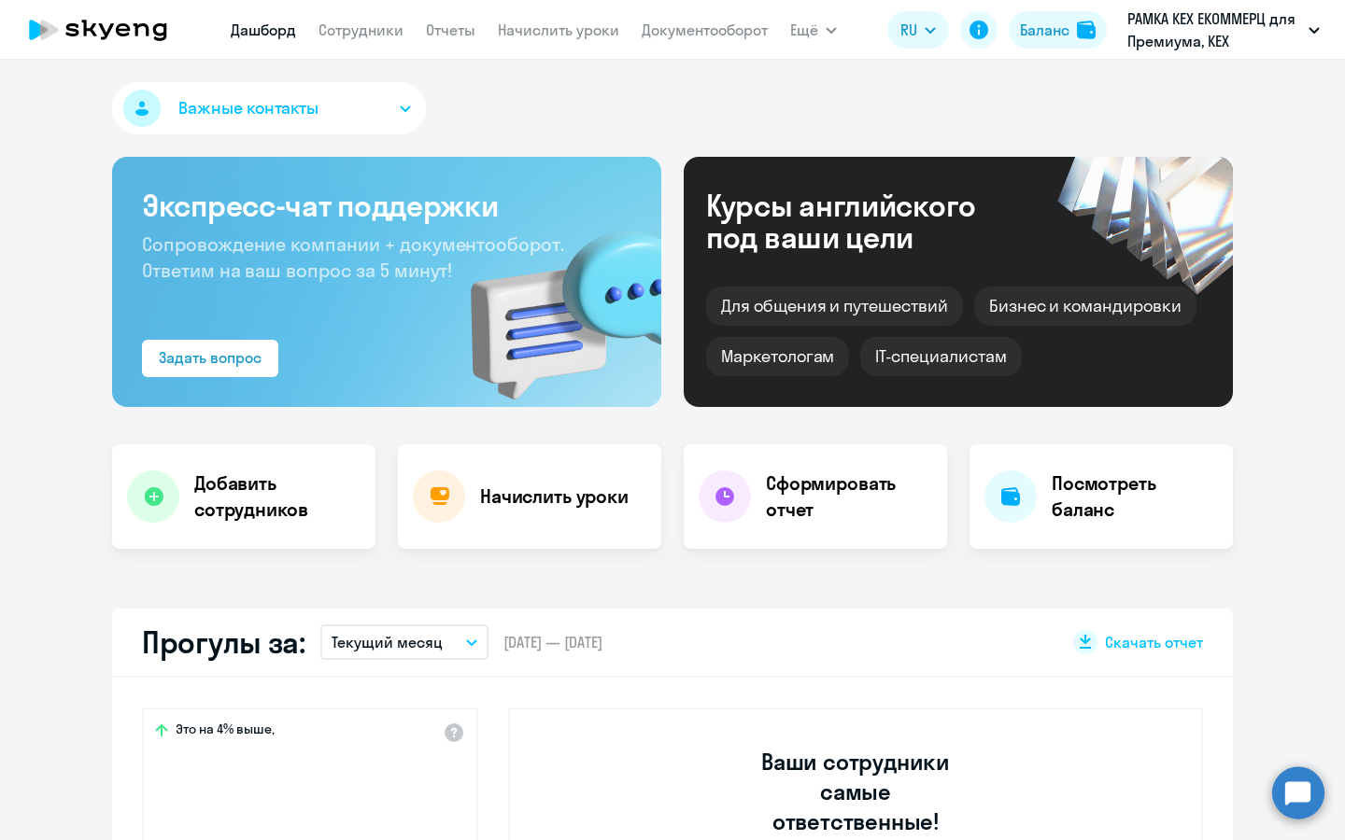
select select "30"
click at [327, 46] on nav "[PERSON_NAME] Отчеты Начислить уроки Документооборот" at bounding box center [499, 29] width 537 height 37
click at [329, 44] on nav "[PERSON_NAME] Отчеты Начислить уроки Документооборот" at bounding box center [499, 29] width 537 height 37
click at [340, 31] on link "Сотрудники" at bounding box center [360, 30] width 85 height 19
select select "30"
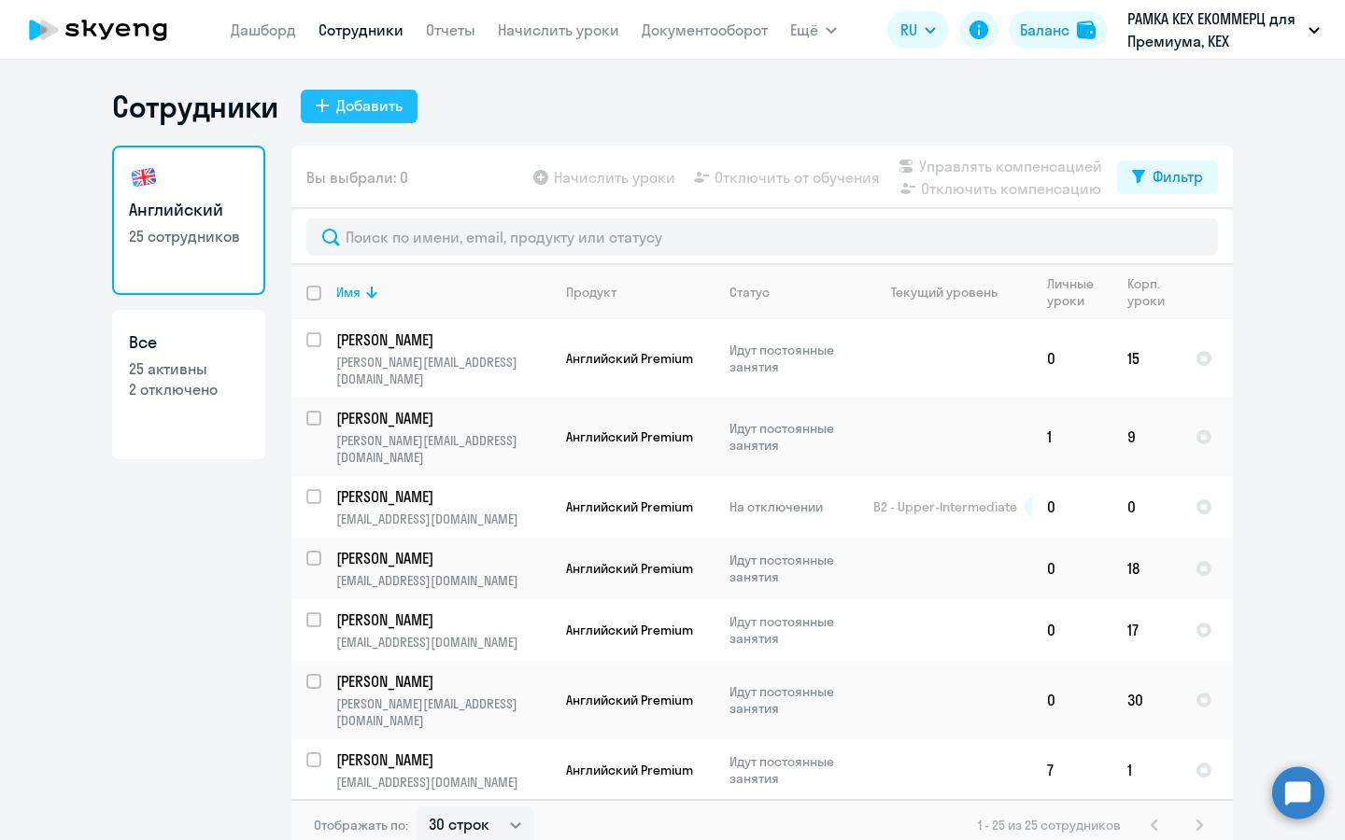
click at [351, 104] on div "Добавить" at bounding box center [369, 105] width 66 height 22
select select "english_adult_not_native_speaker_premium"
select select "3"
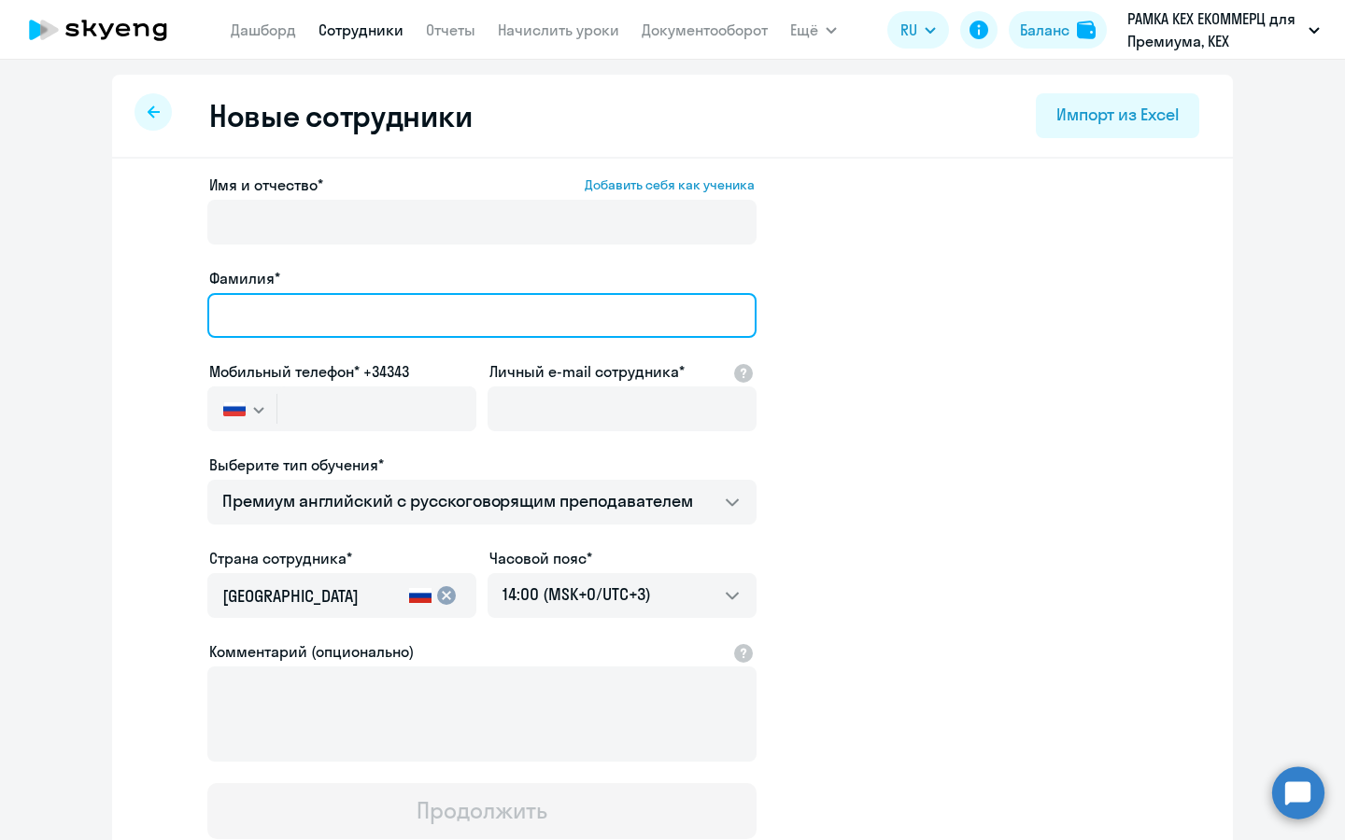
click at [479, 331] on input "Фамилия*" at bounding box center [481, 315] width 549 height 45
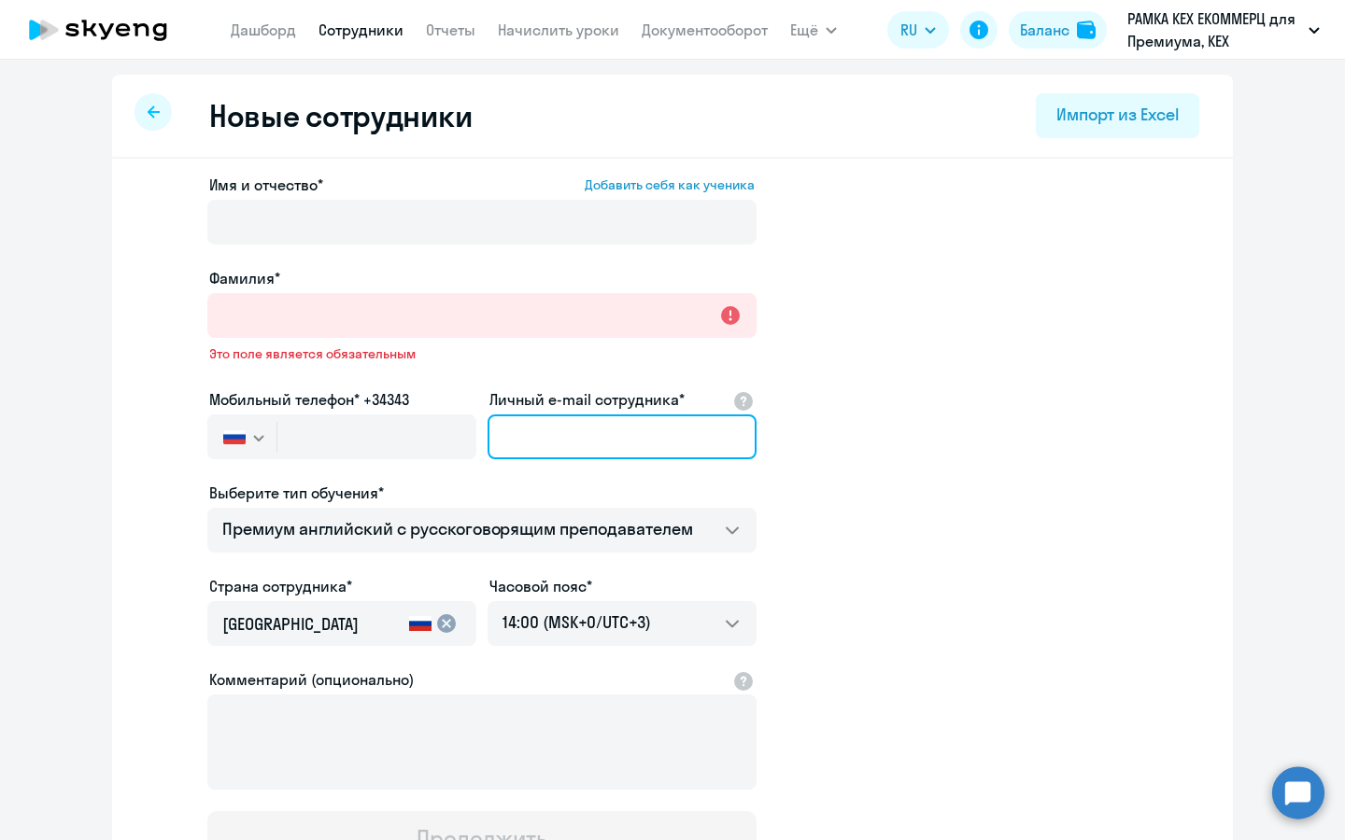
click at [586, 422] on input "Личный e-mail сотрудника*" at bounding box center [621, 437] width 269 height 45
paste input "[DEMOGRAPHIC_DATA], привет! я [PERSON_NAME], координатор обучения) увидела, что…"
type input "[DEMOGRAPHIC_DATA], привет! я [PERSON_NAME], координатор обучения) увидела, что…"
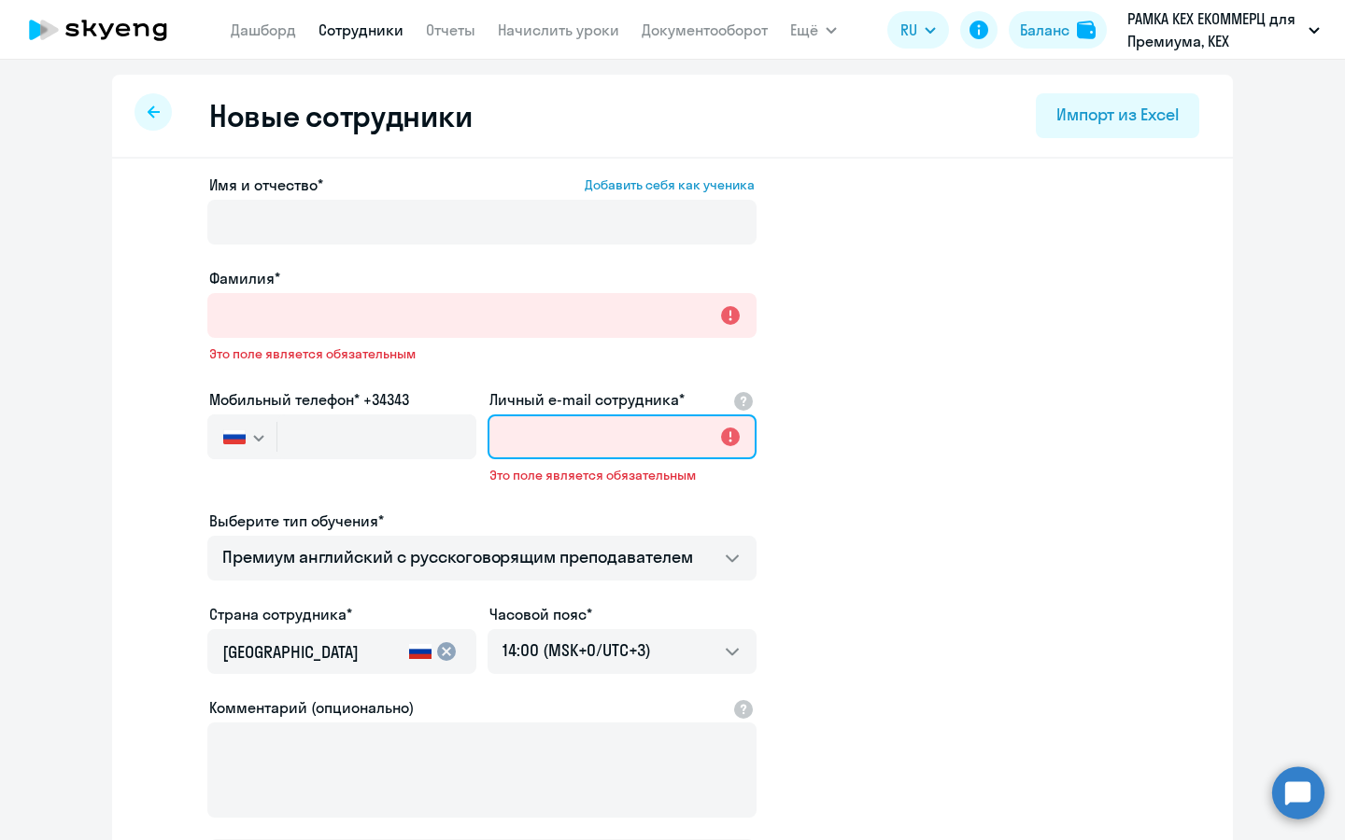
paste input "[EMAIL_ADDRESS][DOMAIN_NAME]"
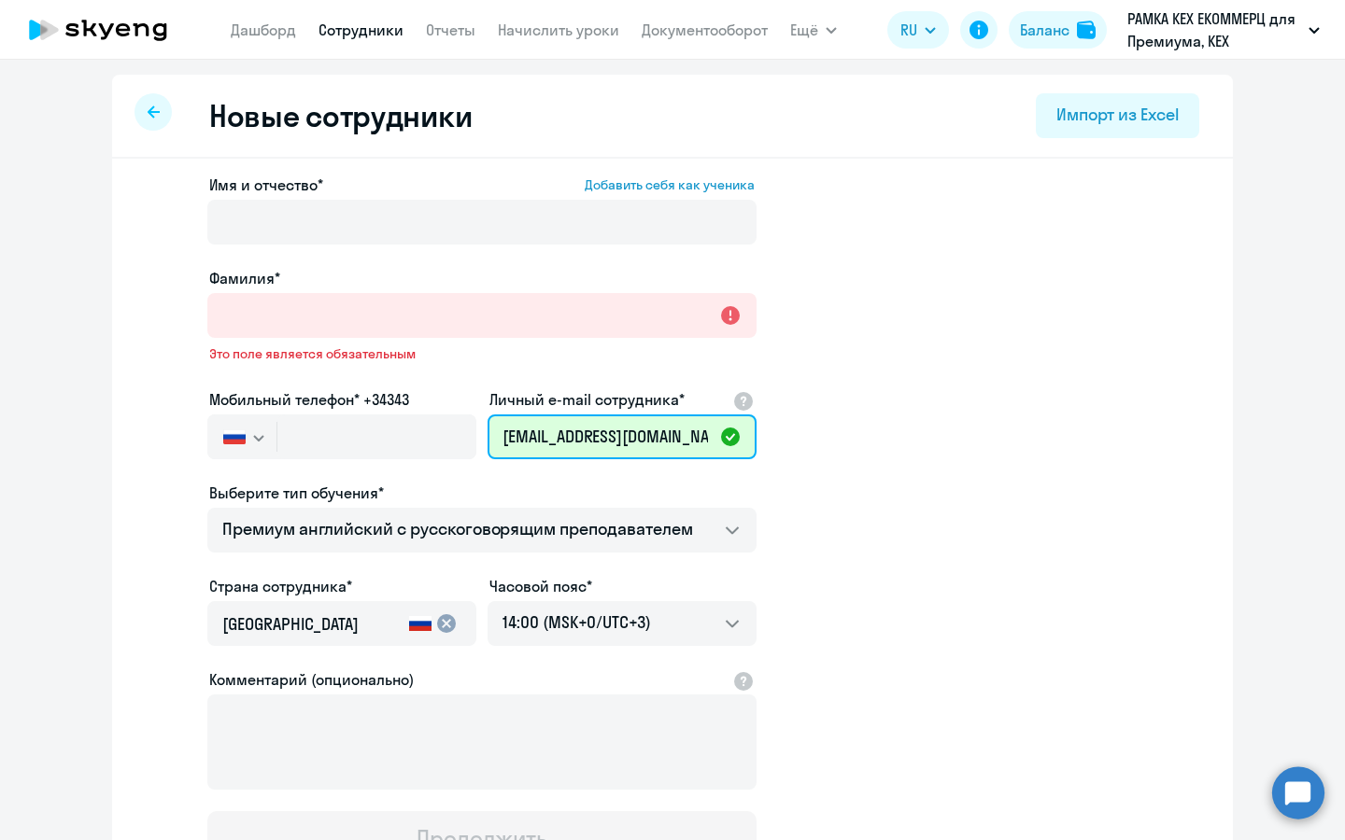
type input "yarfoliyants@avito.ru"
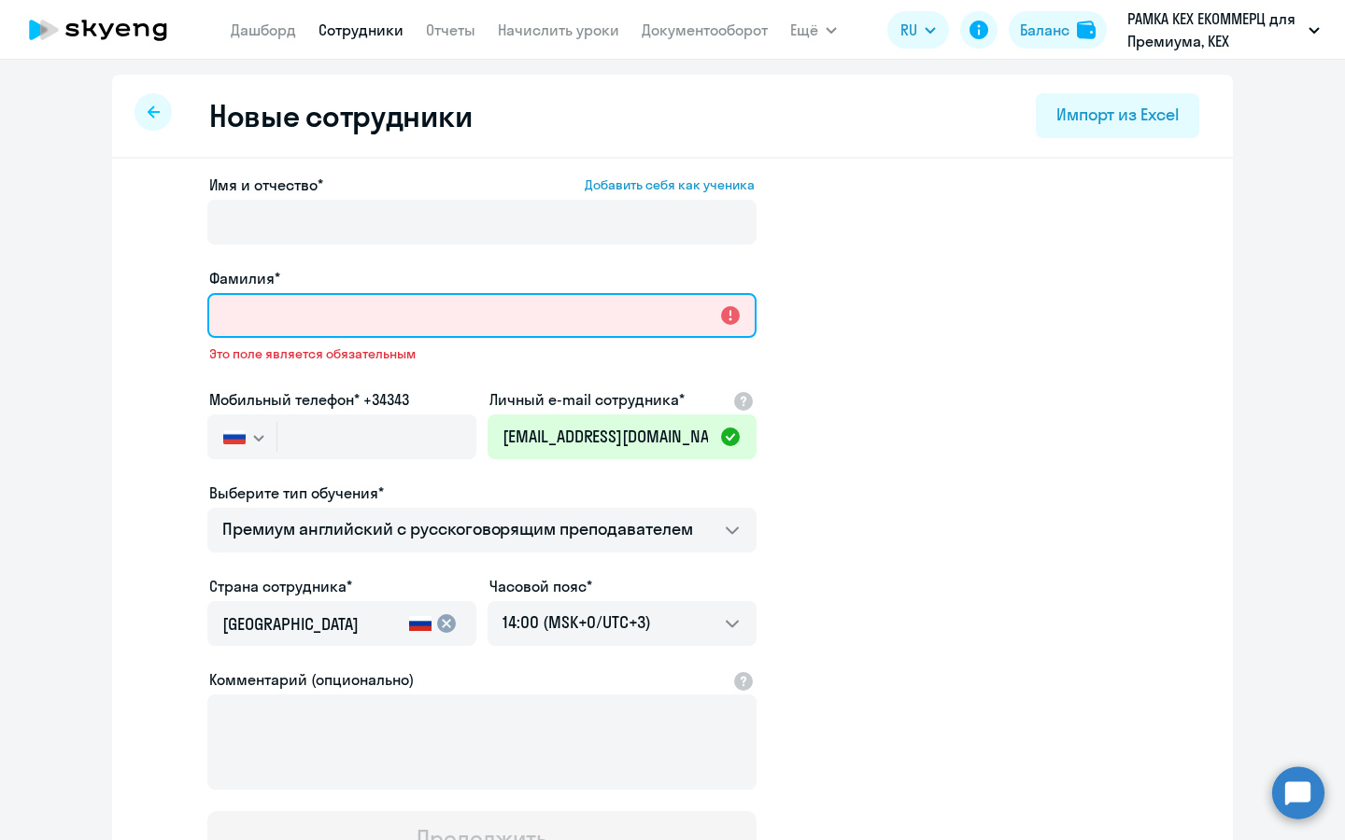
click at [566, 315] on input "Фамилия*" at bounding box center [481, 315] width 549 height 45
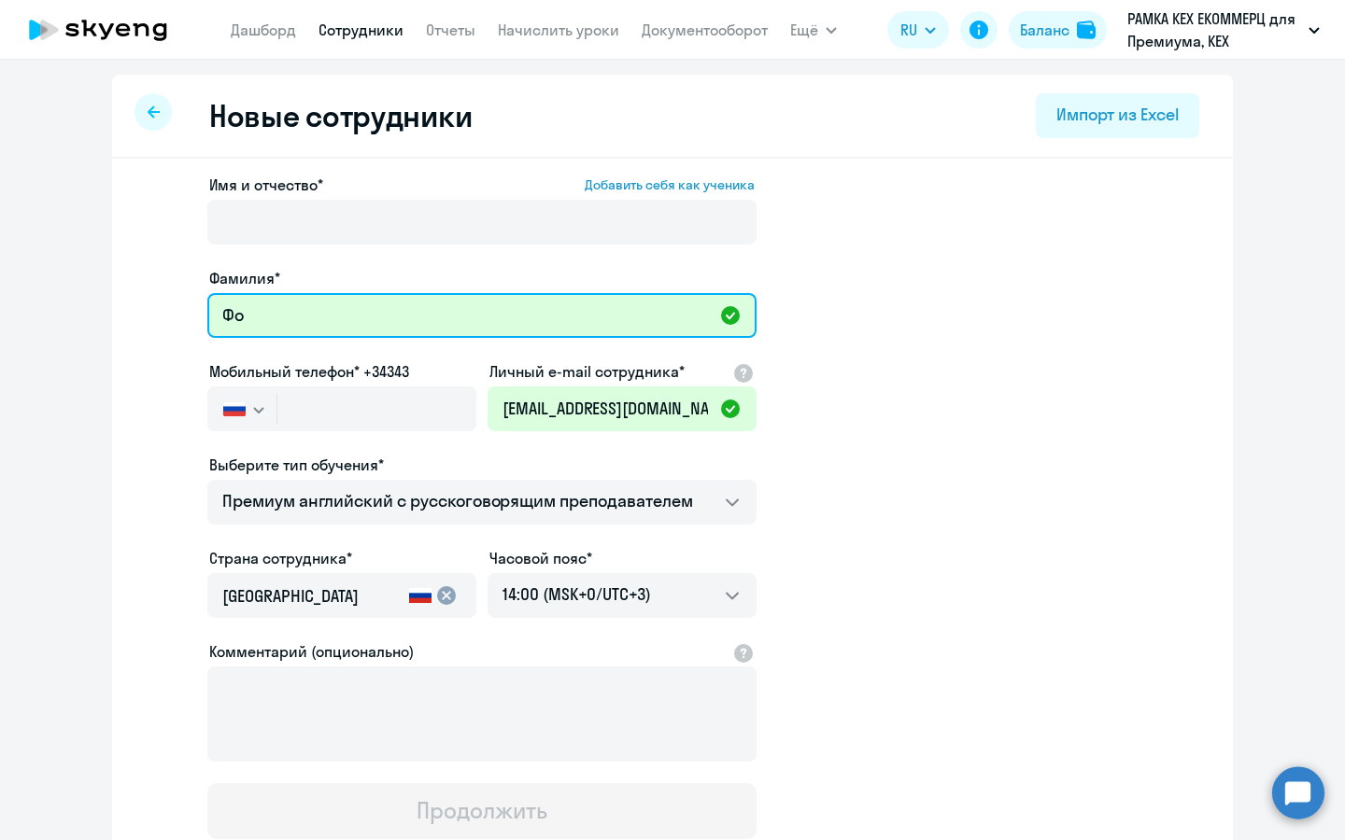
type input "Фолиянц"
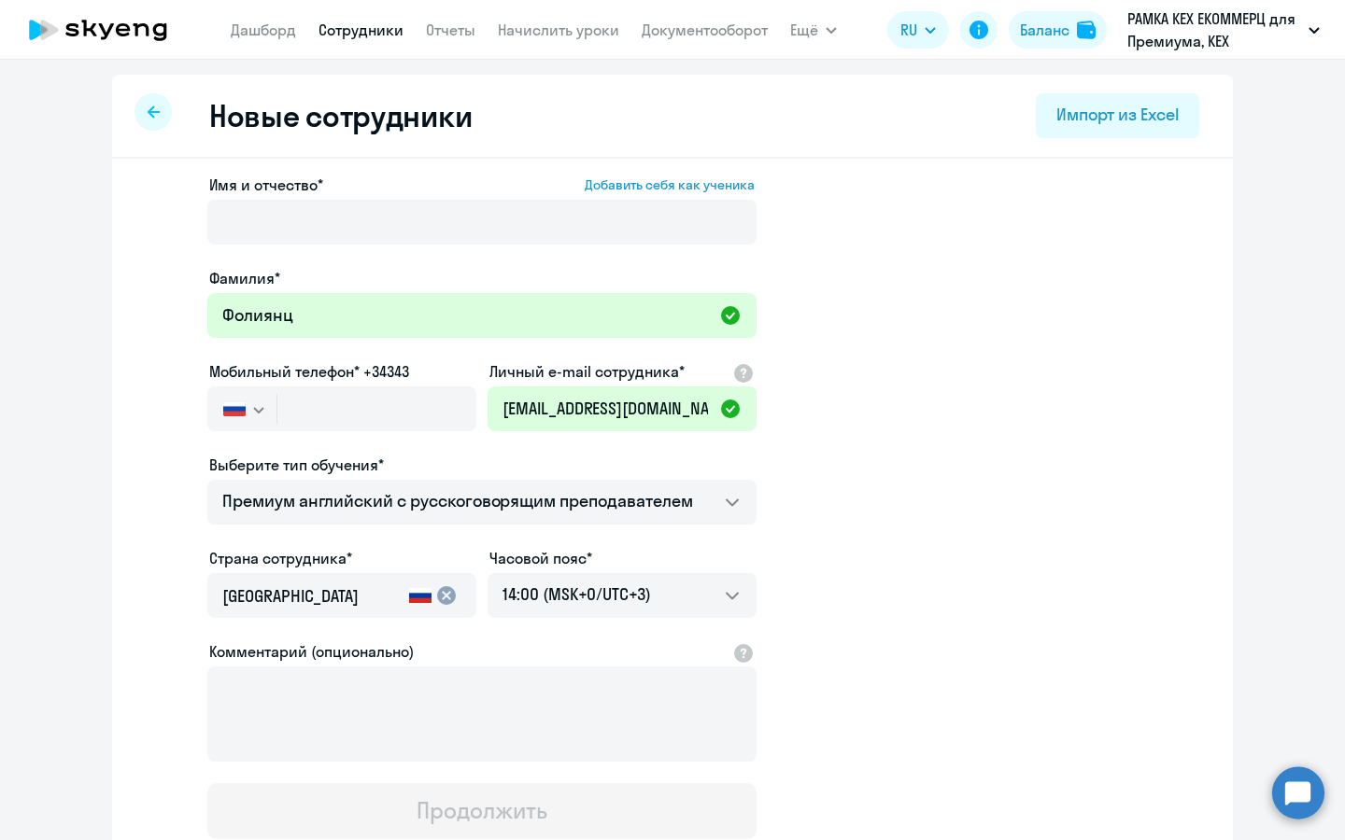
click at [387, 189] on label "Имя и отчество* Добавить себя как ученика" at bounding box center [481, 185] width 545 height 22
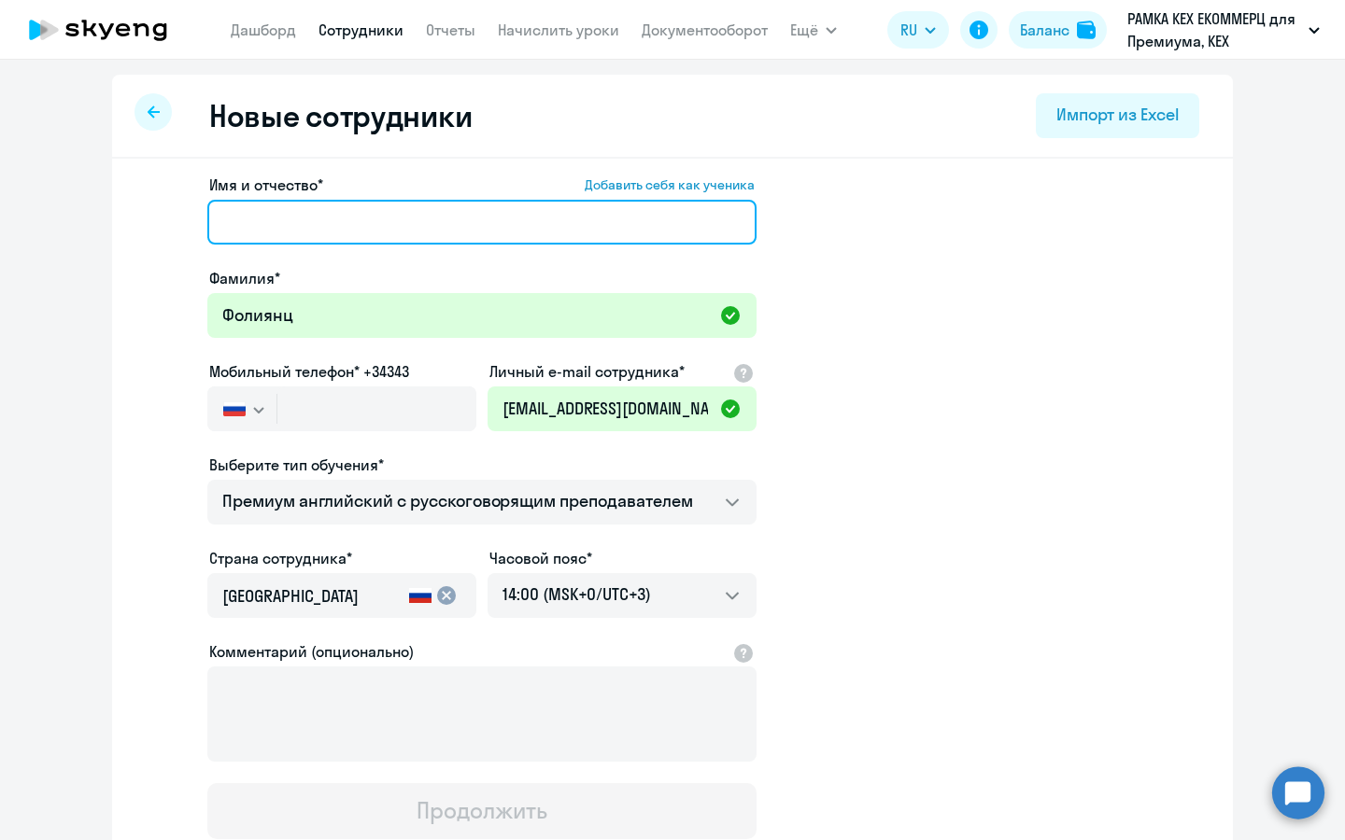
click at [387, 200] on input "Имя и отчество* Добавить себя как ученика" at bounding box center [481, 222] width 549 height 45
click at [387, 219] on input "Имя и отчество* Добавить себя как ученика" at bounding box center [481, 222] width 549 height 45
type input "Юнона Артуровна"
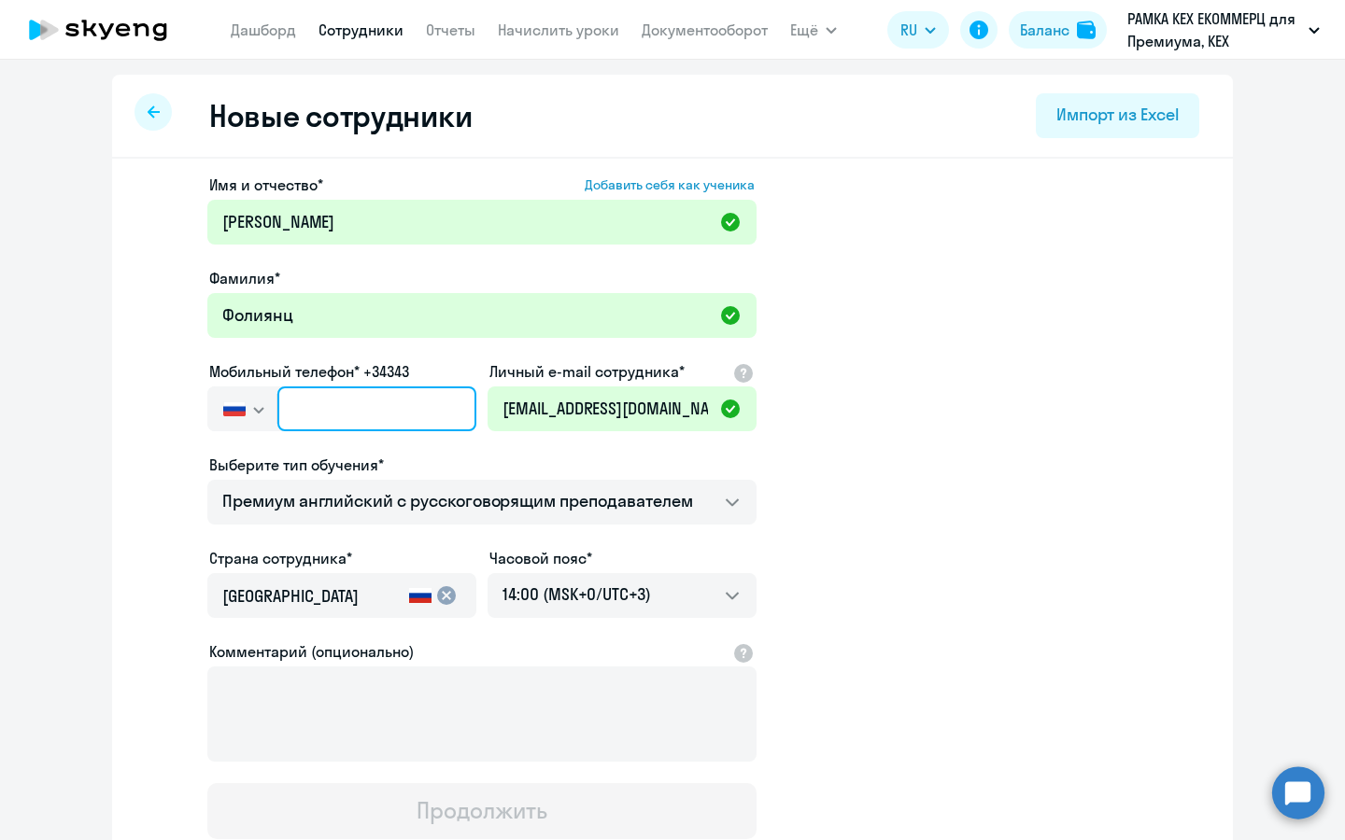
click at [421, 396] on input "text" at bounding box center [376, 409] width 199 height 45
paste input "+7 915 111-28-84"
type input "+7 915 111-28-84"
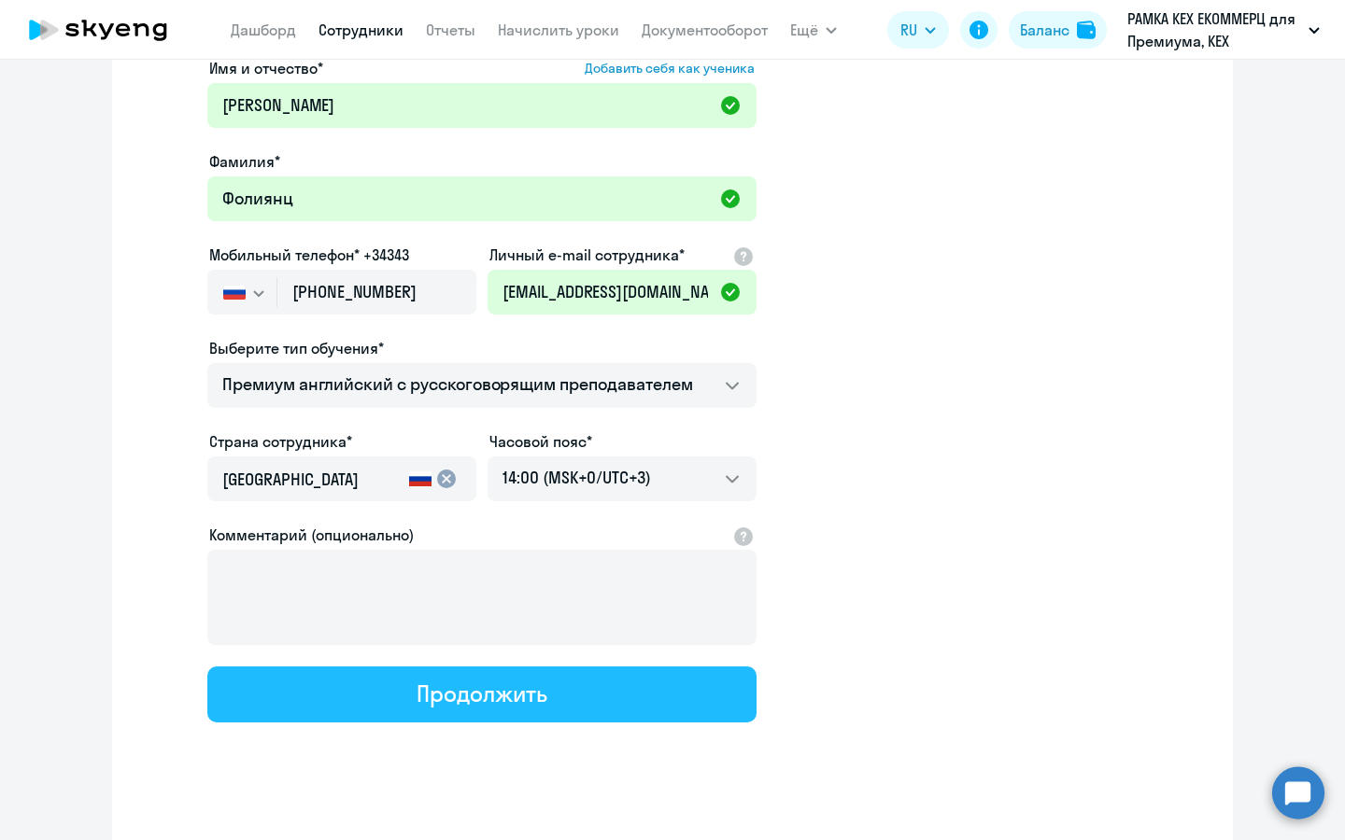
click at [531, 703] on div "Продолжить" at bounding box center [481, 694] width 130 height 30
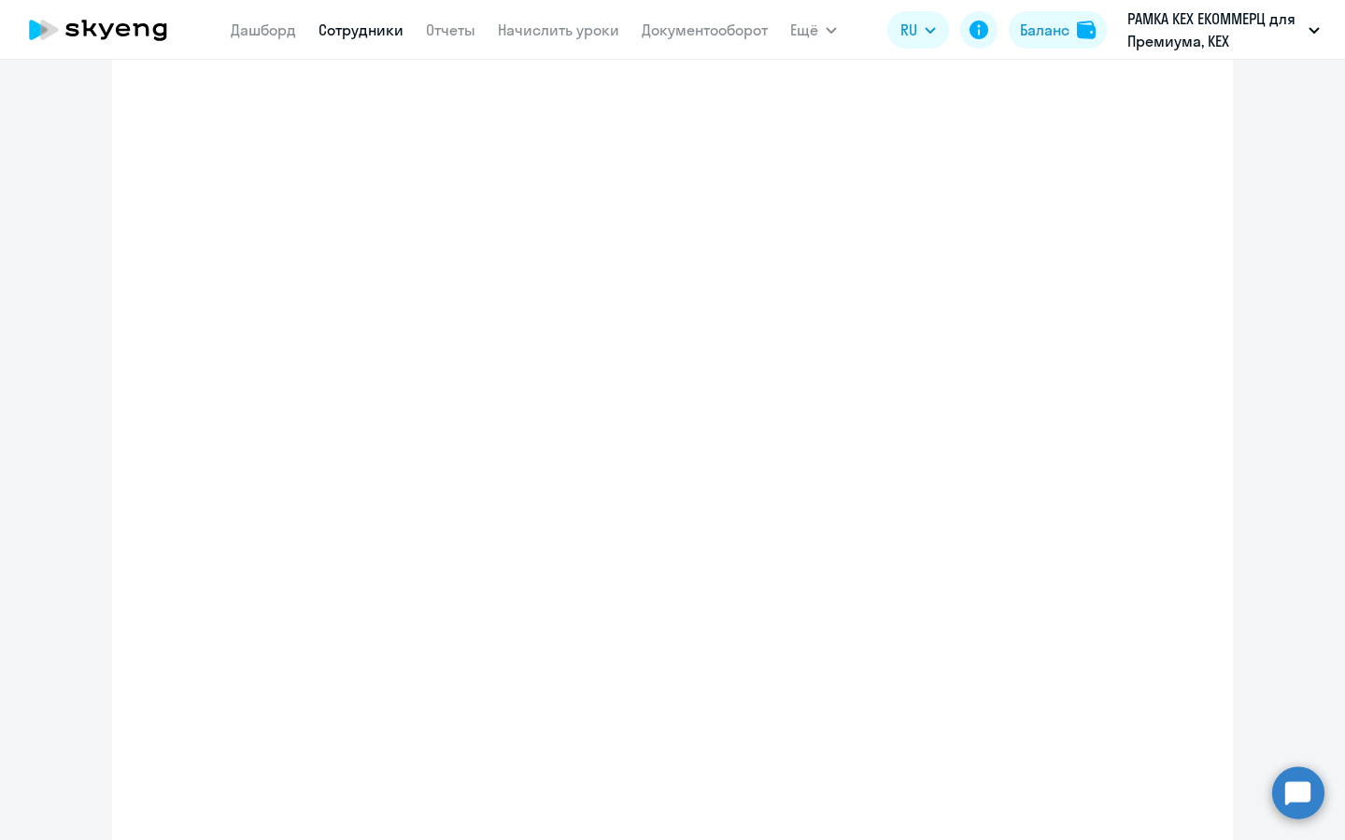
select select "english_adult_not_native_speaker_premium"
select select "3"
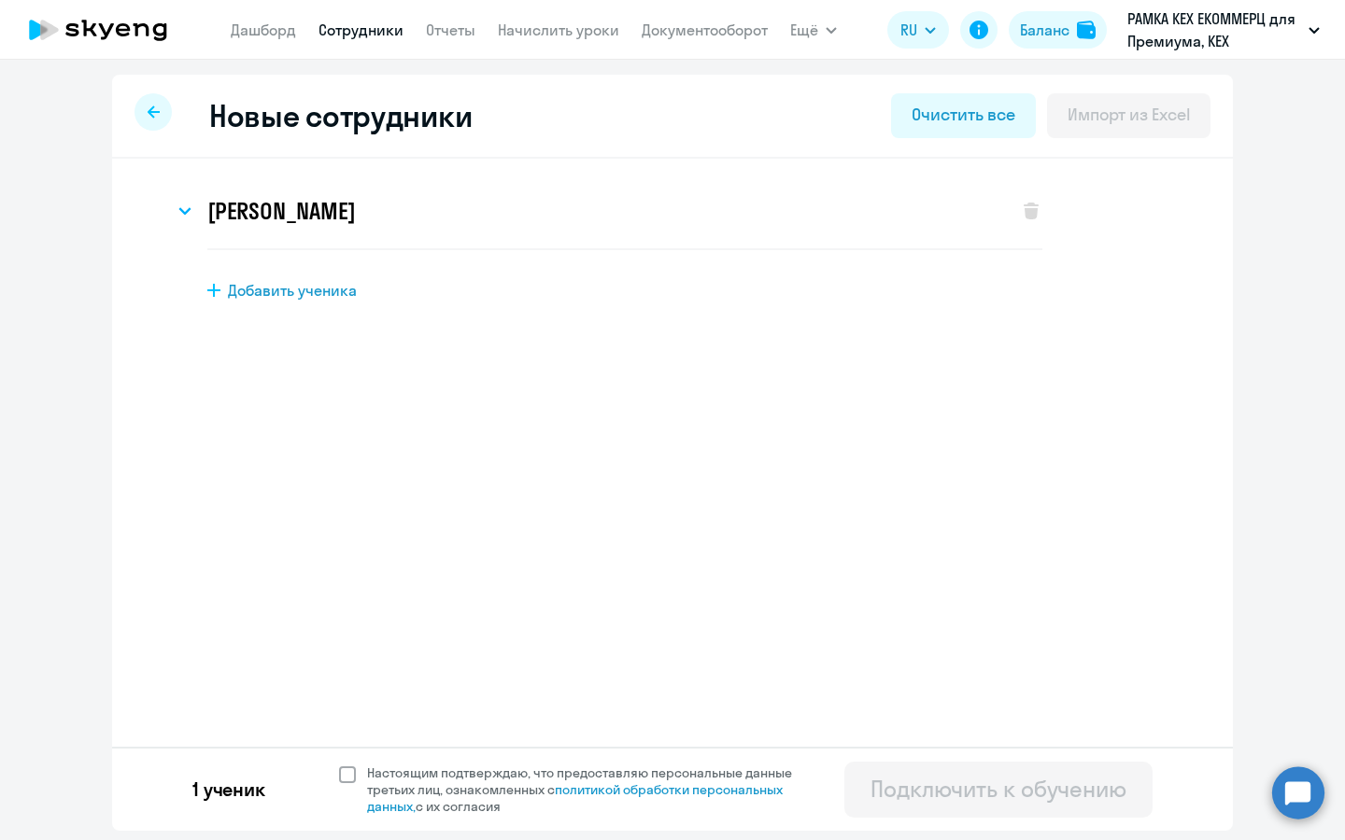
click at [529, 777] on span "Настоящим подтверждаю, что предоставляю персональные данные третьих лиц, ознако…" at bounding box center [590, 790] width 447 height 50
click at [339, 765] on input "Настоящим подтверждаю, что предоставляю персональные данные третьих лиц, ознако…" at bounding box center [338, 764] width 1 height 1
checkbox input "true"
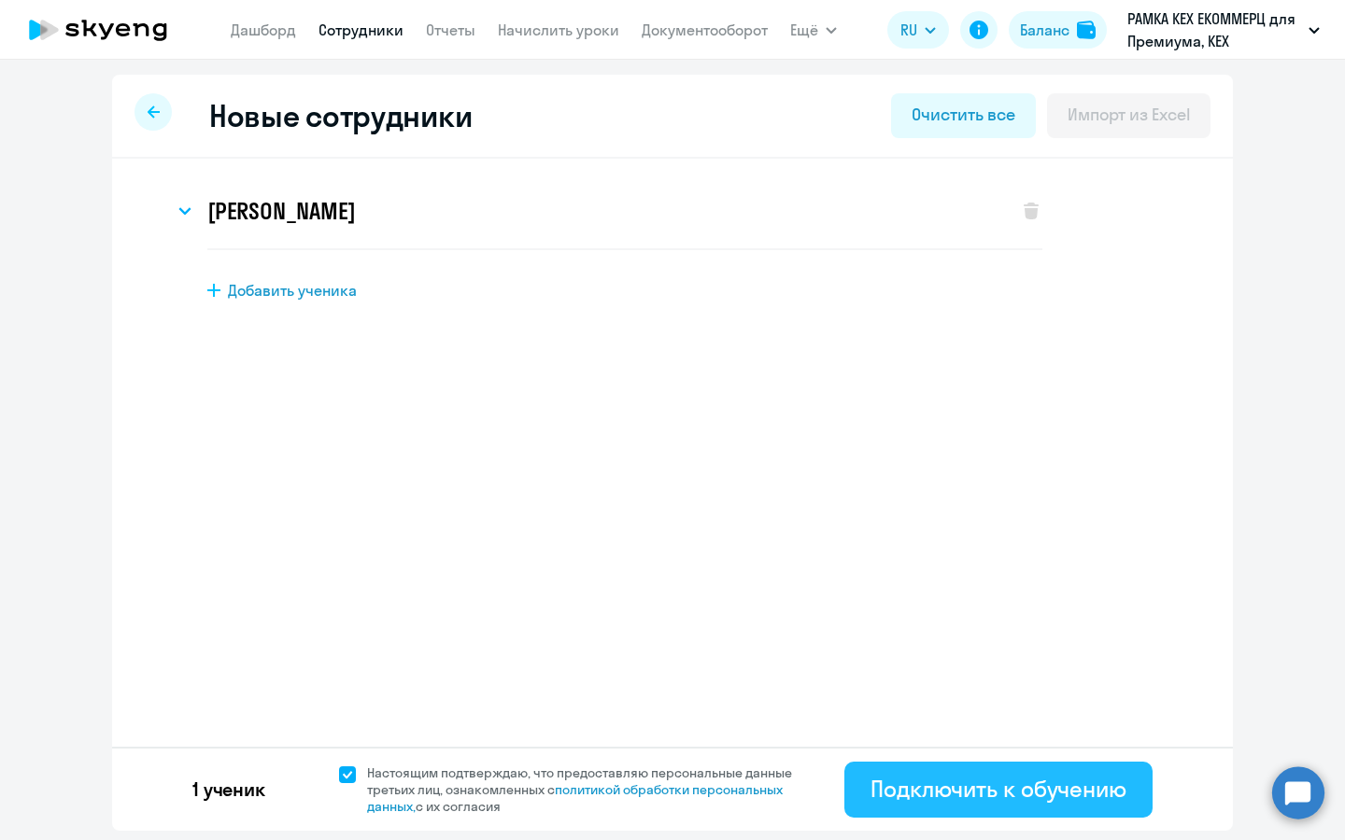
click at [978, 807] on button "Подключить к обучению" at bounding box center [998, 790] width 308 height 56
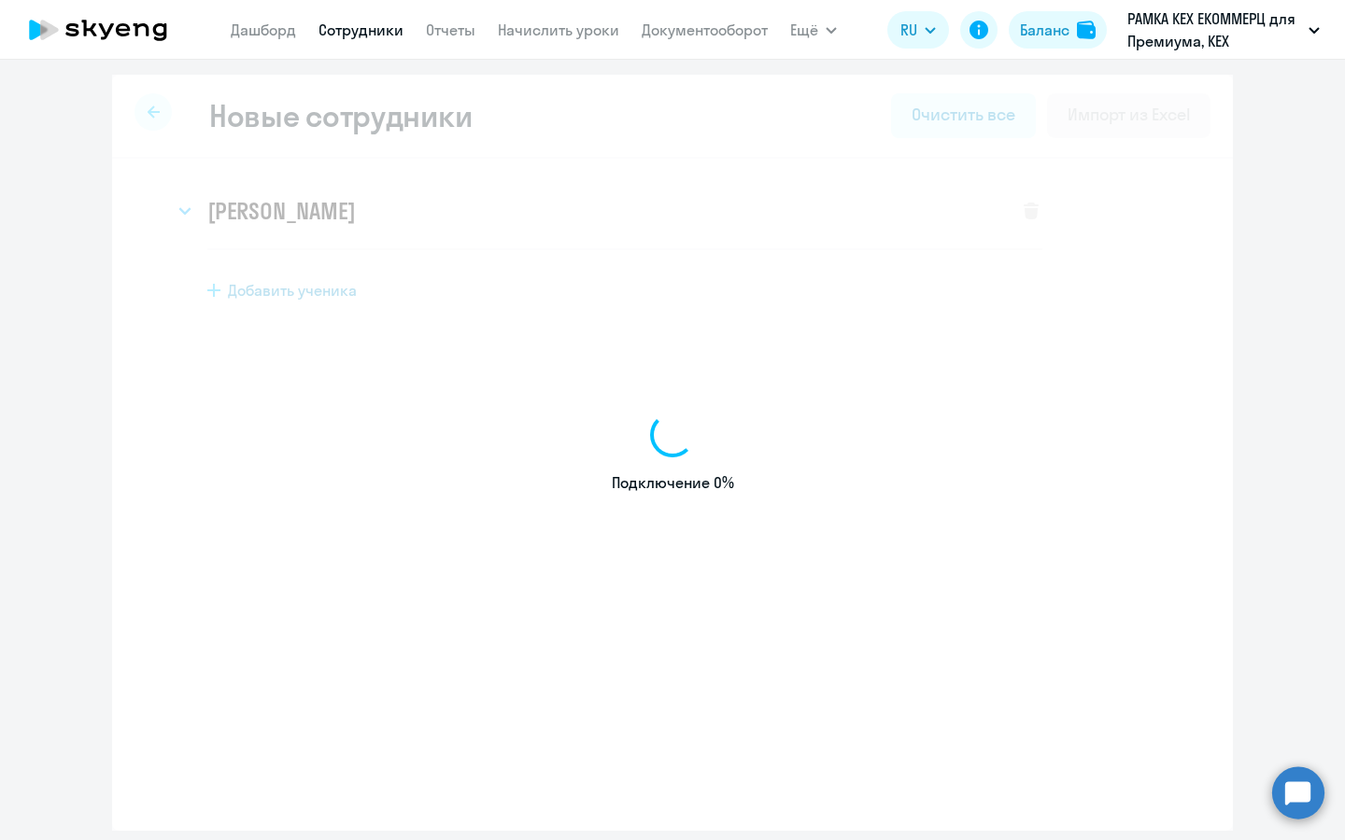
select select "english_adult_not_native_speaker_premium"
select select "3"
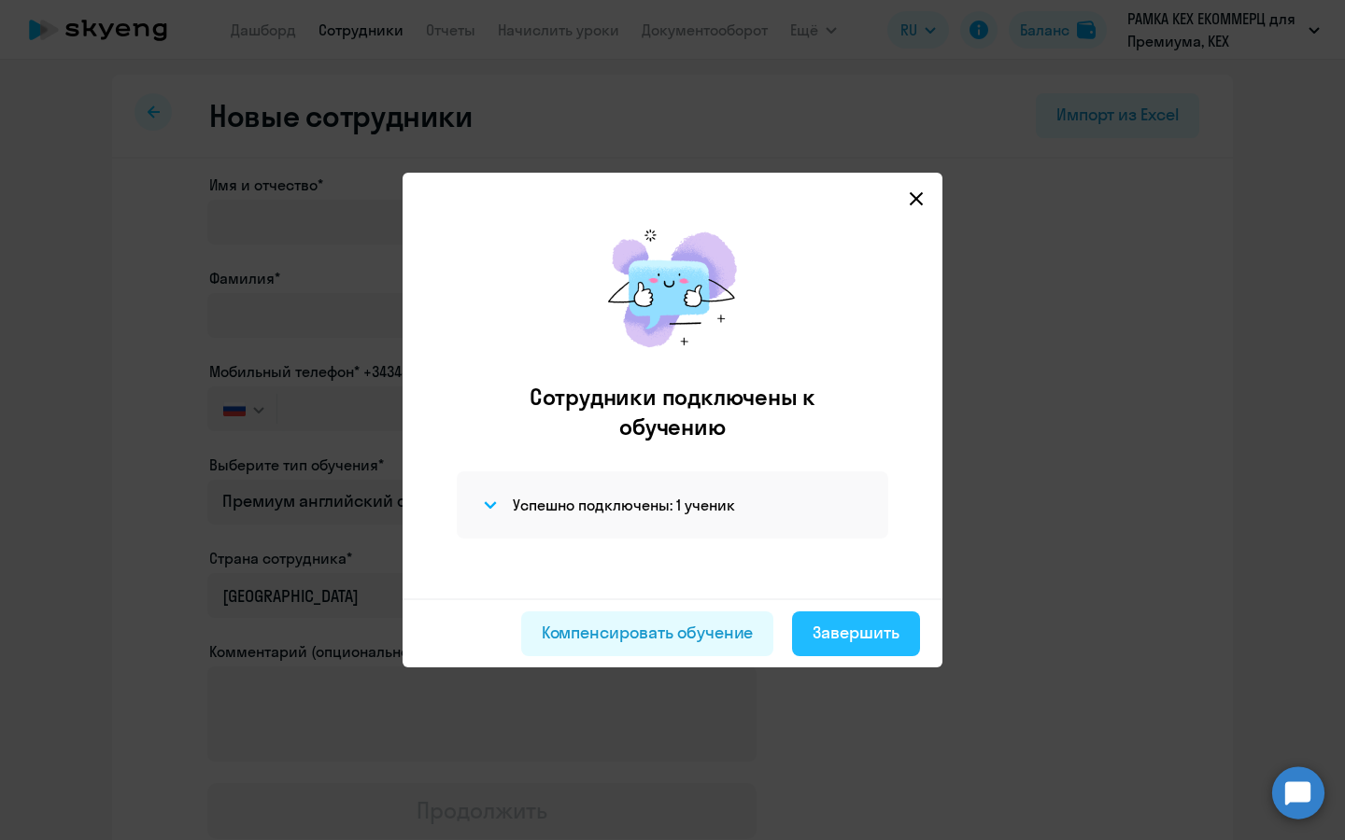
click at [839, 626] on div "Завершить" at bounding box center [855, 633] width 87 height 24
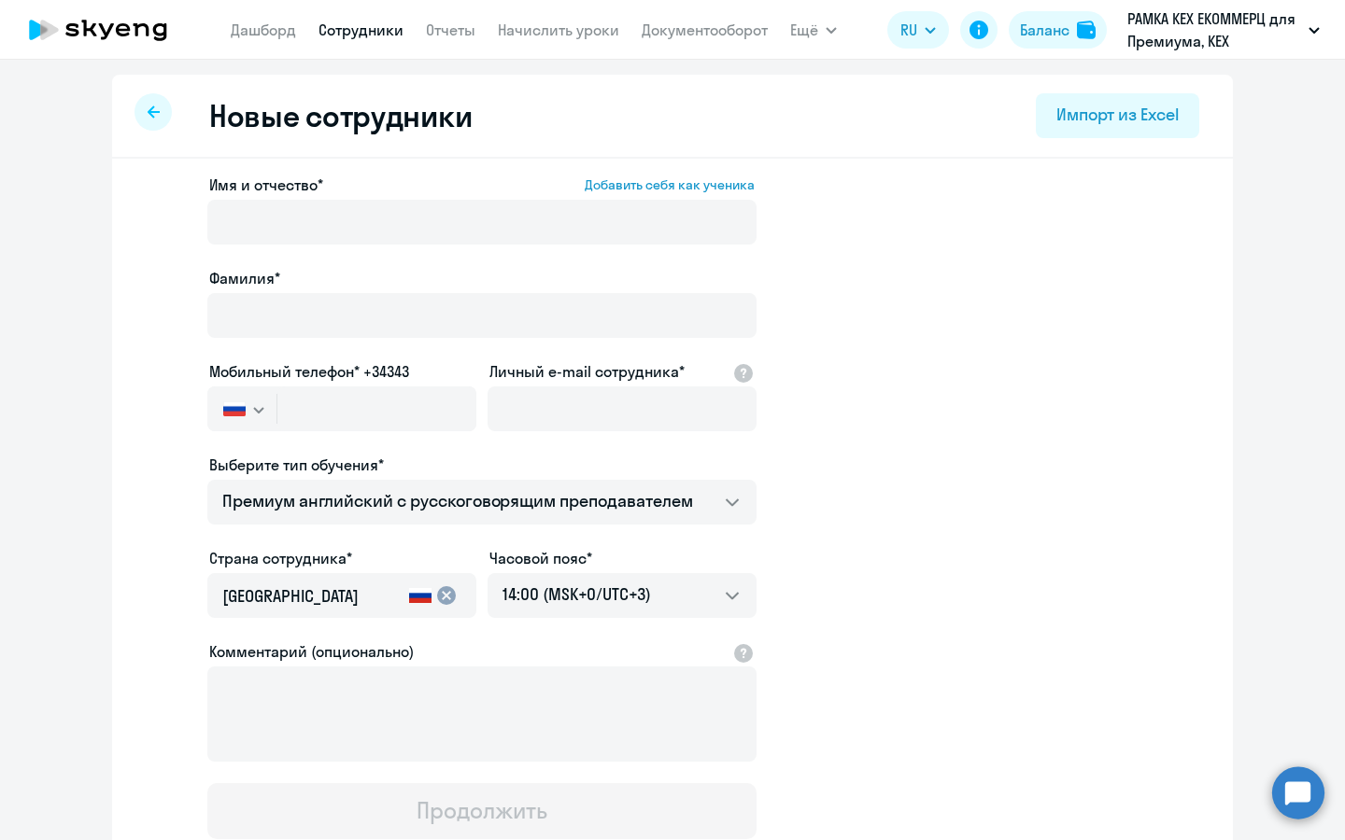
select select "30"
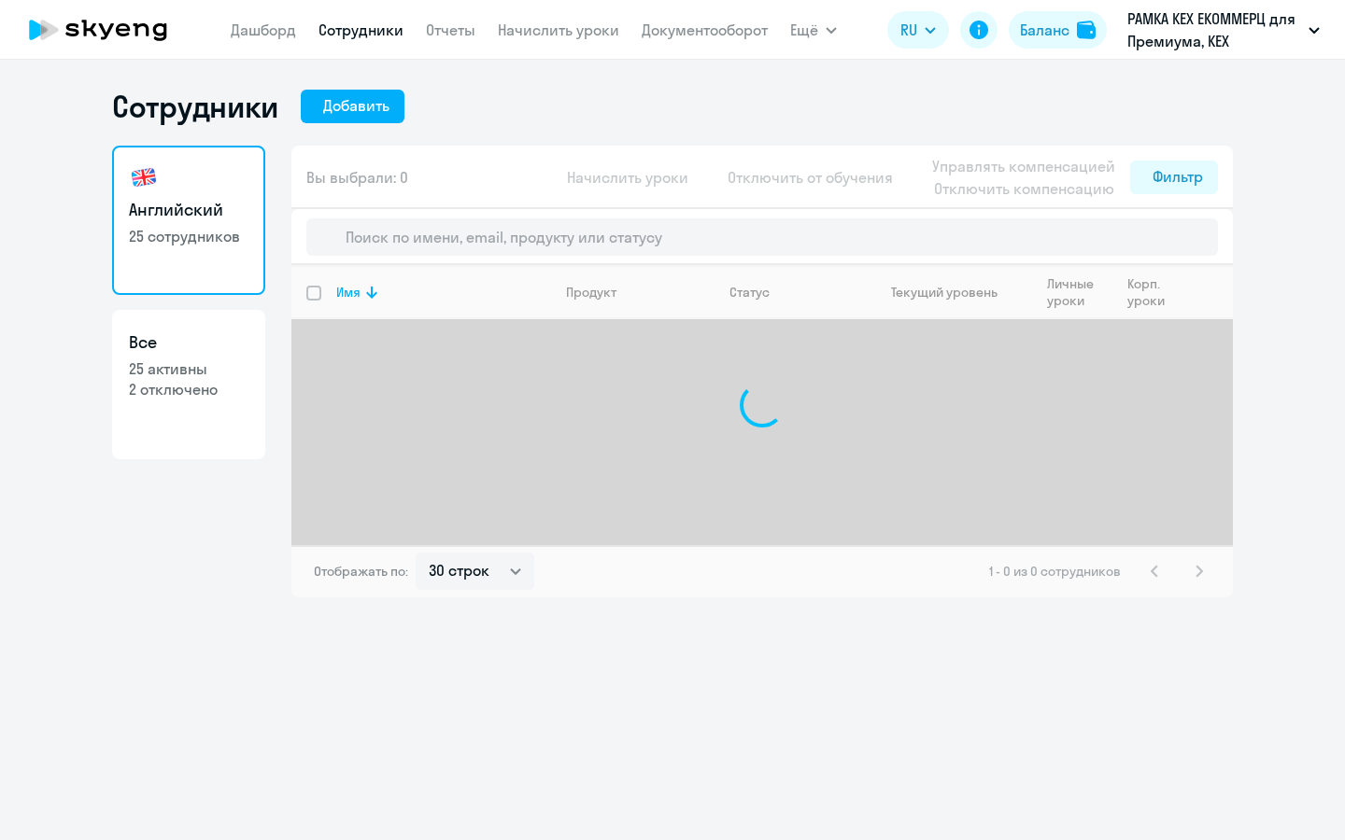
select select "30"
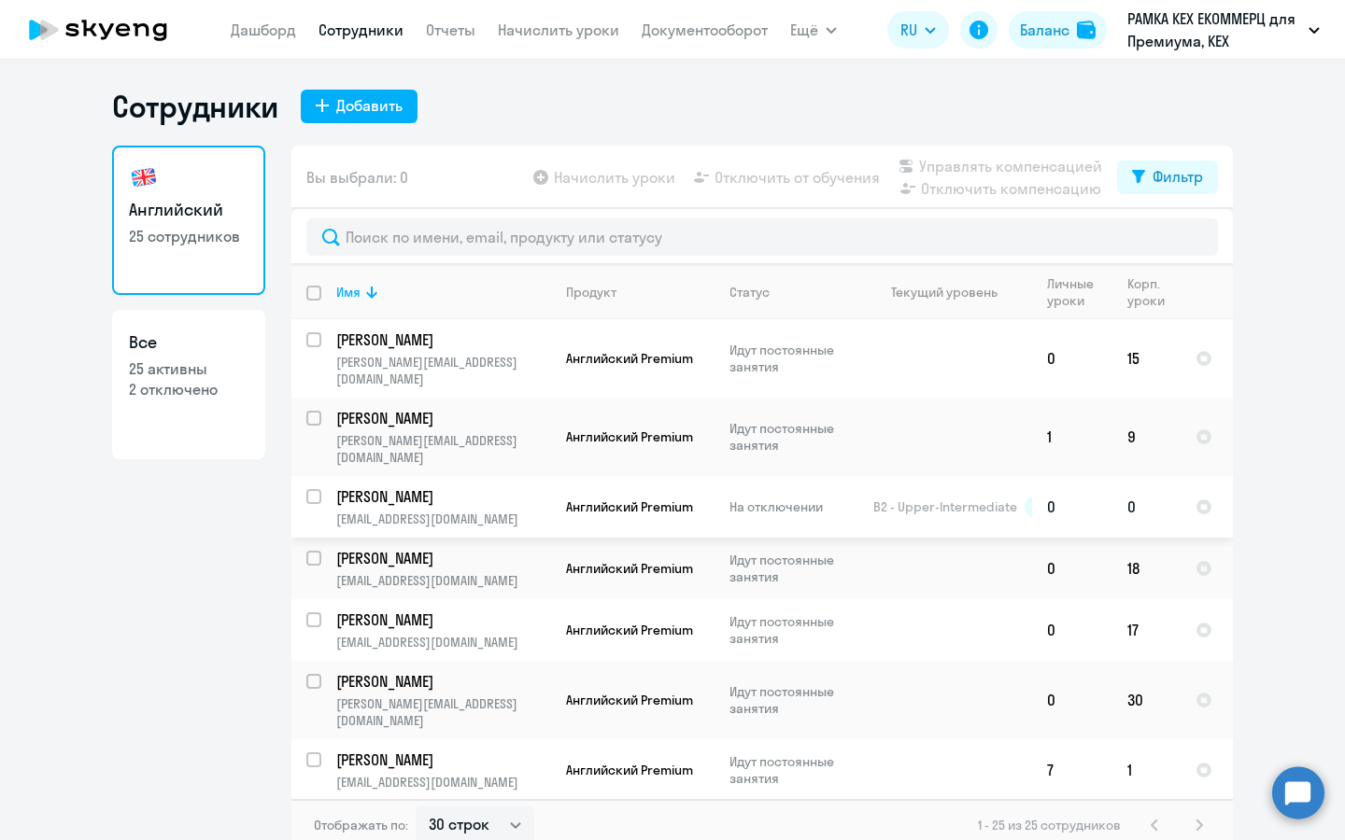
click at [404, 511] on p "[EMAIL_ADDRESS][DOMAIN_NAME]" at bounding box center [443, 519] width 214 height 17
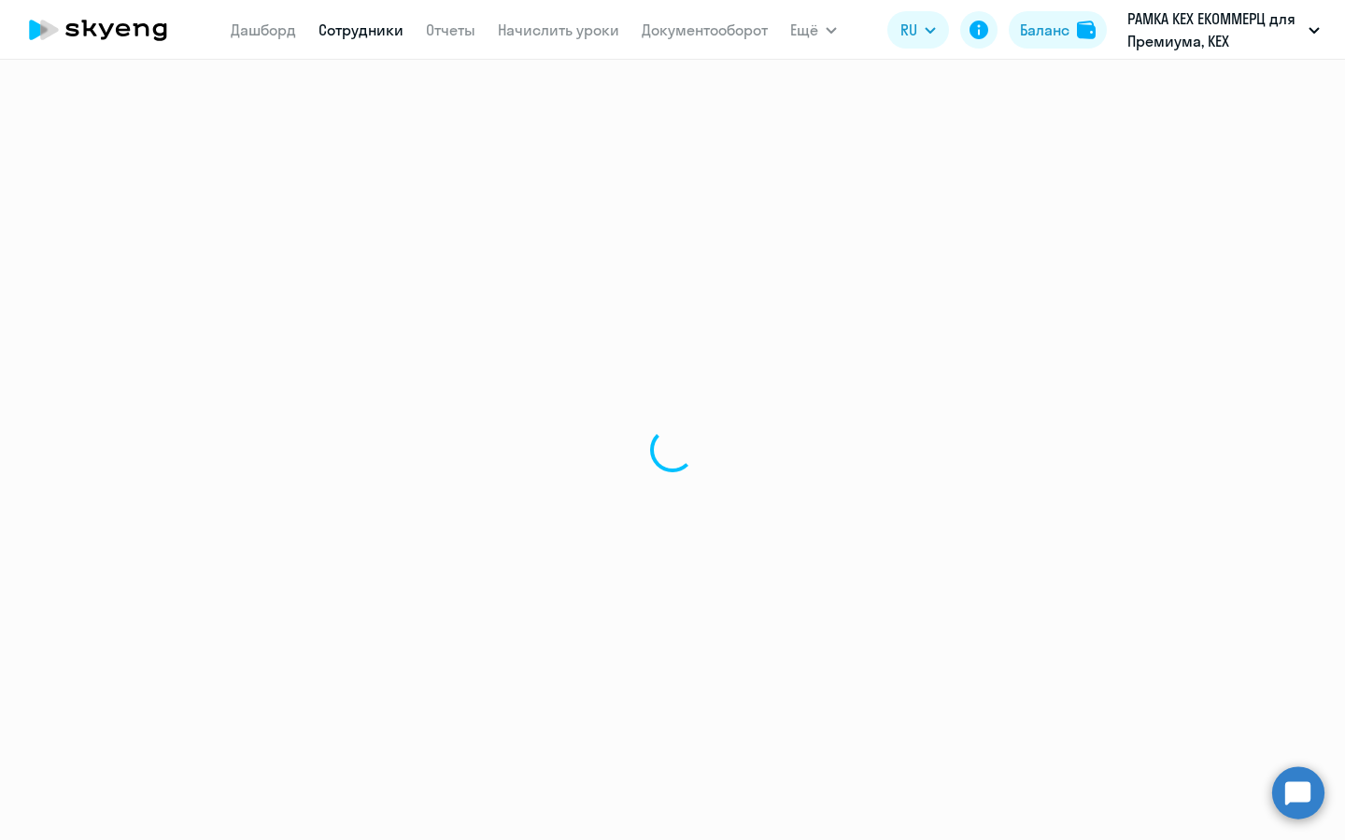
select select "english"
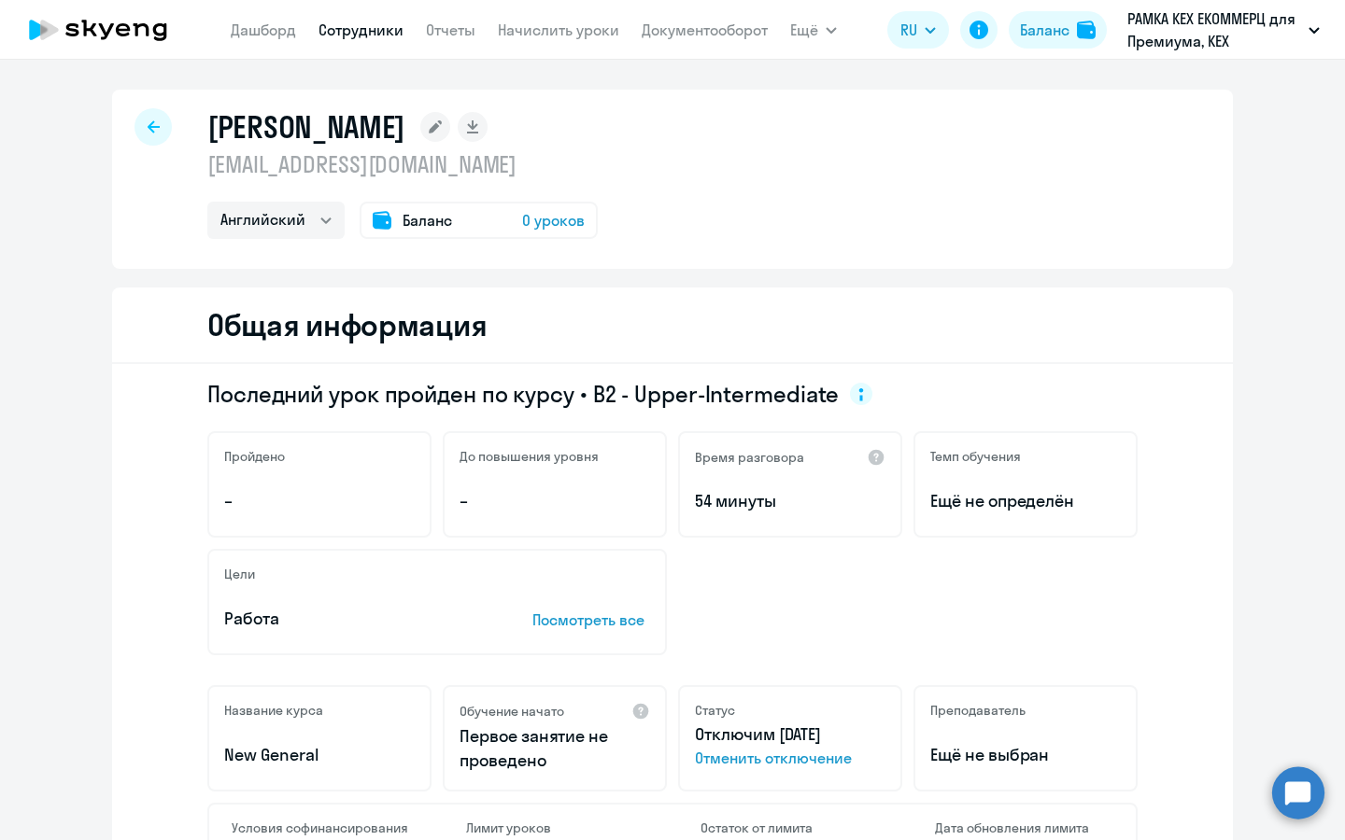
click at [136, 131] on div at bounding box center [152, 126] width 37 height 37
select select "30"
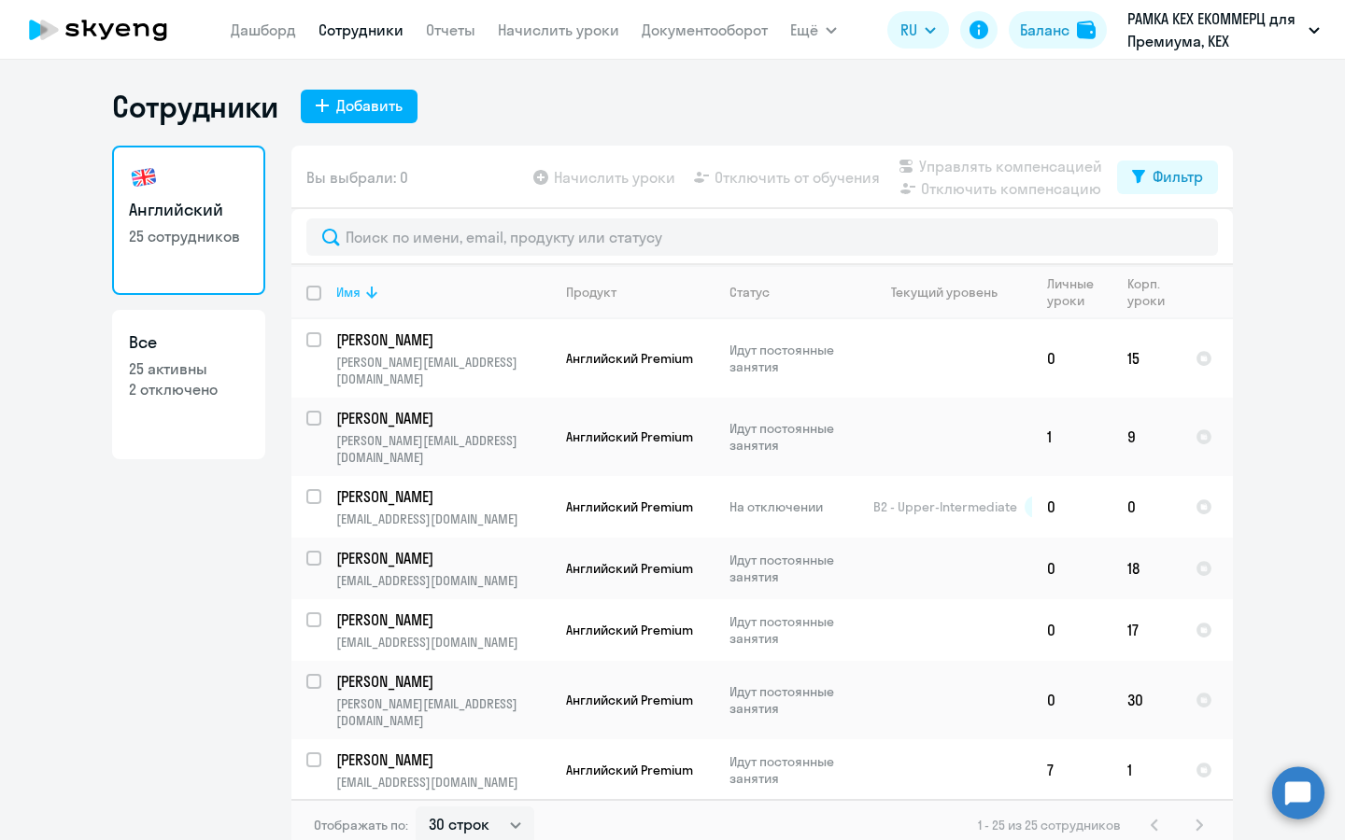
click at [350, 285] on div "Имя" at bounding box center [348, 292] width 24 height 17
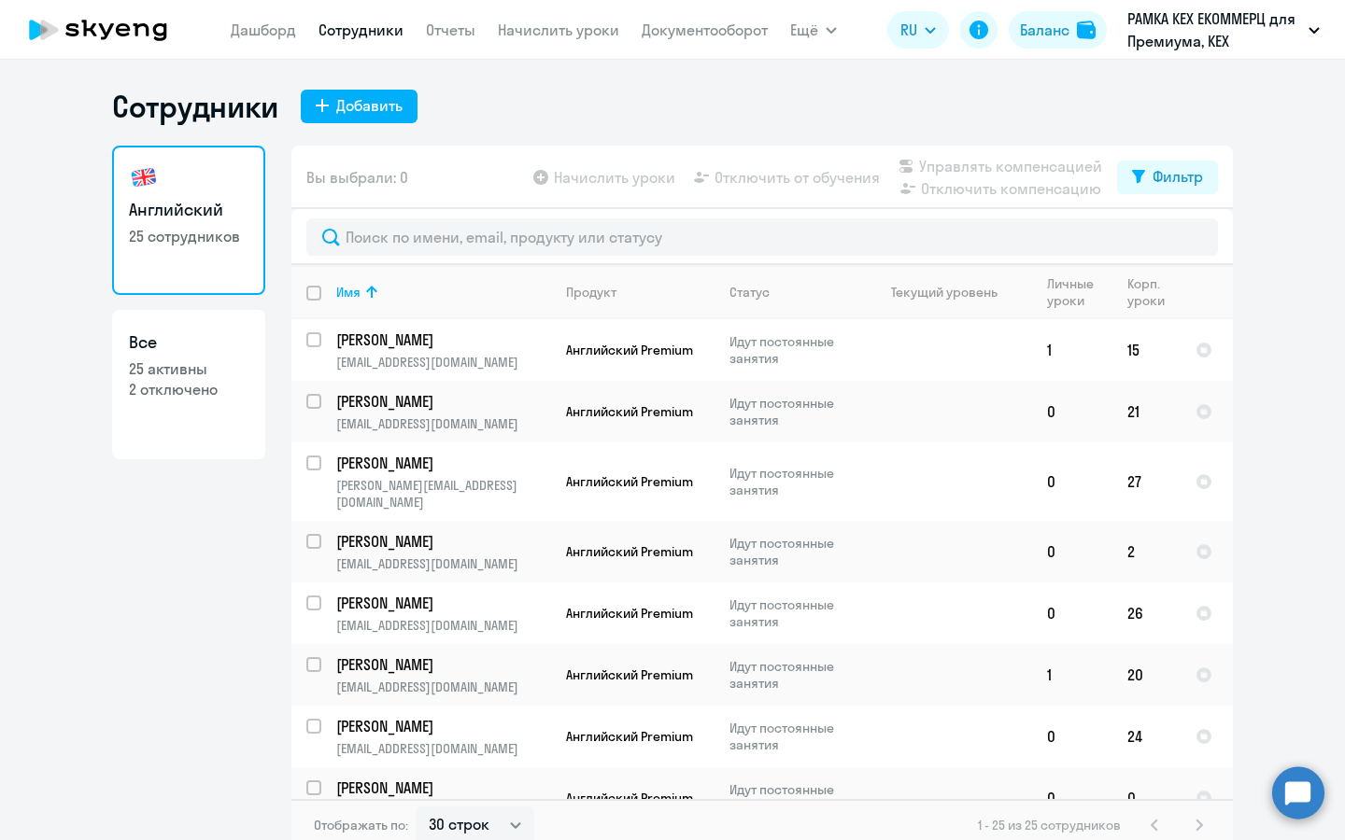
click at [478, 257] on div at bounding box center [761, 237] width 941 height 56
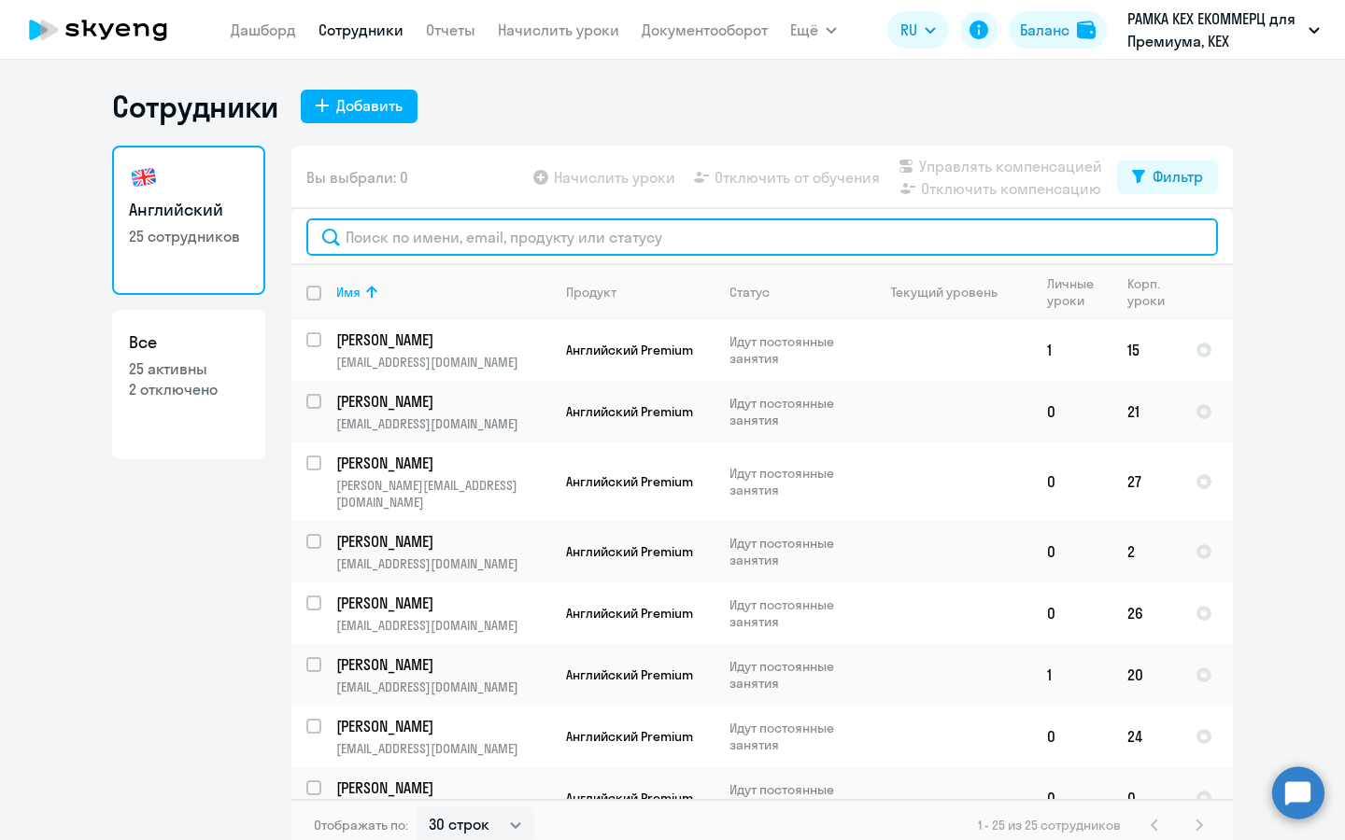
click at [495, 232] on input "text" at bounding box center [761, 236] width 911 height 37
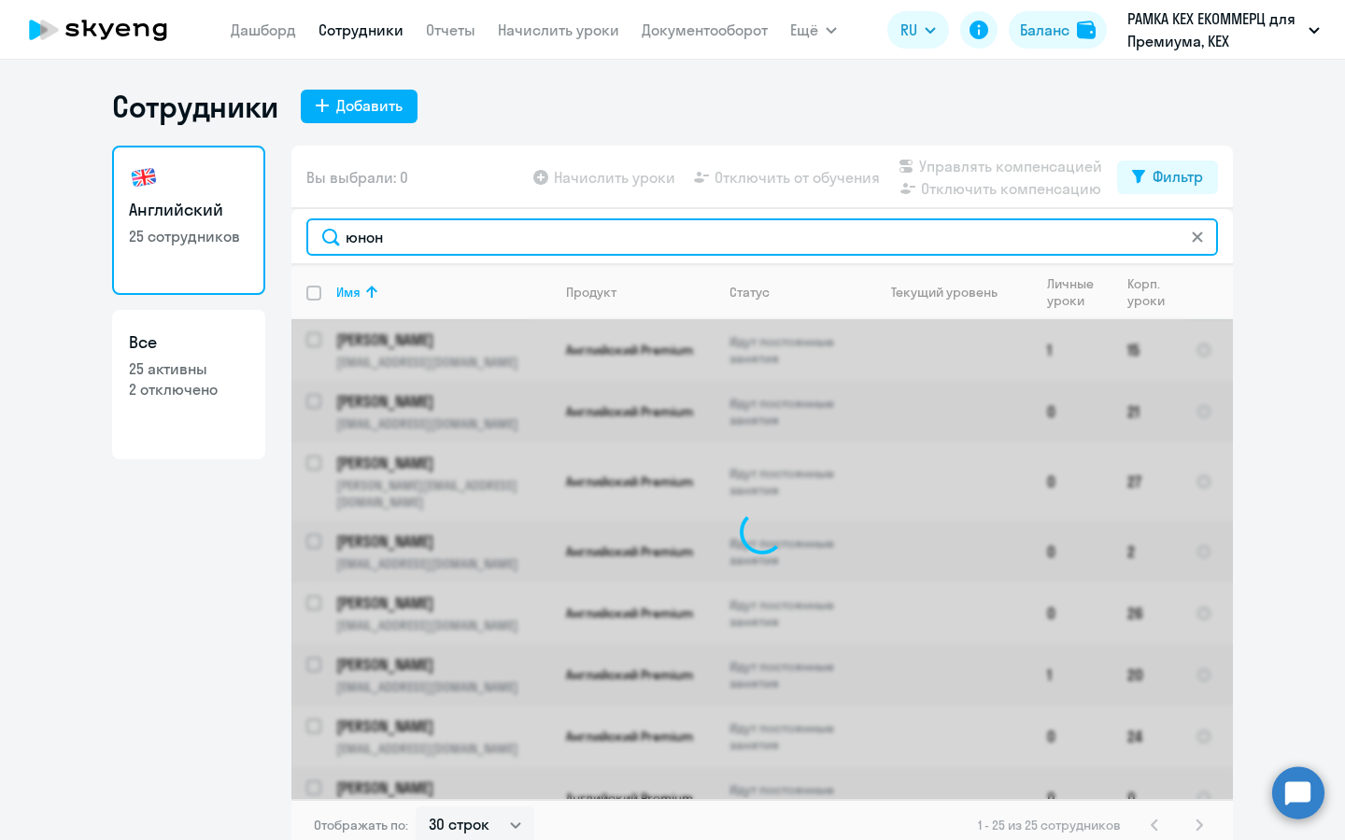
type input "юнона"
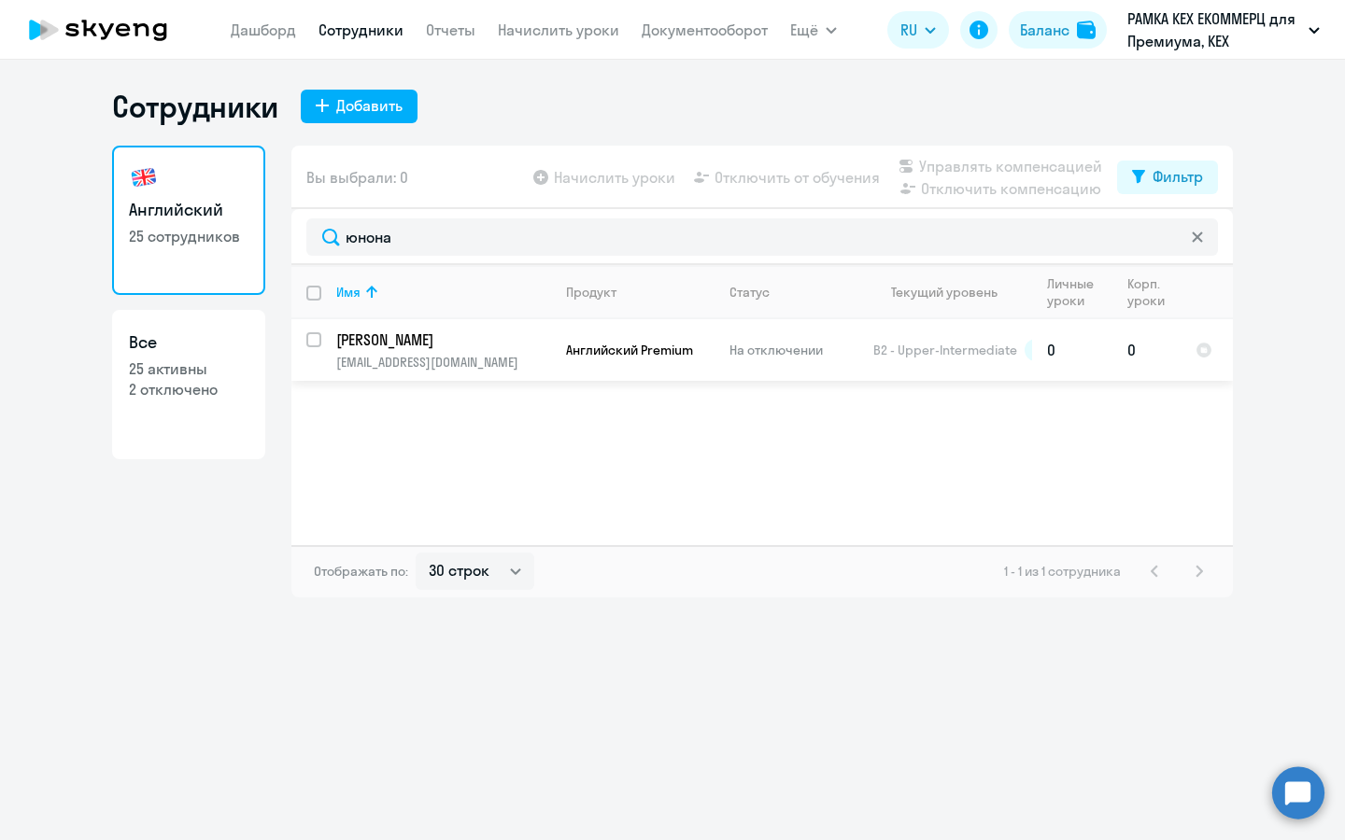
click at [478, 366] on p "[EMAIL_ADDRESS][DOMAIN_NAME]" at bounding box center [443, 362] width 214 height 17
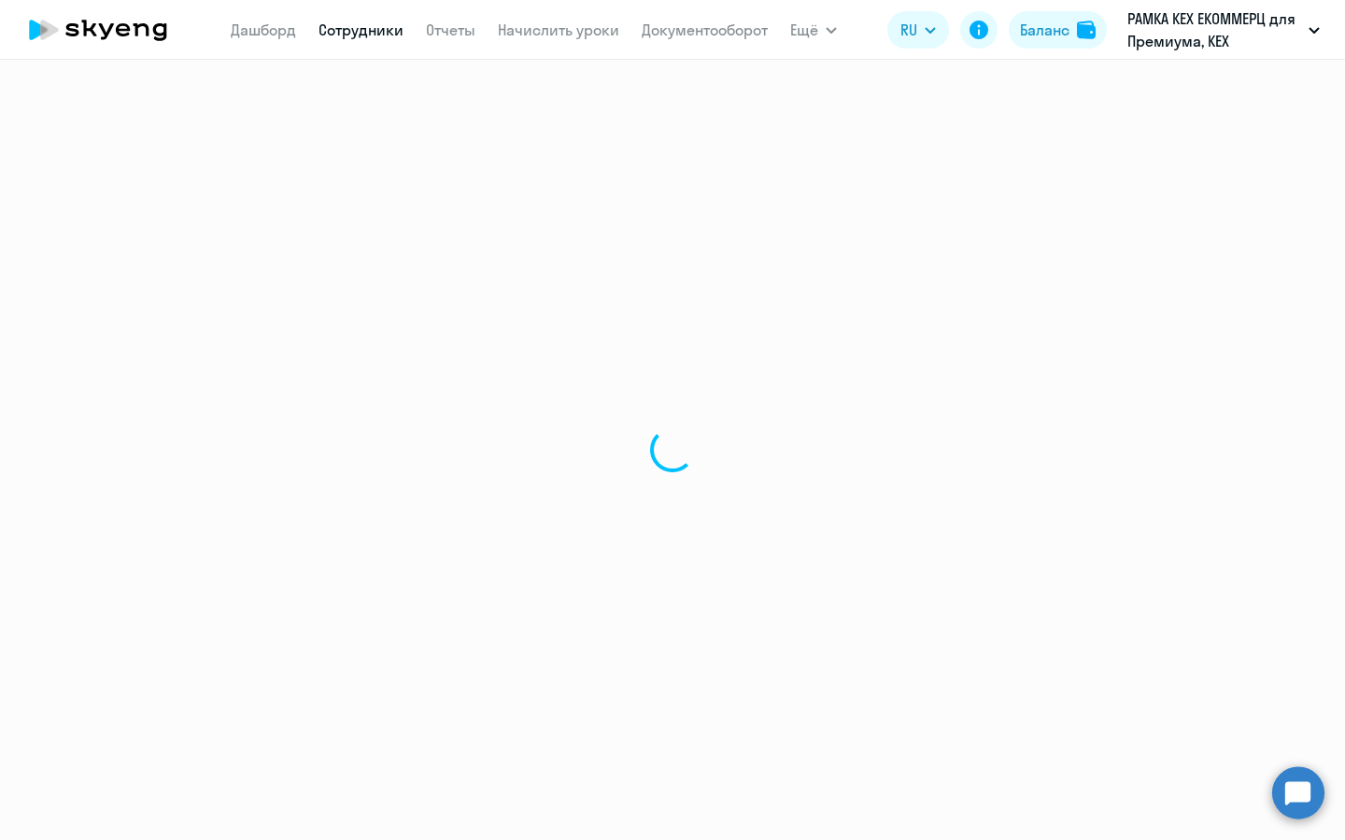
select select "english"
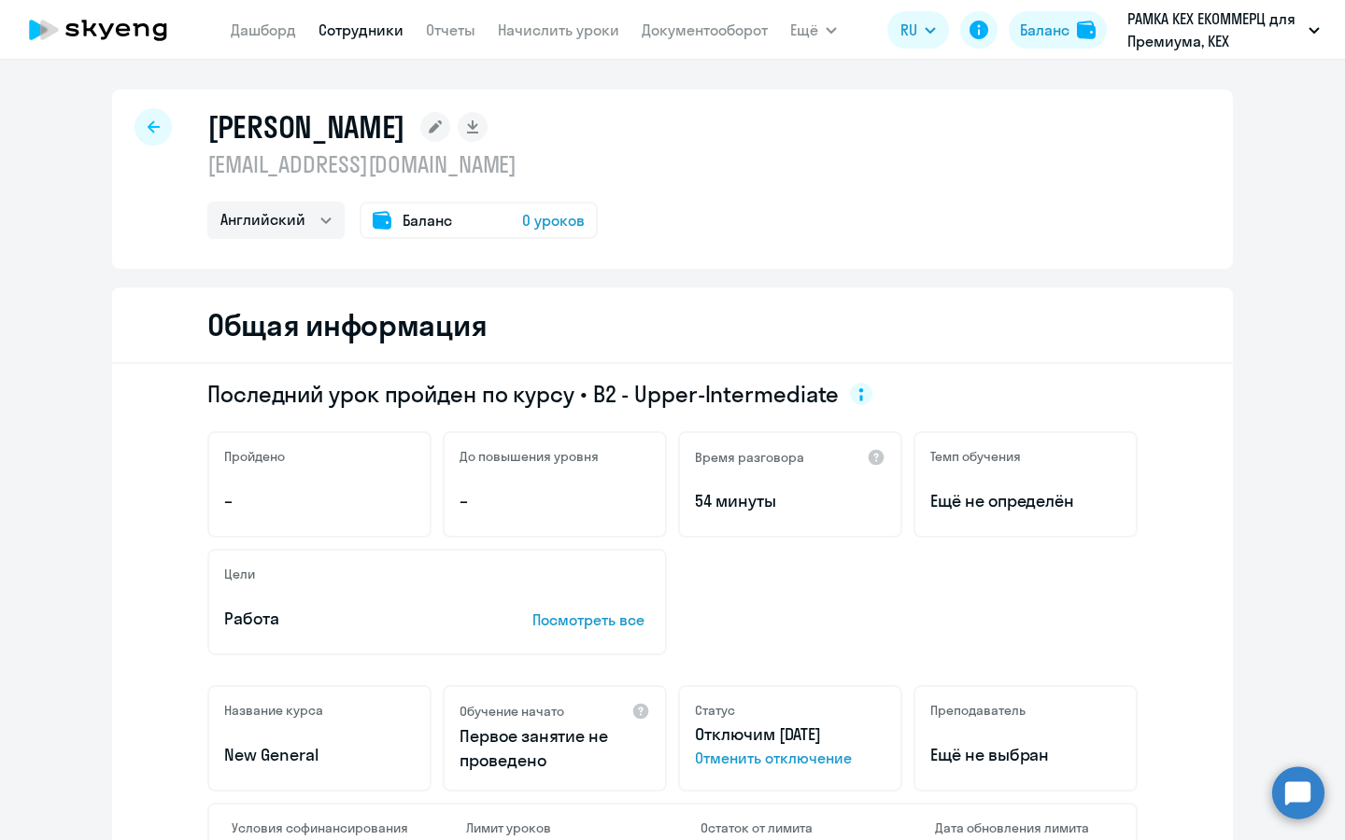
click at [762, 760] on span "Отменить отключение" at bounding box center [790, 758] width 190 height 22
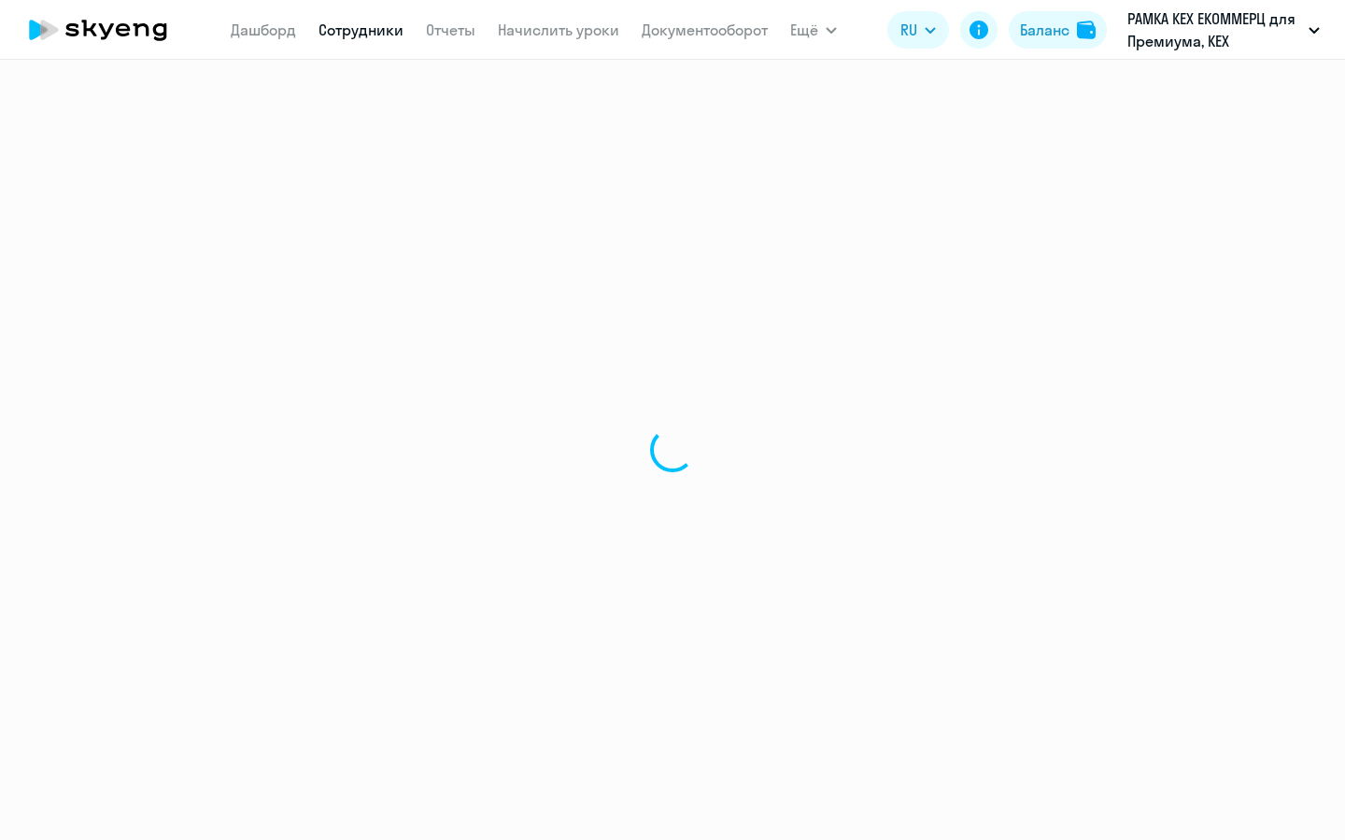
select select "english"
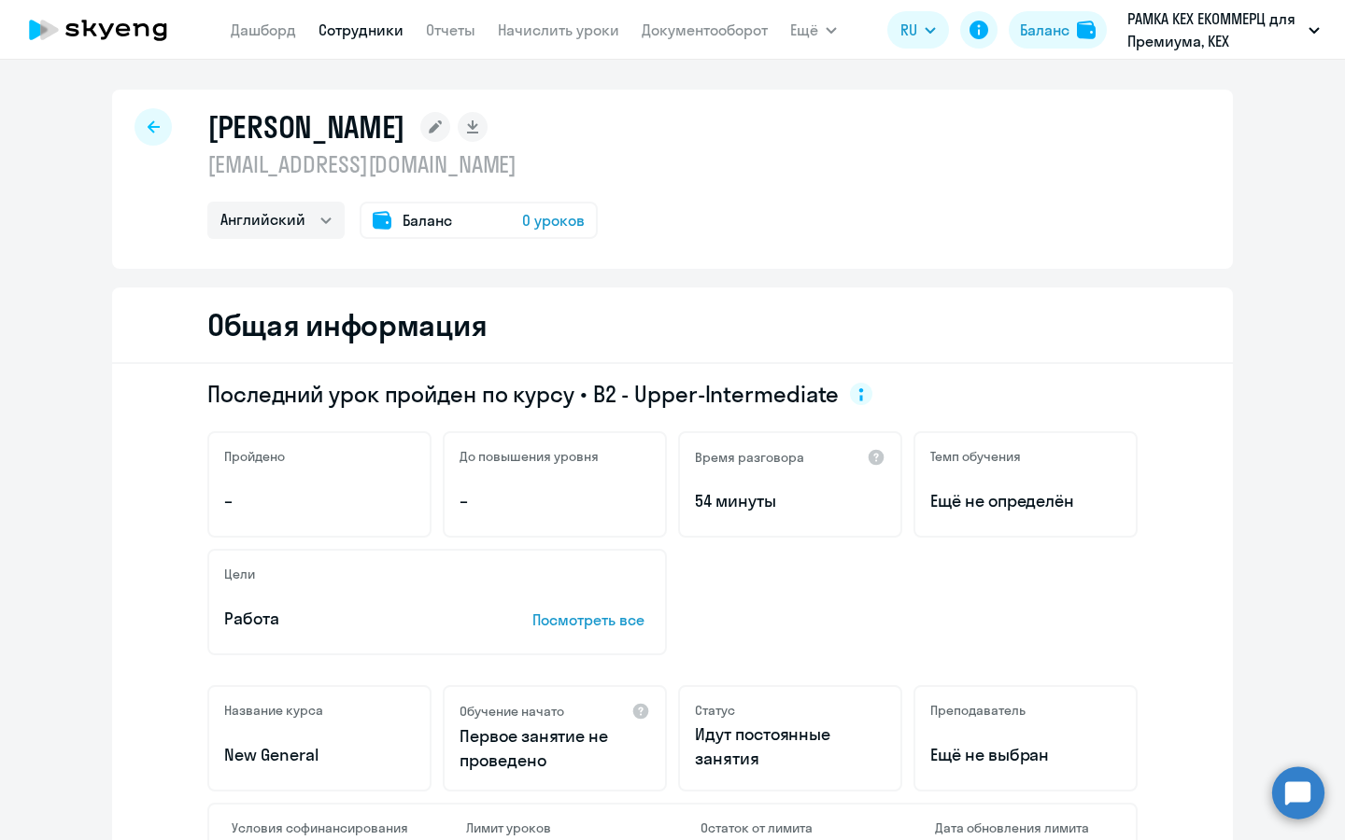
click at [1283, 787] on circle at bounding box center [1298, 793] width 52 height 52
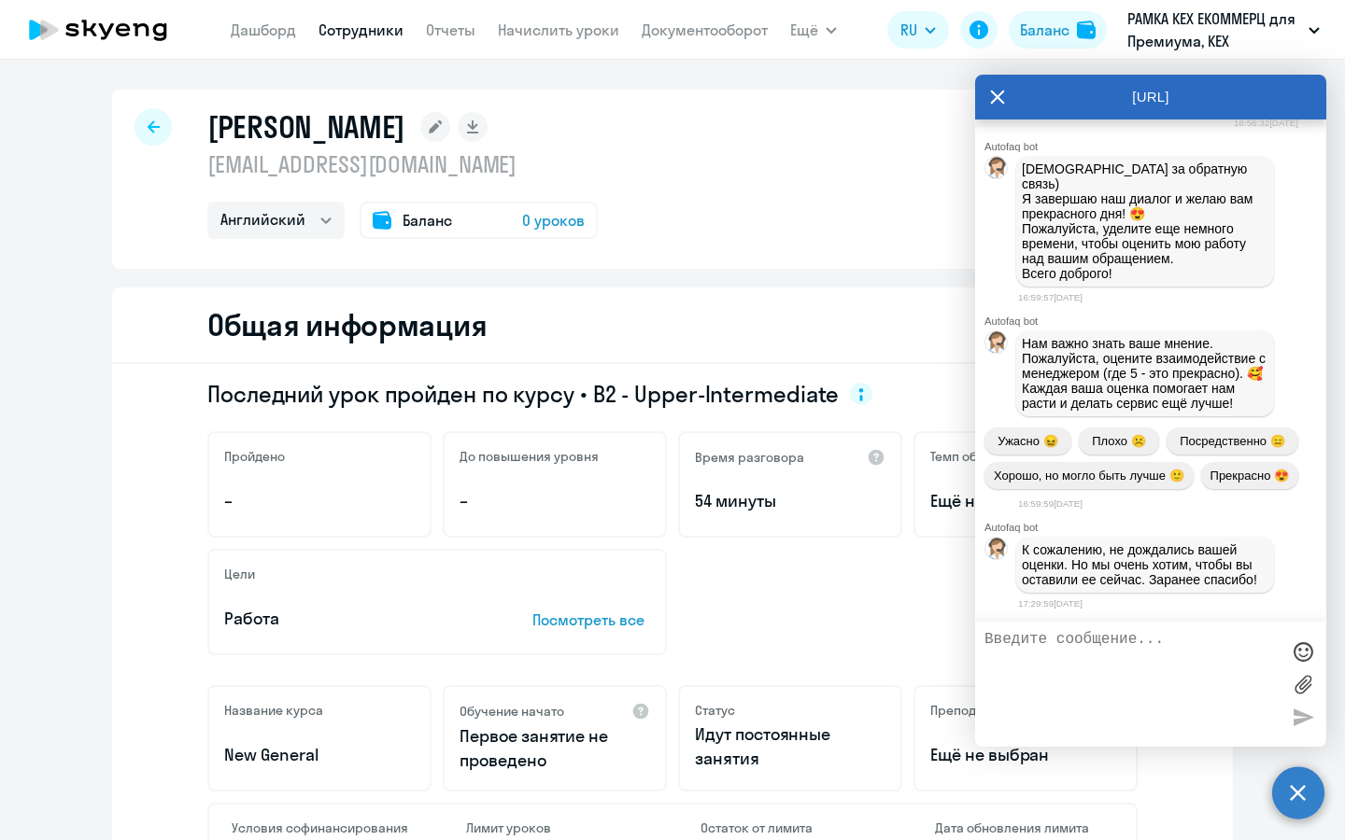
scroll to position [9031, 0]
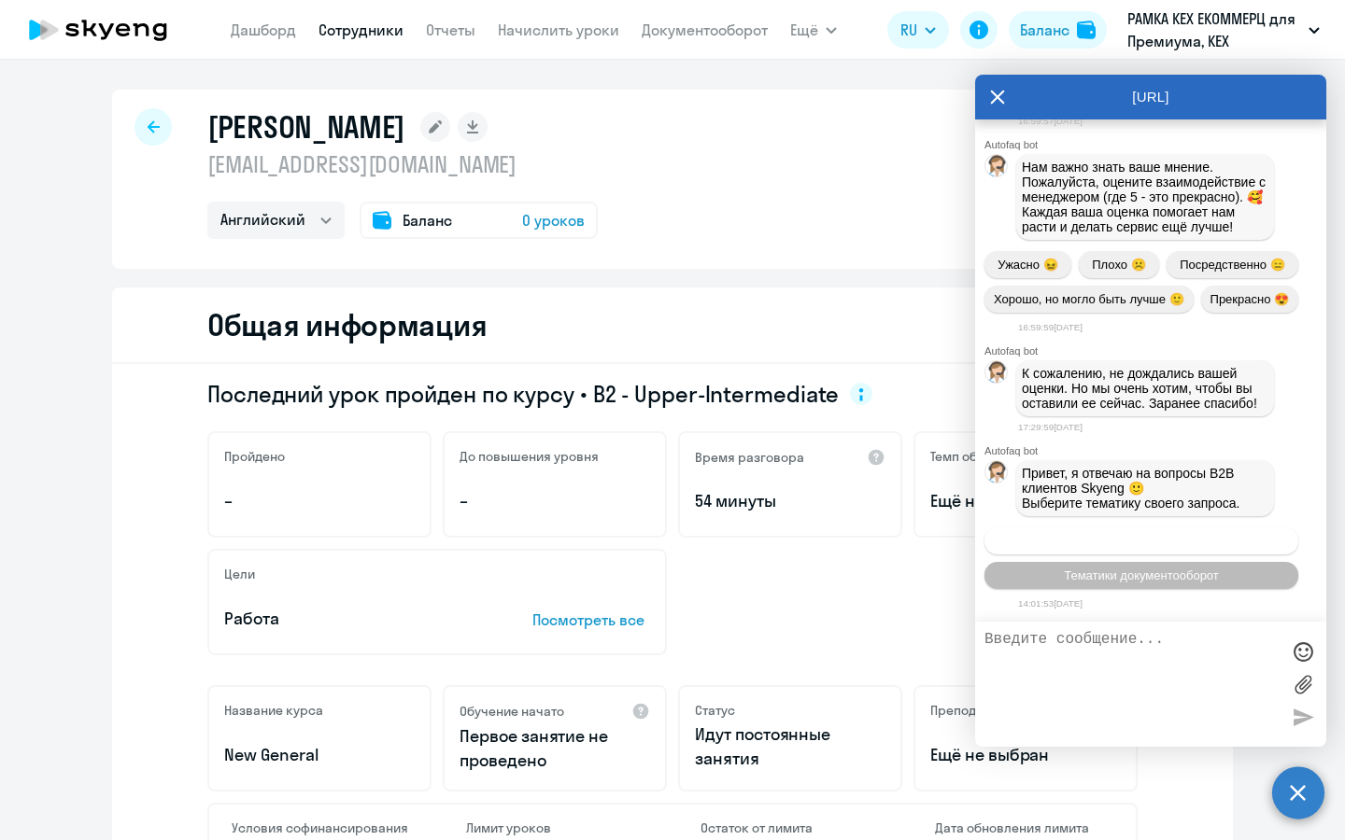
click at [1132, 534] on span "Операционное сопровождение" at bounding box center [1141, 541] width 176 height 14
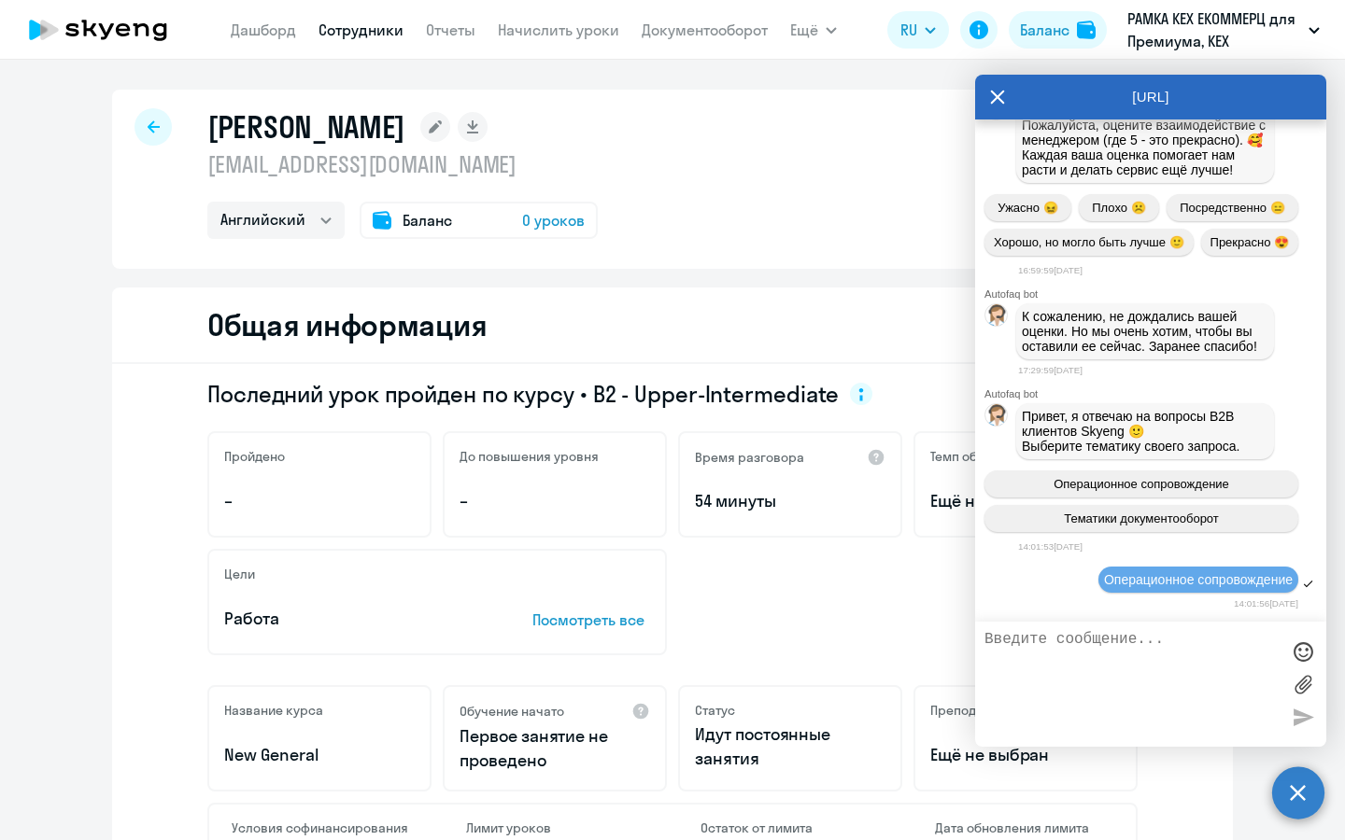
scroll to position [9241, 0]
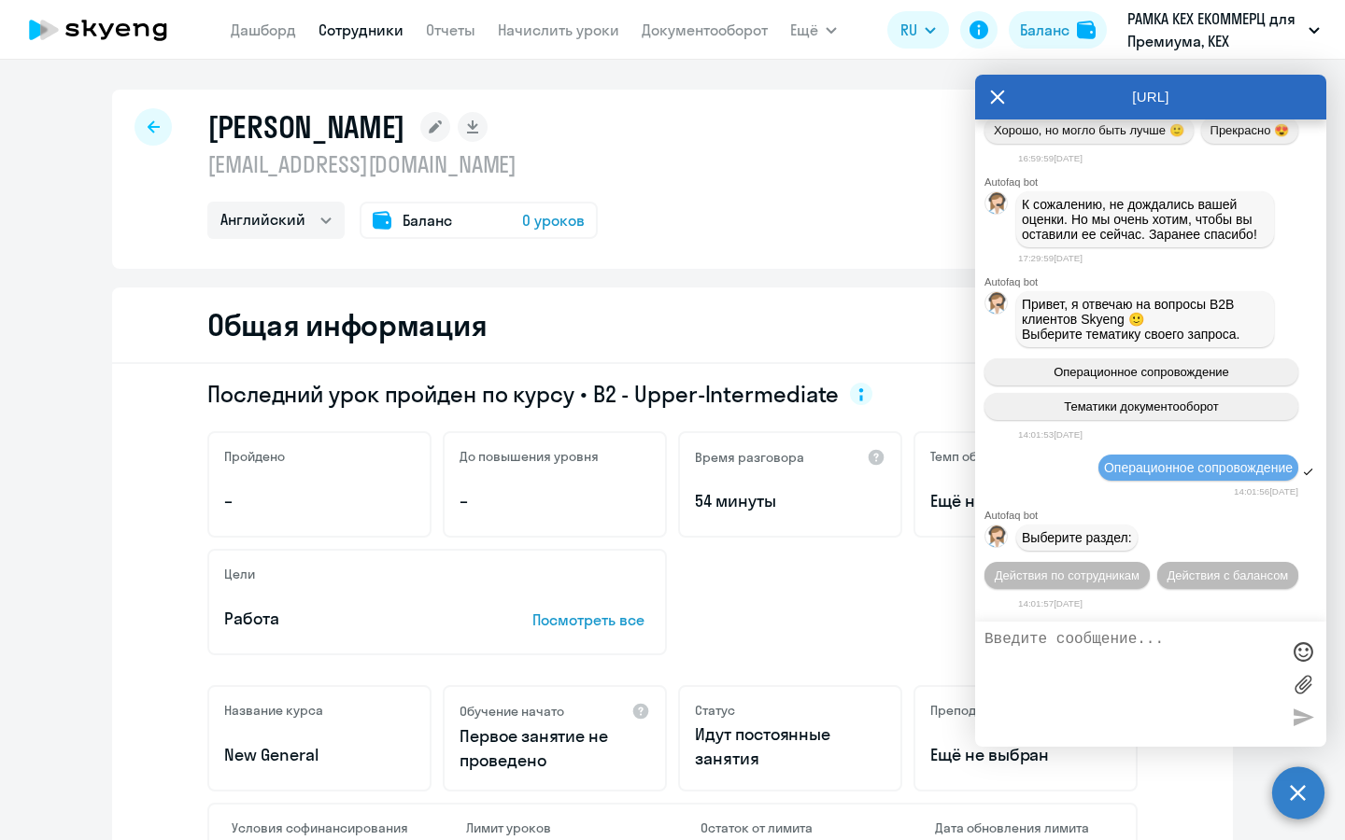
click at [1132, 569] on span "Действия по сотрудникам" at bounding box center [1066, 576] width 145 height 14
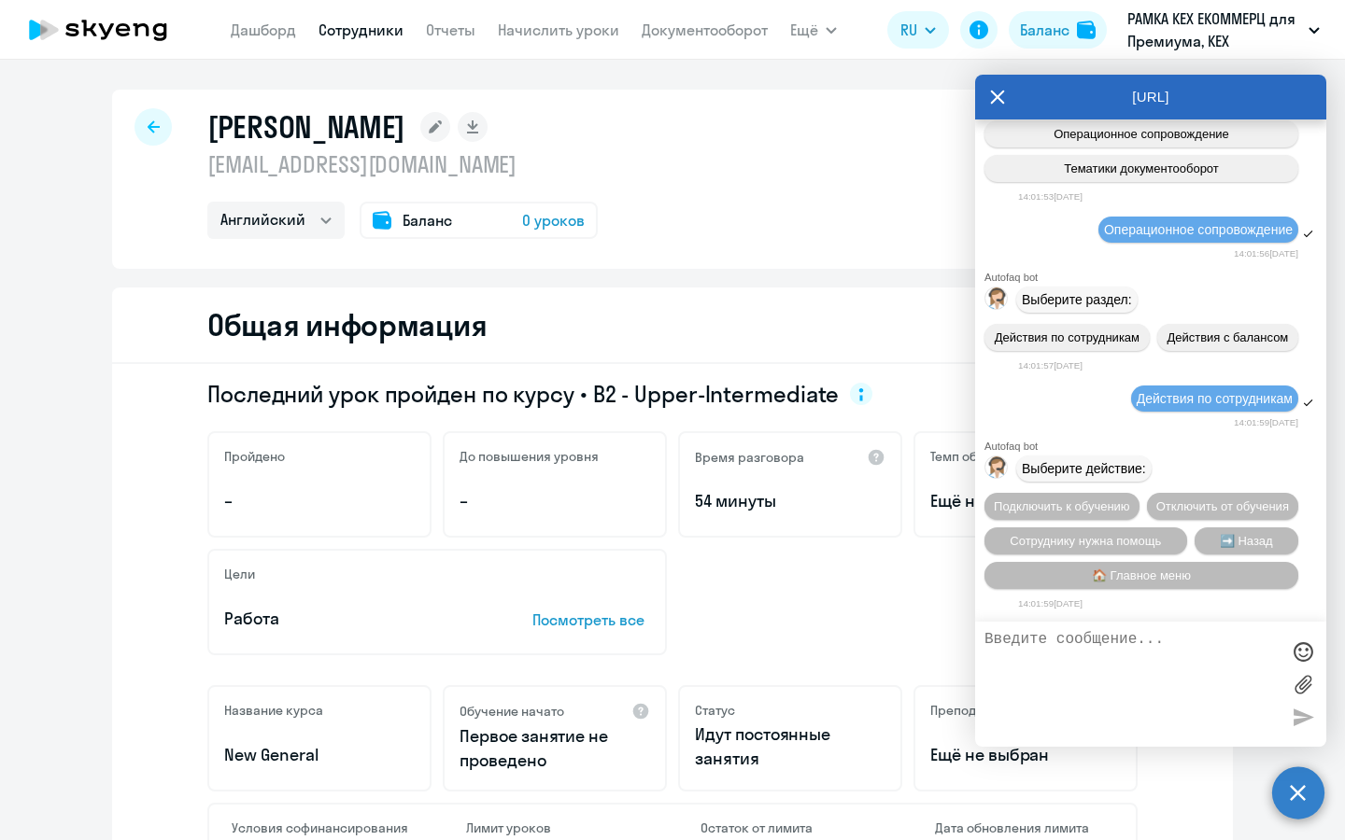
scroll to position [9525, 0]
click at [1130, 500] on span "Подключить к обучению" at bounding box center [1061, 507] width 136 height 14
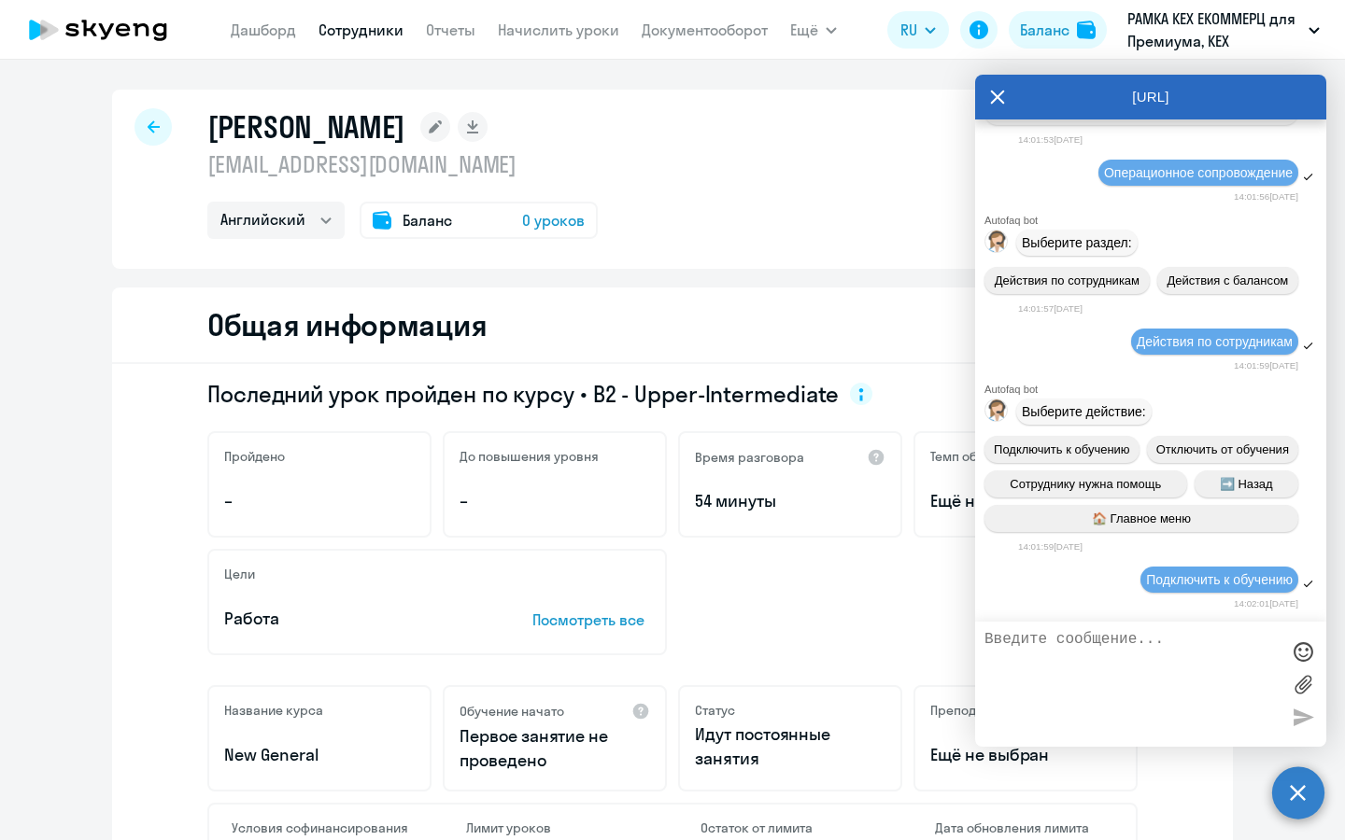
scroll to position [9771, 0]
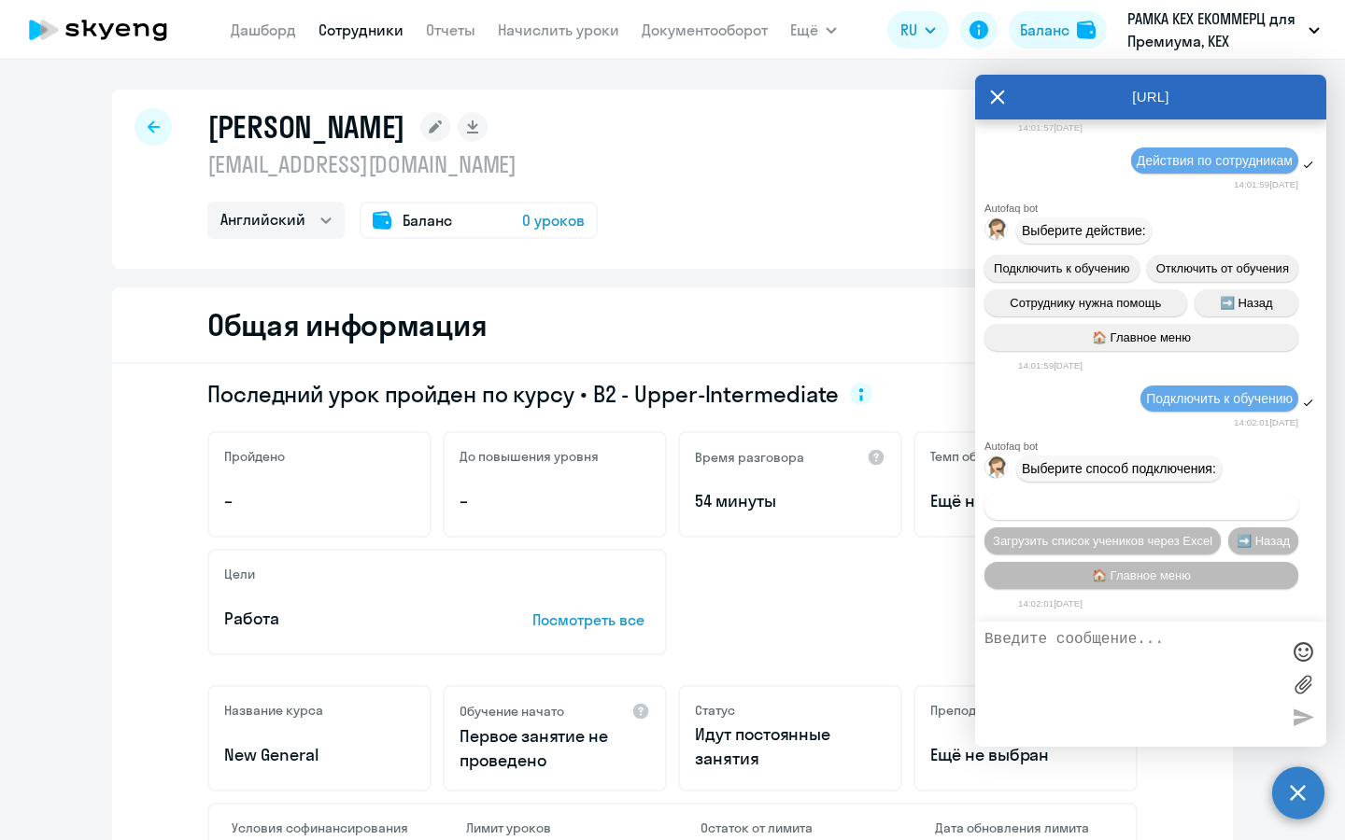
click at [1158, 500] on span "Добавить учеников вручную" at bounding box center [1141, 507] width 159 height 14
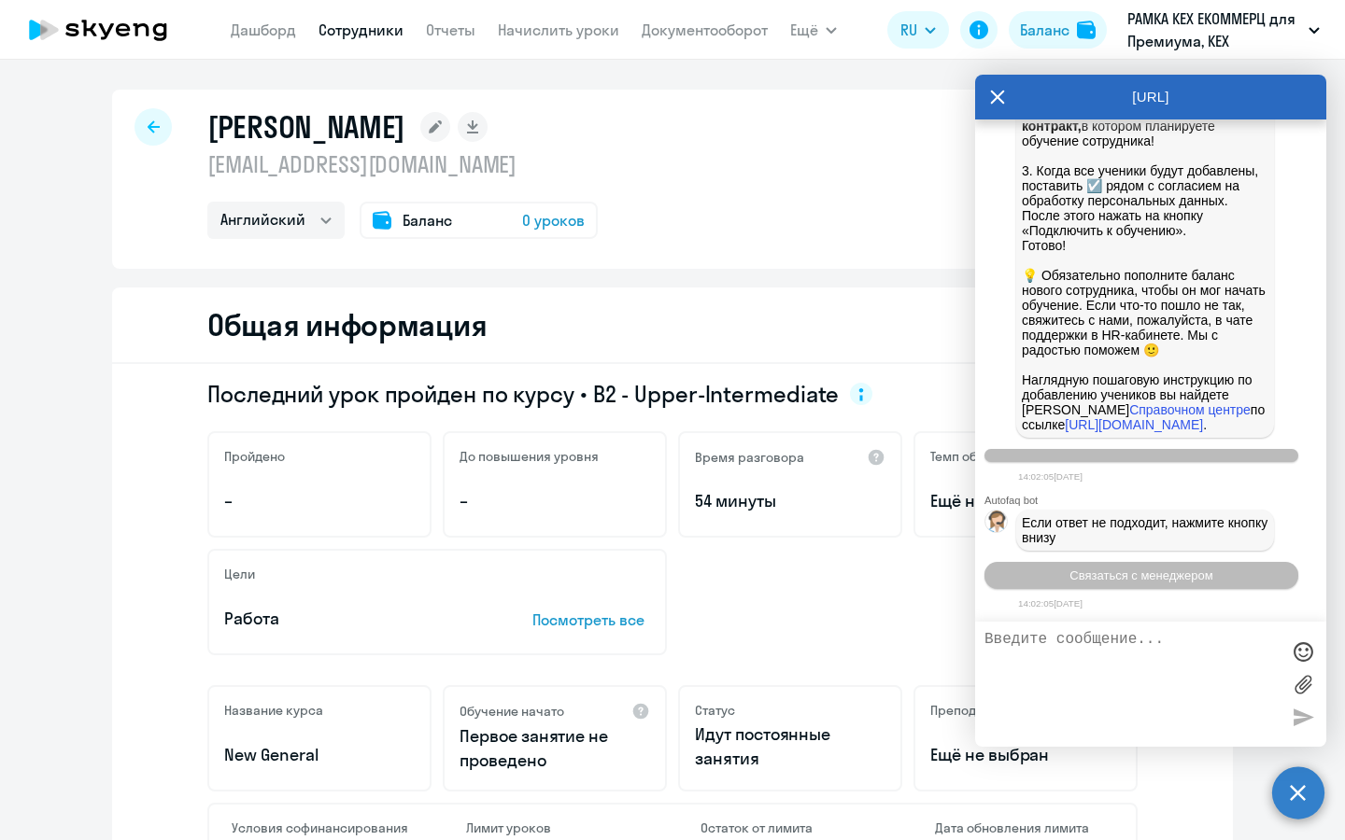
scroll to position [10738, 0]
click at [1140, 577] on span "Связаться с менеджером" at bounding box center [1140, 576] width 143 height 14
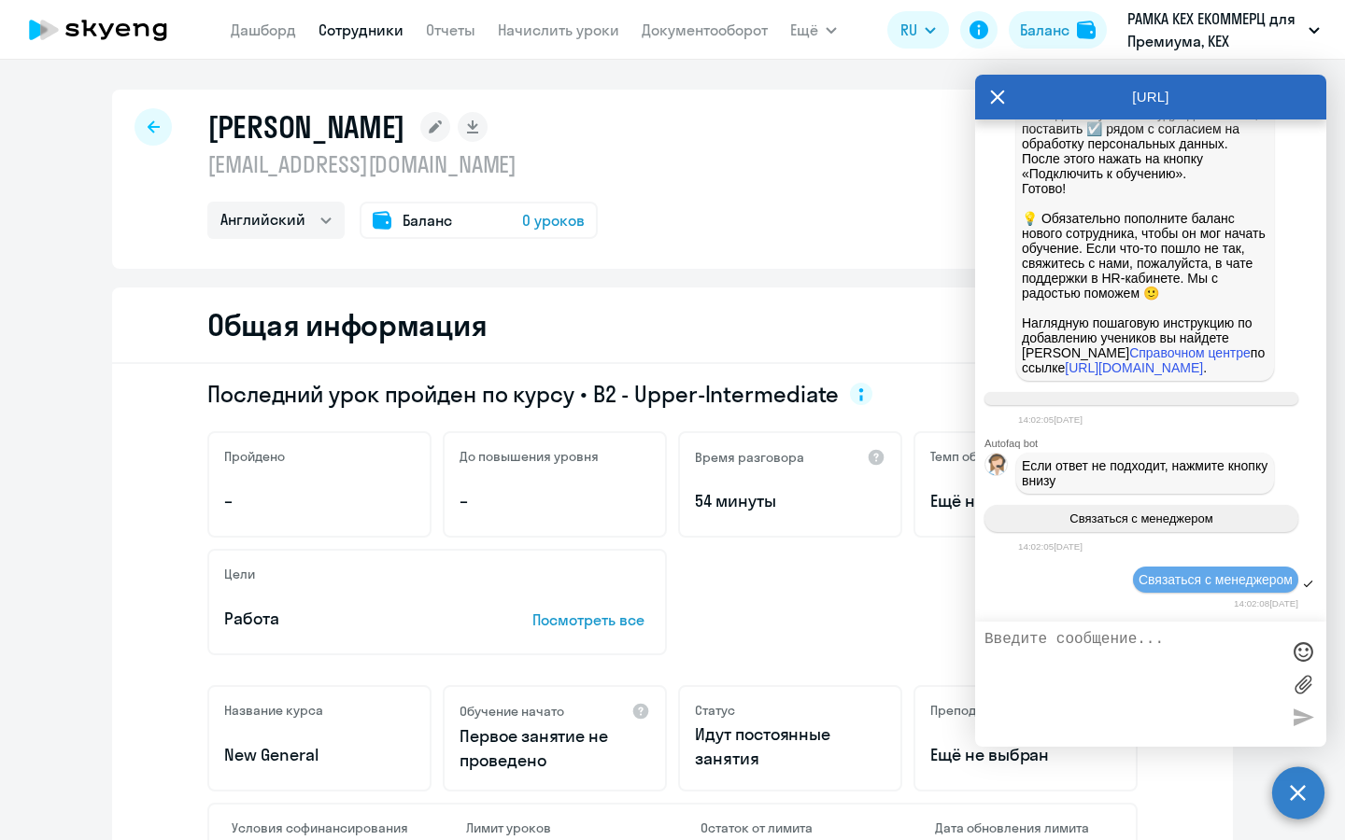
click at [1133, 650] on textarea at bounding box center [1131, 684] width 295 height 106
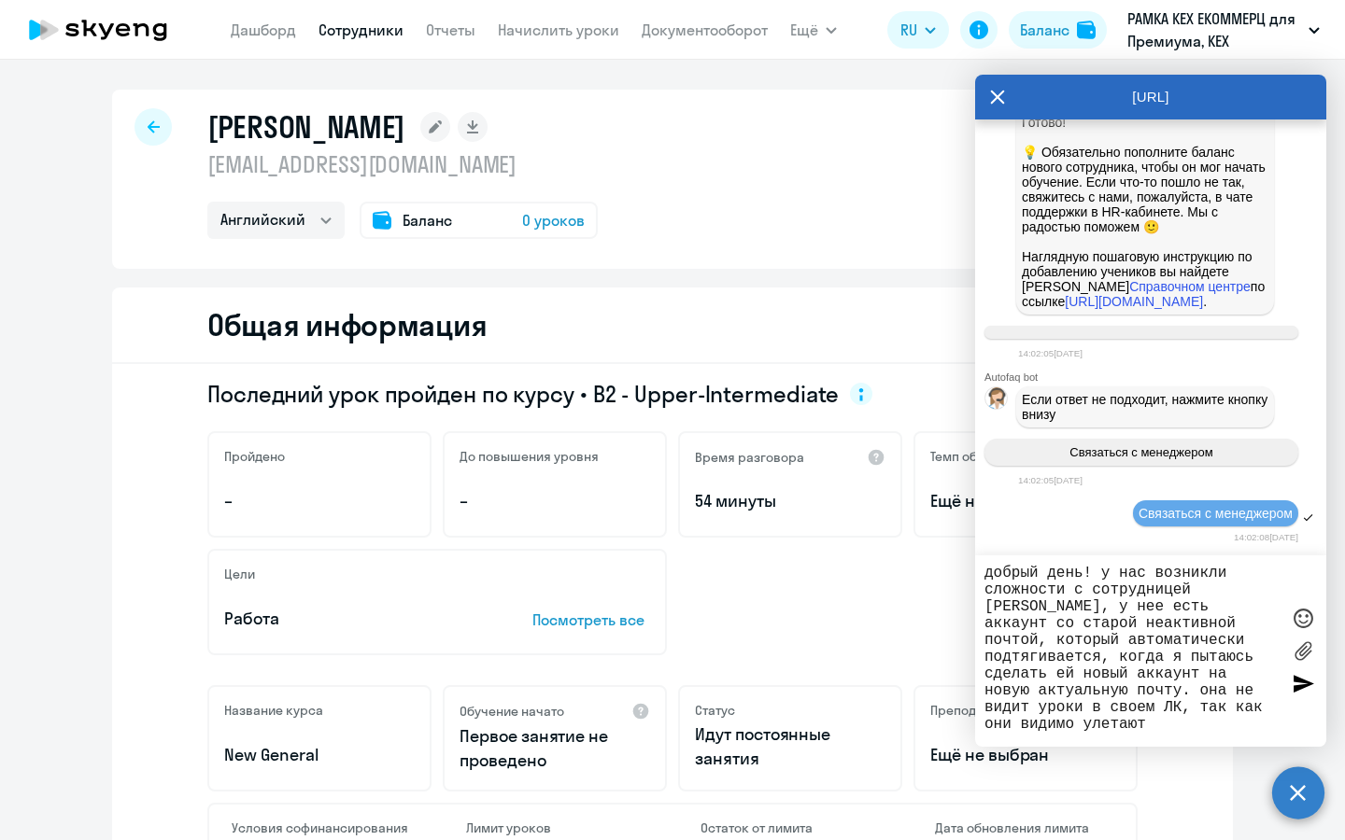
click at [1050, 734] on textarea "добрый день! у нас возникли сложности с сотрудницей [PERSON_NAME], у нее есть а…" at bounding box center [1131, 651] width 295 height 173
click at [1113, 741] on div "добрый день! у нас возникли сложности с сотрудницей [PERSON_NAME], у нее есть а…" at bounding box center [1150, 651] width 351 height 191
click at [1118, 730] on textarea "добрый день! у нас возникли сложности с сотрудницей [PERSON_NAME], у нее есть а…" at bounding box center [1131, 651] width 295 height 173
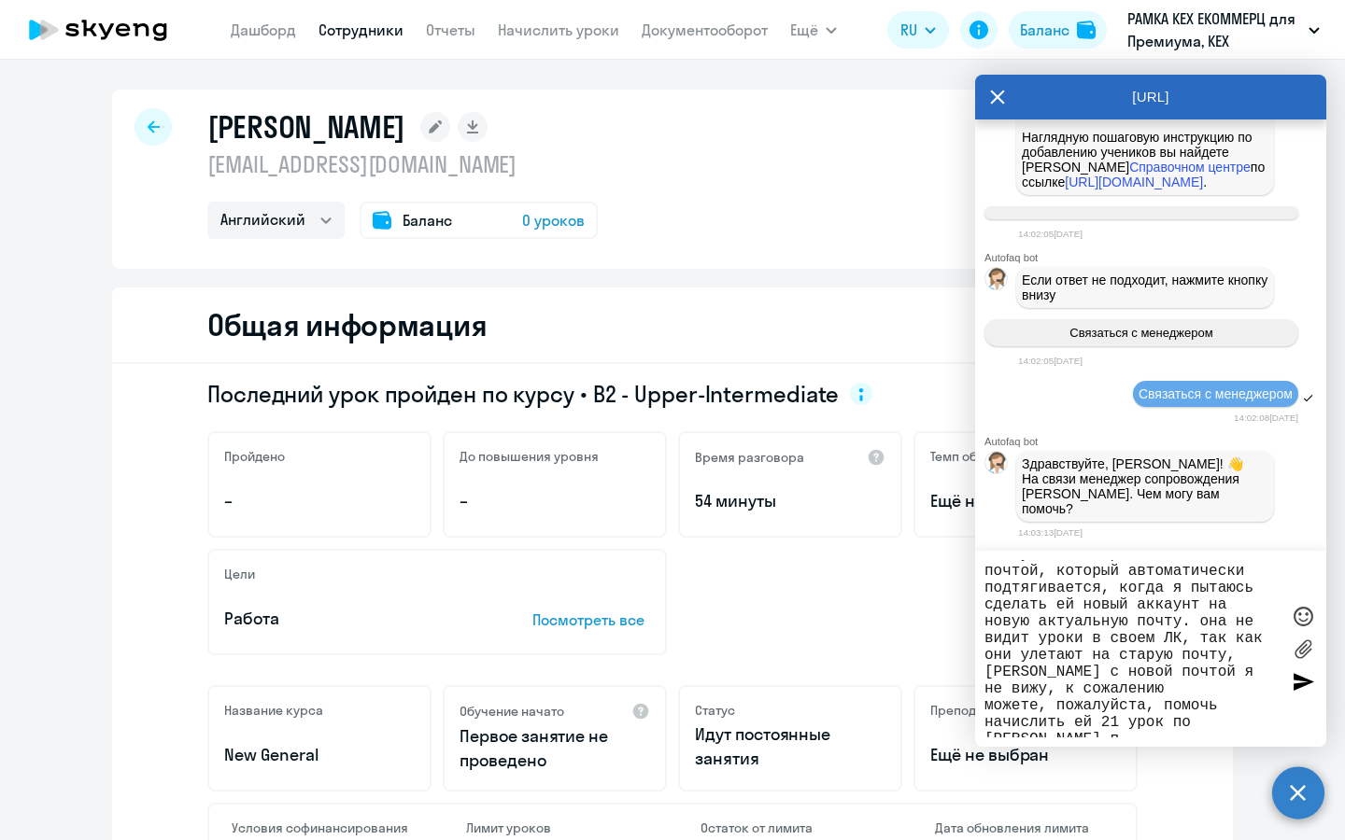
scroll to position [81, 0]
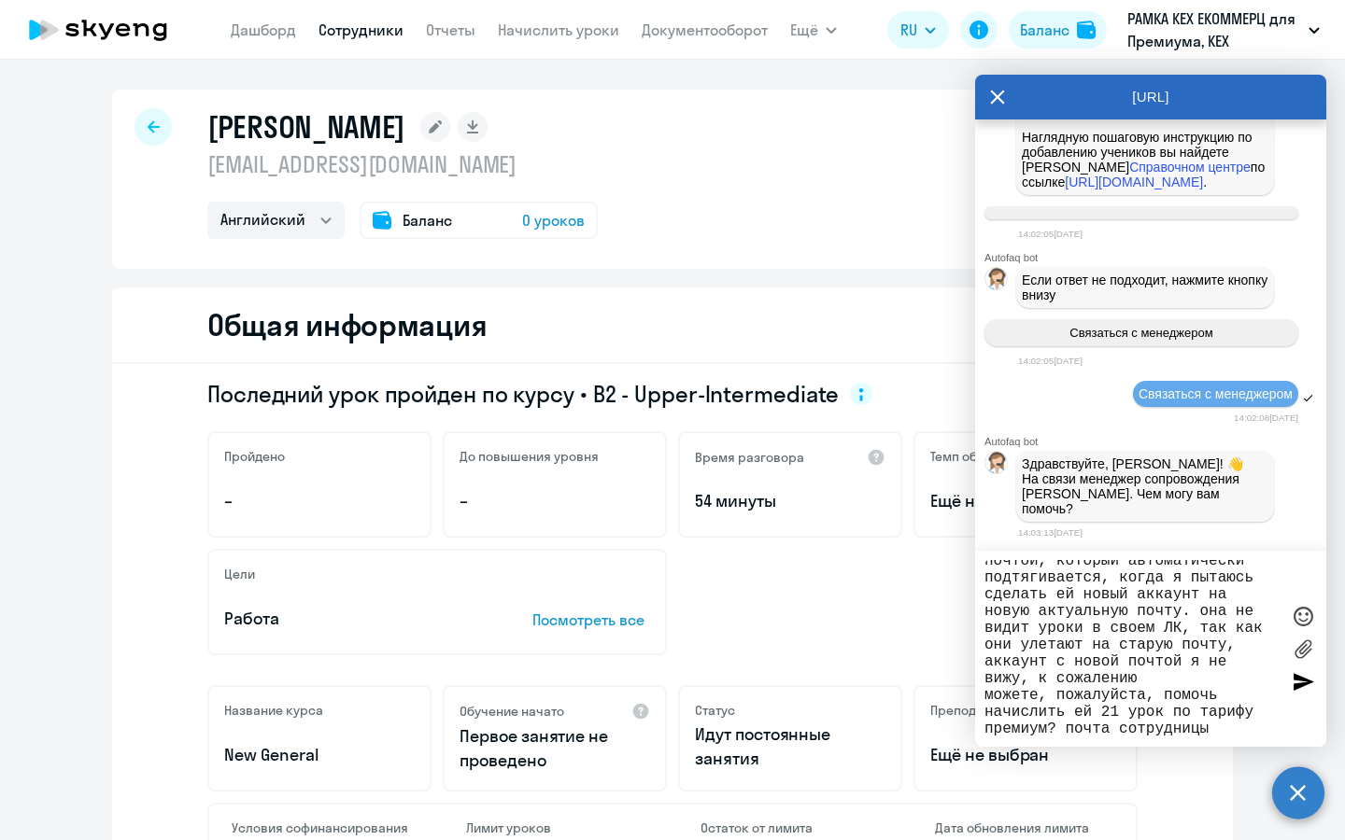
paste textarea "[EMAIL_ADDRESS][DOMAIN_NAME]"
type textarea "добрый день! у нас возникли сложности с сотрудницей [PERSON_NAME], у нее есть а…"
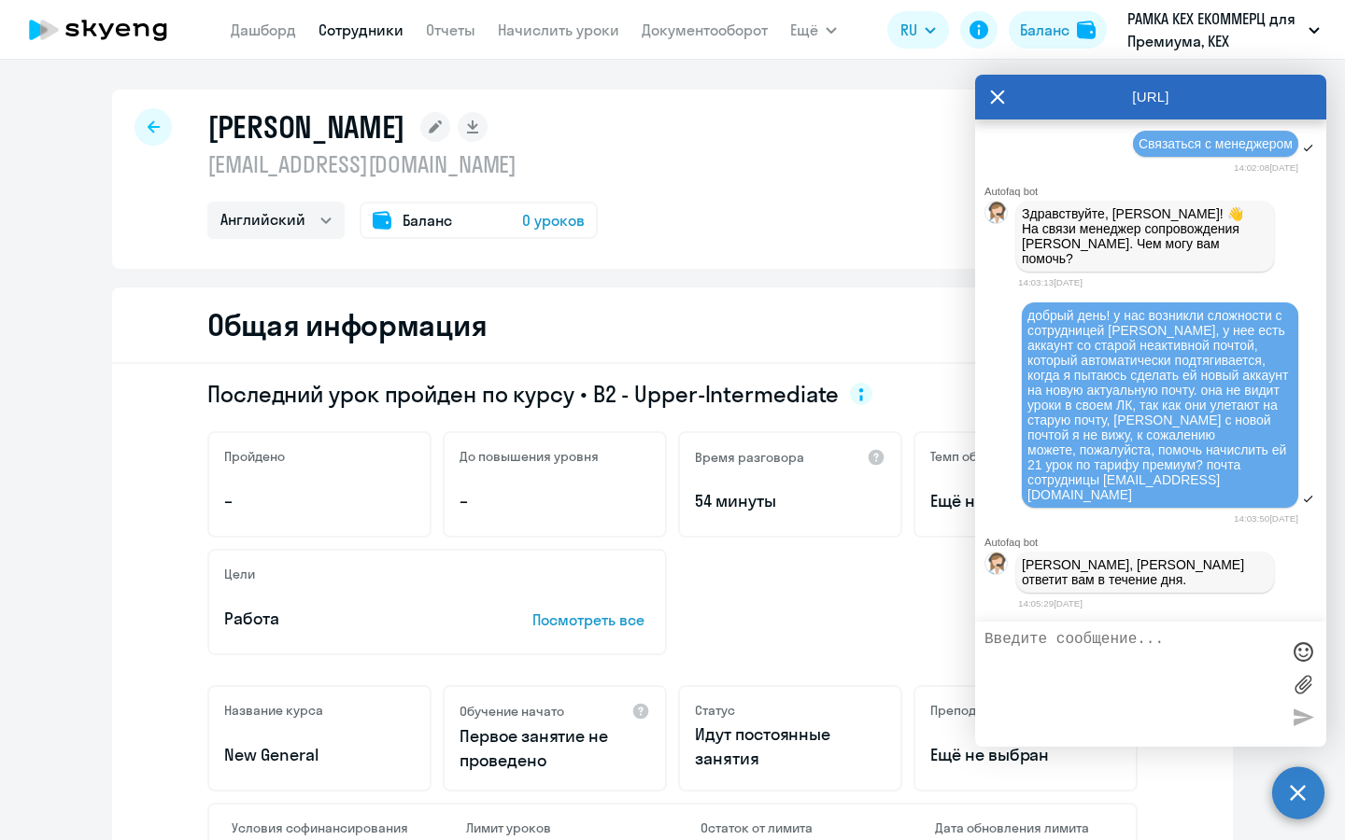
scroll to position [11243, 0]
click at [1154, 651] on textarea "уточните, пожалуйста," at bounding box center [1131, 684] width 295 height 106
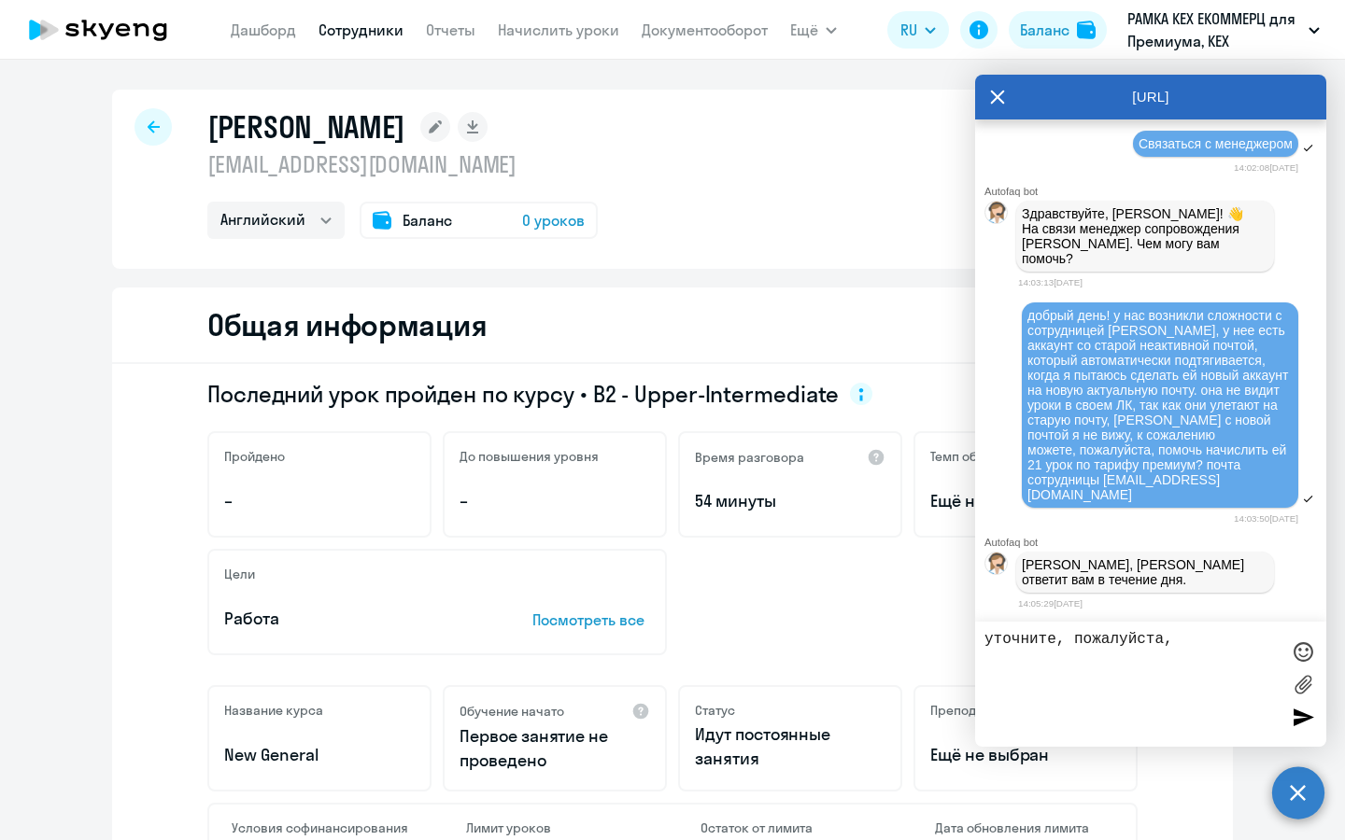
click at [1199, 639] on textarea "уточните, пожалуйста," at bounding box center [1131, 684] width 295 height 106
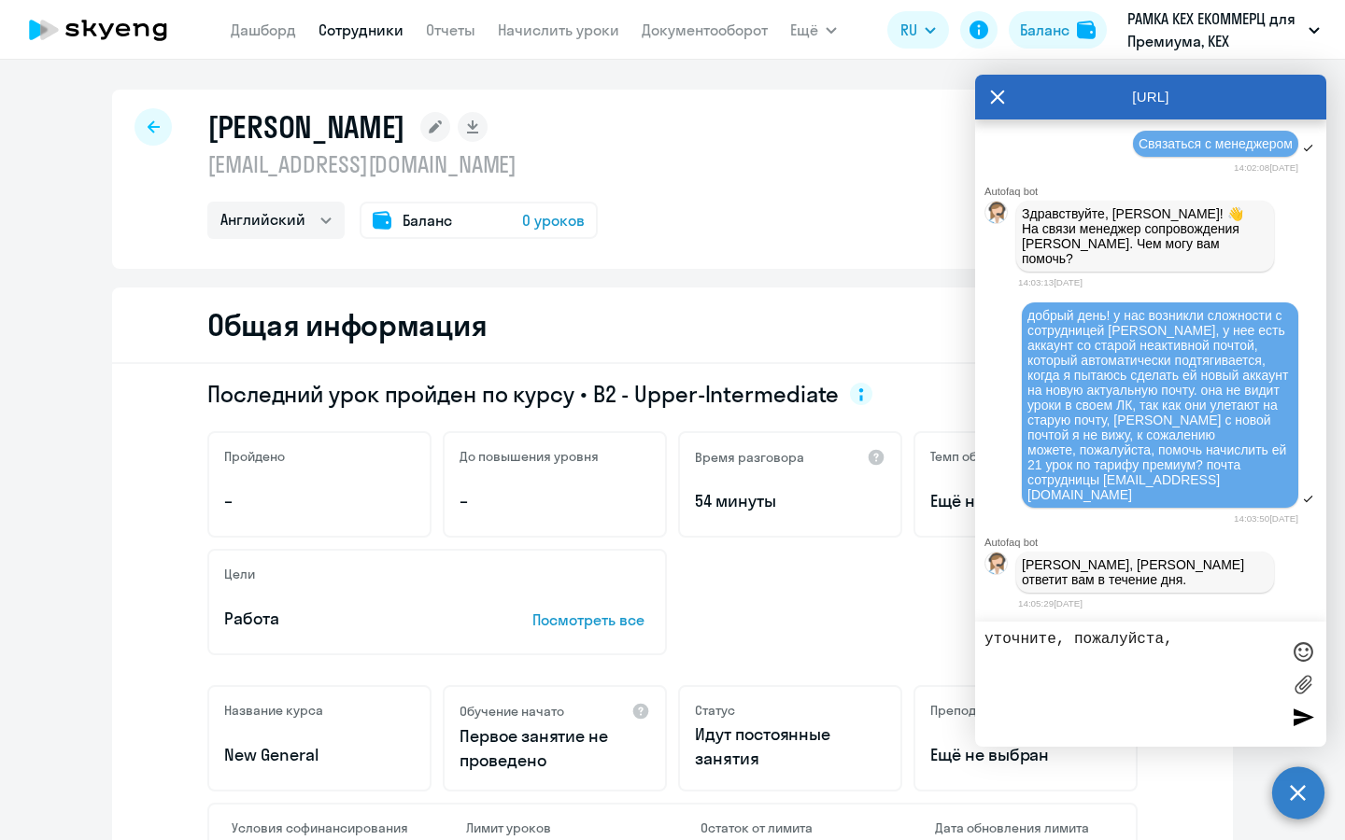
click at [1199, 639] on textarea "уточните, пожалуйста," at bounding box center [1131, 684] width 295 height 106
type textarea "уточните, пожалуйста, в этом чате или в вотсапе?"
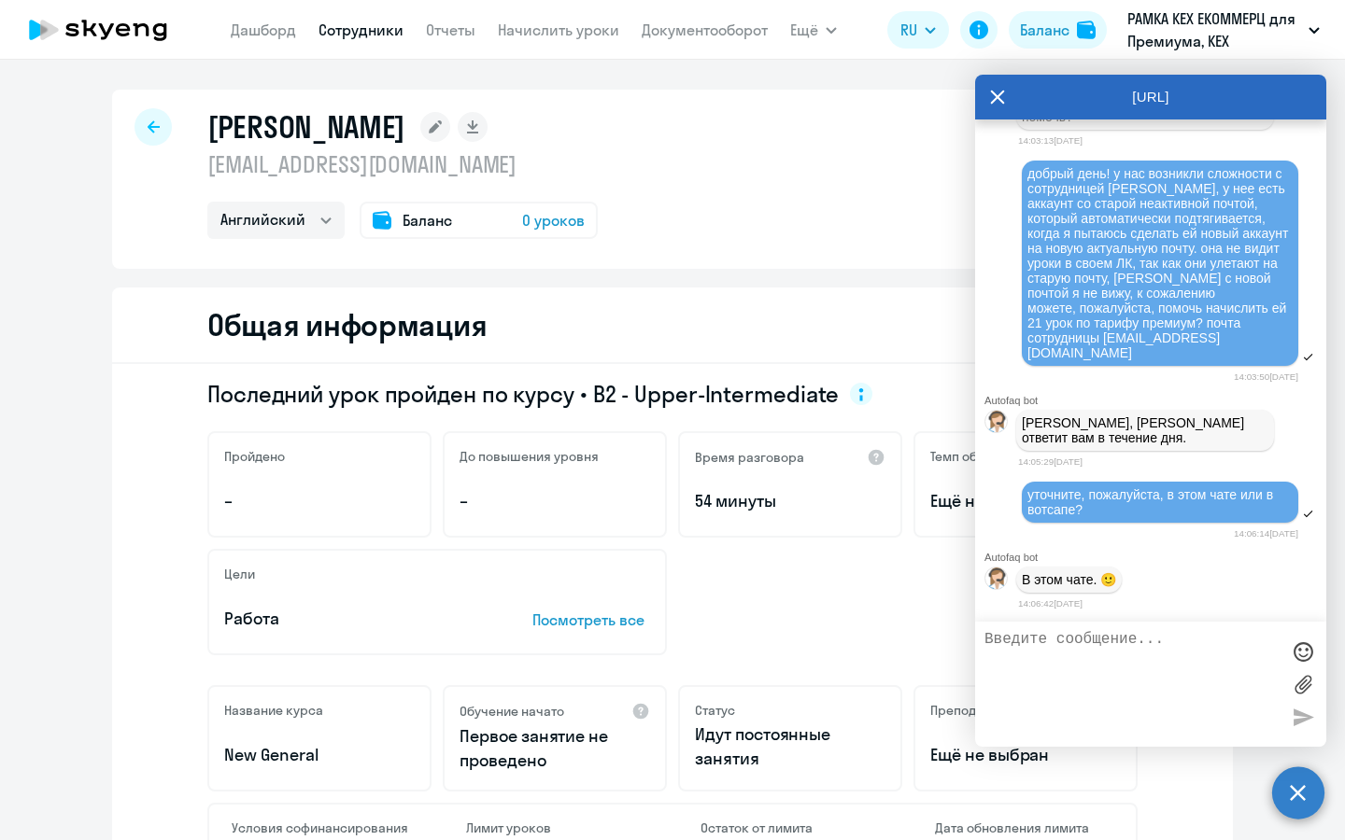
scroll to position [11392, 0]
type textarea "спасибо!"
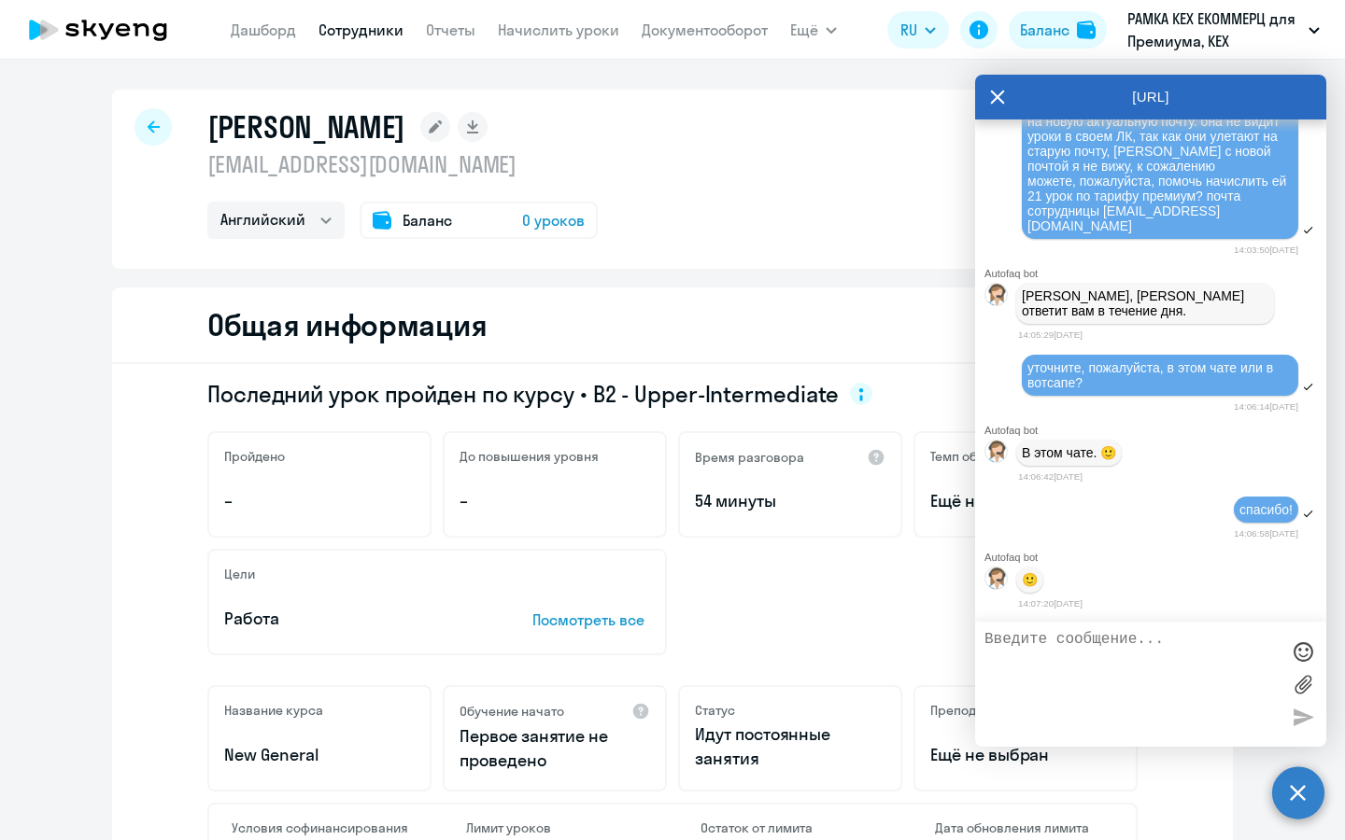
scroll to position [11525, 0]
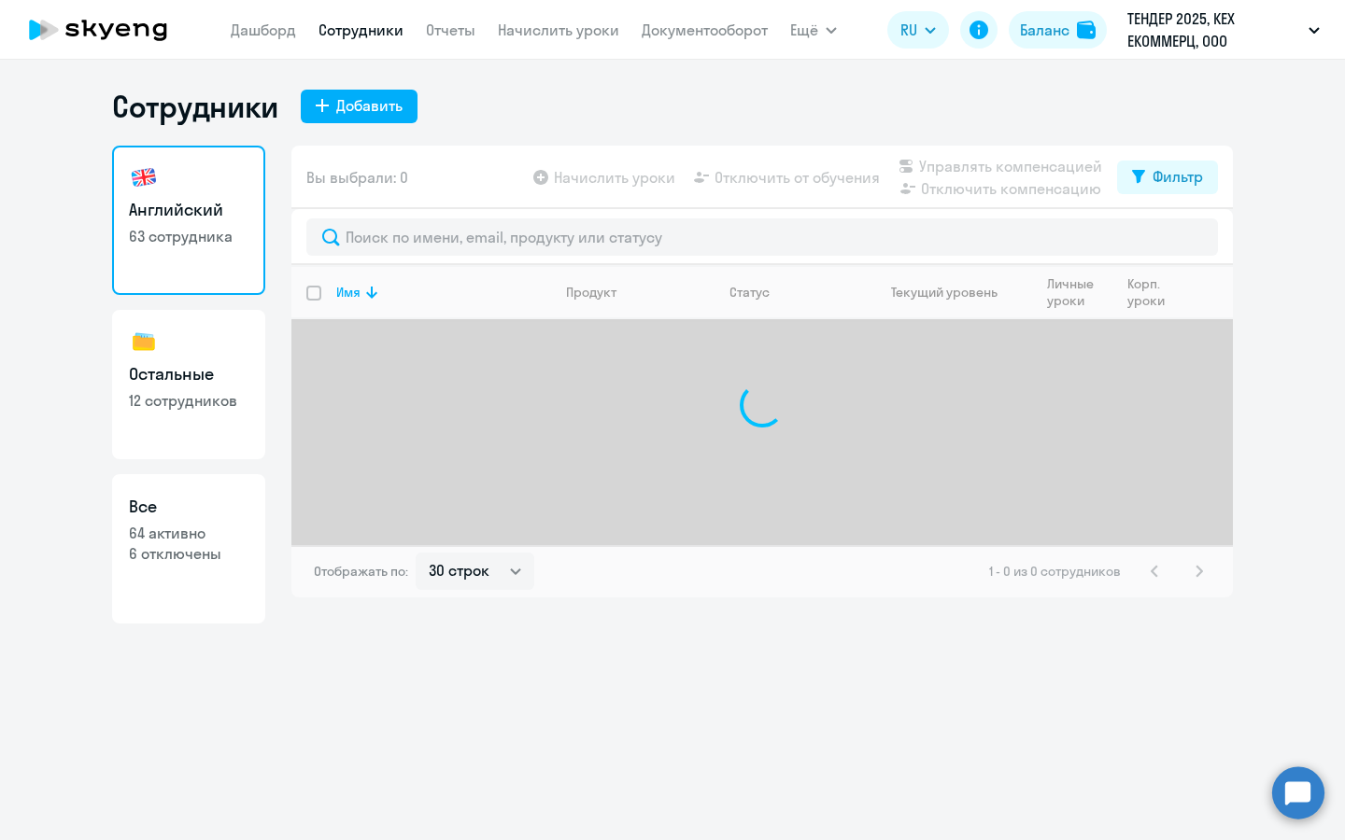
select select "30"
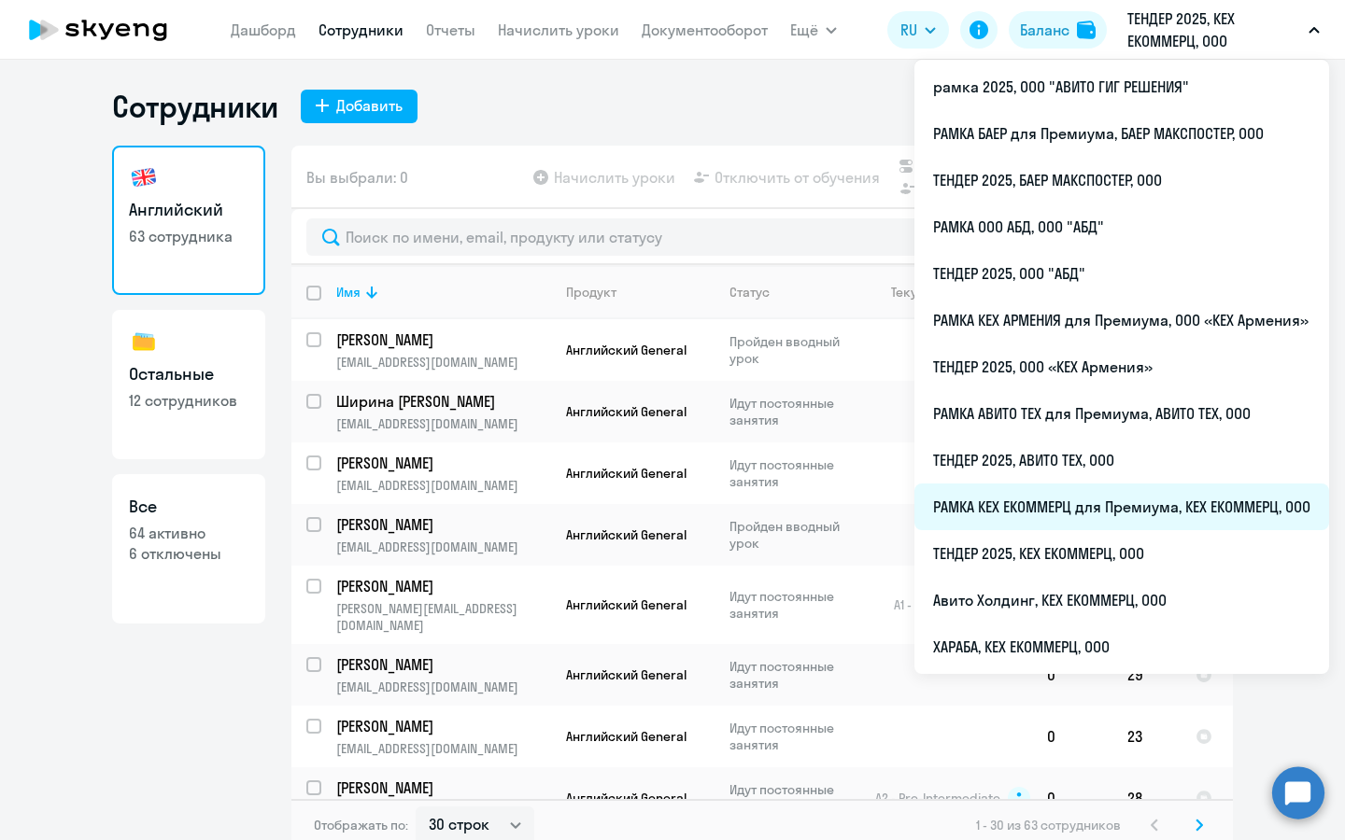
click at [1097, 514] on li "РАМКА КЕХ ЕКОММЕРЦ для Премиума, КЕХ ЕКОММЕРЦ, ООО" at bounding box center [1121, 507] width 415 height 47
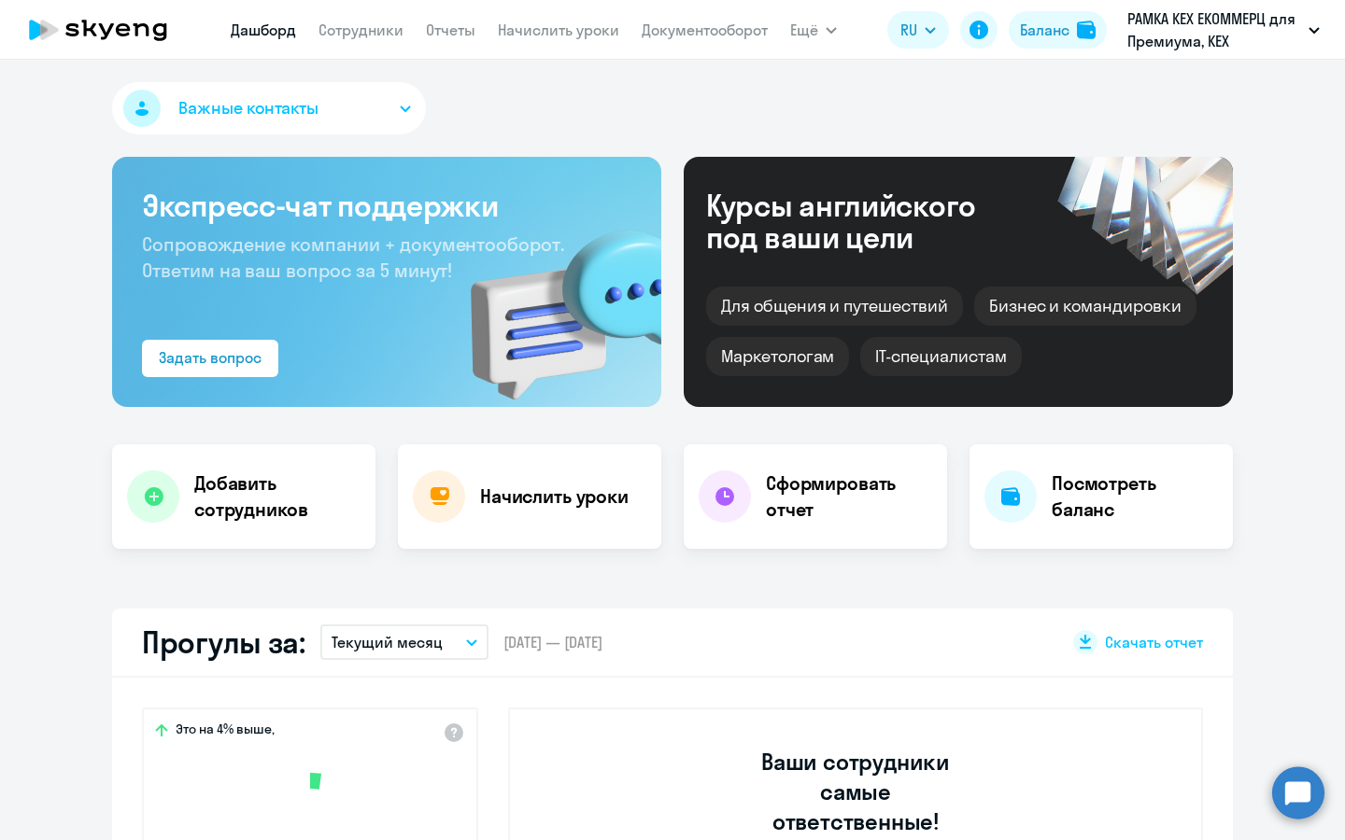
select select "30"
click at [381, 41] on nav "[PERSON_NAME] Отчеты Начислить уроки Документооборот" at bounding box center [499, 29] width 537 height 37
click at [380, 30] on link "Сотрудники" at bounding box center [360, 30] width 85 height 19
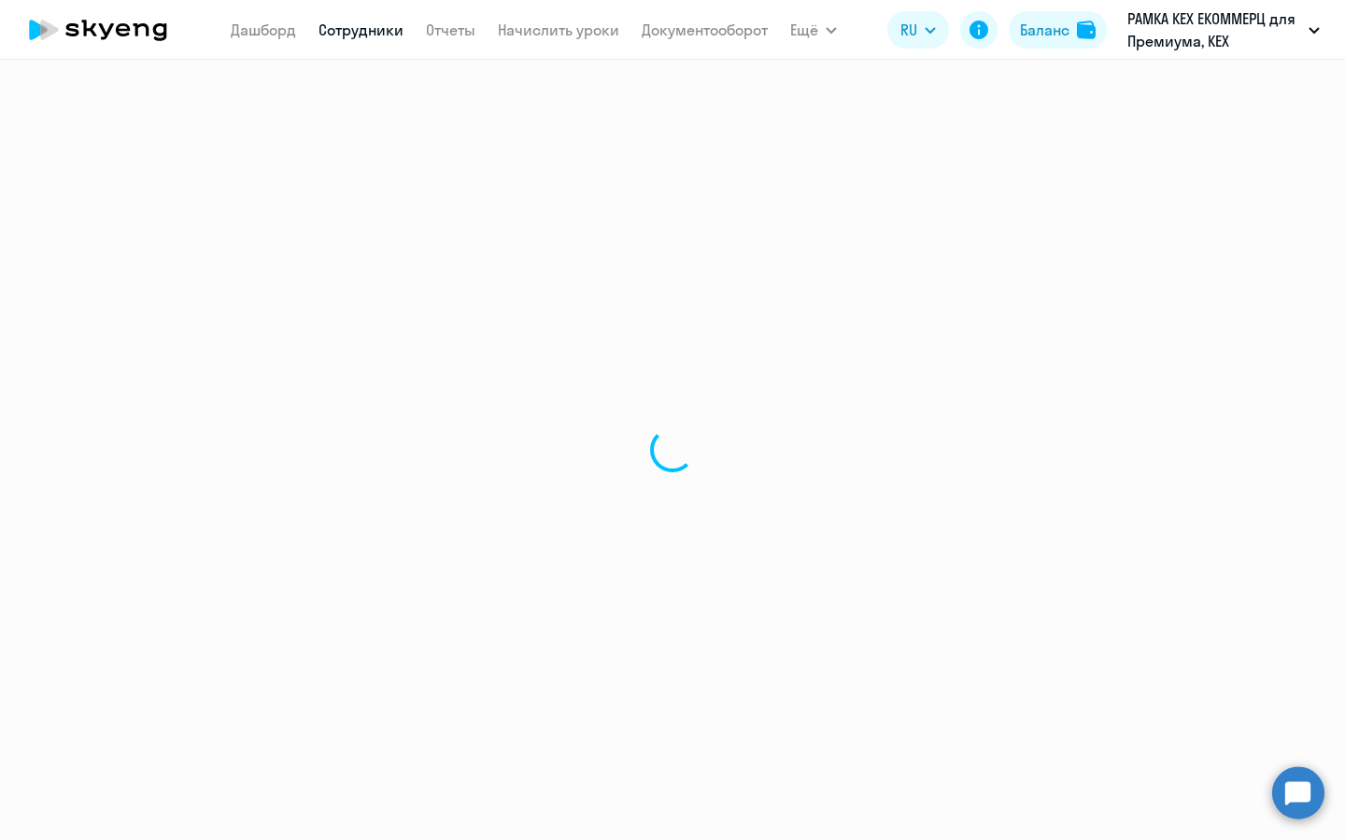
select select "30"
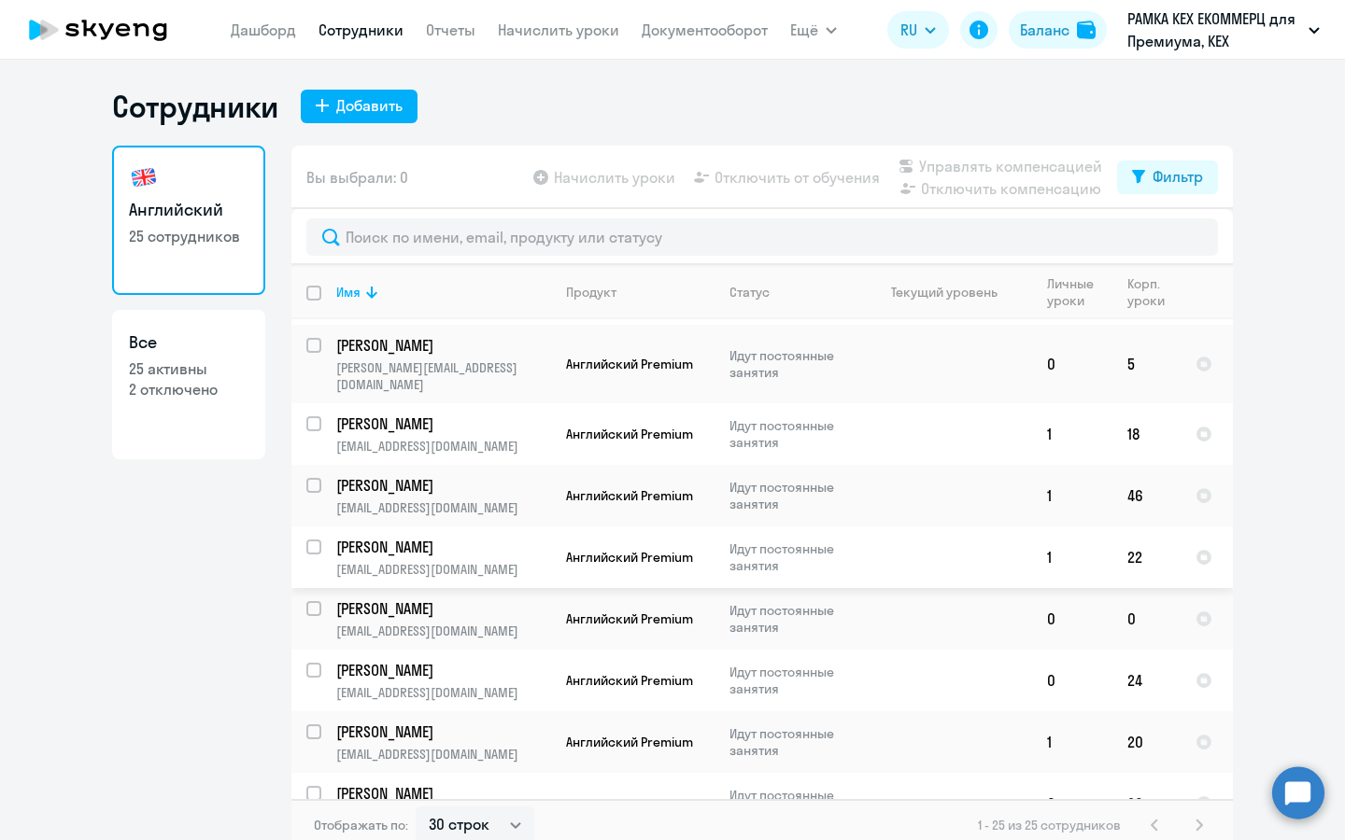
scroll to position [1049, 0]
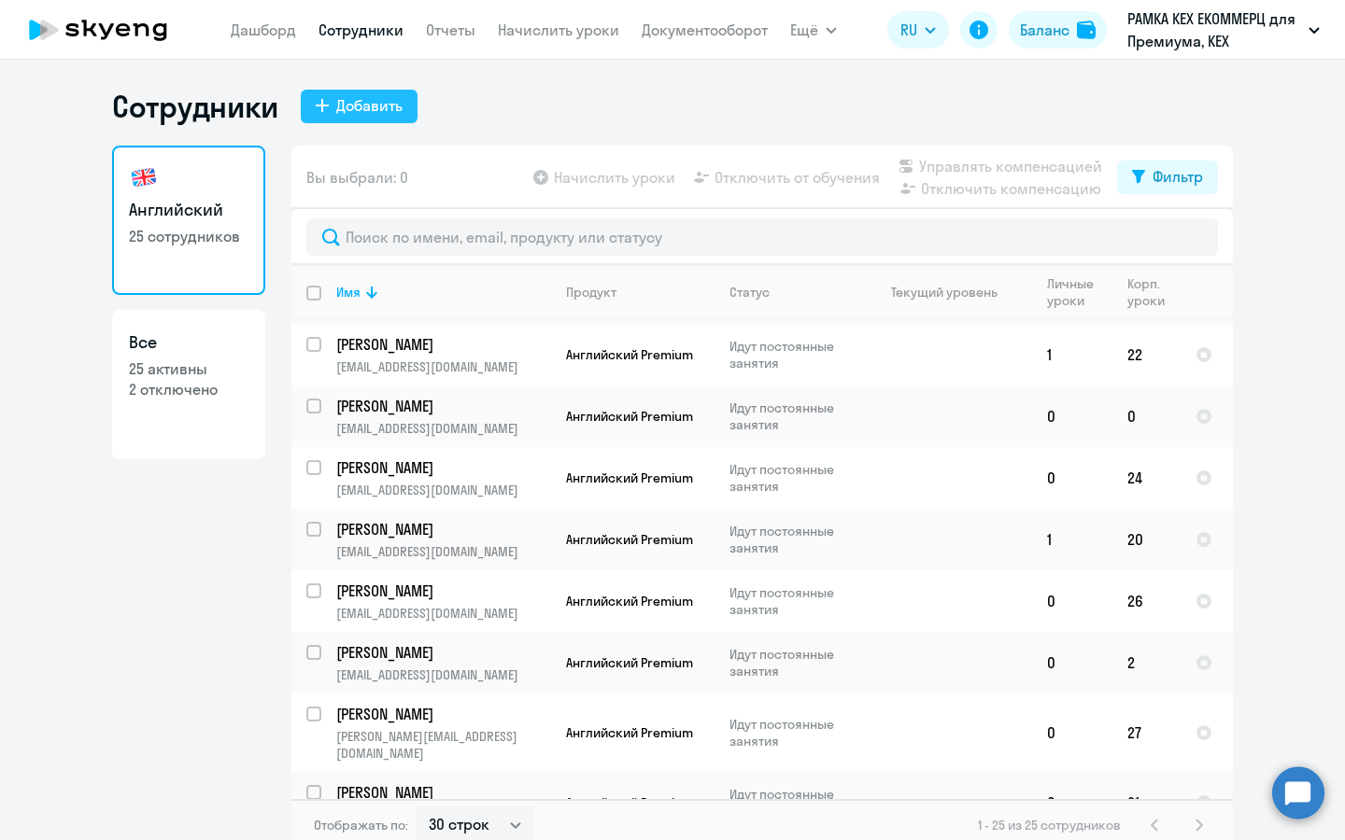
click at [358, 98] on div "Добавить" at bounding box center [369, 105] width 66 height 22
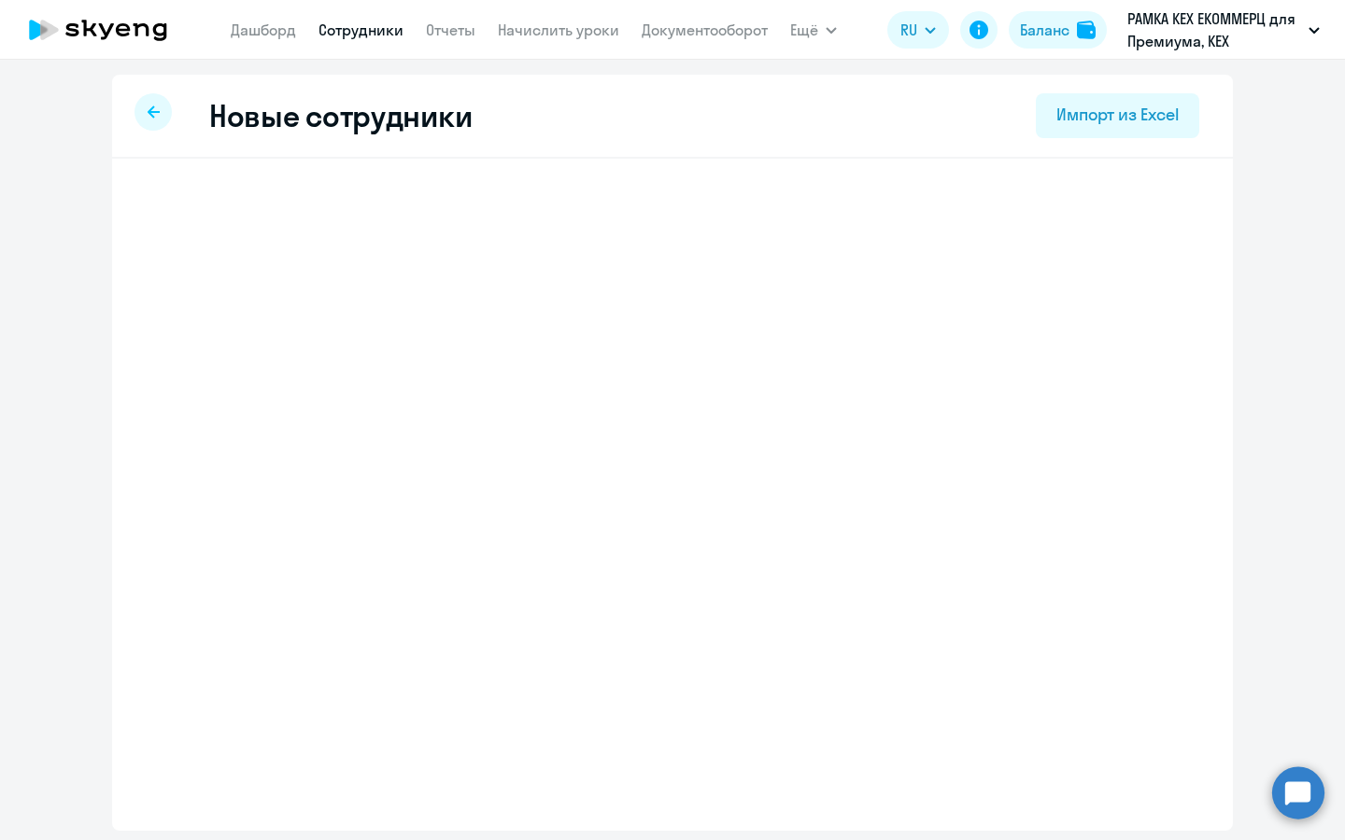
select select "english_adult_not_native_speaker_premium"
select select "3"
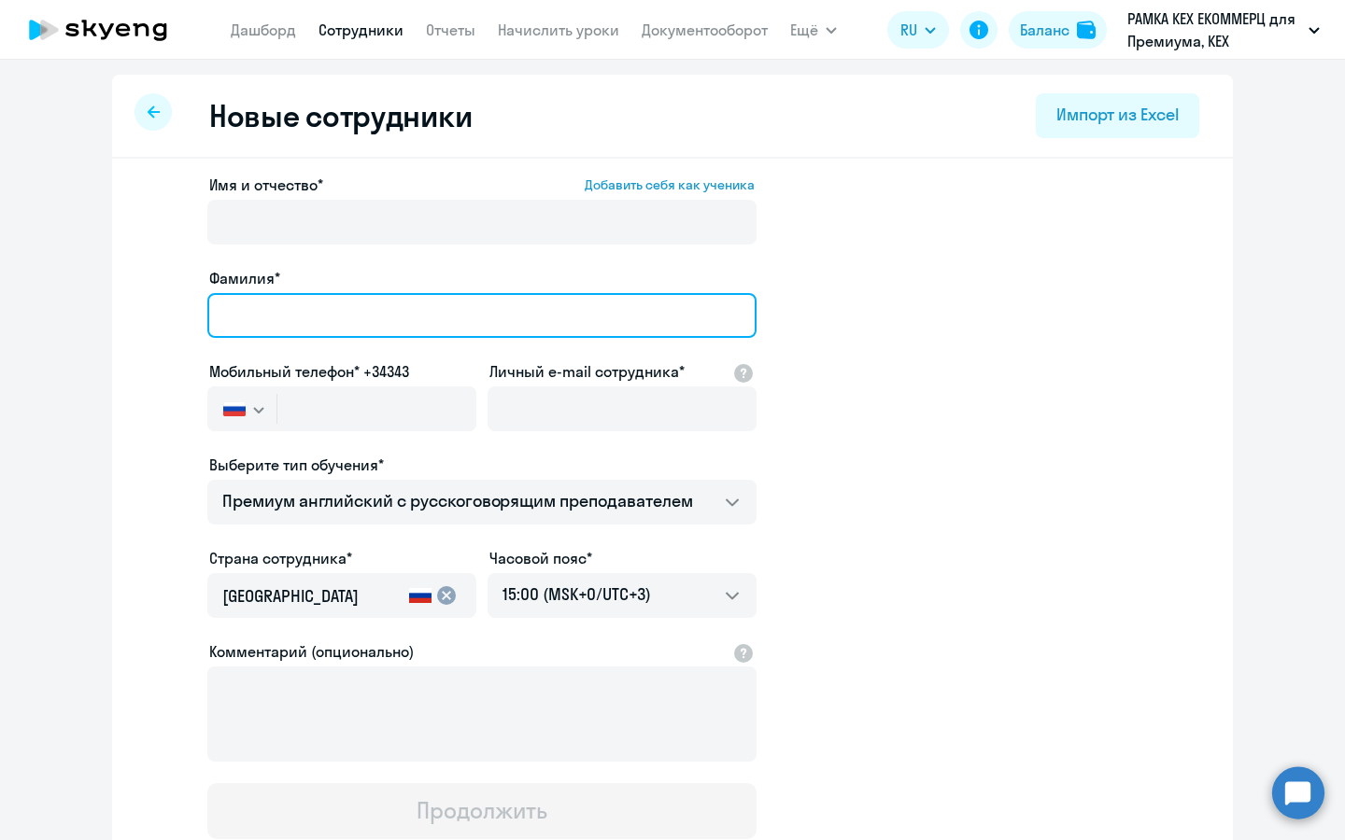
click at [321, 317] on input "Фамилия*" at bounding box center [481, 315] width 549 height 45
type input "V"
type input "[PERSON_NAME]"
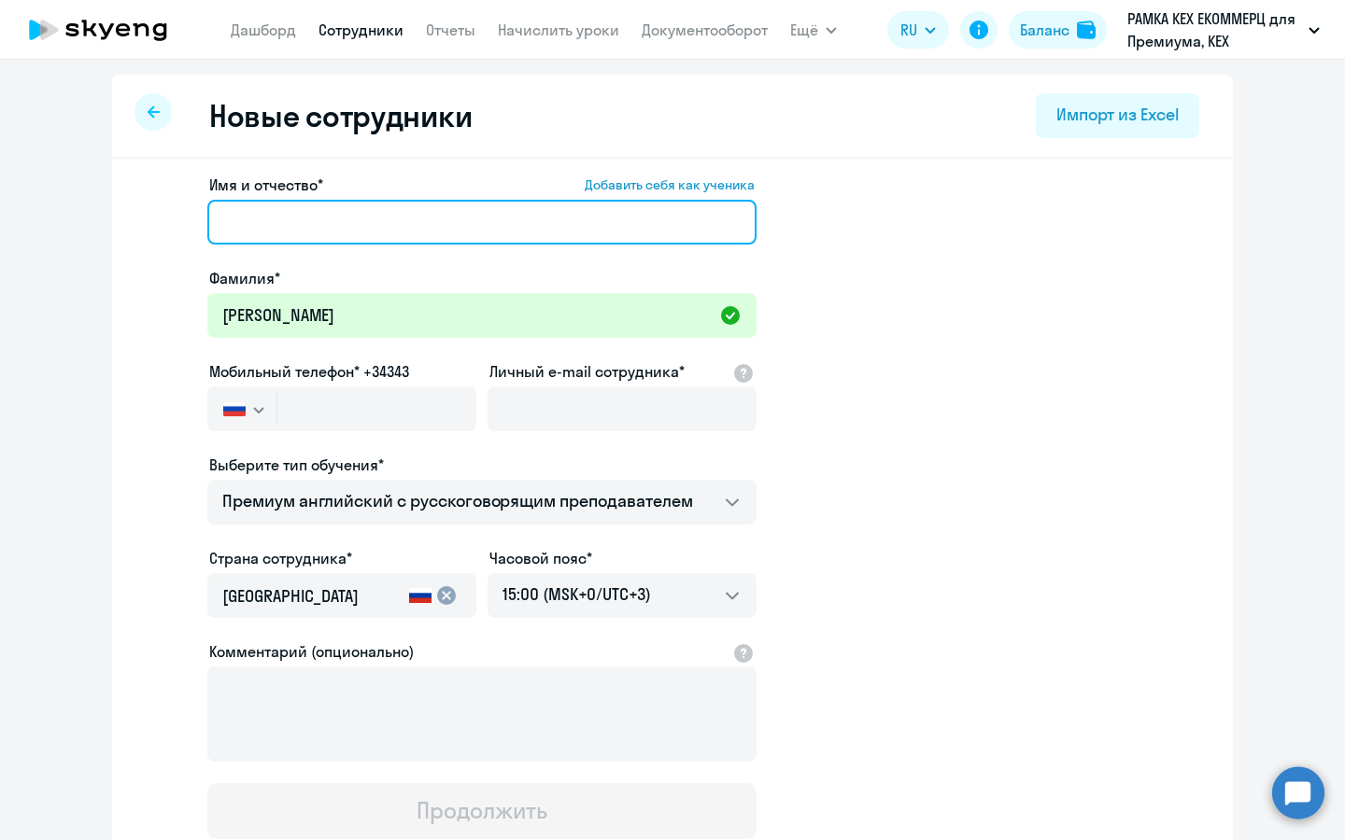
click at [502, 204] on input "Имя и отчество* Добавить себя как ученика" at bounding box center [481, 222] width 549 height 45
paste input "[PERSON_NAME]"
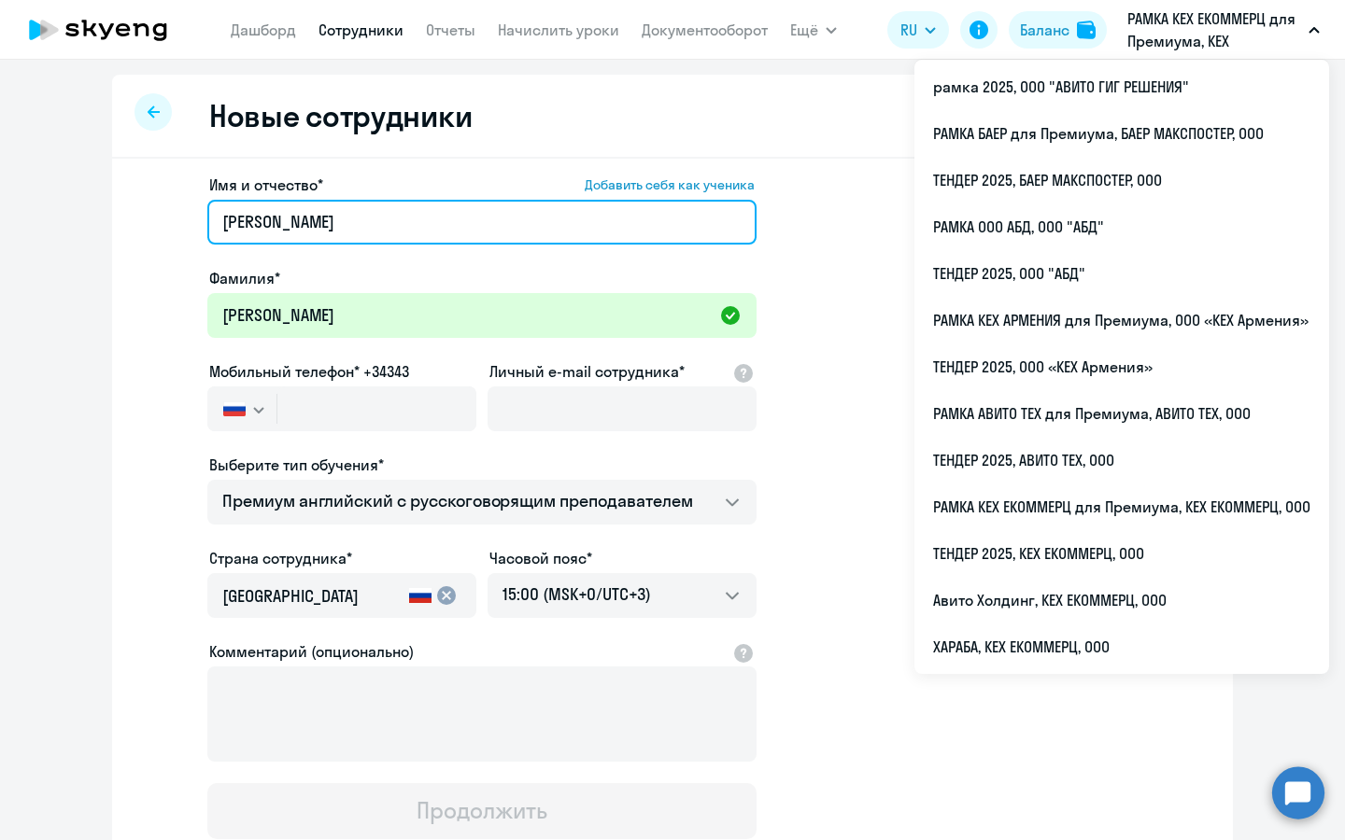
type input "[PERSON_NAME]"
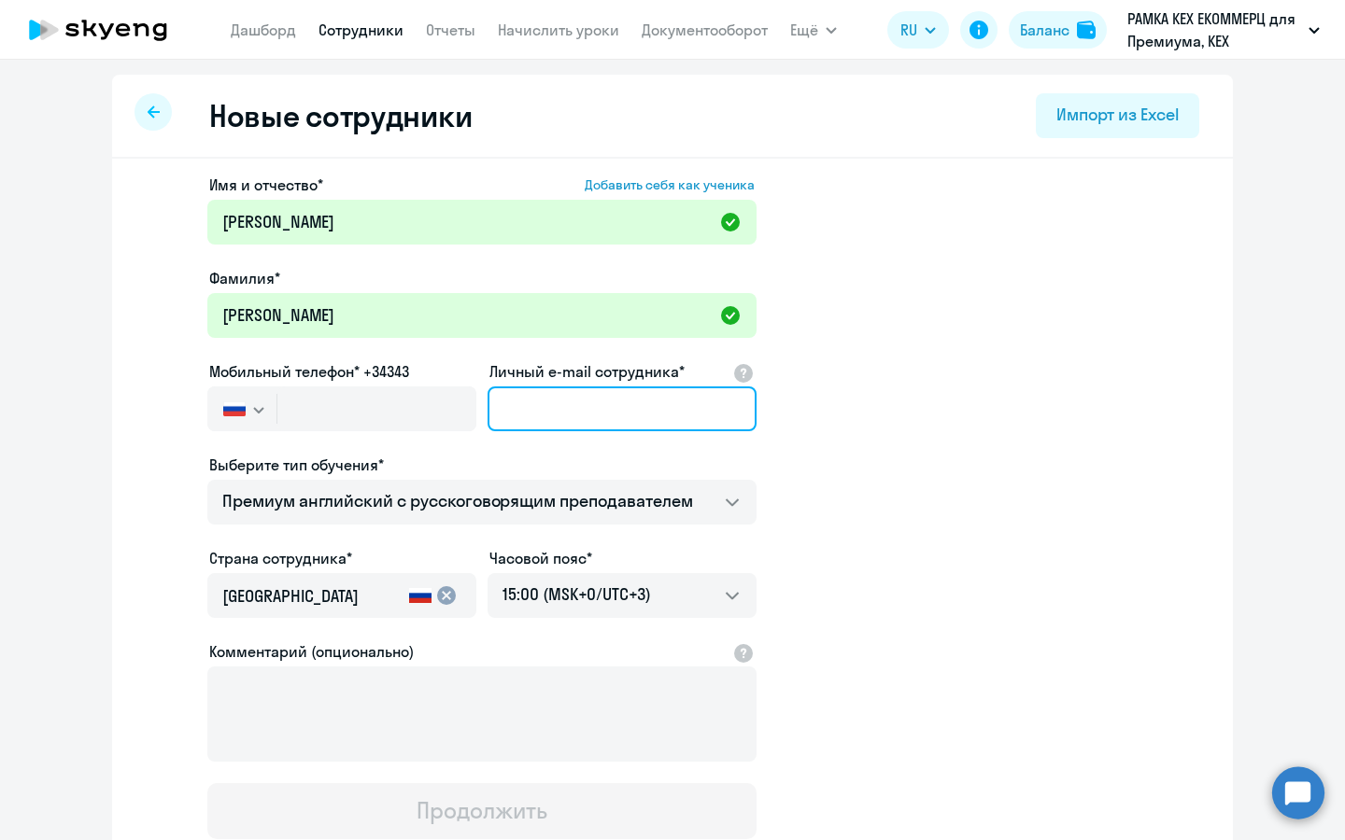
click at [544, 413] on input "Личный e-mail сотрудника*" at bounding box center [621, 409] width 269 height 45
paste input "[EMAIL_ADDRESS][DOMAIN_NAME]"
type input "[EMAIL_ADDRESS][DOMAIN_NAME]"
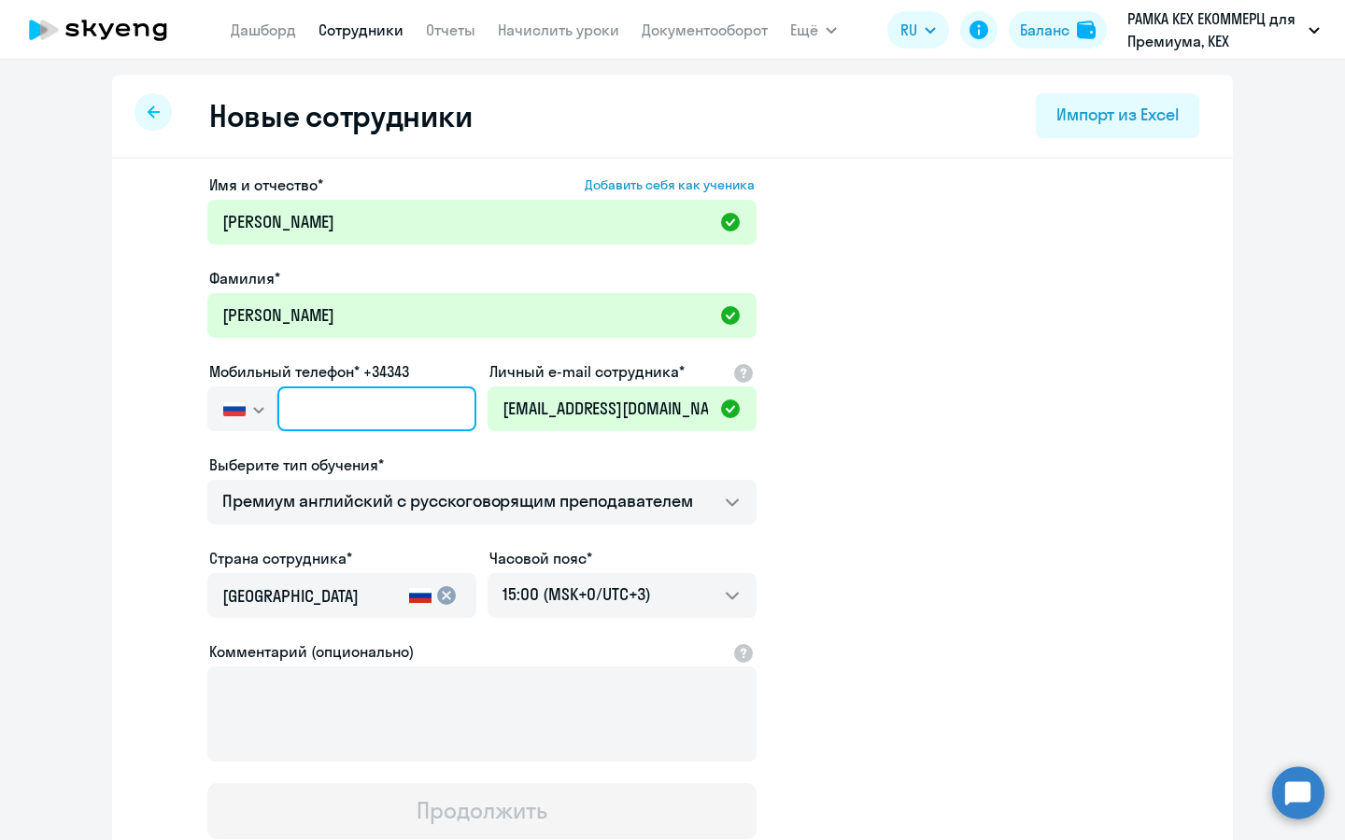
click at [351, 408] on input "text" at bounding box center [376, 409] width 199 height 45
paste input "[PHONE_NUMBER]"
type input "[PHONE_NUMBER]"
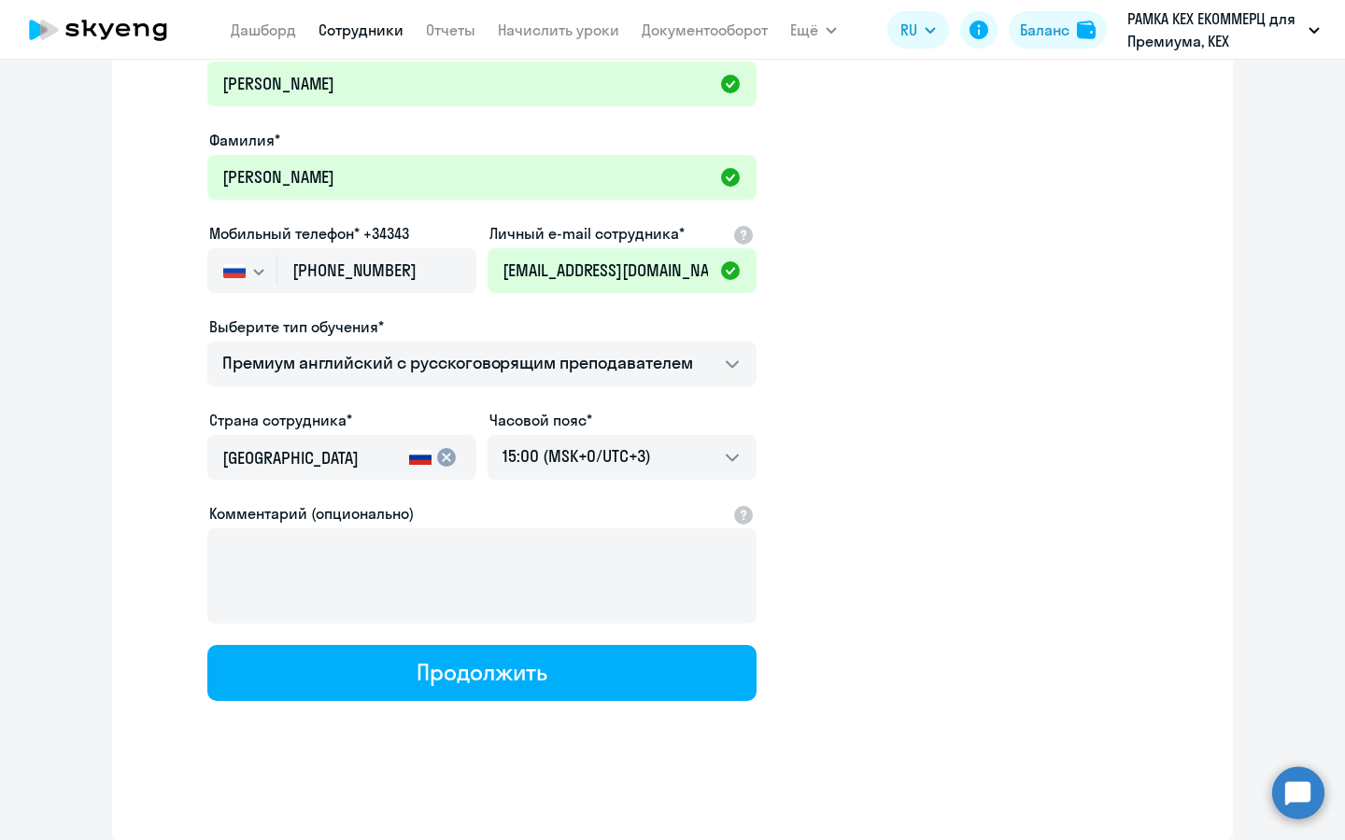
click at [593, 703] on div "Имя и отчество* Добавить себя как ученика [PERSON_NAME]* [PERSON_NAME] телефон*…" at bounding box center [672, 431] width 1120 height 821
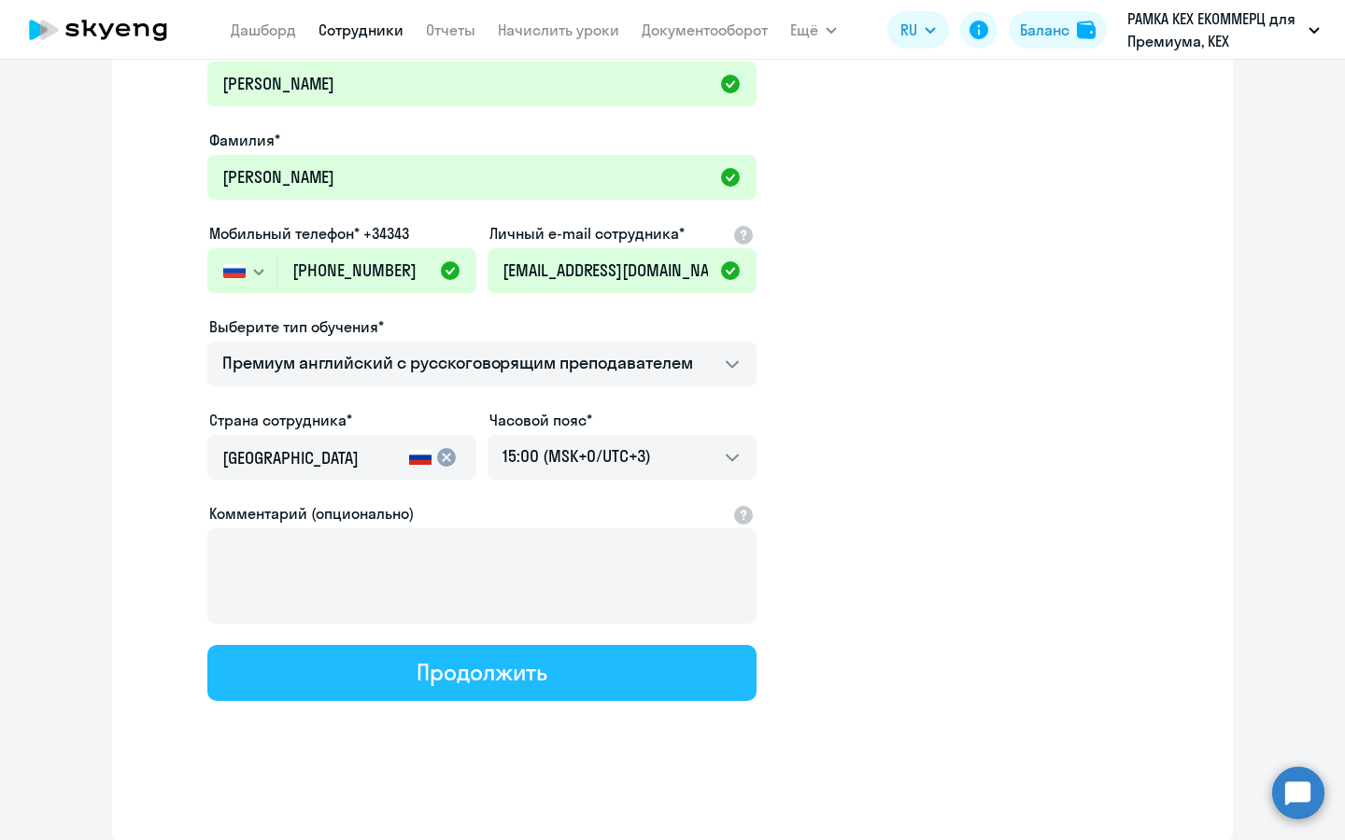
click at [592, 680] on button "Продолжить" at bounding box center [481, 673] width 549 height 56
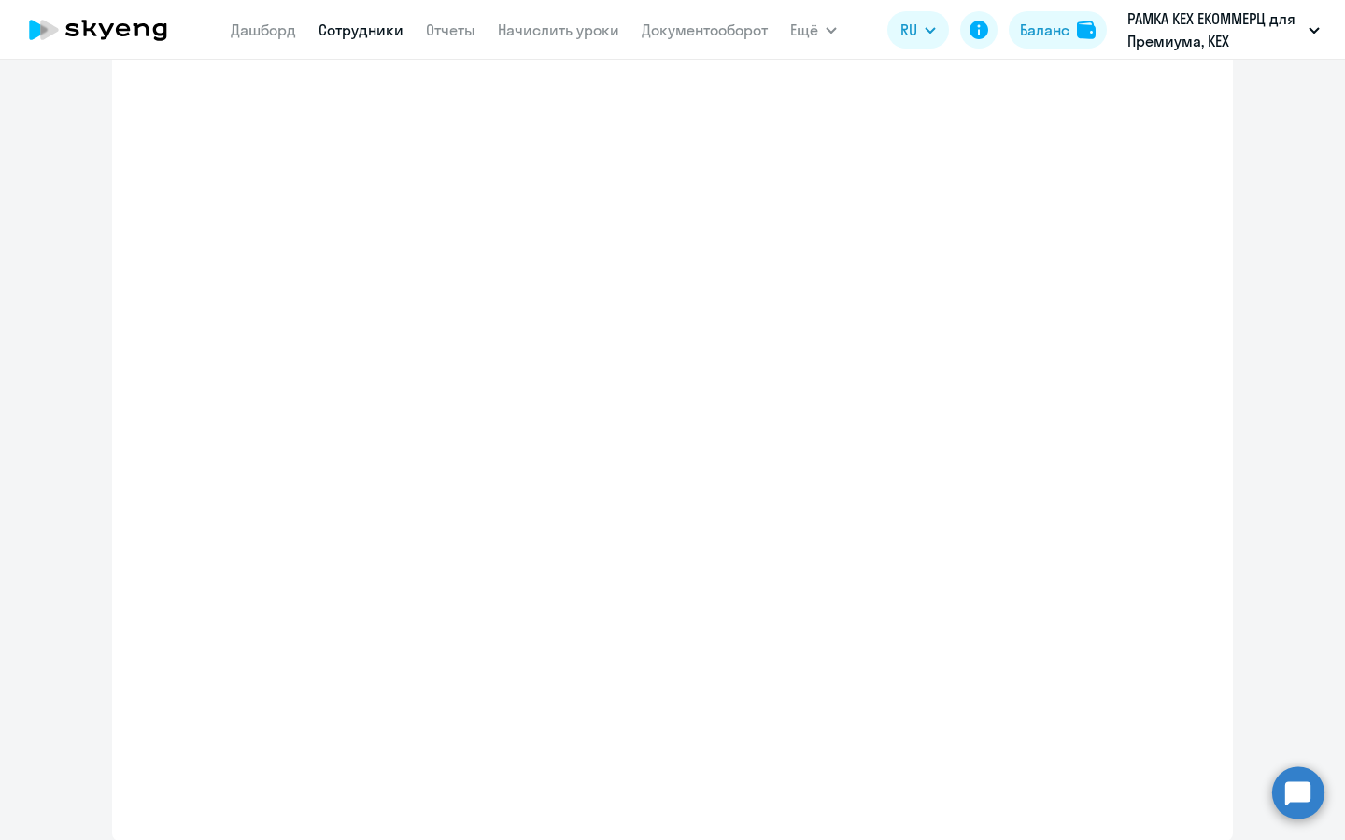
scroll to position [245, 0]
select select "english_adult_not_native_speaker_premium"
select select "3"
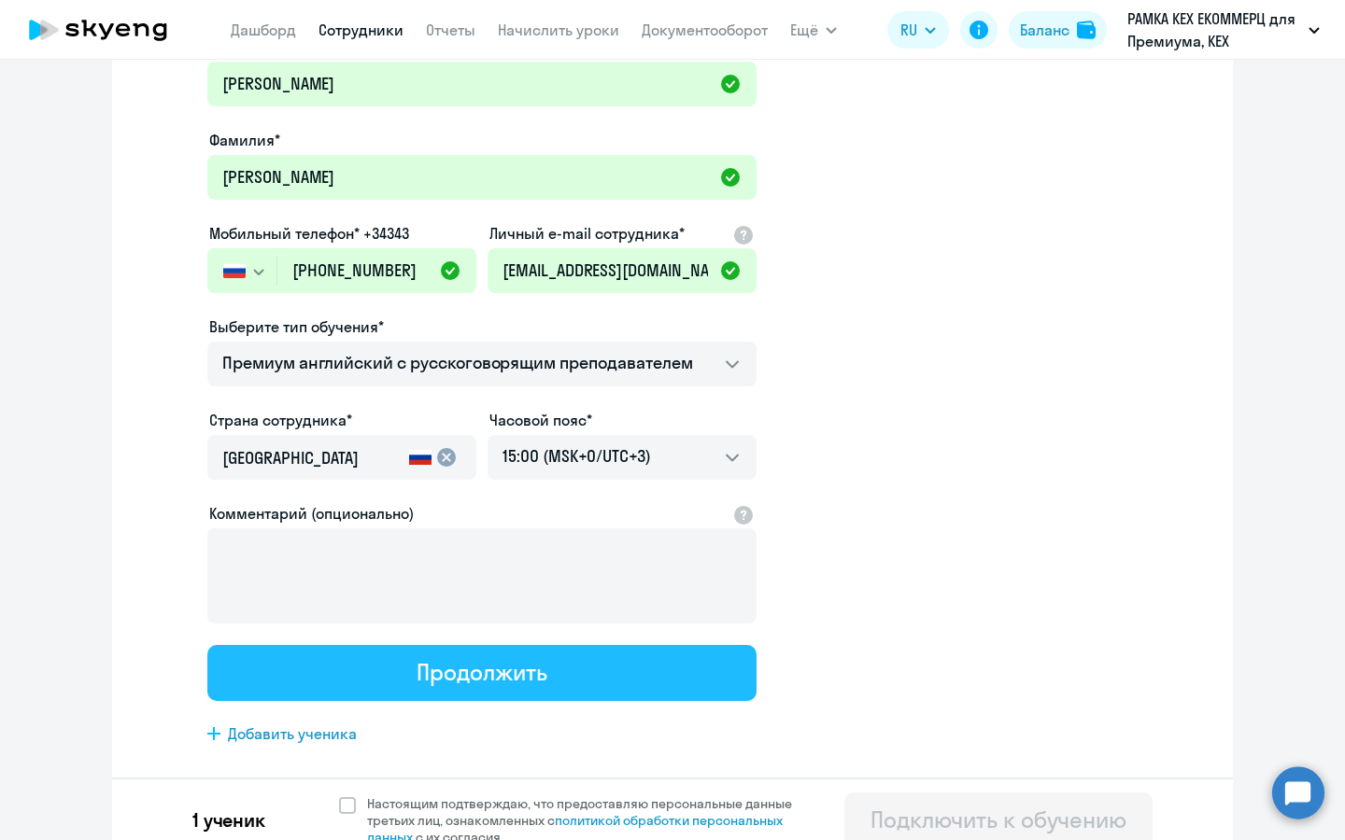
scroll to position [0, 0]
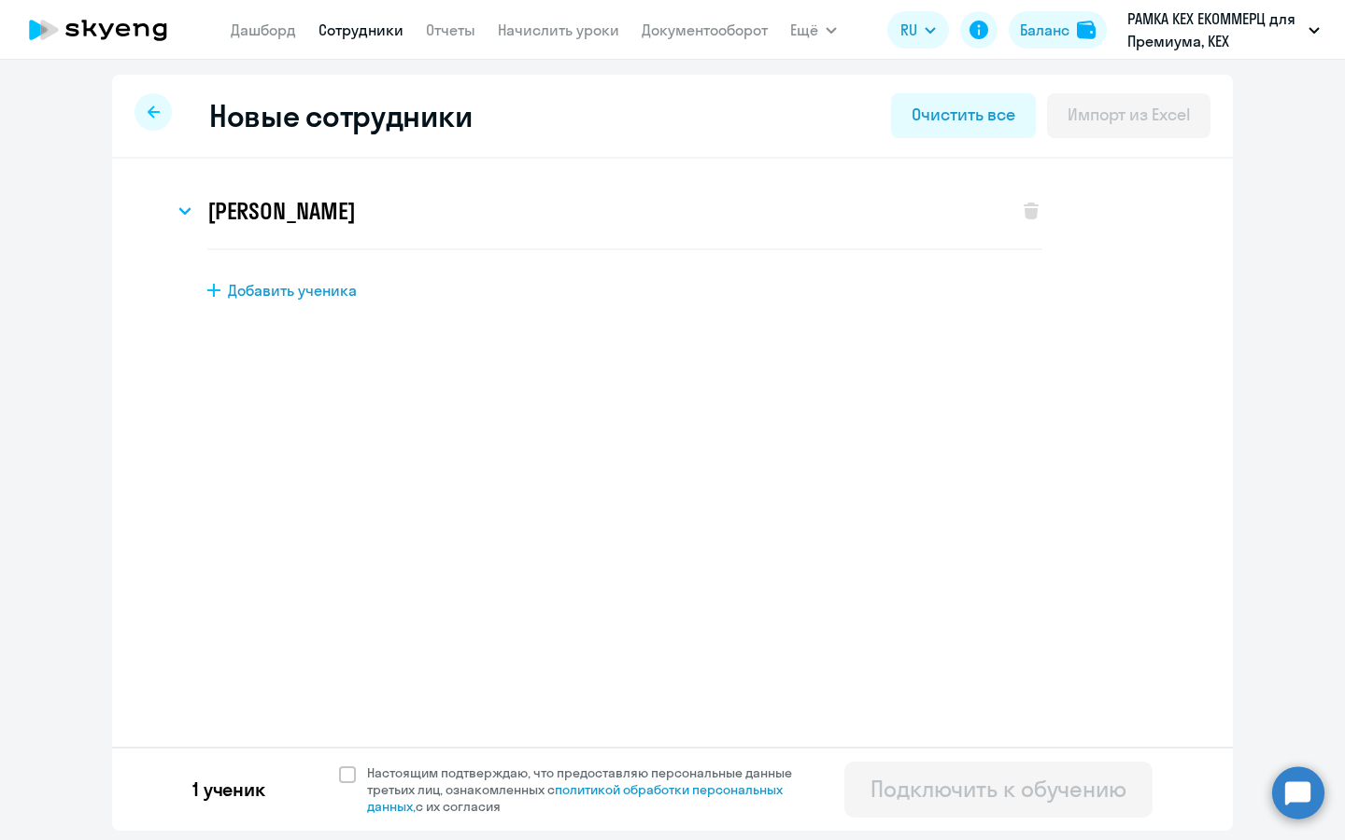
click at [505, 753] on div "1 ученик Настоящим подтверждаю, что предоставляю персональные данные третьих ли…" at bounding box center [672, 789] width 1120 height 84
click at [495, 771] on span "Настоящим подтверждаю, что предоставляю персональные данные третьих лиц, ознако…" at bounding box center [590, 790] width 447 height 50
click at [339, 765] on input "Настоящим подтверждаю, что предоставляю персональные данные третьих лиц, ознако…" at bounding box center [338, 764] width 1 height 1
checkbox input "true"
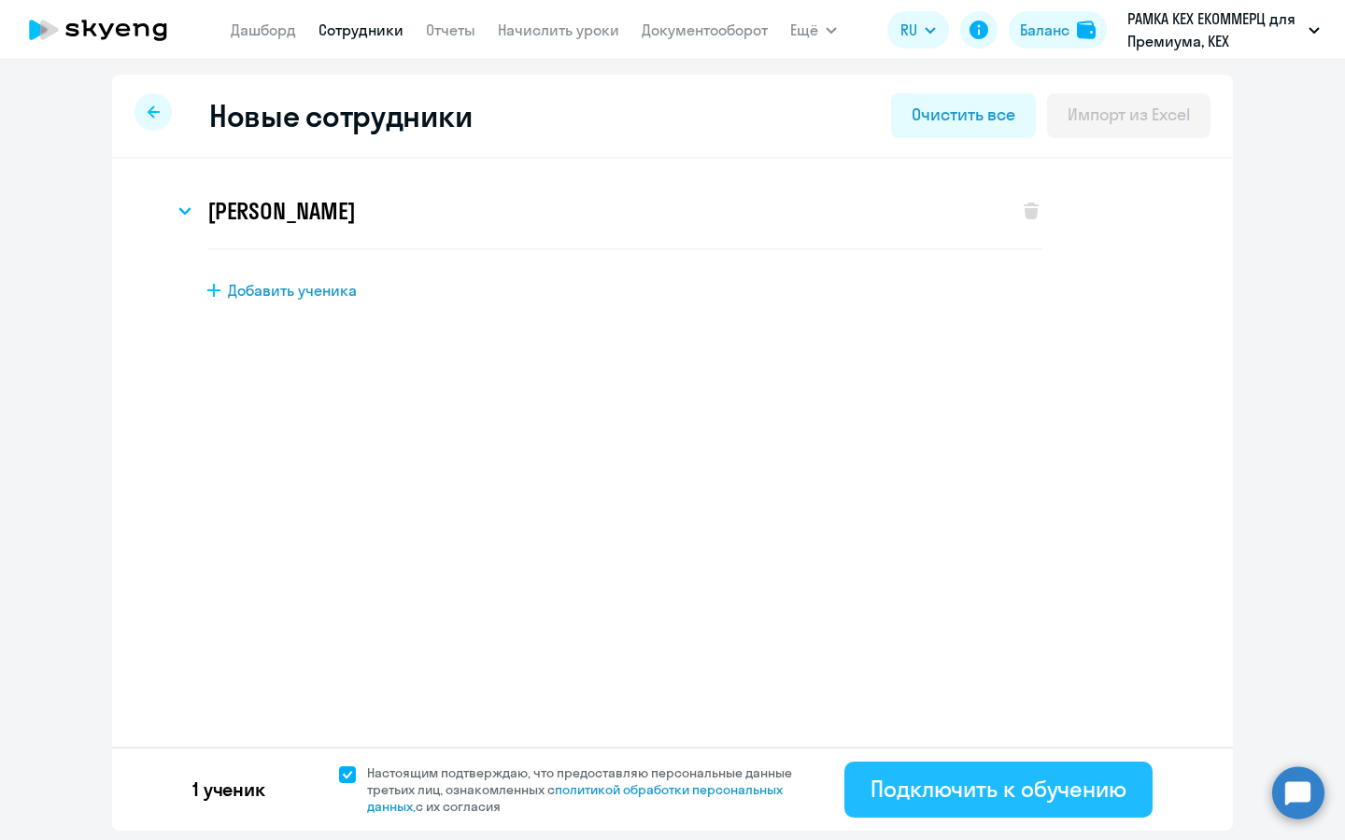
click at [890, 767] on button "Подключить к обучению" at bounding box center [998, 790] width 308 height 56
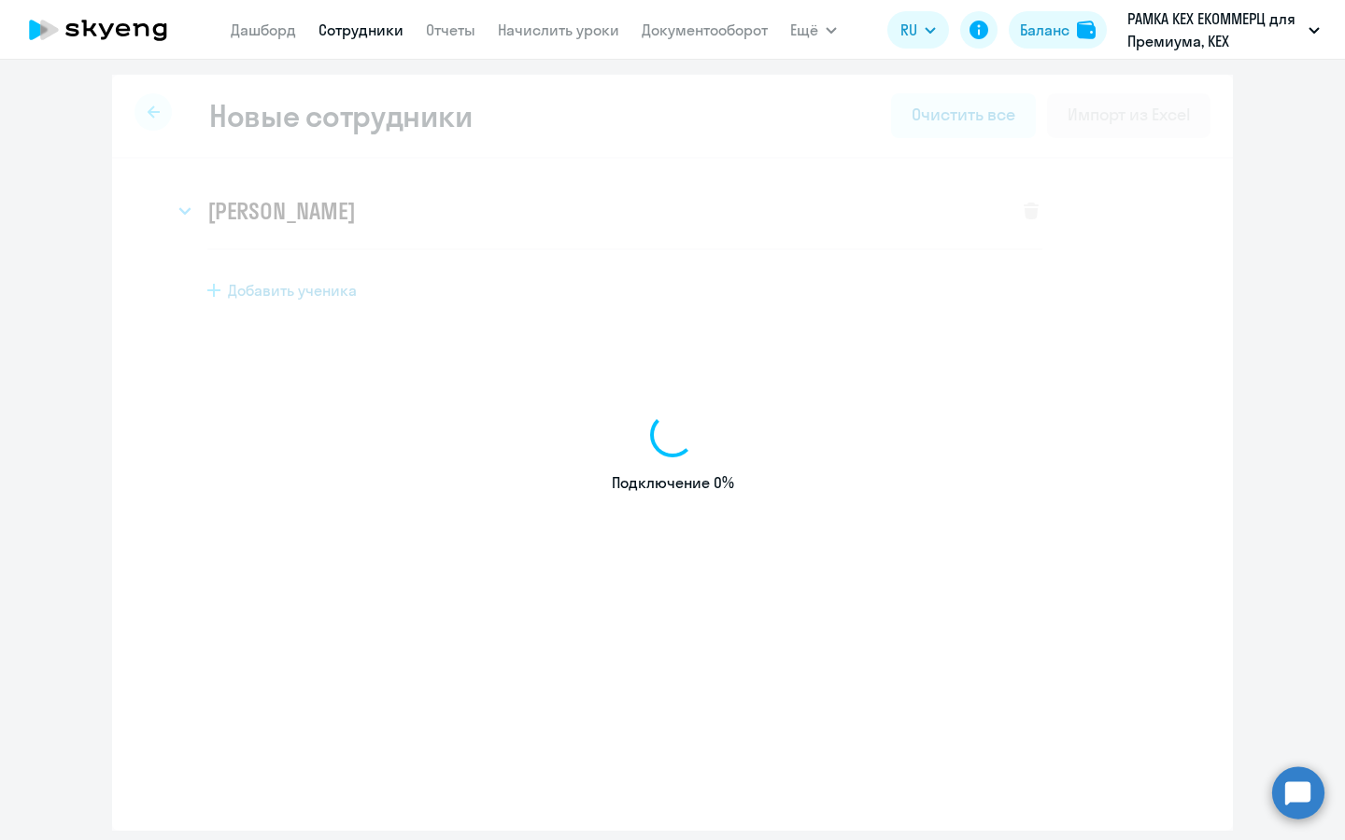
select select "english_adult_not_native_speaker_premium"
select select "3"
